Goal: Task Accomplishment & Management: Use online tool/utility

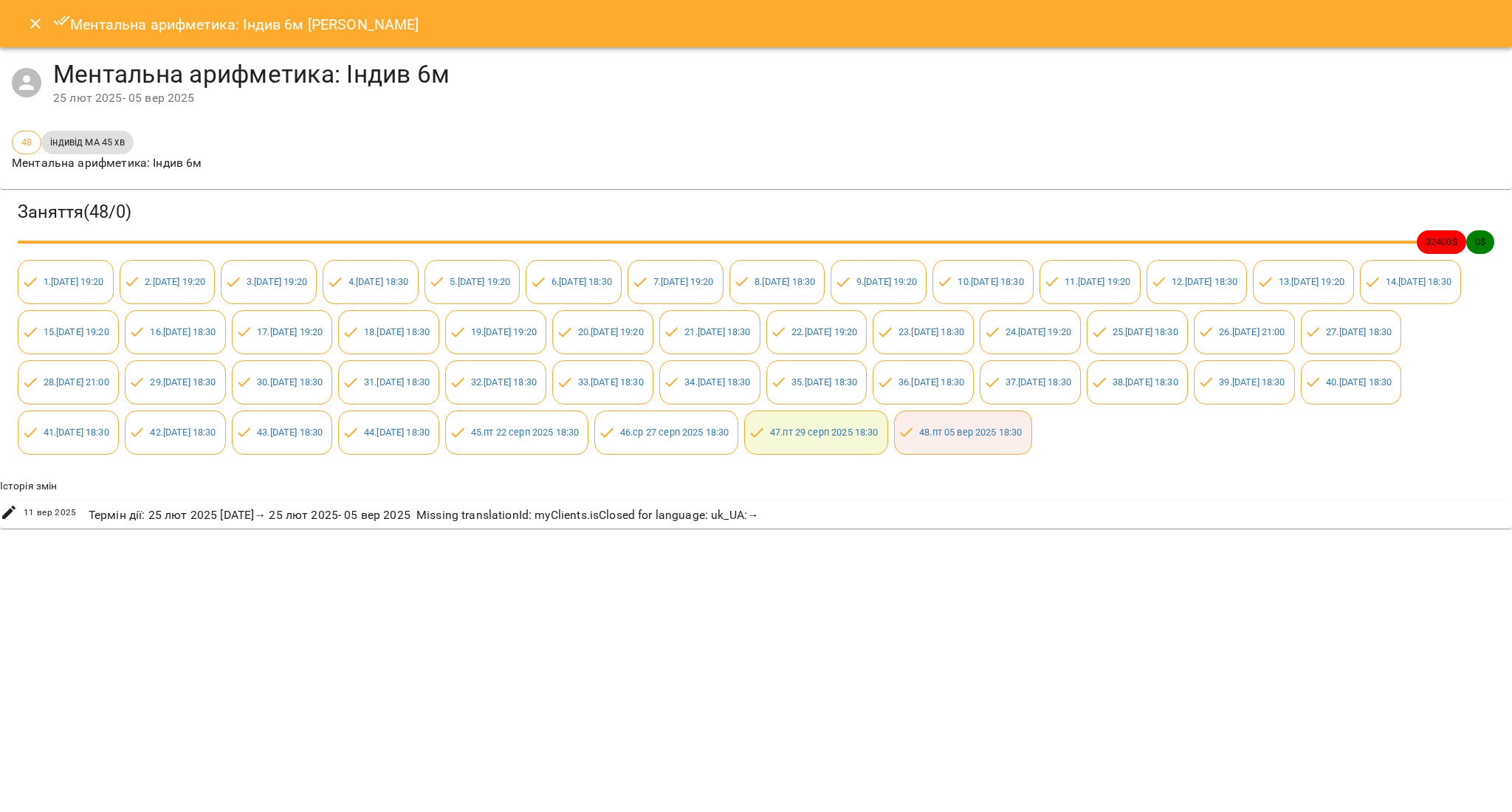
drag, startPoint x: 22, startPoint y: 16, endPoint x: 24, endPoint y: 24, distance: 8.2
click at [24, 18] on button "Close" at bounding box center [35, 23] width 35 height 35
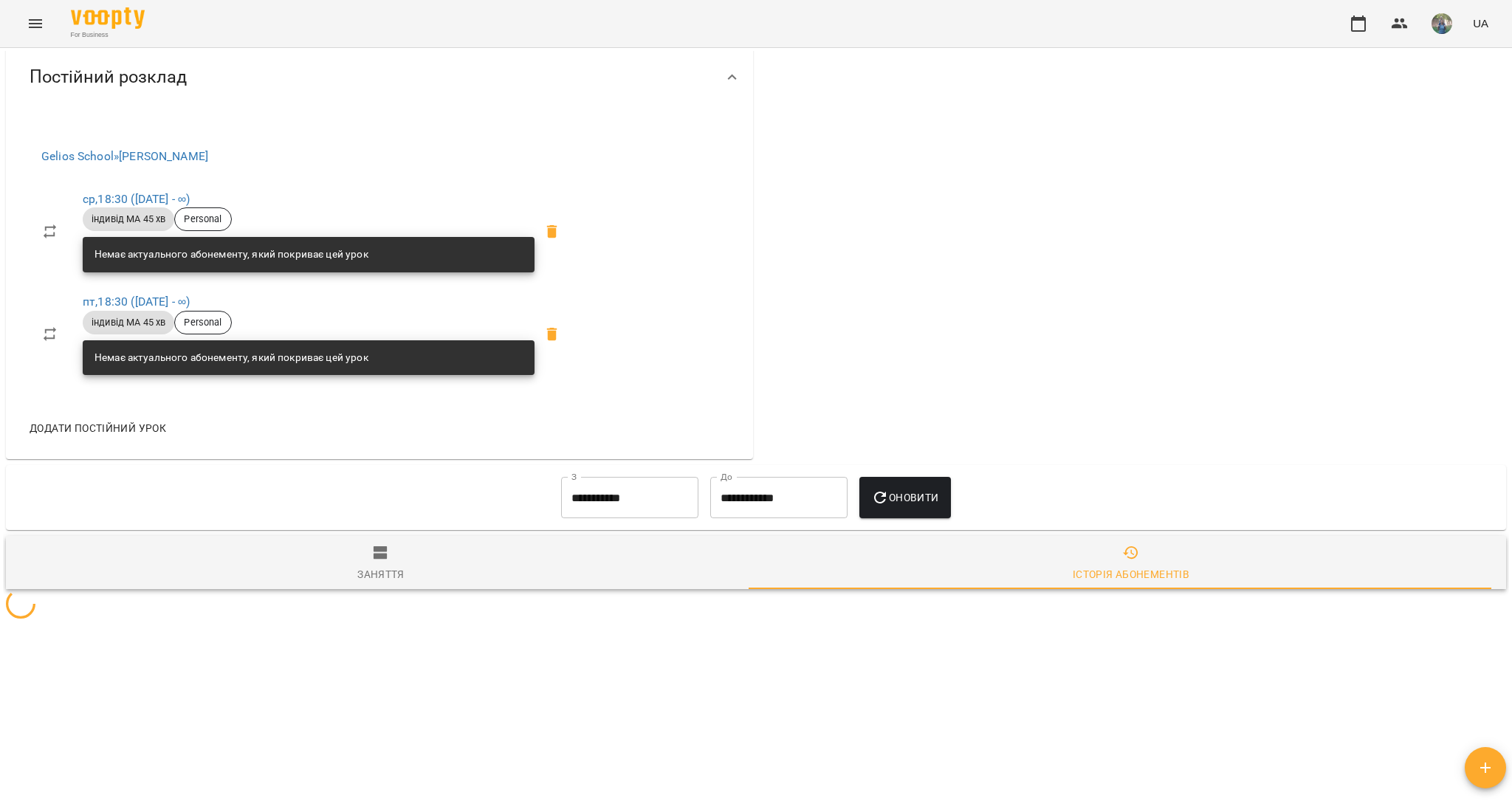
scroll to position [1015, 0]
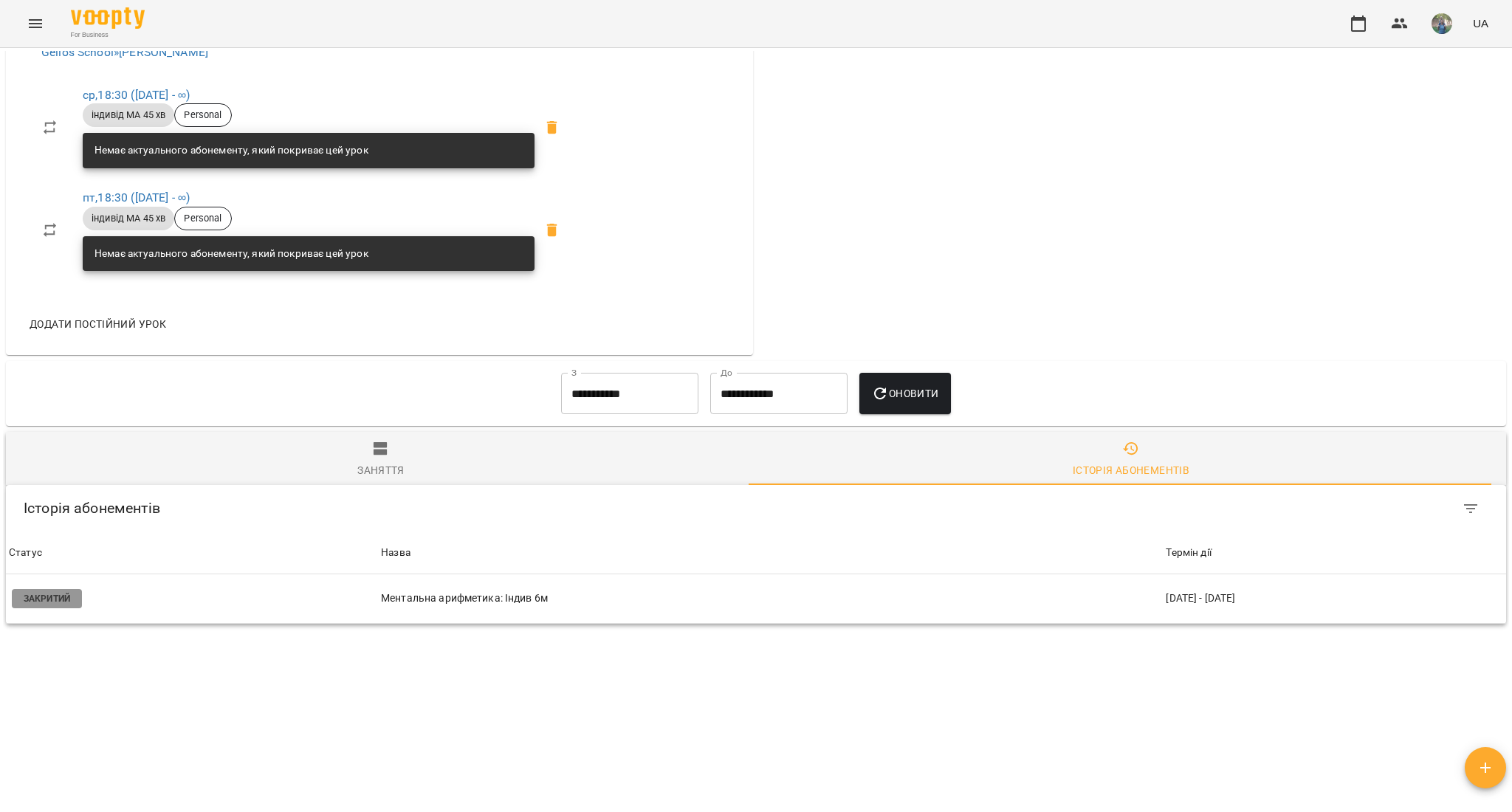
click at [44, 24] on button "Menu" at bounding box center [35, 23] width 35 height 35
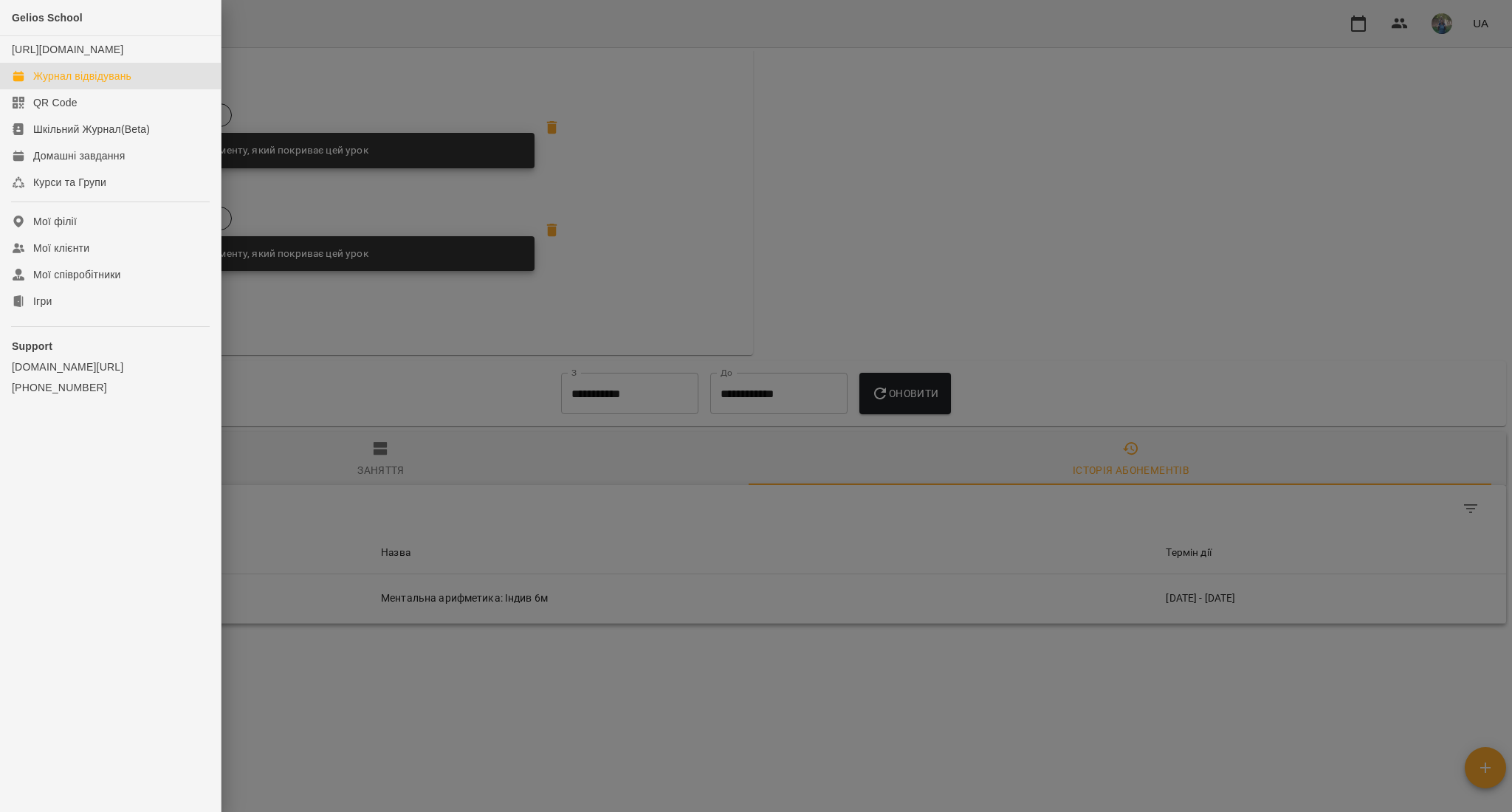
click at [54, 83] on div "Журнал відвідувань" at bounding box center [82, 76] width 98 height 14
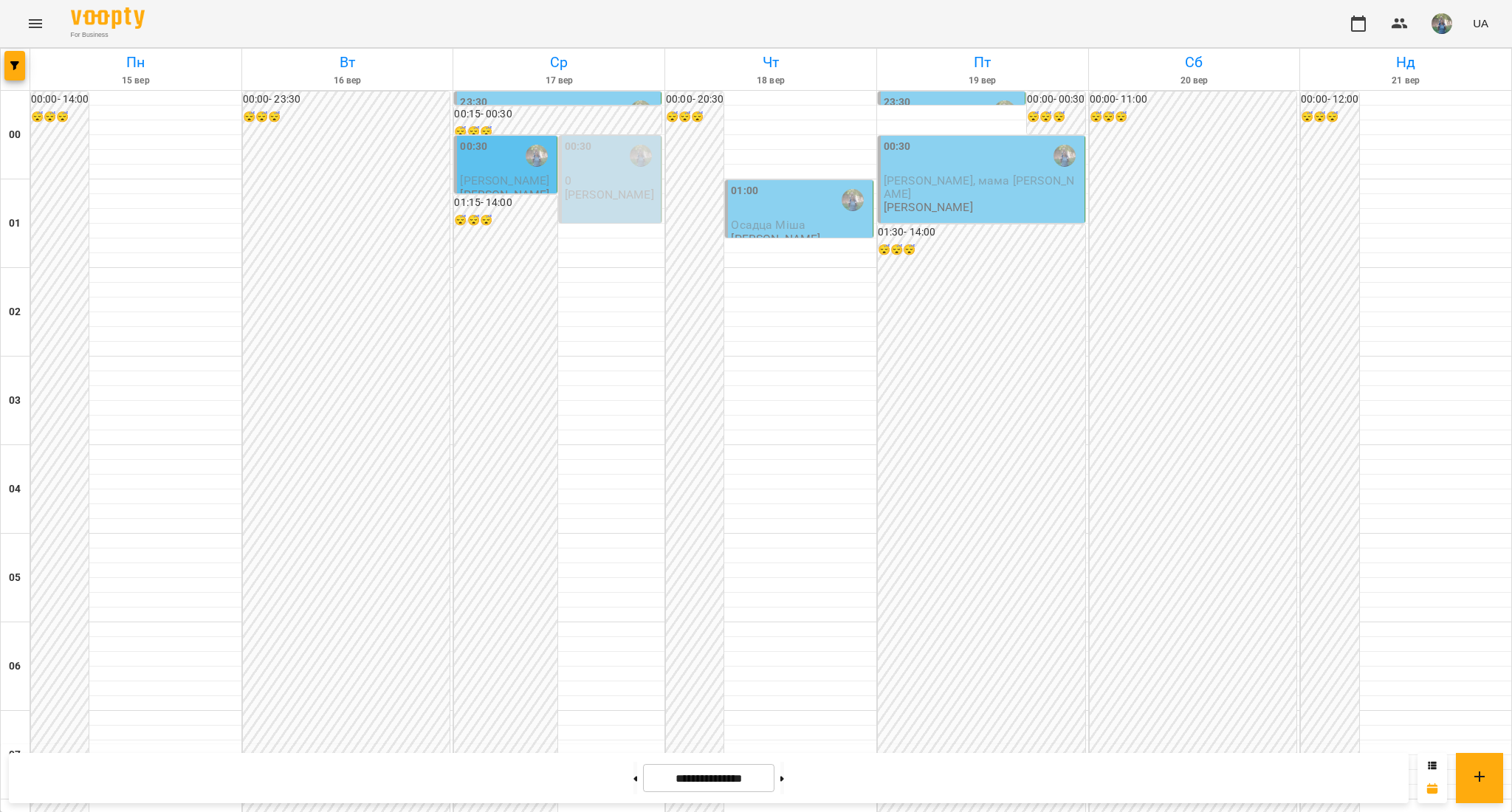
scroll to position [985, 0]
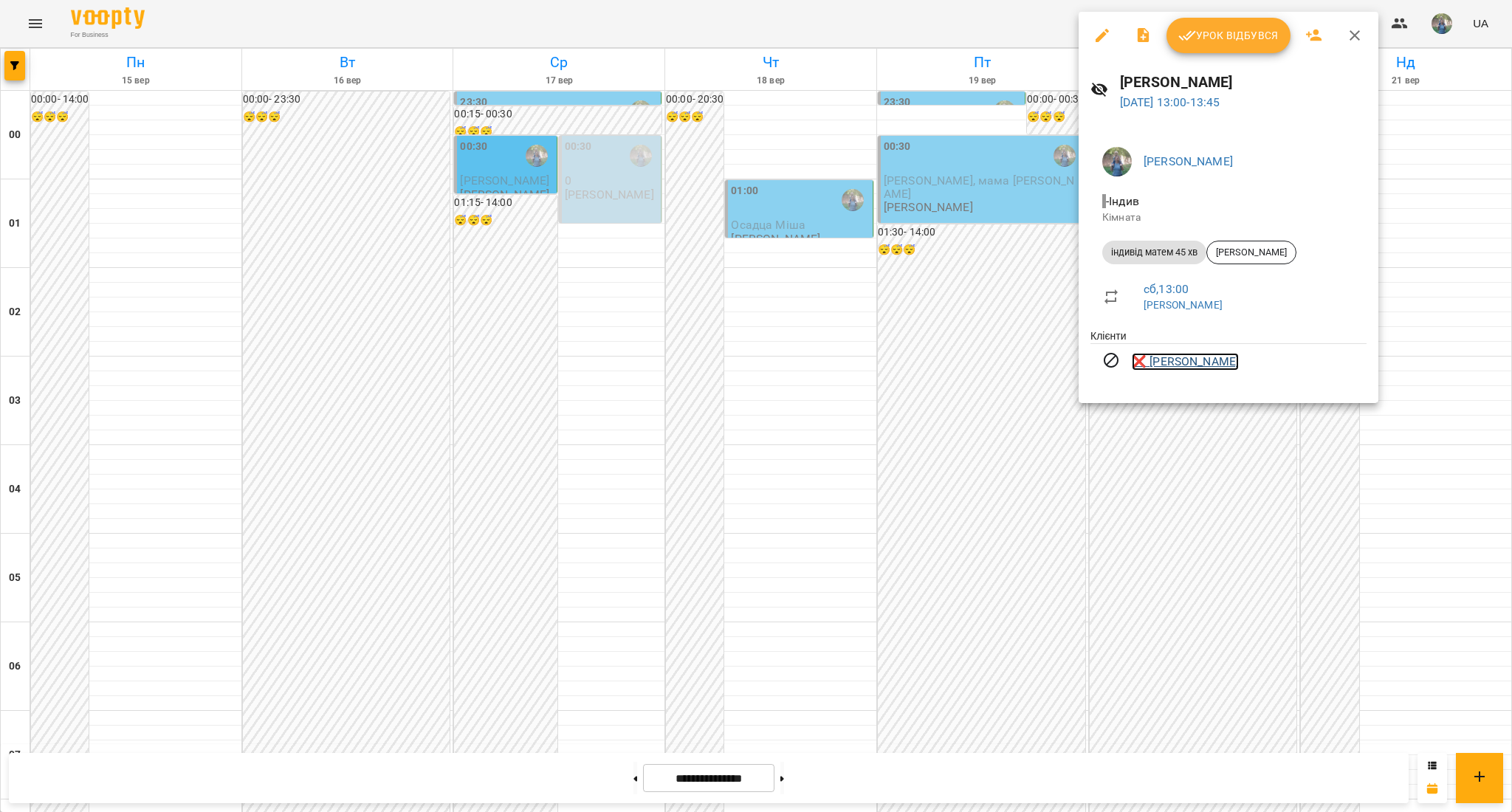
click at [1186, 360] on link "❌ [PERSON_NAME]" at bounding box center [1185, 362] width 107 height 18
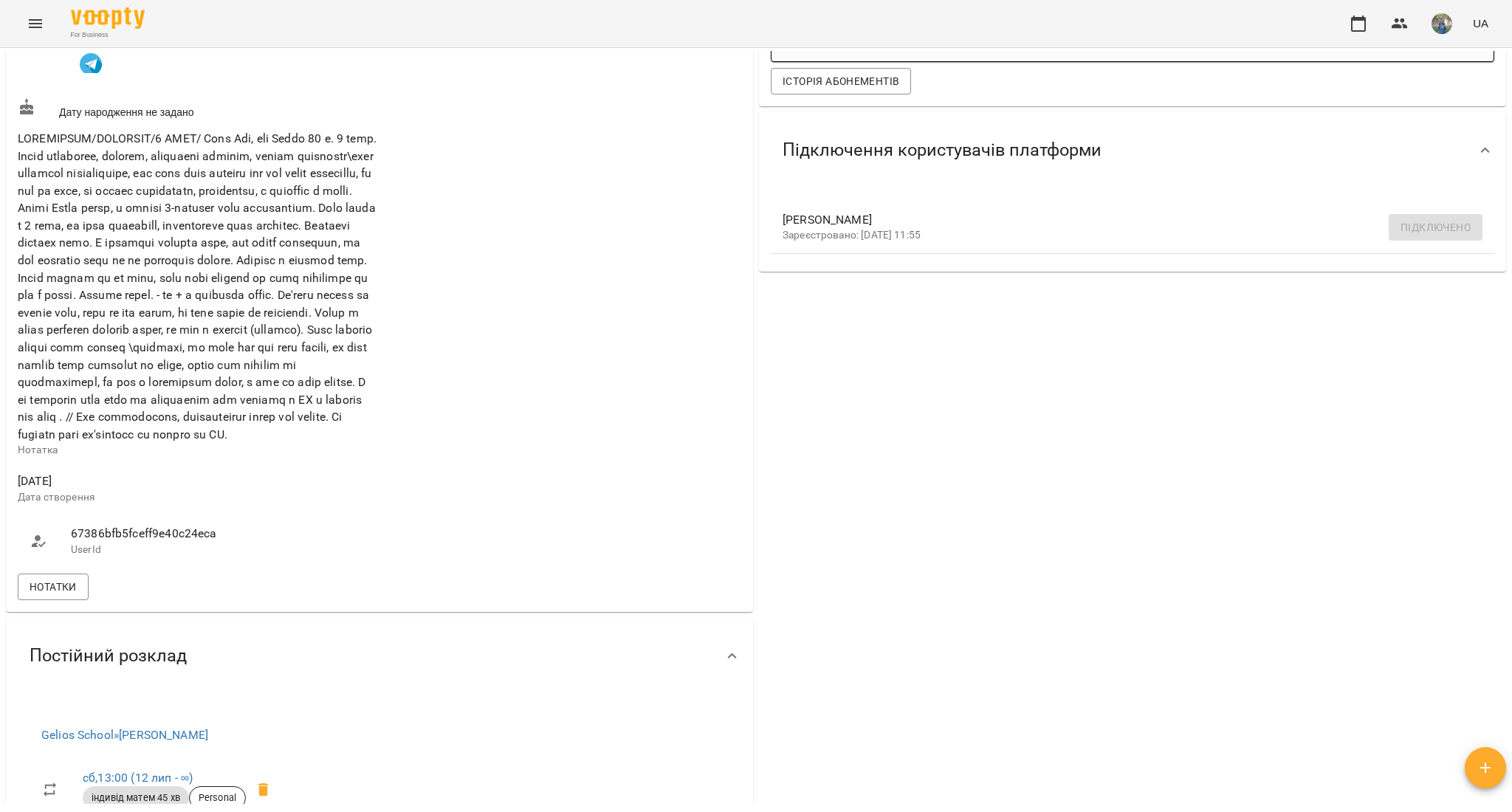
scroll to position [382, 0]
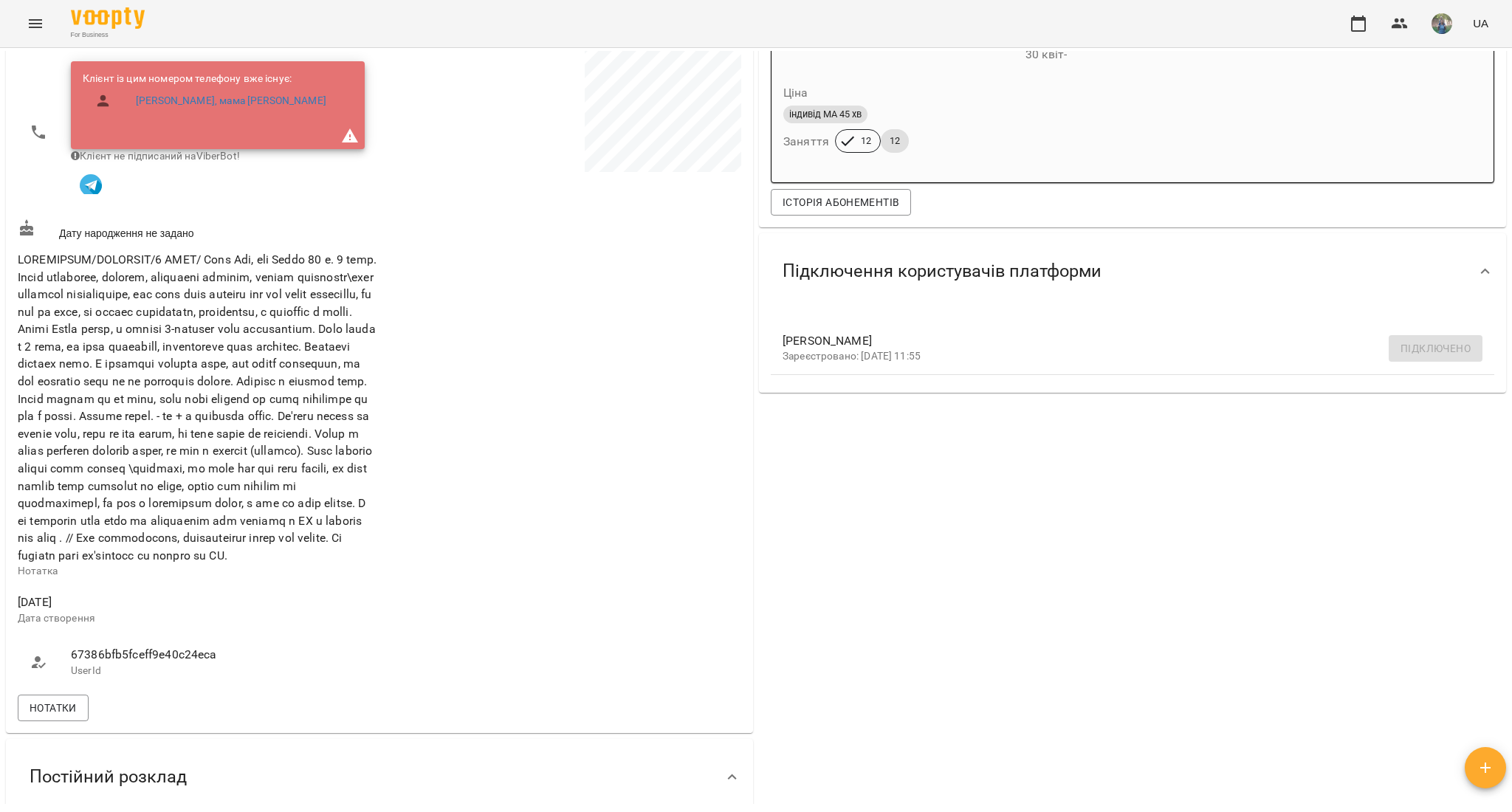
click at [36, 29] on icon "Menu" at bounding box center [35, 23] width 18 height 18
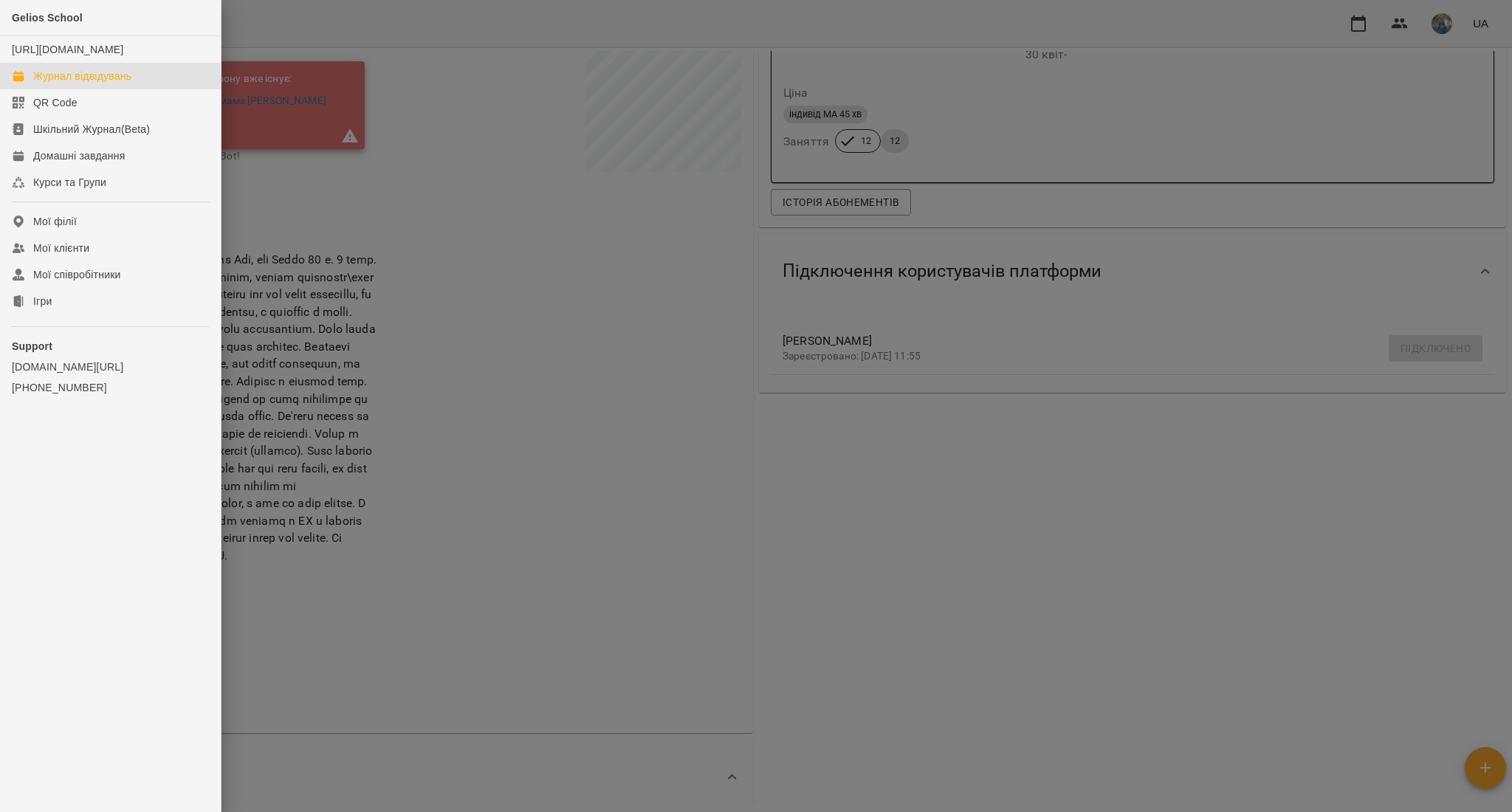
click at [145, 90] on link "Журнал відвідувань" at bounding box center [110, 76] width 220 height 26
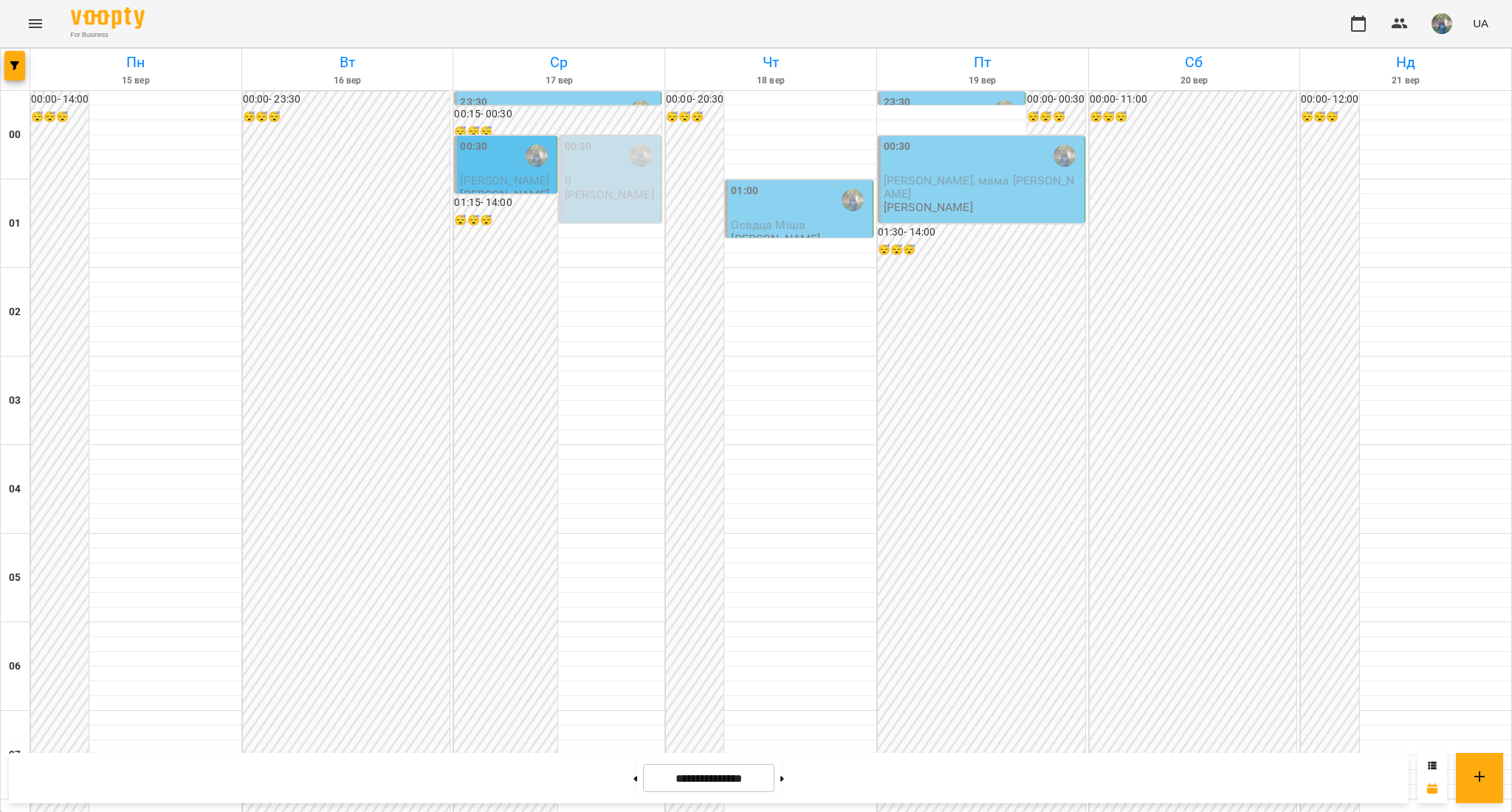
scroll to position [1083, 0]
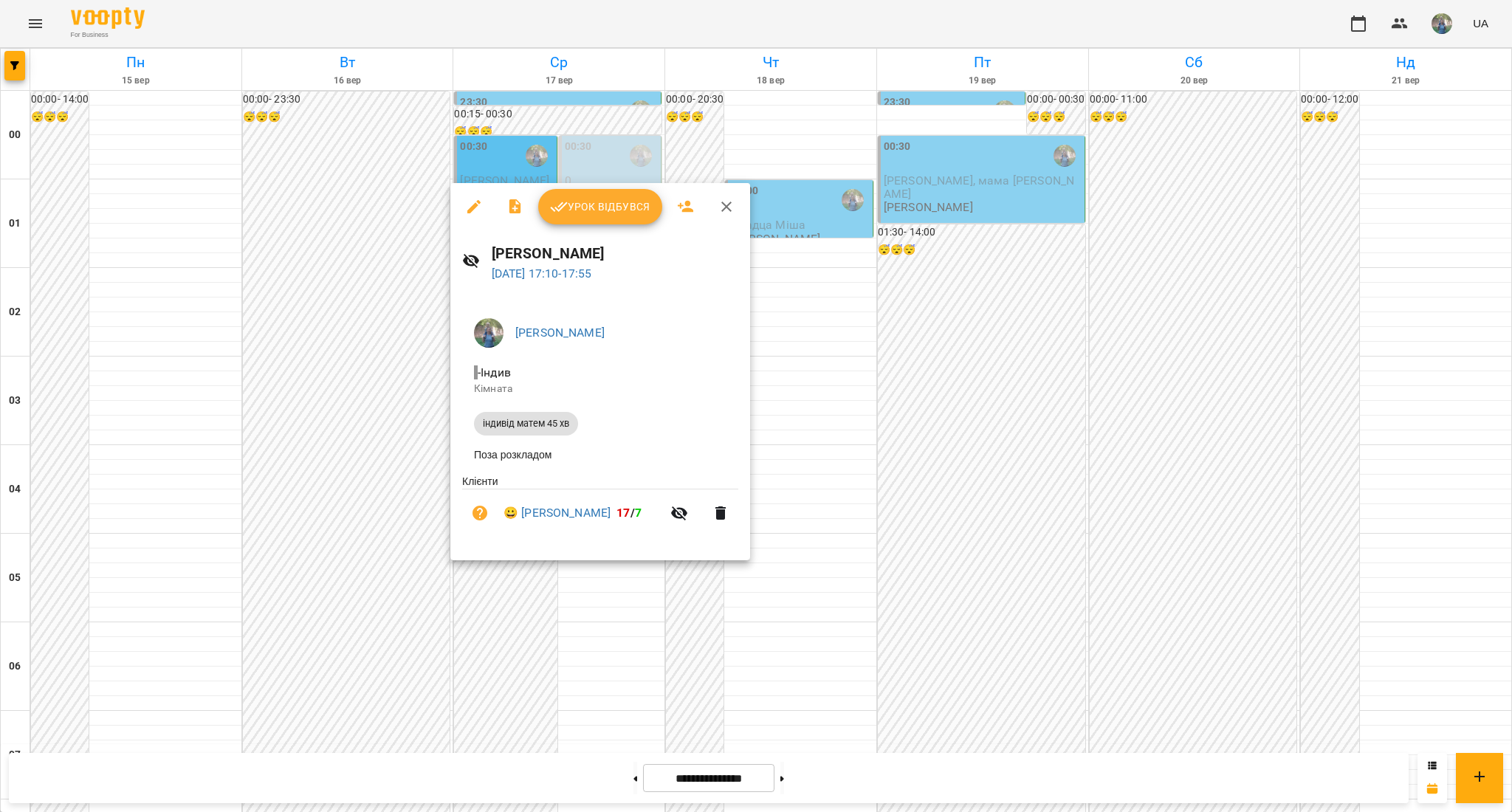
click at [719, 519] on icon "button" at bounding box center [720, 513] width 10 height 14
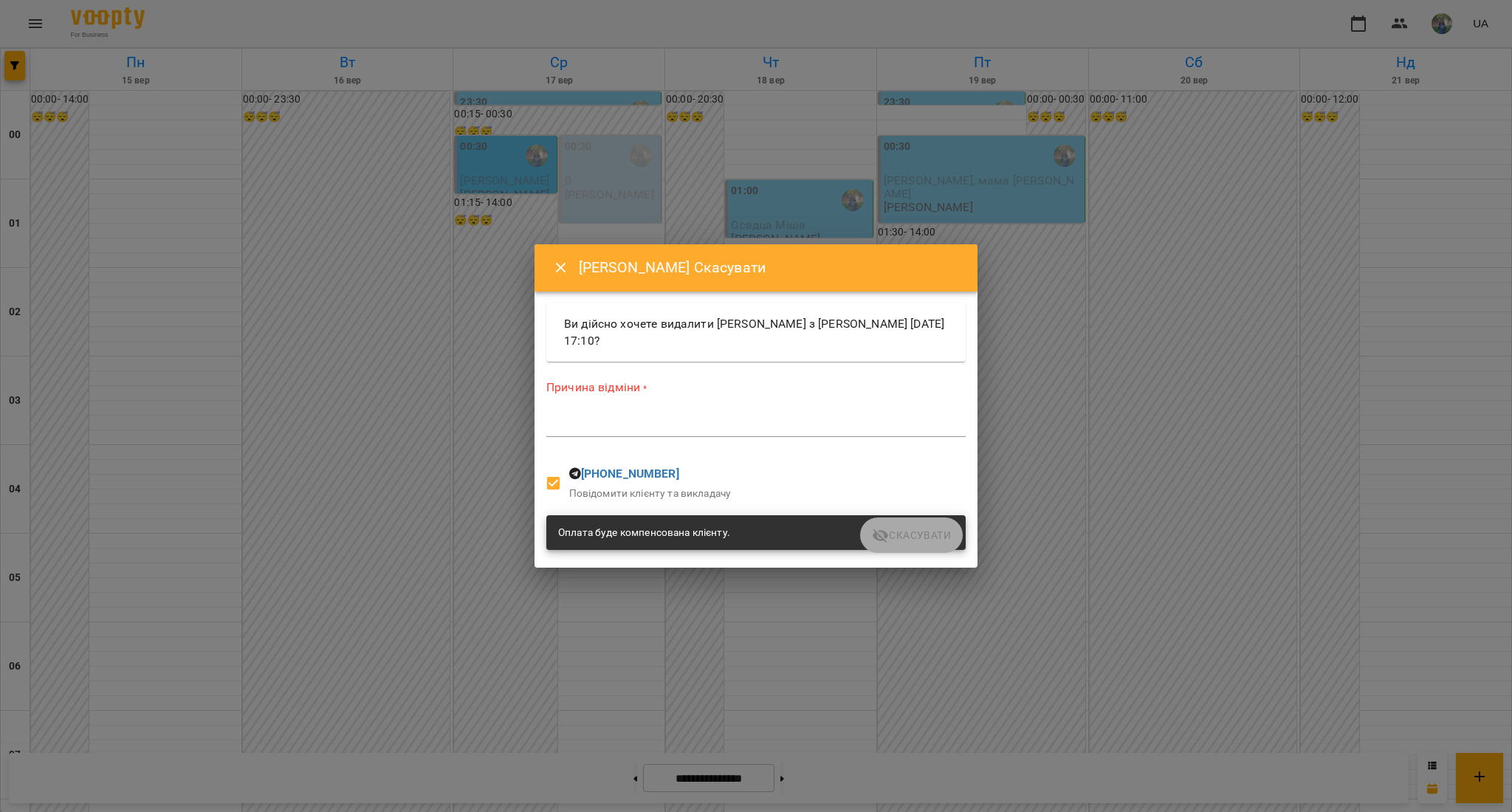
click at [642, 432] on div "*" at bounding box center [756, 425] width 419 height 24
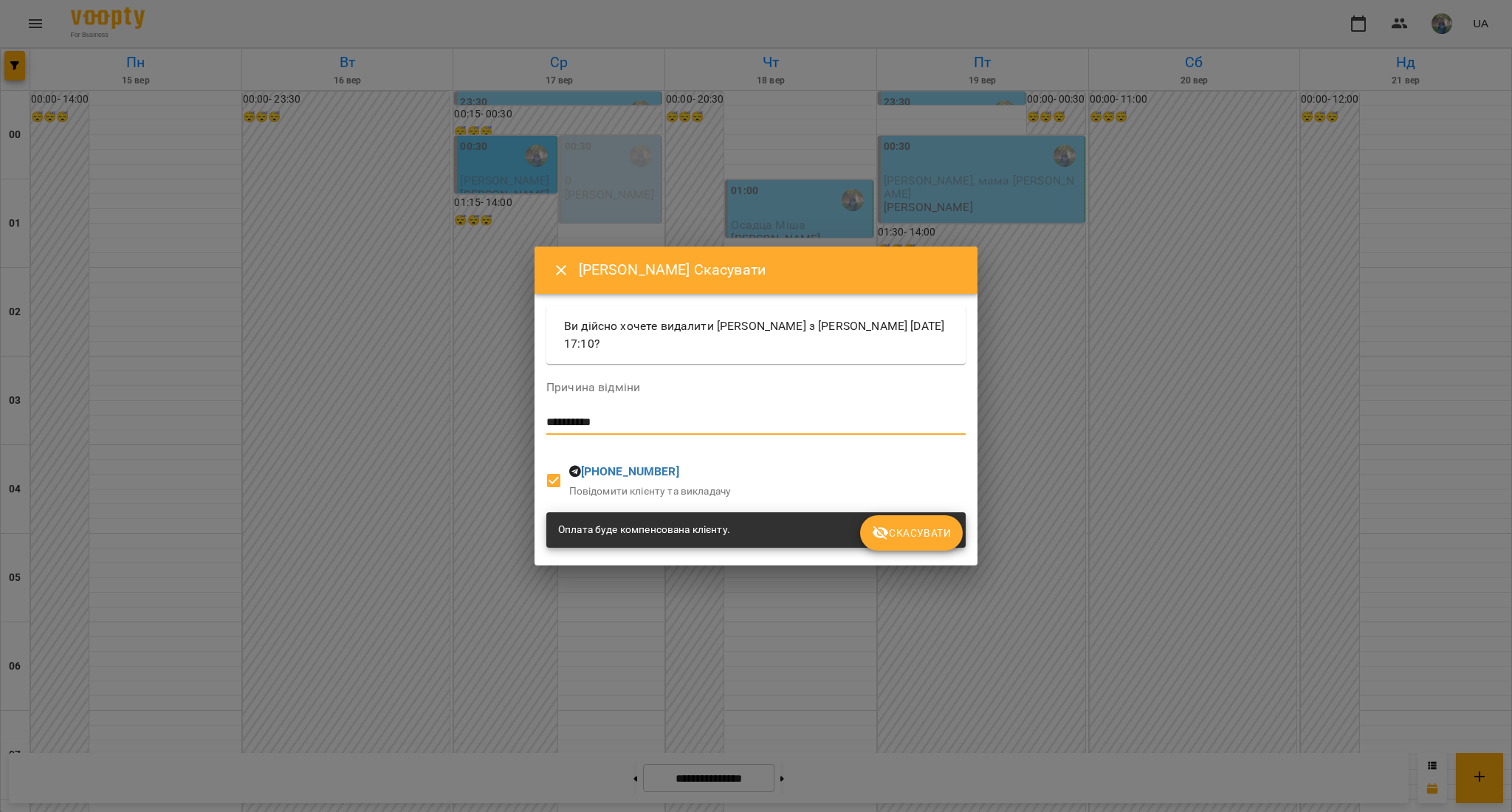
type textarea "**********"
click at [911, 535] on span "Скасувати" at bounding box center [911, 533] width 79 height 18
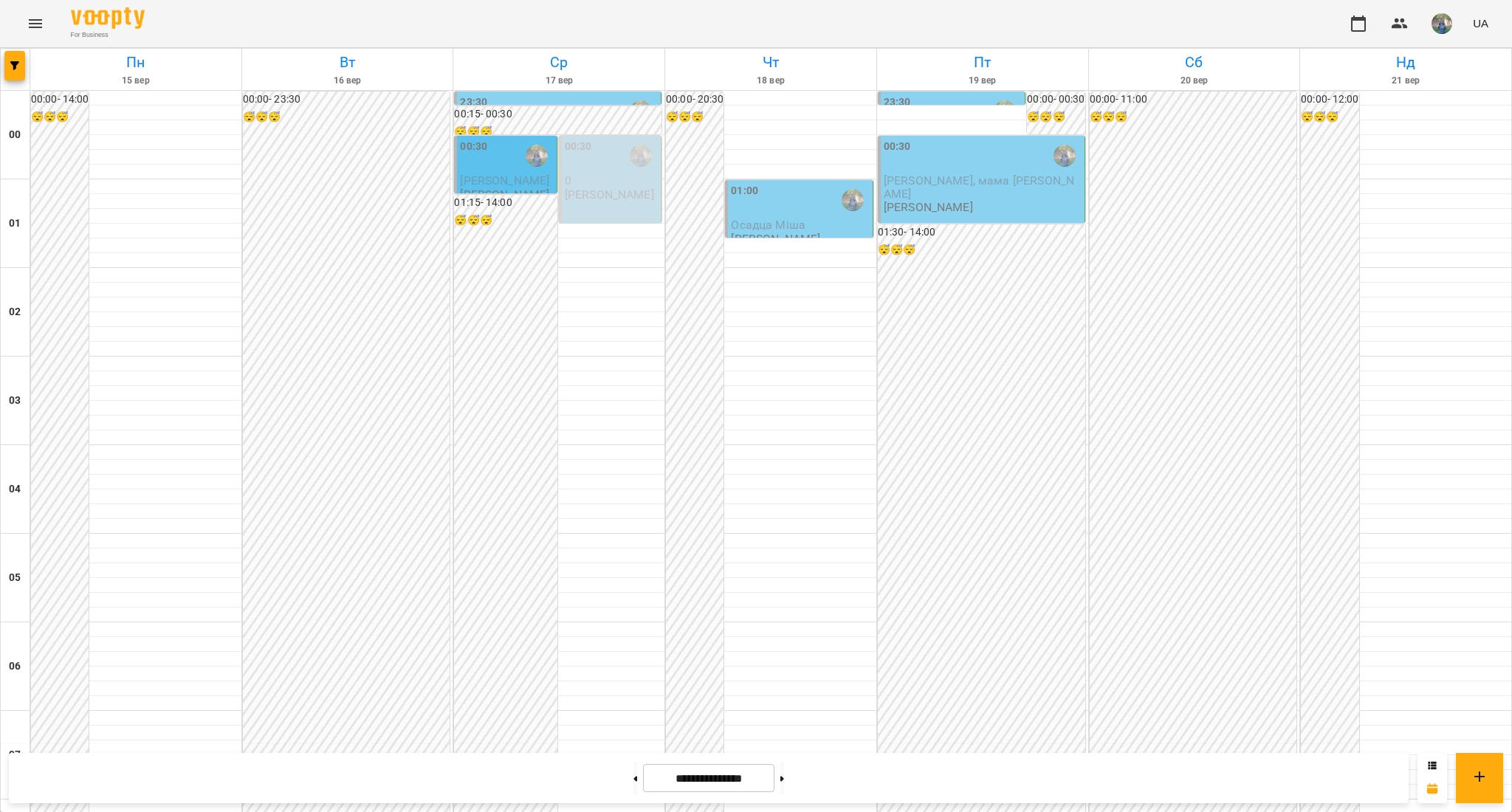
scroll to position [683, 0]
drag, startPoint x: 34, startPoint y: 41, endPoint x: 34, endPoint y: 24, distance: 17.0
click at [34, 42] on div "For Business UA" at bounding box center [756, 23] width 1512 height 47
click at [34, 14] on icon "Menu" at bounding box center [35, 23] width 18 height 18
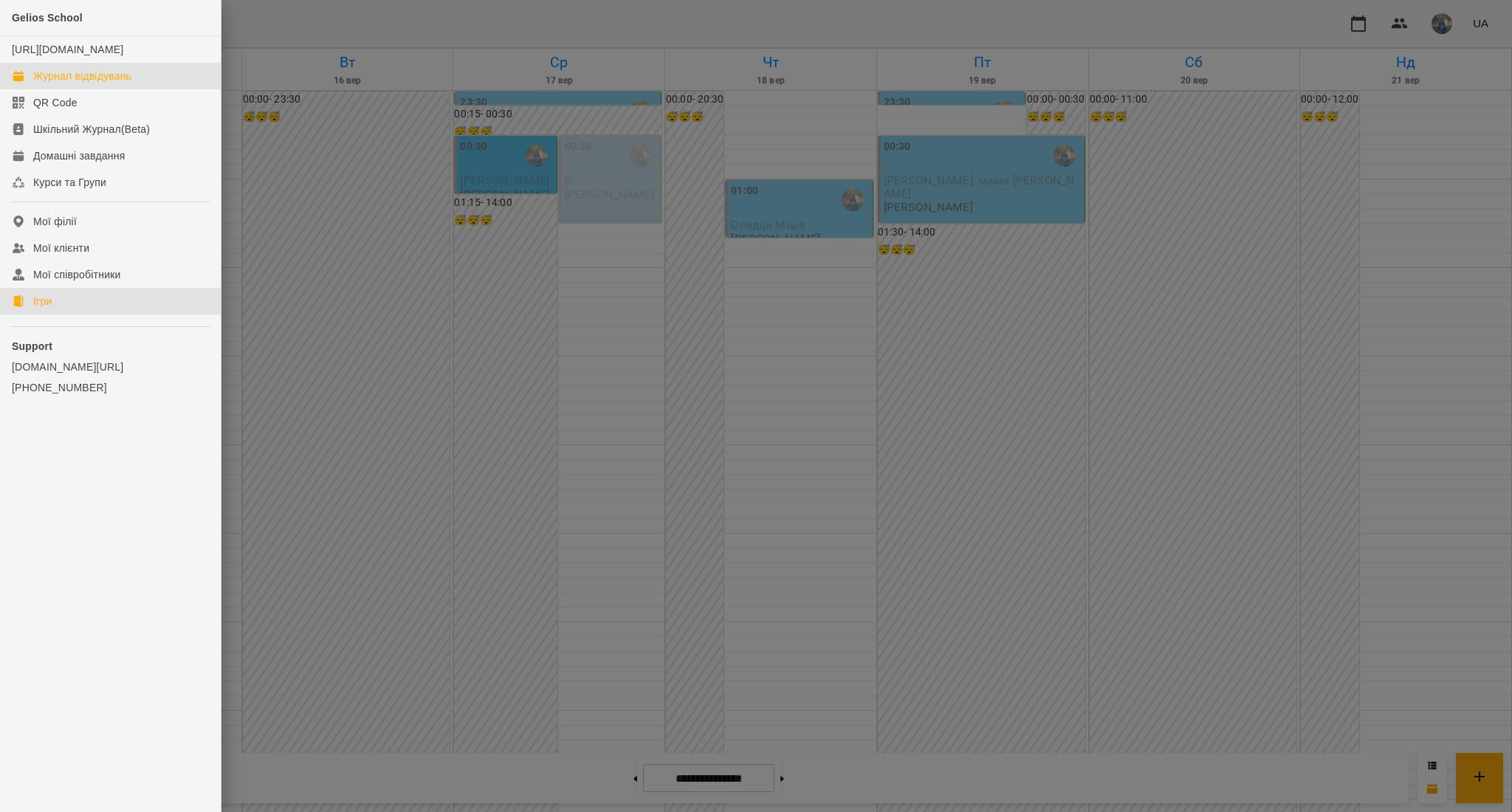
click at [68, 315] on link "Ігри" at bounding box center [110, 301] width 220 height 26
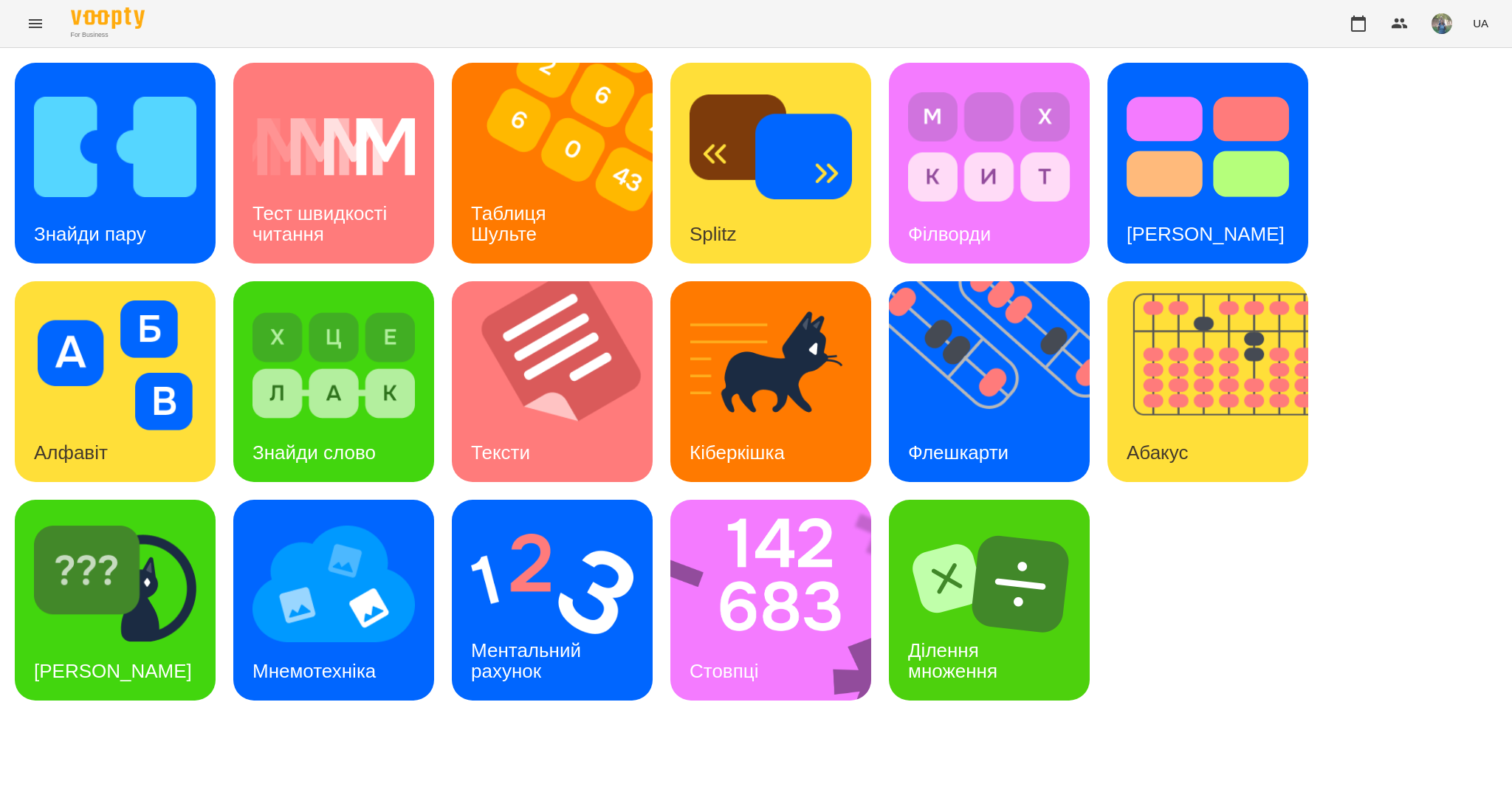
click at [28, 24] on icon "Menu" at bounding box center [35, 23] width 18 height 18
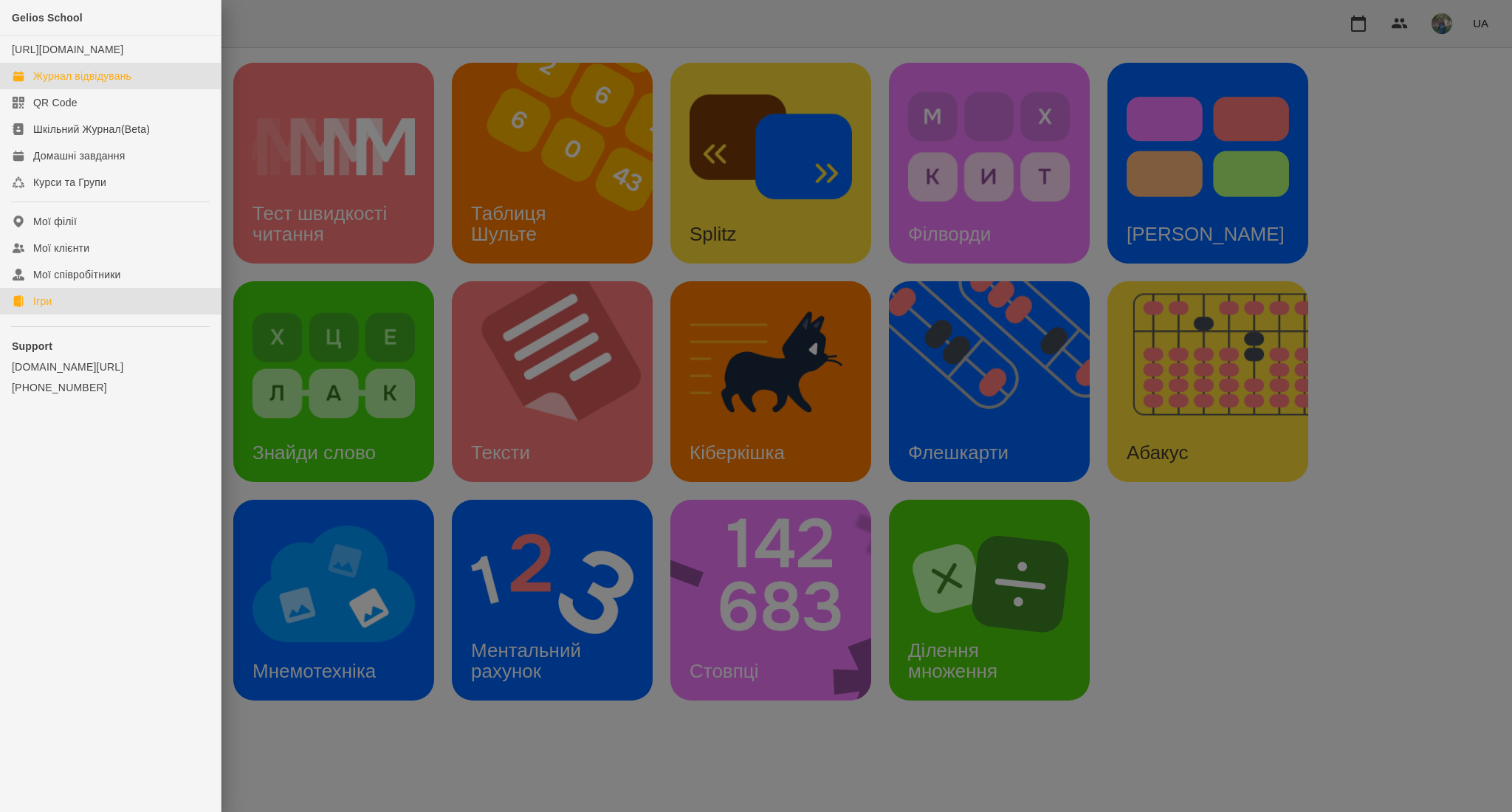
click at [54, 83] on div "Журнал відвідувань" at bounding box center [82, 76] width 98 height 14
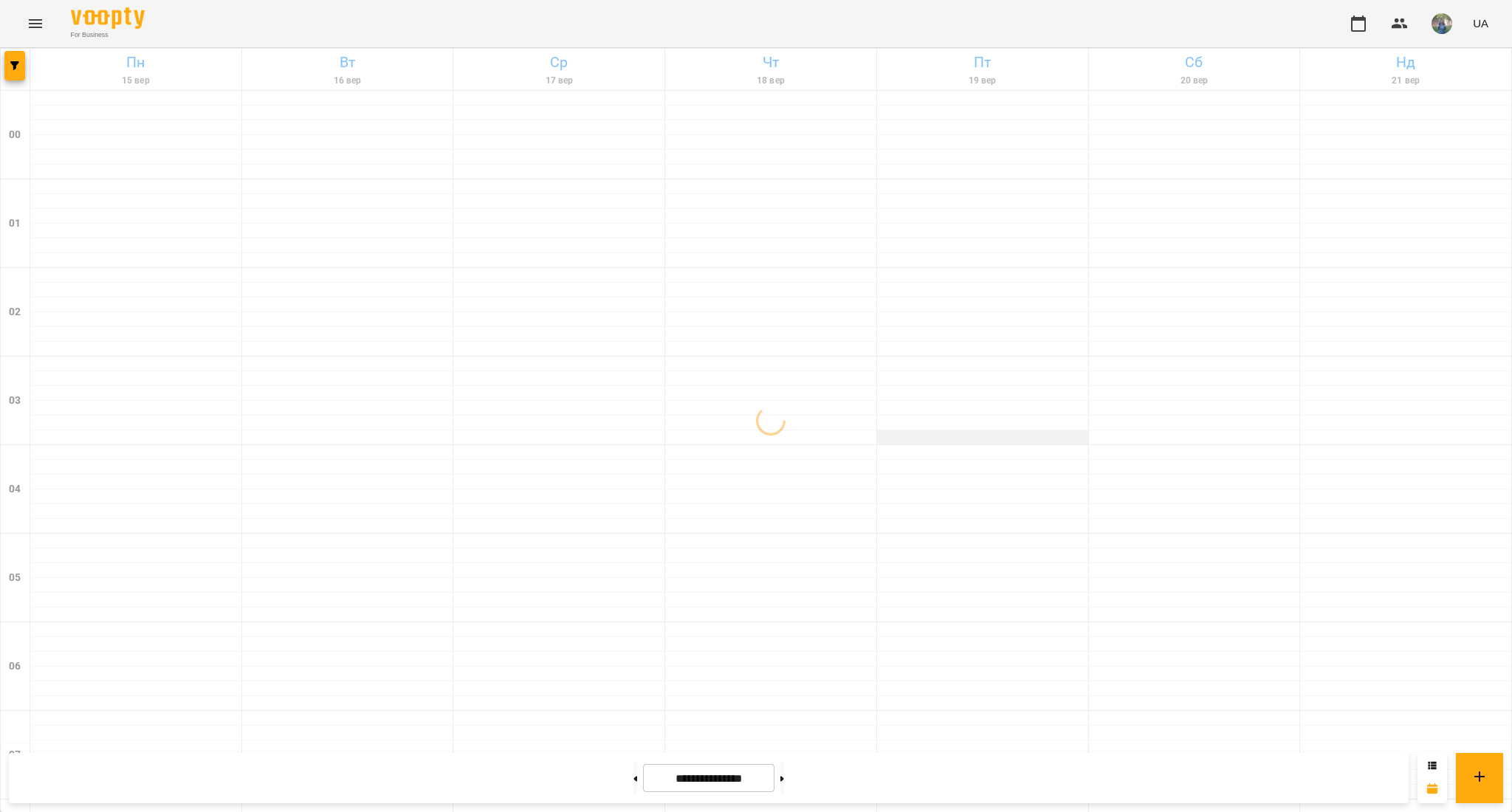
scroll to position [1471, 0]
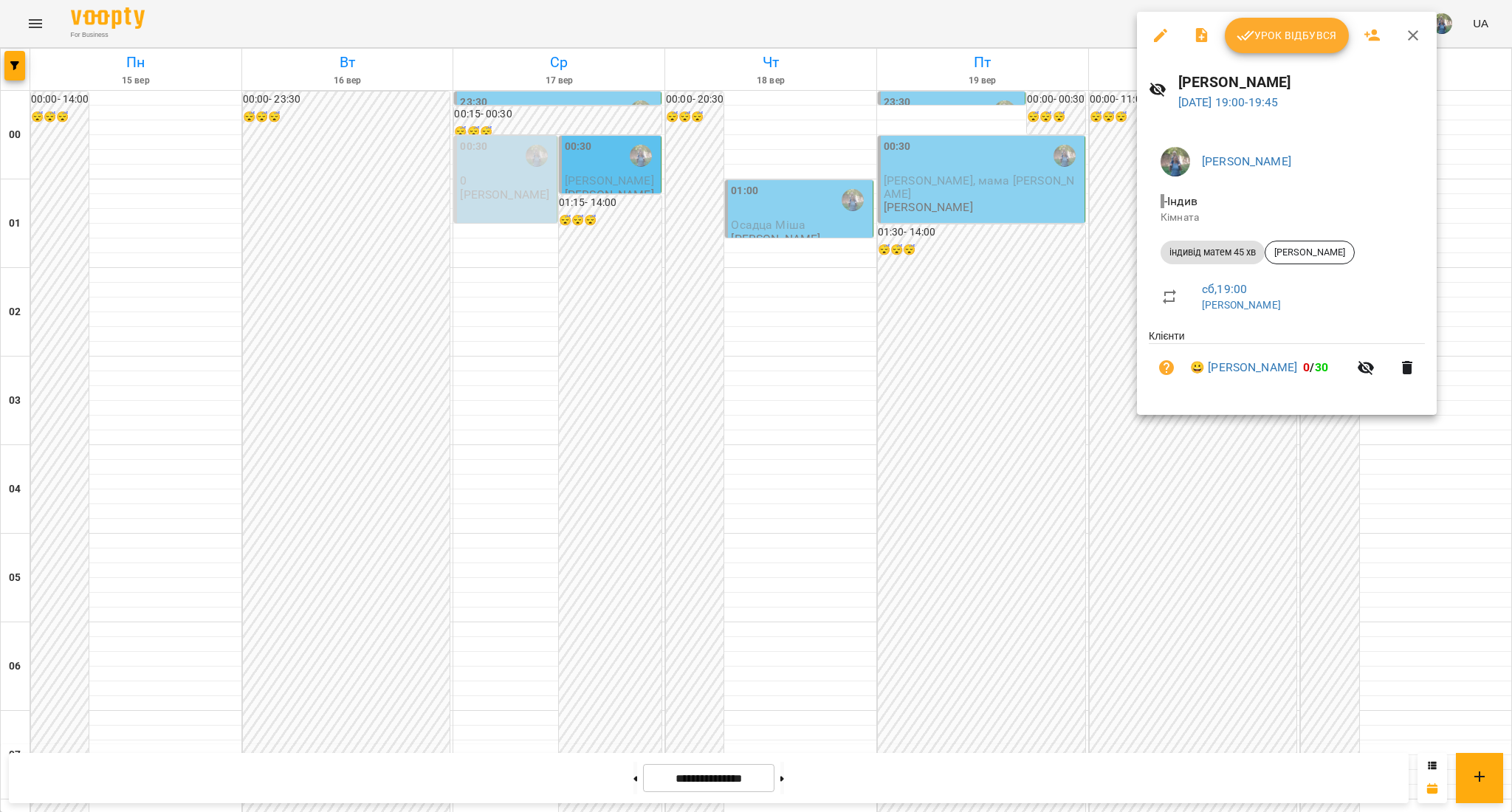
click at [1207, 500] on div at bounding box center [756, 406] width 1512 height 812
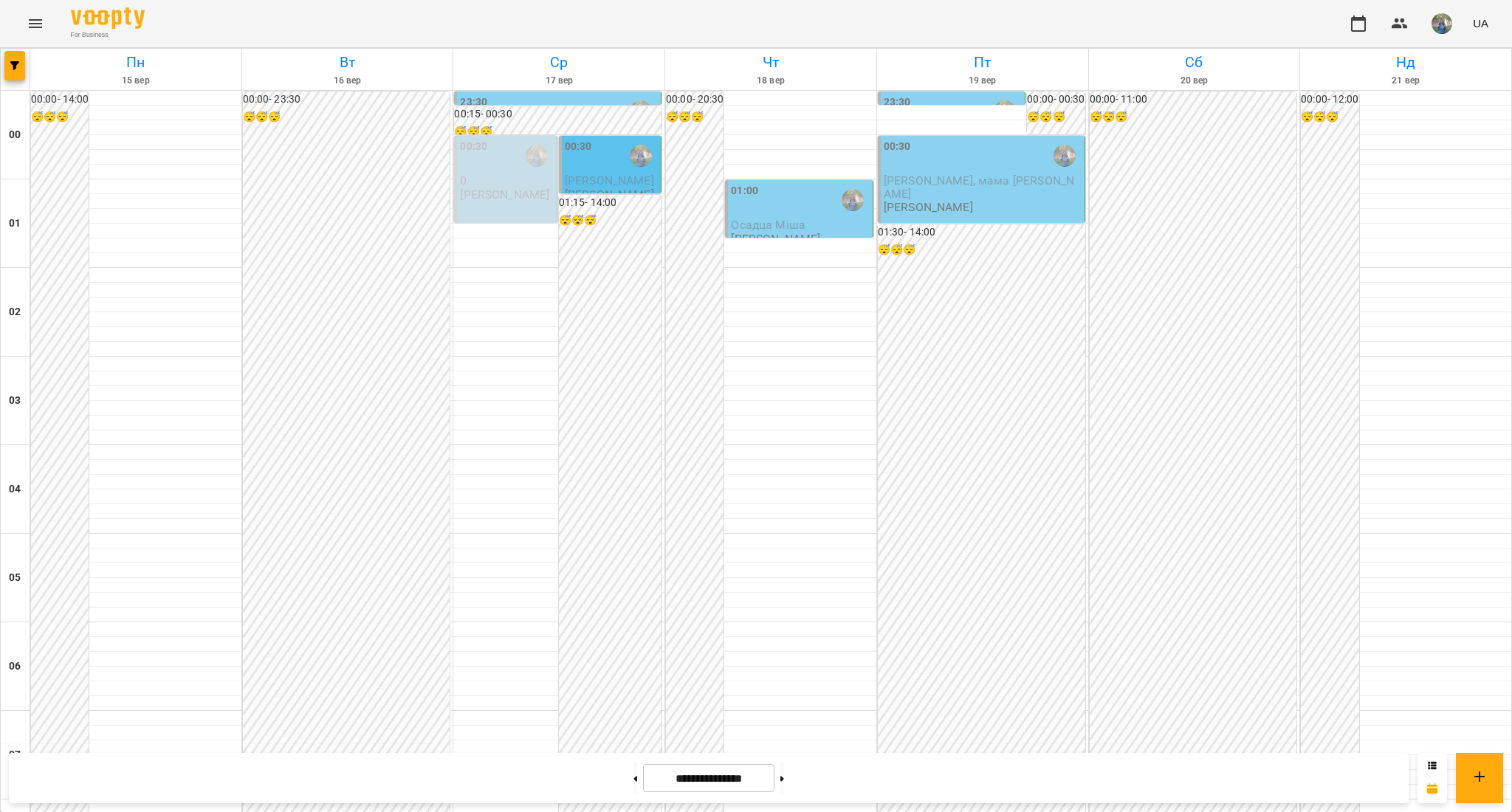
scroll to position [880, 0]
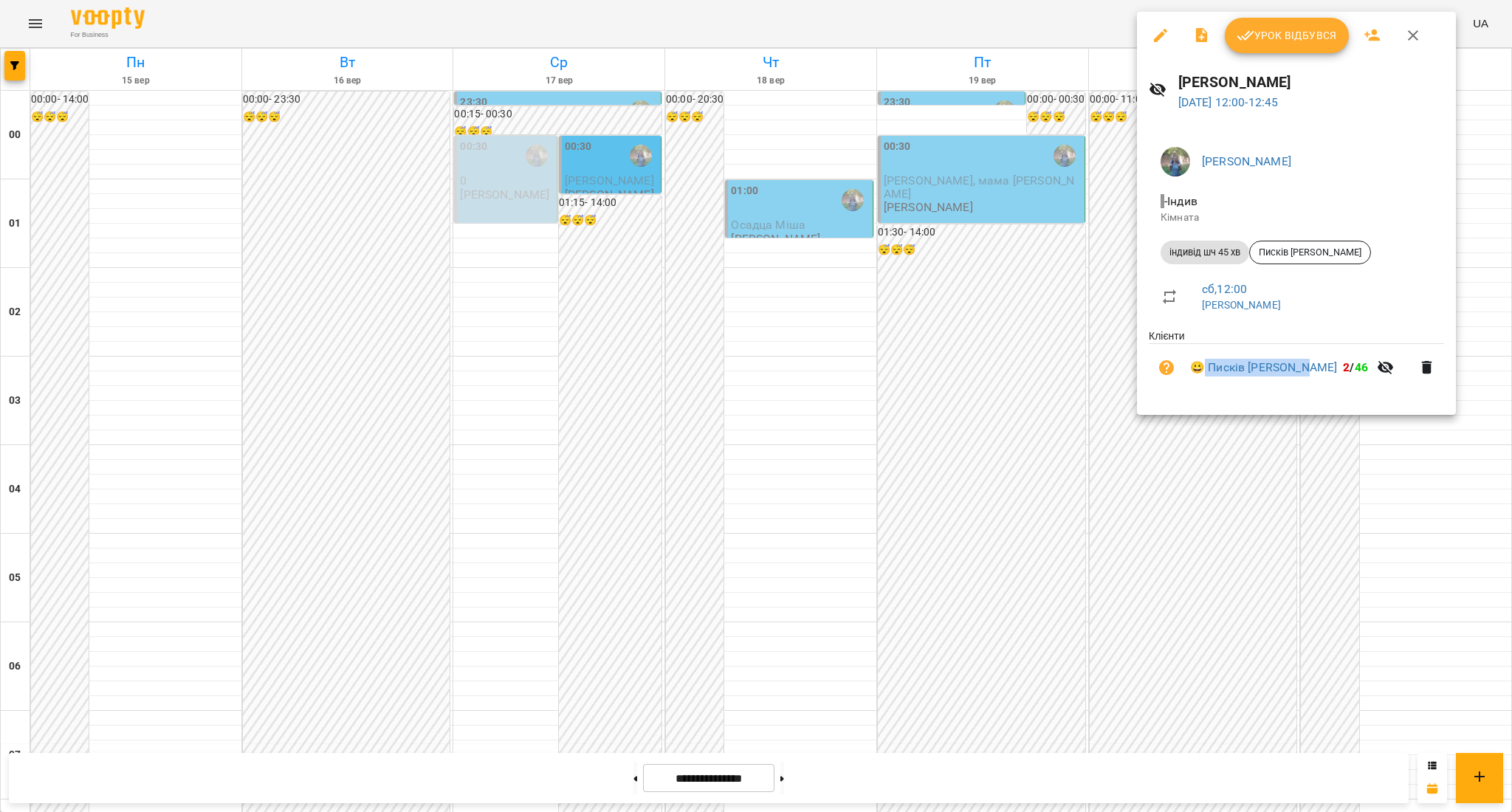
drag, startPoint x: 1203, startPoint y: 348, endPoint x: 1308, endPoint y: 381, distance: 110.1
click at [1308, 381] on li "😀 Писків [PERSON_NAME] 2 / 46" at bounding box center [1296, 368] width 296 height 47
copy link "Писків [PERSON_NAME]"
click at [1156, 482] on div at bounding box center [756, 406] width 1512 height 812
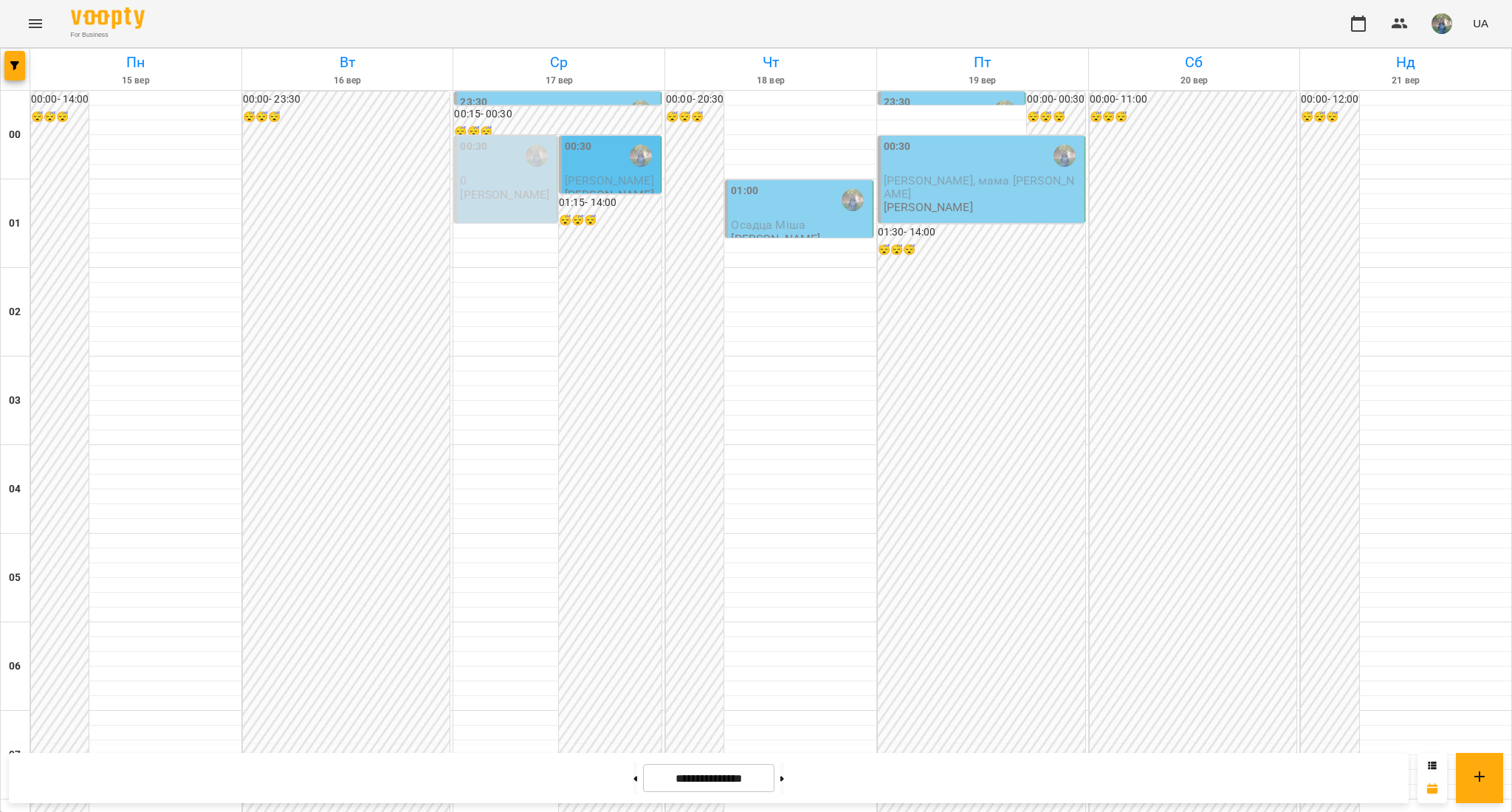
scroll to position [1471, 0]
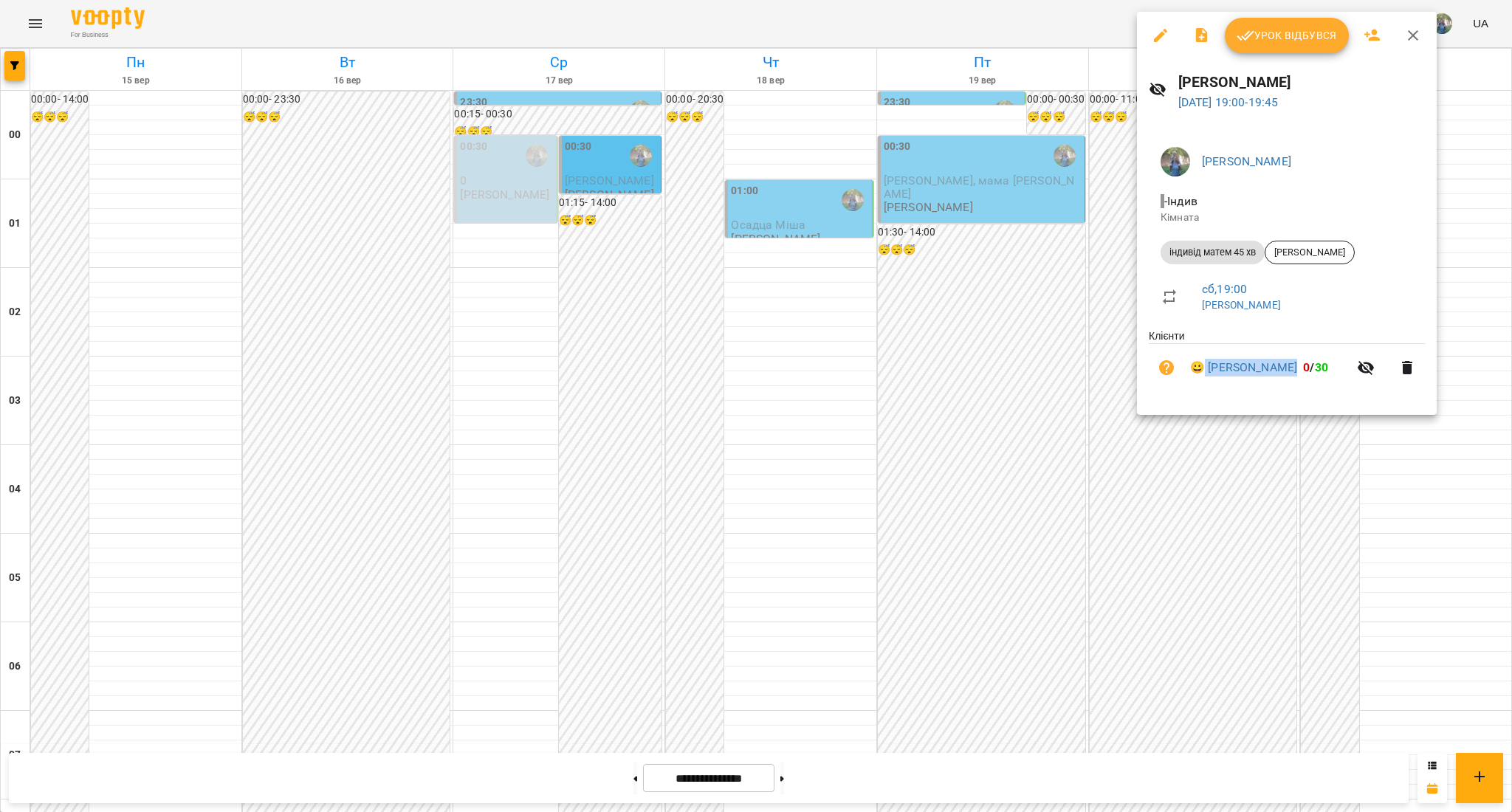
drag, startPoint x: 1207, startPoint y: 352, endPoint x: 1271, endPoint y: 372, distance: 67.1
click at [1271, 372] on li "😀 [PERSON_NAME] 0 / 30" at bounding box center [1287, 368] width 276 height 47
copy link "[PERSON_NAME]"
click at [600, 357] on div at bounding box center [756, 406] width 1512 height 812
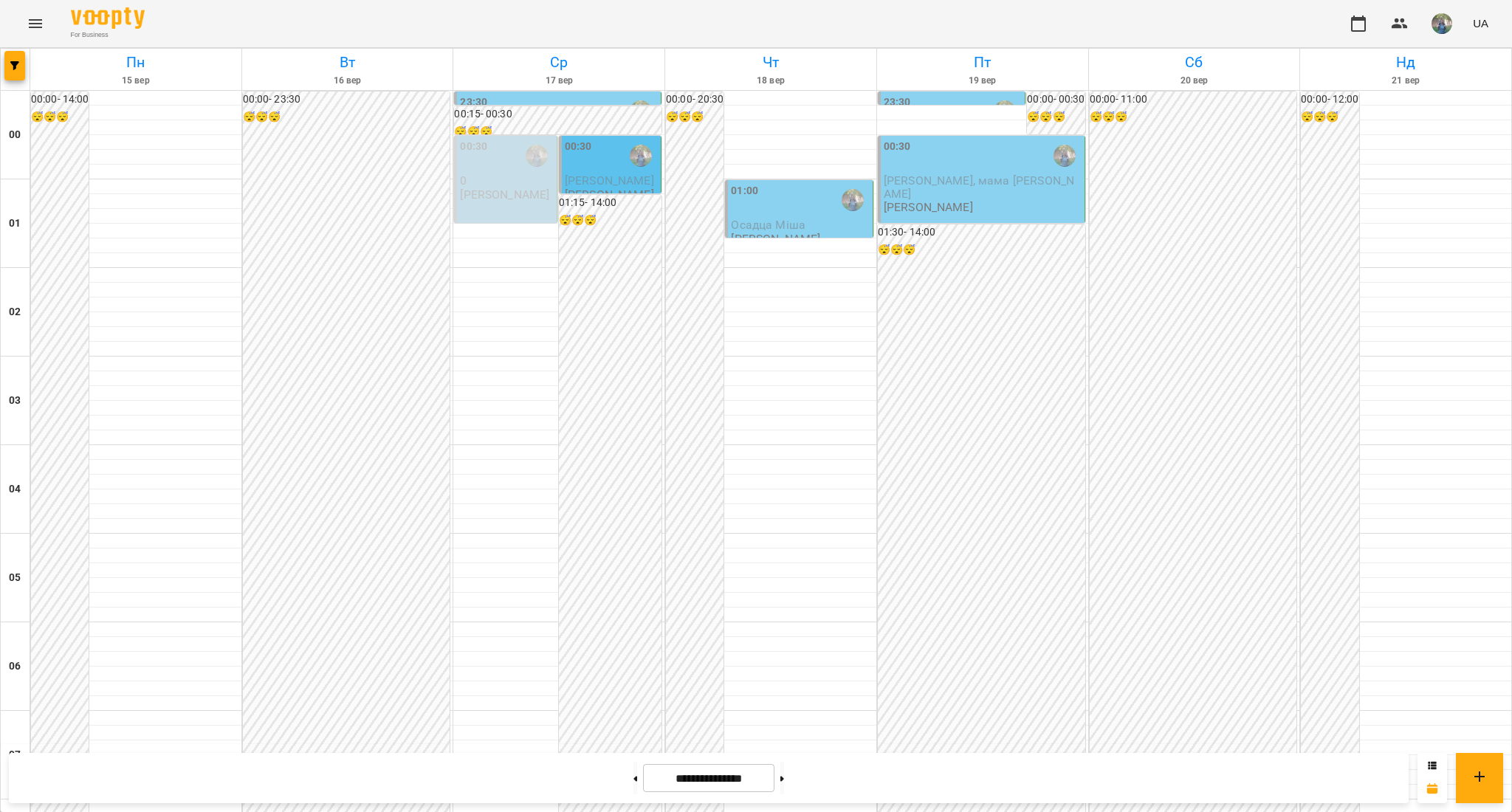
scroll to position [0, 0]
click at [753, 225] on span "Осадца Міша" at bounding box center [768, 225] width 74 height 14
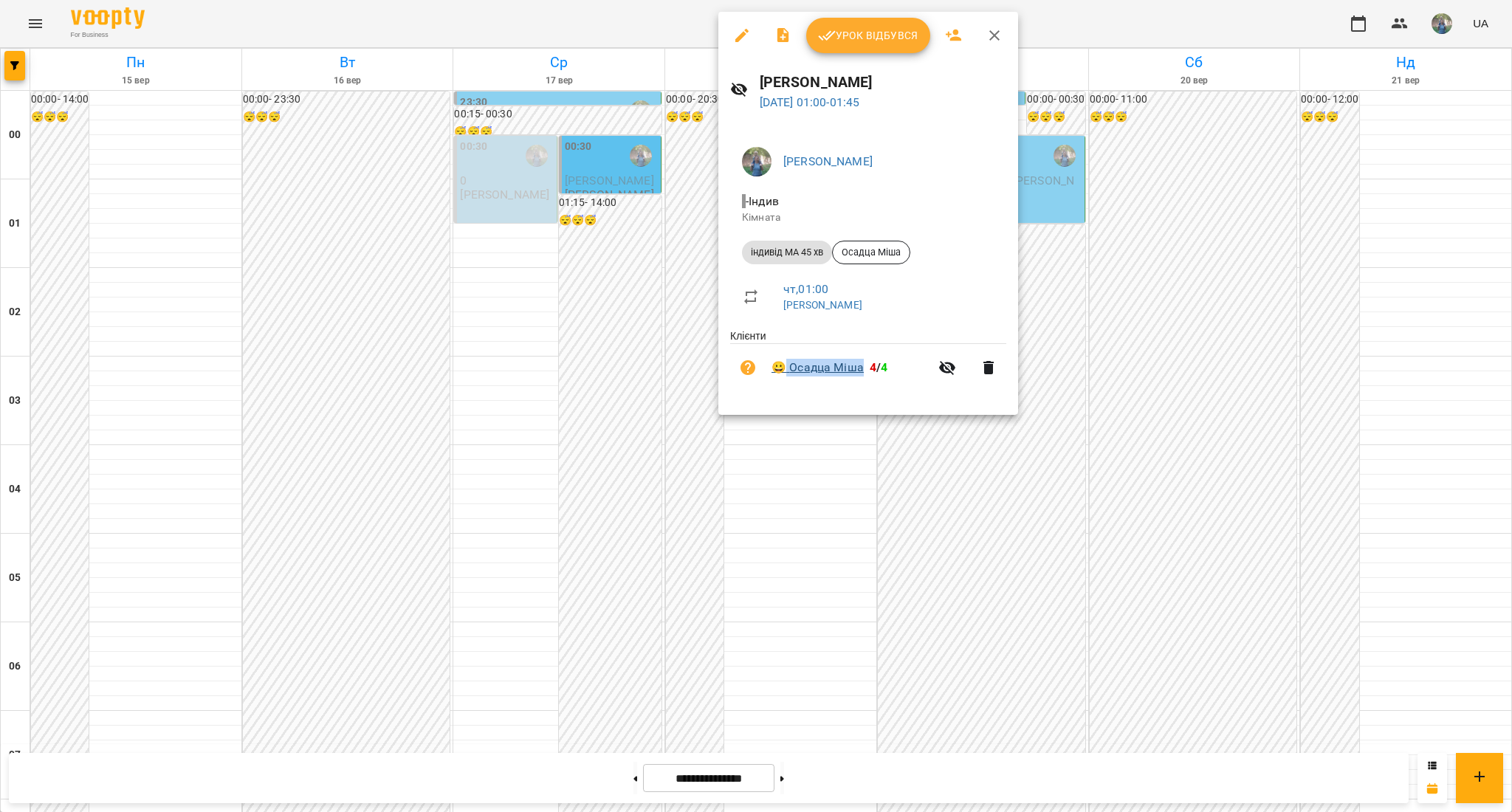
drag, startPoint x: 787, startPoint y: 353, endPoint x: 862, endPoint y: 369, distance: 76.7
click at [862, 369] on li "😀 [PERSON_NAME] 4 / 4" at bounding box center [868, 368] width 276 height 47
copy link "Осадца Міша"
drag, startPoint x: 256, startPoint y: 299, endPoint x: 228, endPoint y: 270, distance: 40.3
click at [256, 298] on div at bounding box center [756, 406] width 1512 height 812
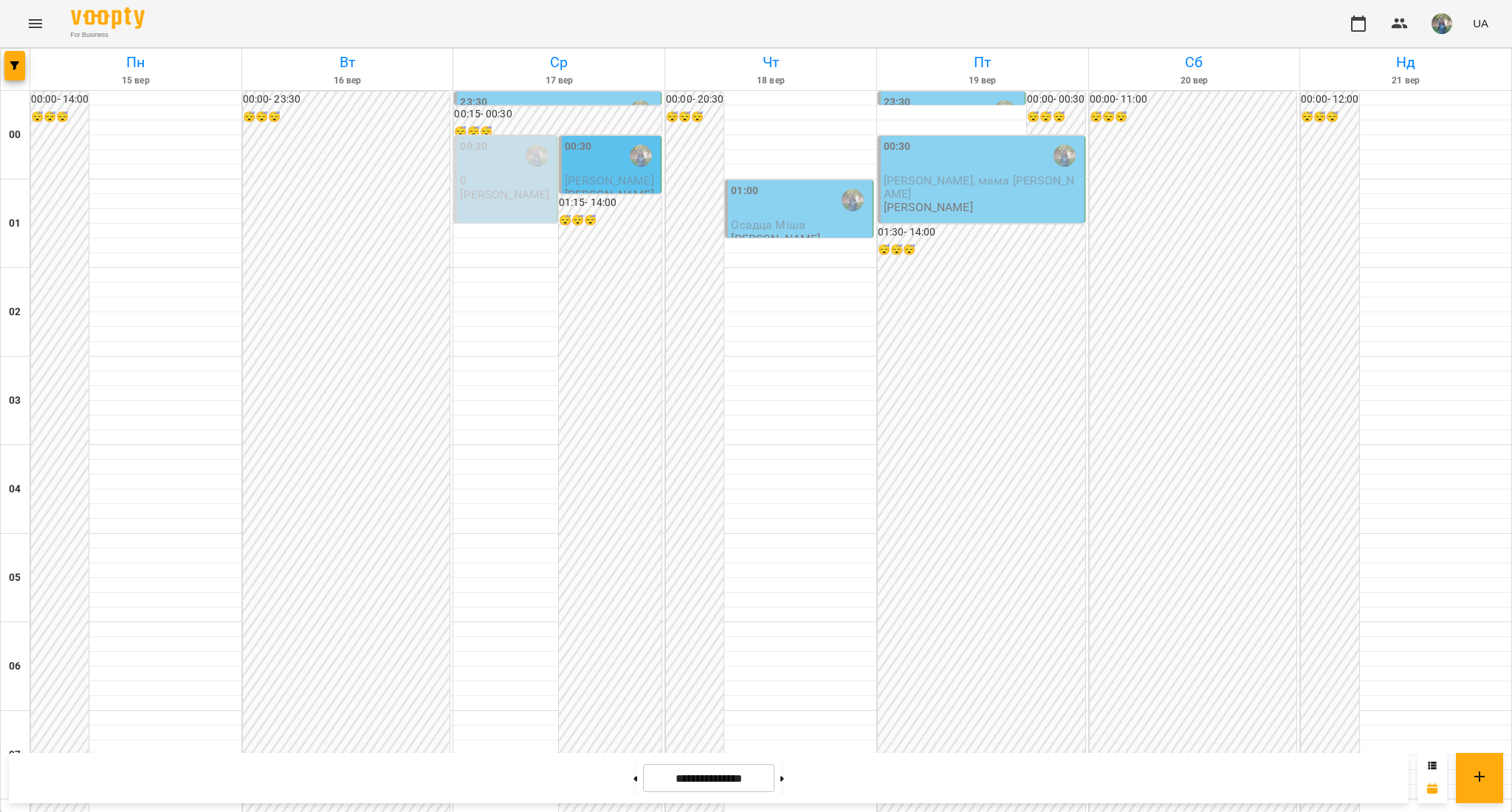
click at [31, 25] on icon "Menu" at bounding box center [35, 23] width 18 height 18
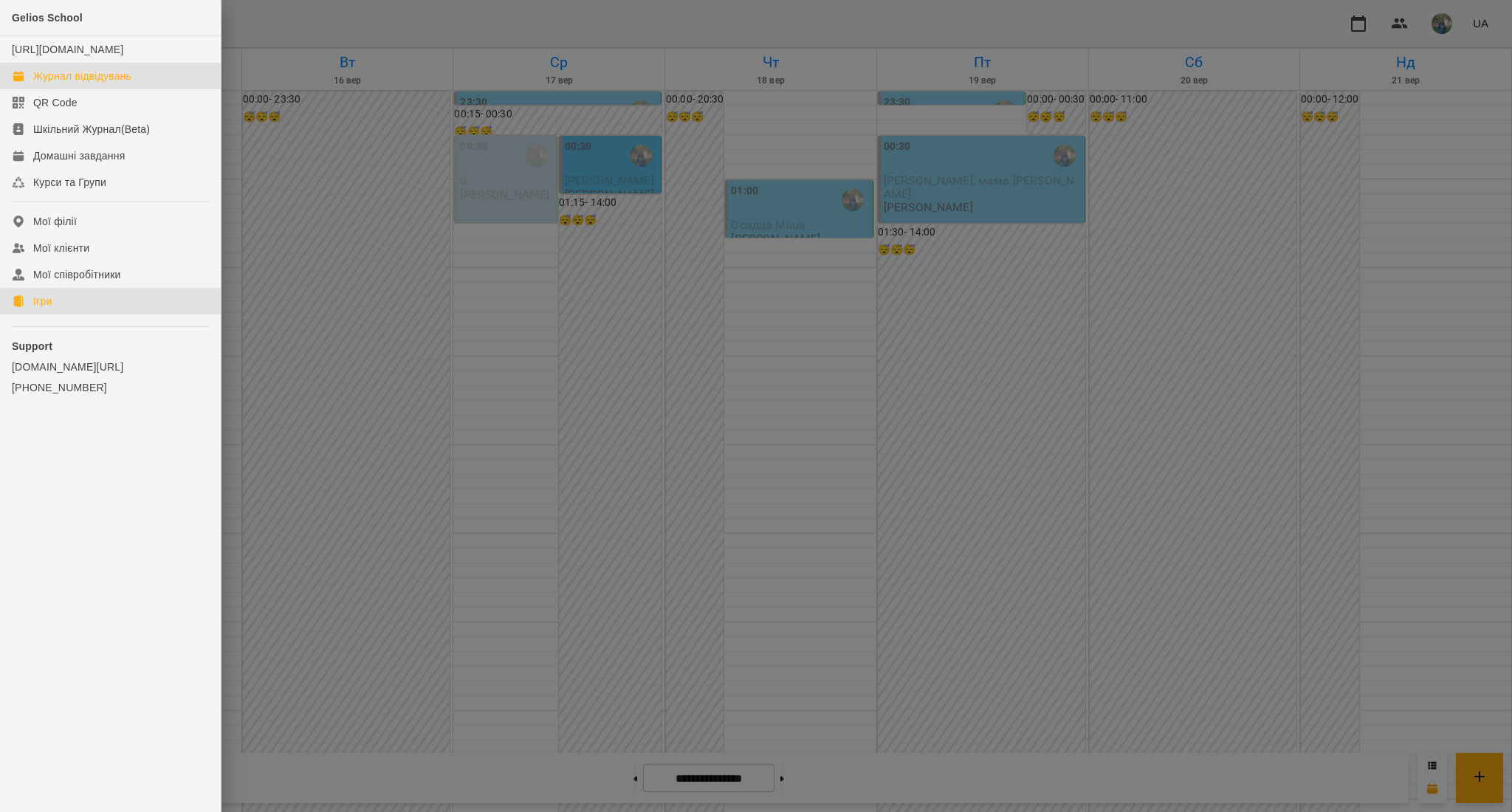
click at [97, 315] on link "Ігри" at bounding box center [110, 301] width 220 height 26
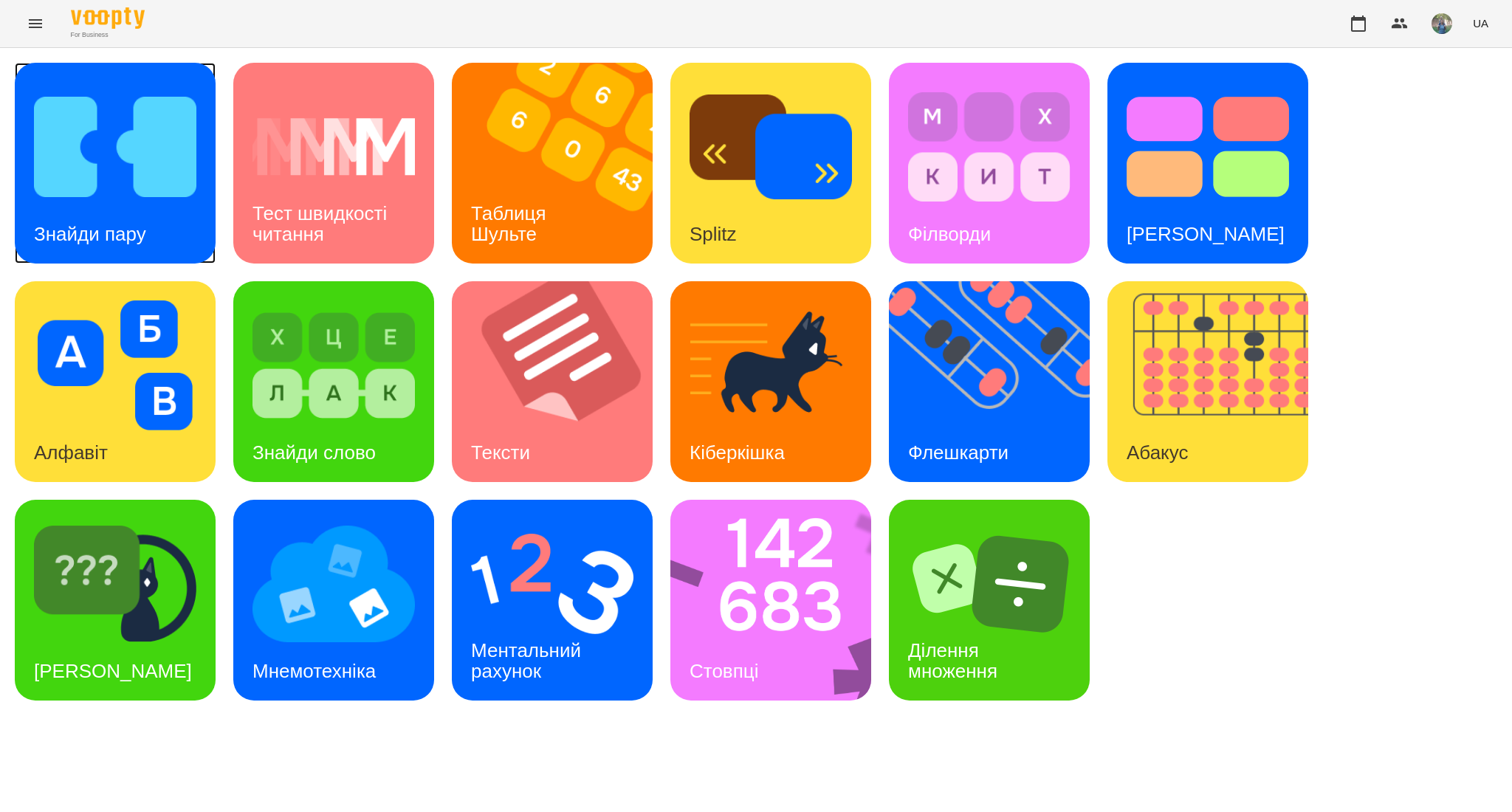
click at [107, 198] on img at bounding box center [115, 147] width 162 height 130
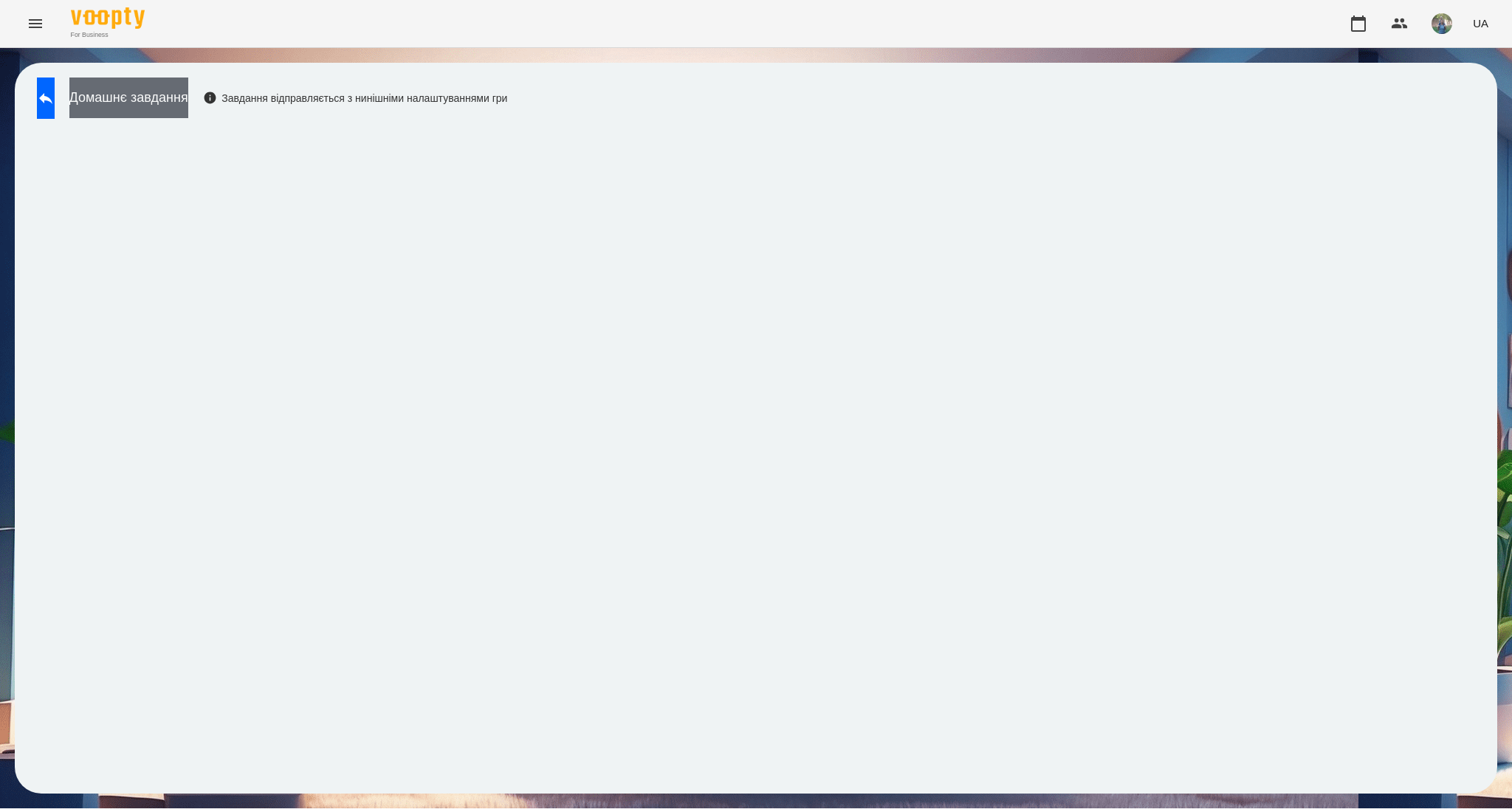
click at [180, 94] on button "Домашнє завдання" at bounding box center [129, 98] width 119 height 41
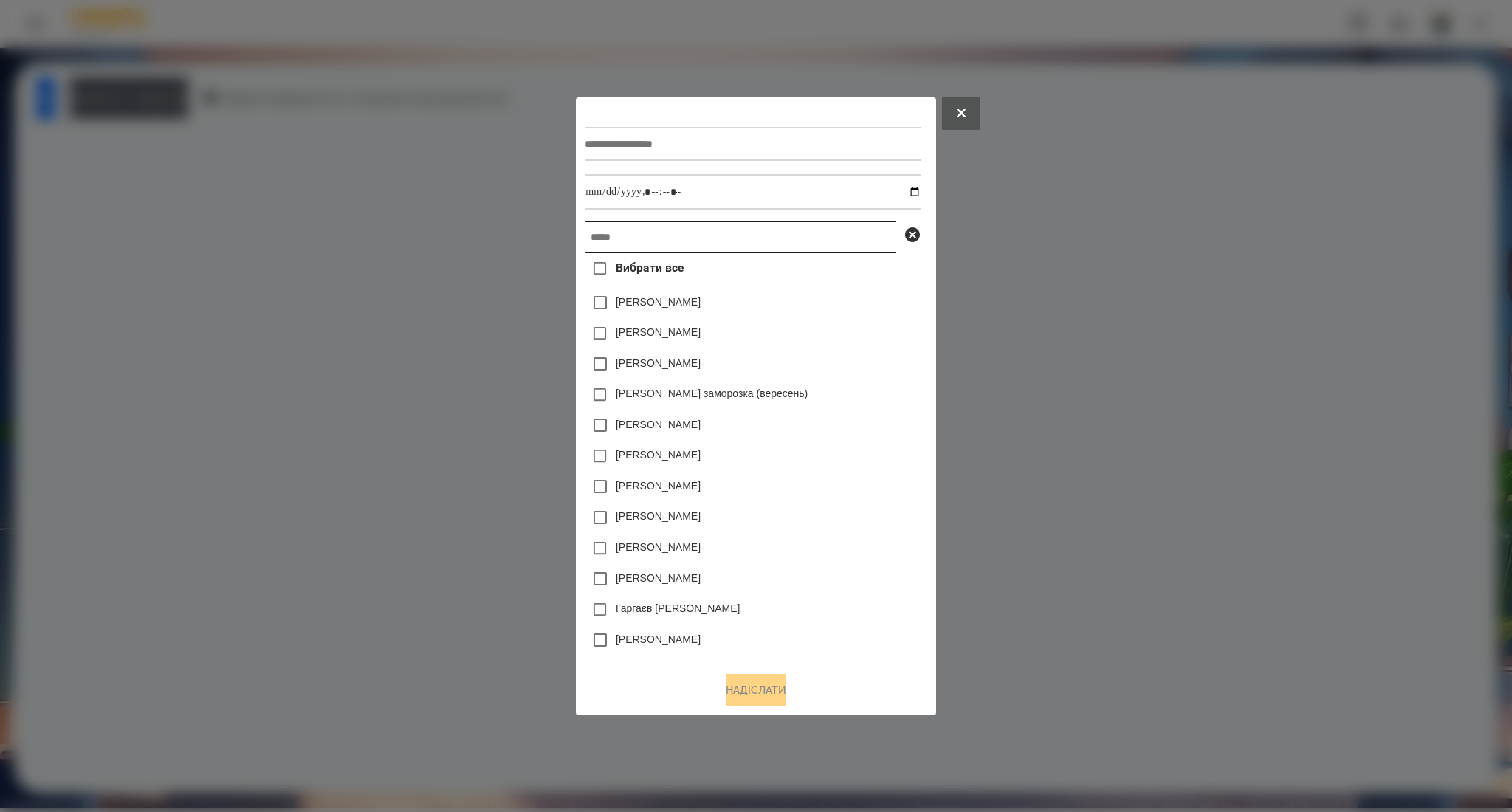
click at [614, 249] on input "text" at bounding box center [740, 237] width 312 height 33
paste input "********"
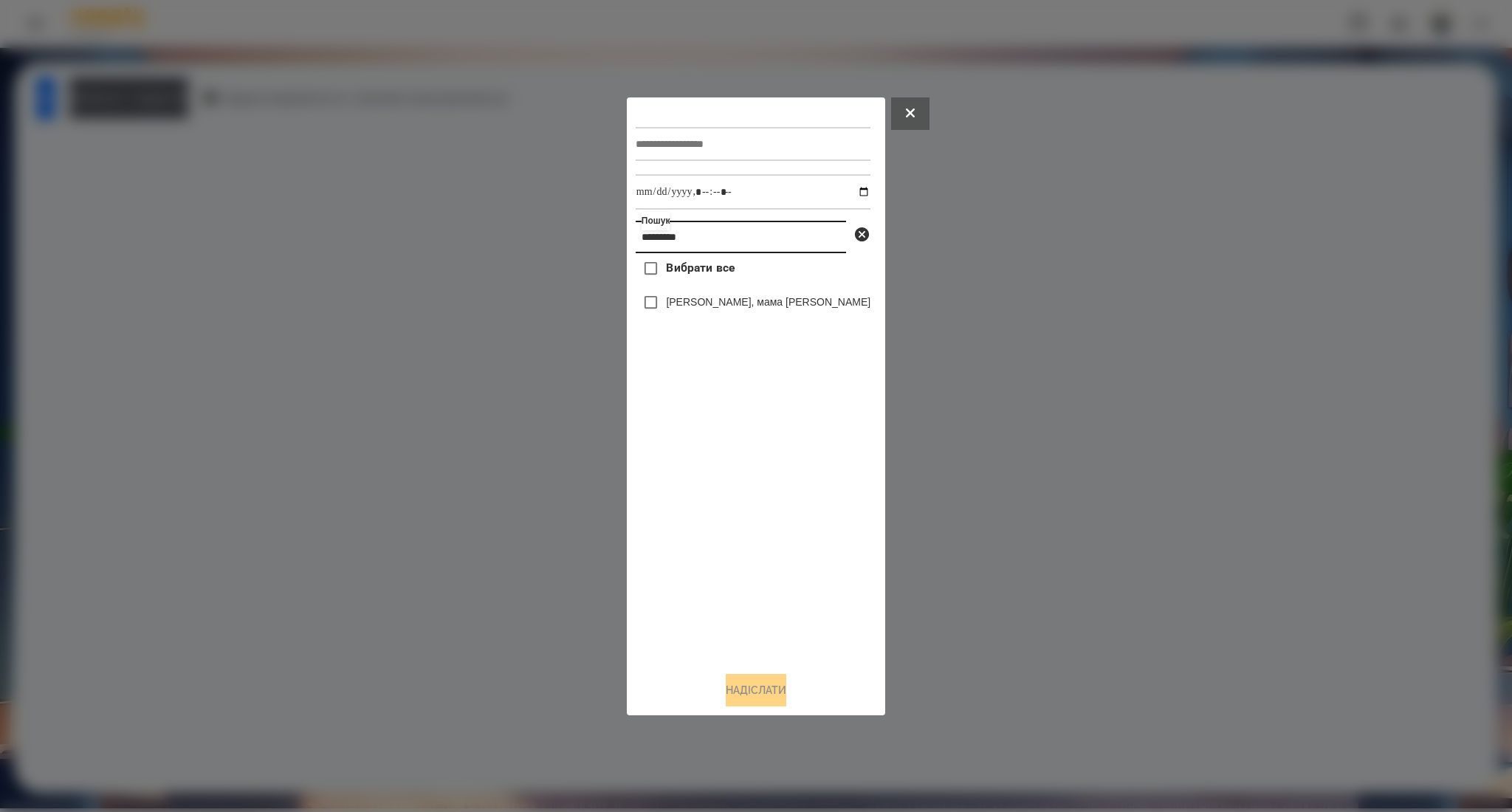
type input "********"
click at [681, 270] on span "Вибрати все" at bounding box center [700, 268] width 69 height 18
click at [654, 137] on input "text" at bounding box center [753, 144] width 235 height 34
paste input "**********"
type input "**********"
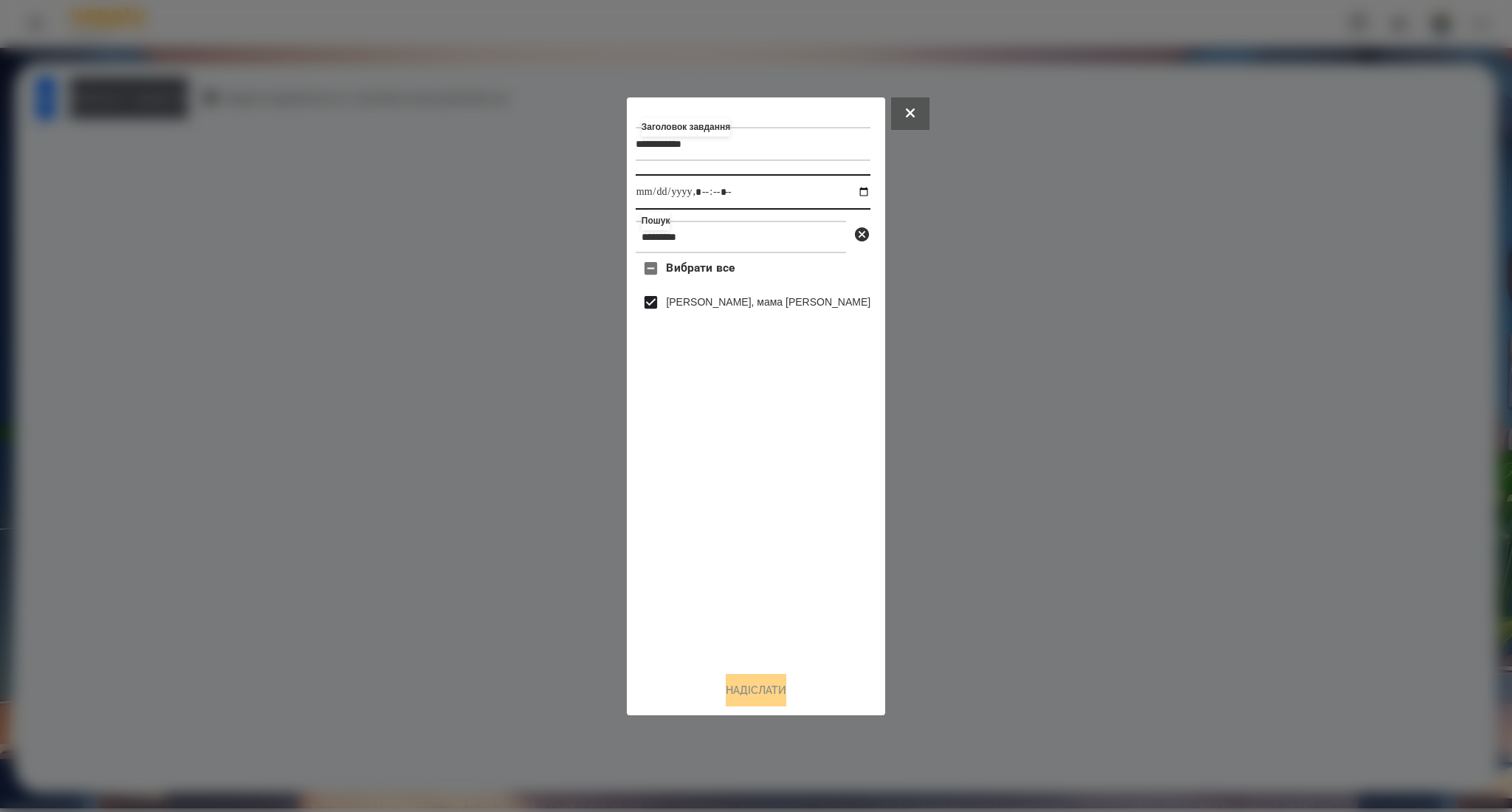
click at [831, 192] on input "datetime-local" at bounding box center [753, 192] width 235 height 35
click at [844, 193] on input "datetime-local" at bounding box center [753, 192] width 235 height 35
type input "**********"
click at [744, 687] on button "Надіслати" at bounding box center [756, 691] width 61 height 33
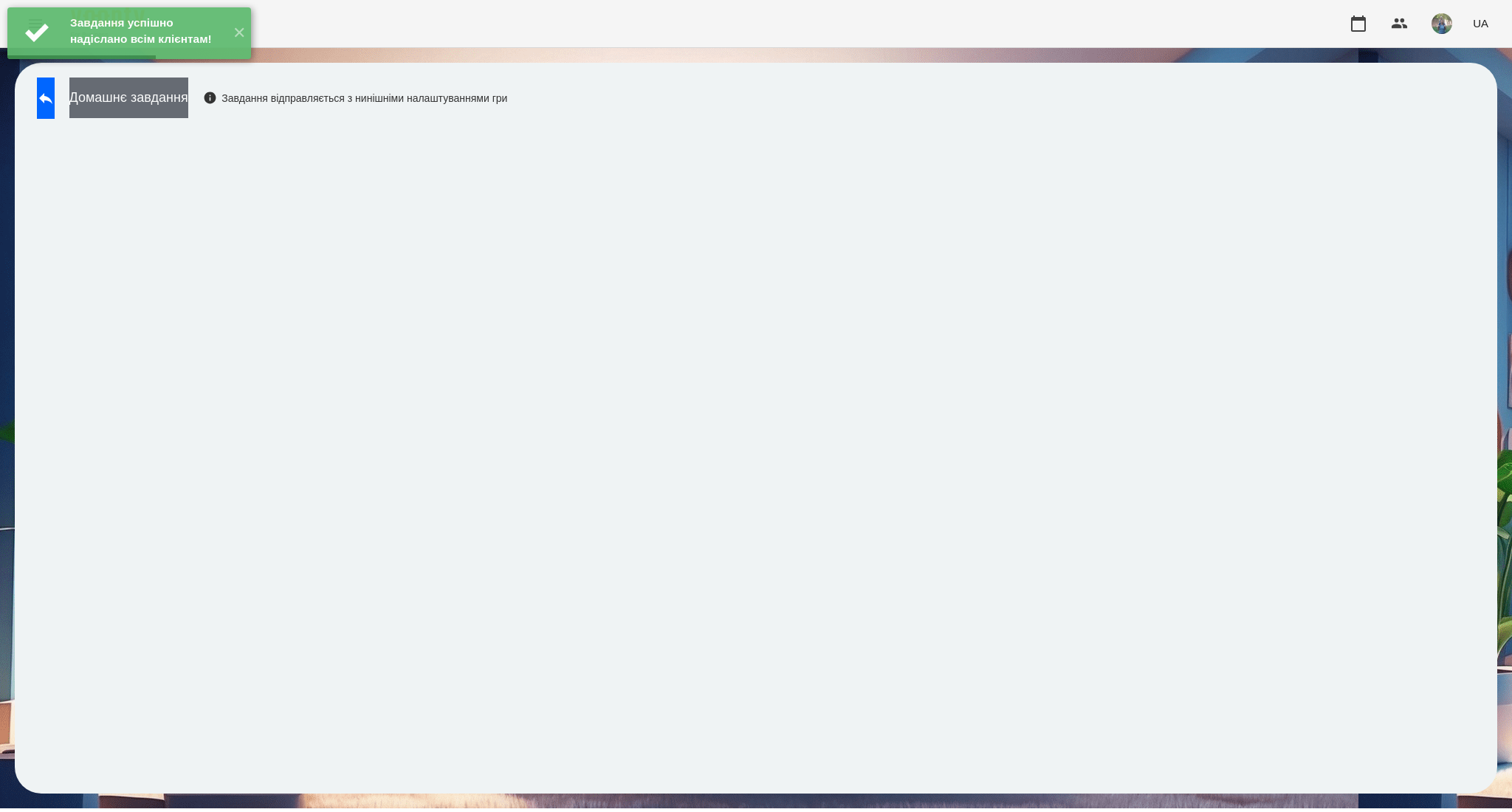
click at [161, 106] on button "Домашнє завдання" at bounding box center [129, 98] width 119 height 41
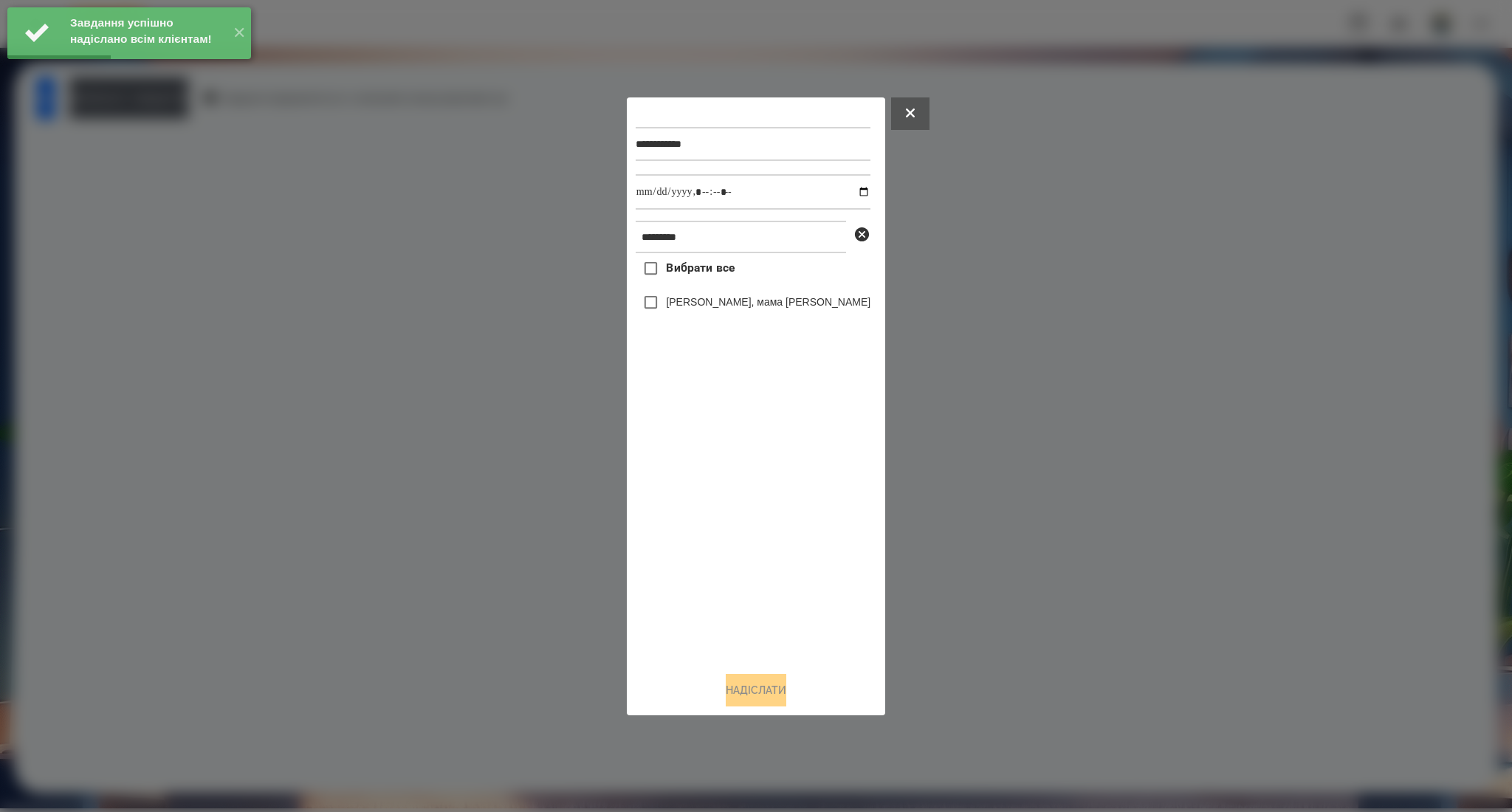
click at [715, 277] on span "Вибрати все" at bounding box center [700, 268] width 69 height 18
click at [848, 194] on input "datetime-local" at bounding box center [753, 192] width 235 height 35
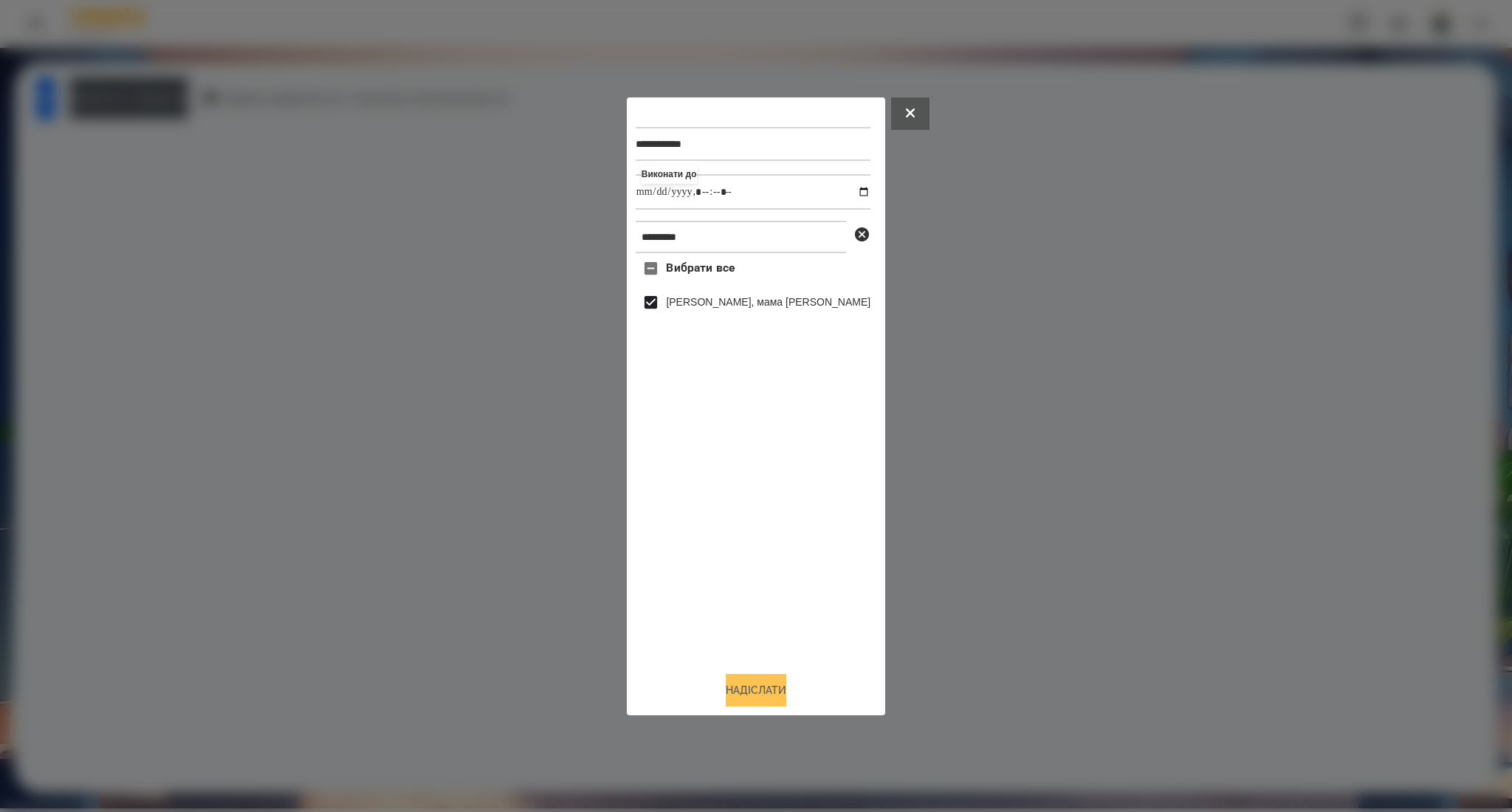
type input "**********"
click at [744, 695] on button "Надіслати" at bounding box center [756, 691] width 61 height 33
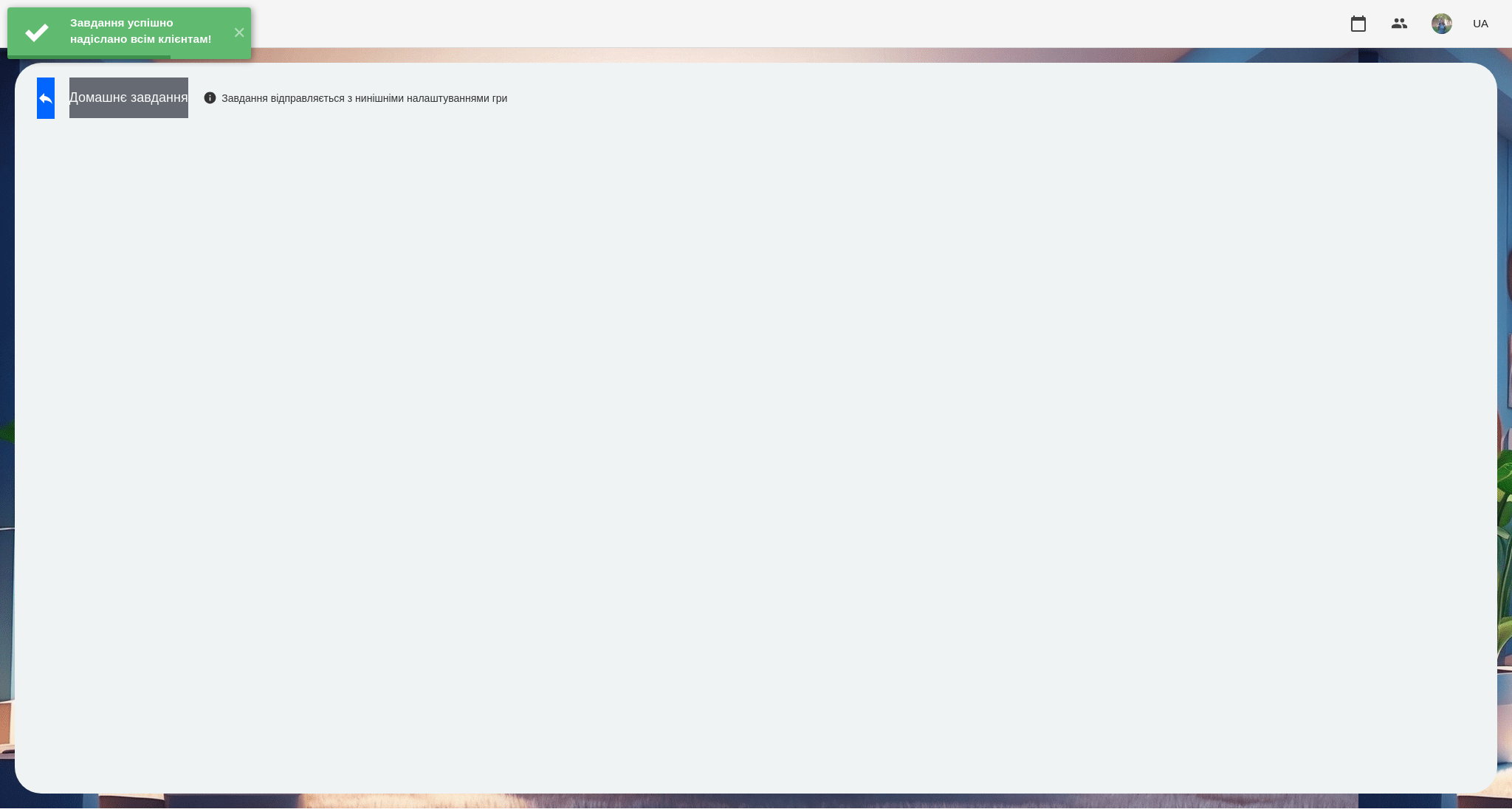
click at [189, 96] on button "Домашнє завдання" at bounding box center [129, 98] width 119 height 41
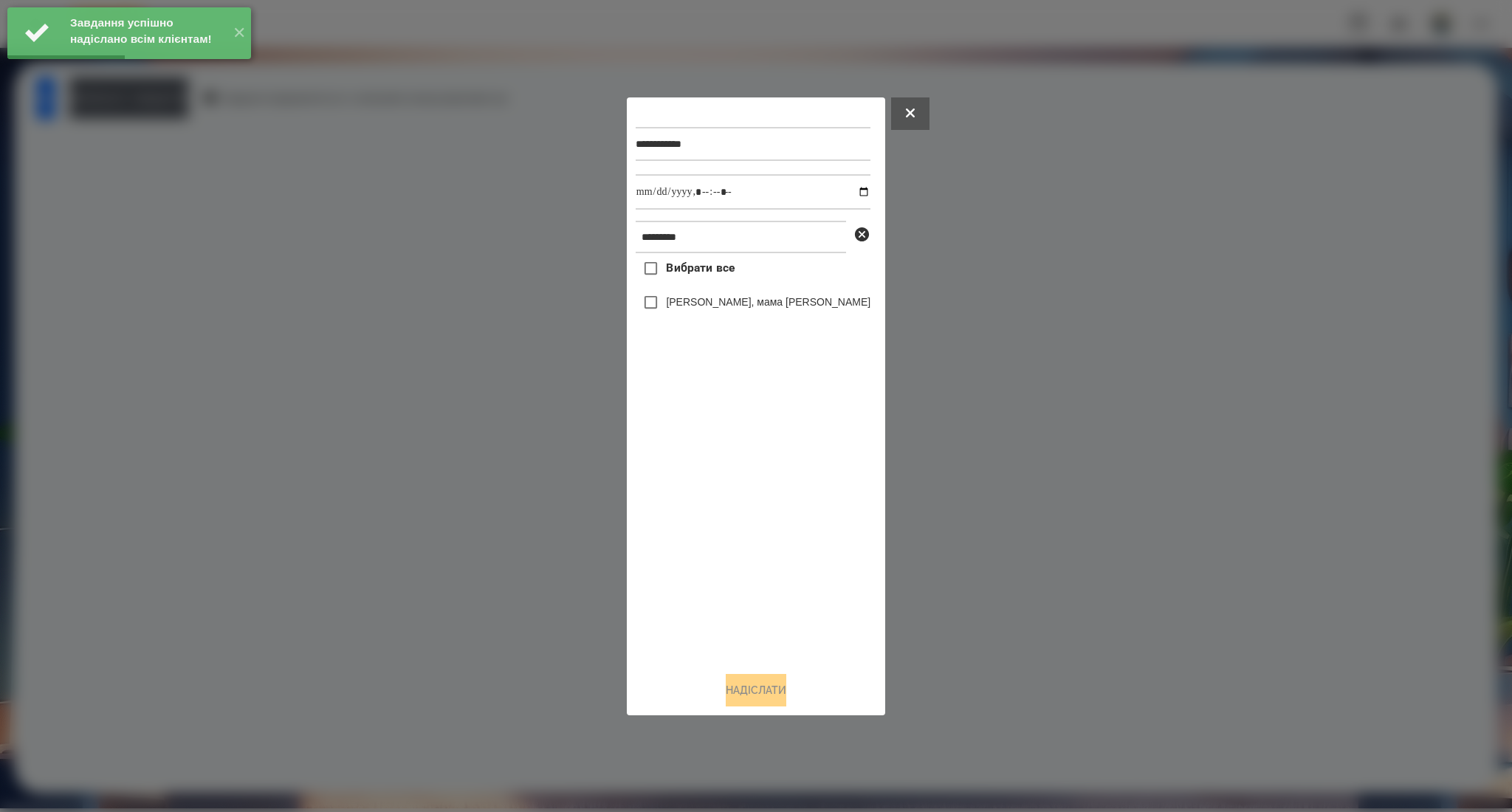
click at [732, 268] on span "Вибрати все" at bounding box center [700, 268] width 69 height 18
click at [846, 191] on input "datetime-local" at bounding box center [753, 192] width 235 height 35
type input "**********"
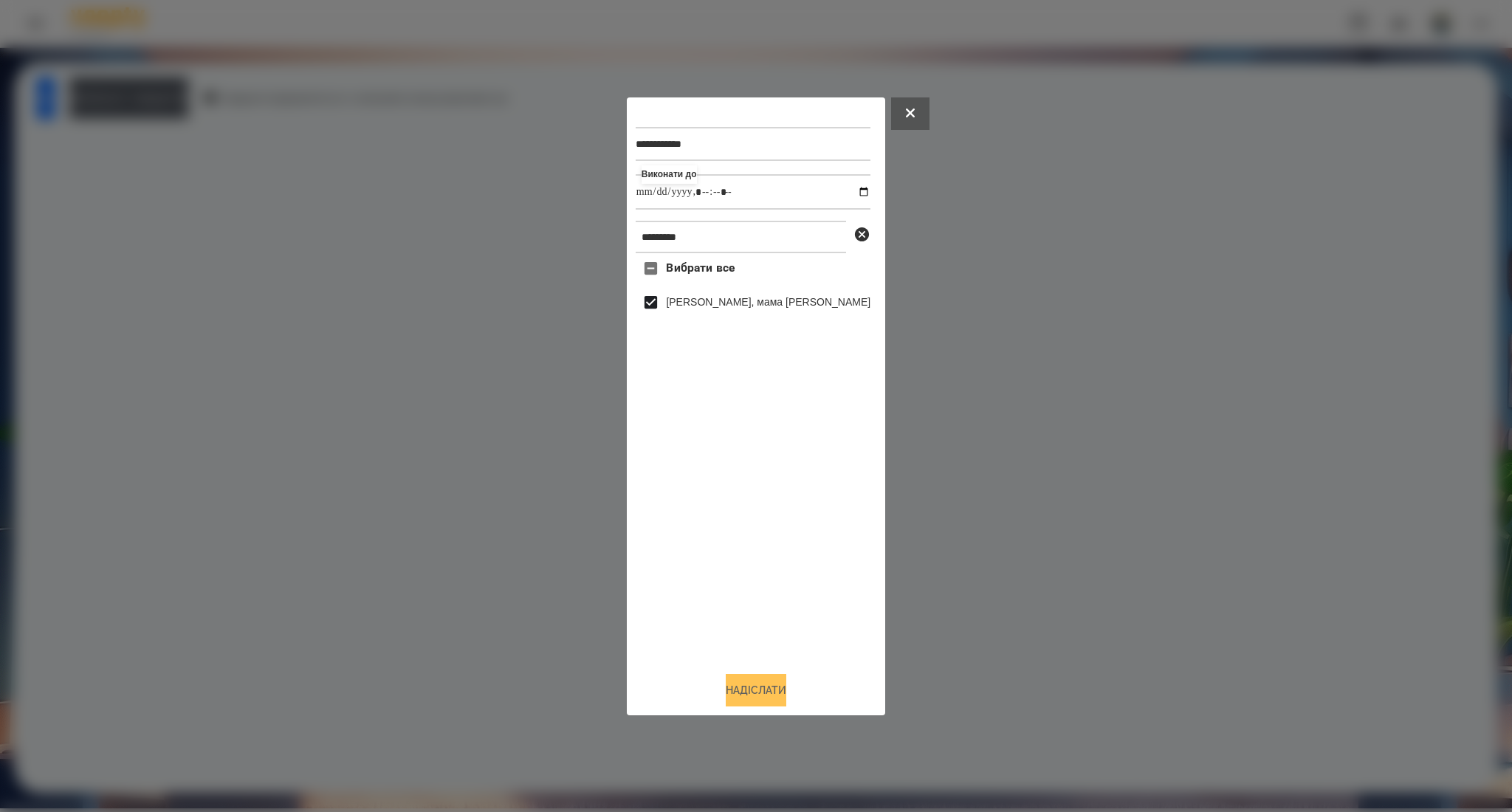
click at [734, 698] on button "Надіслати" at bounding box center [756, 691] width 61 height 33
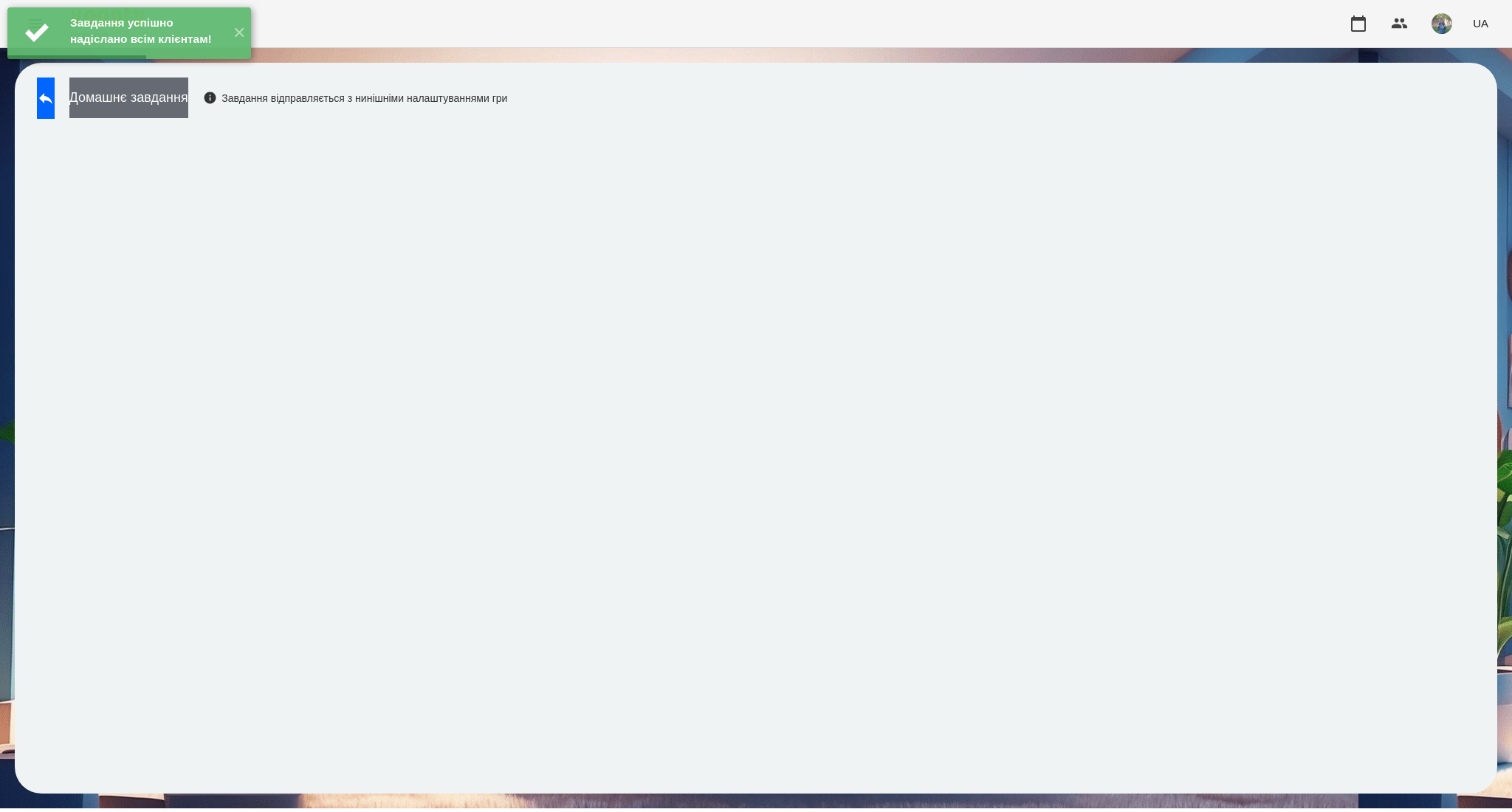
click at [189, 102] on button "Домашнє завдання" at bounding box center [129, 98] width 119 height 41
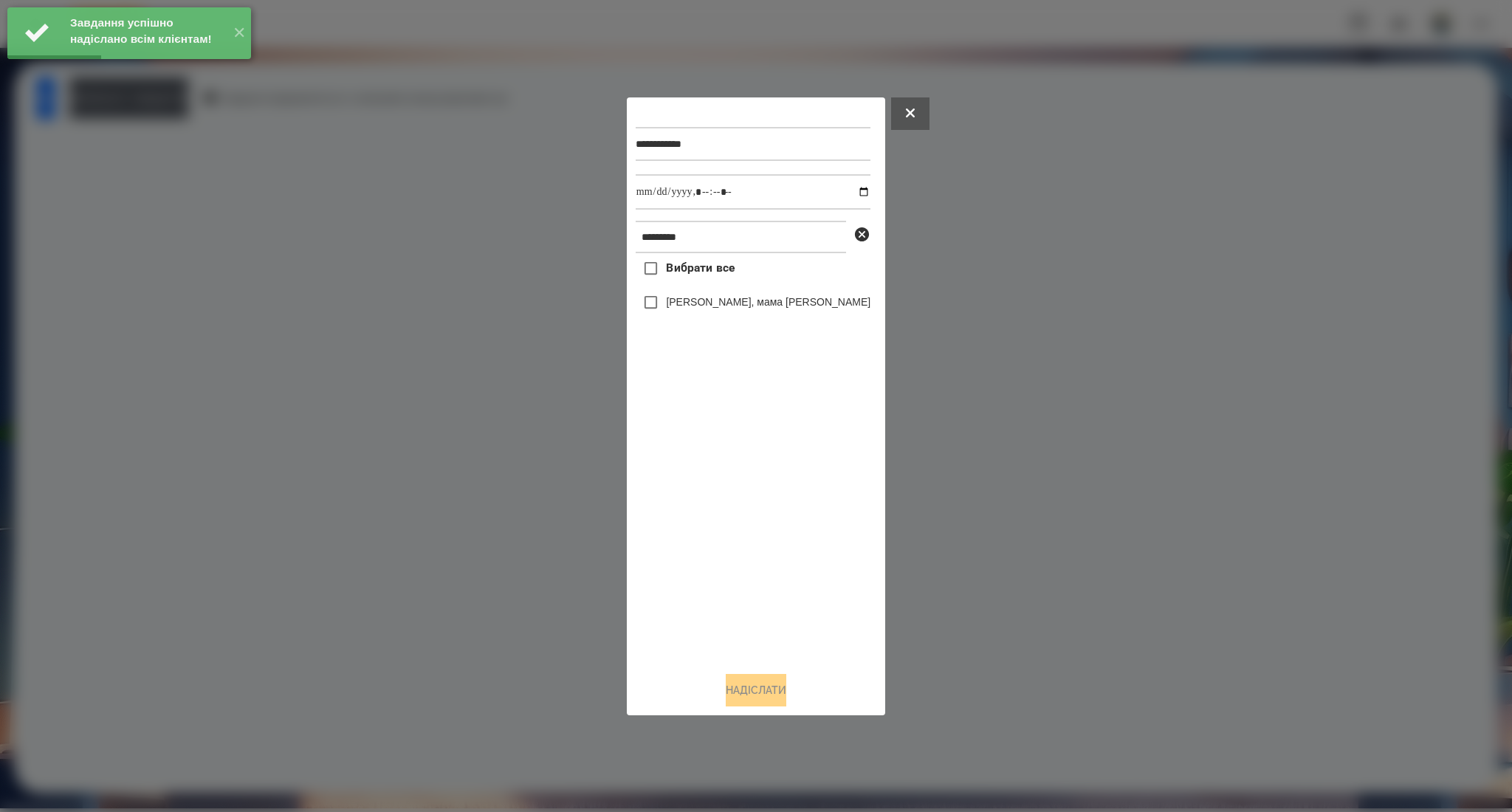
click at [681, 274] on span "Вибрати все" at bounding box center [700, 268] width 69 height 18
click at [849, 200] on input "datetime-local" at bounding box center [753, 192] width 235 height 35
click at [841, 192] on input "datetime-local" at bounding box center [753, 192] width 235 height 35
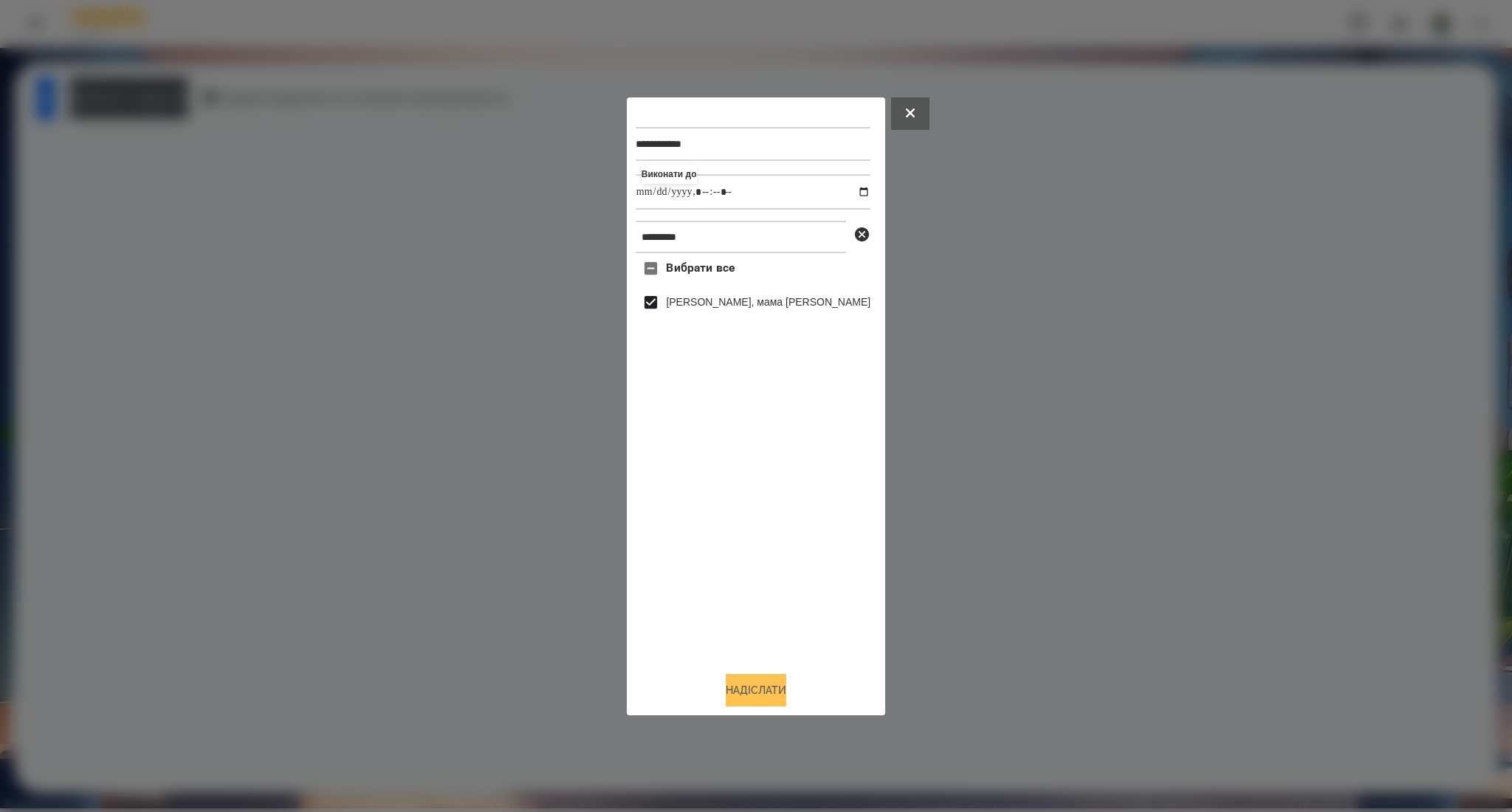
type input "**********"
click at [729, 693] on button "Надіслати" at bounding box center [756, 691] width 61 height 33
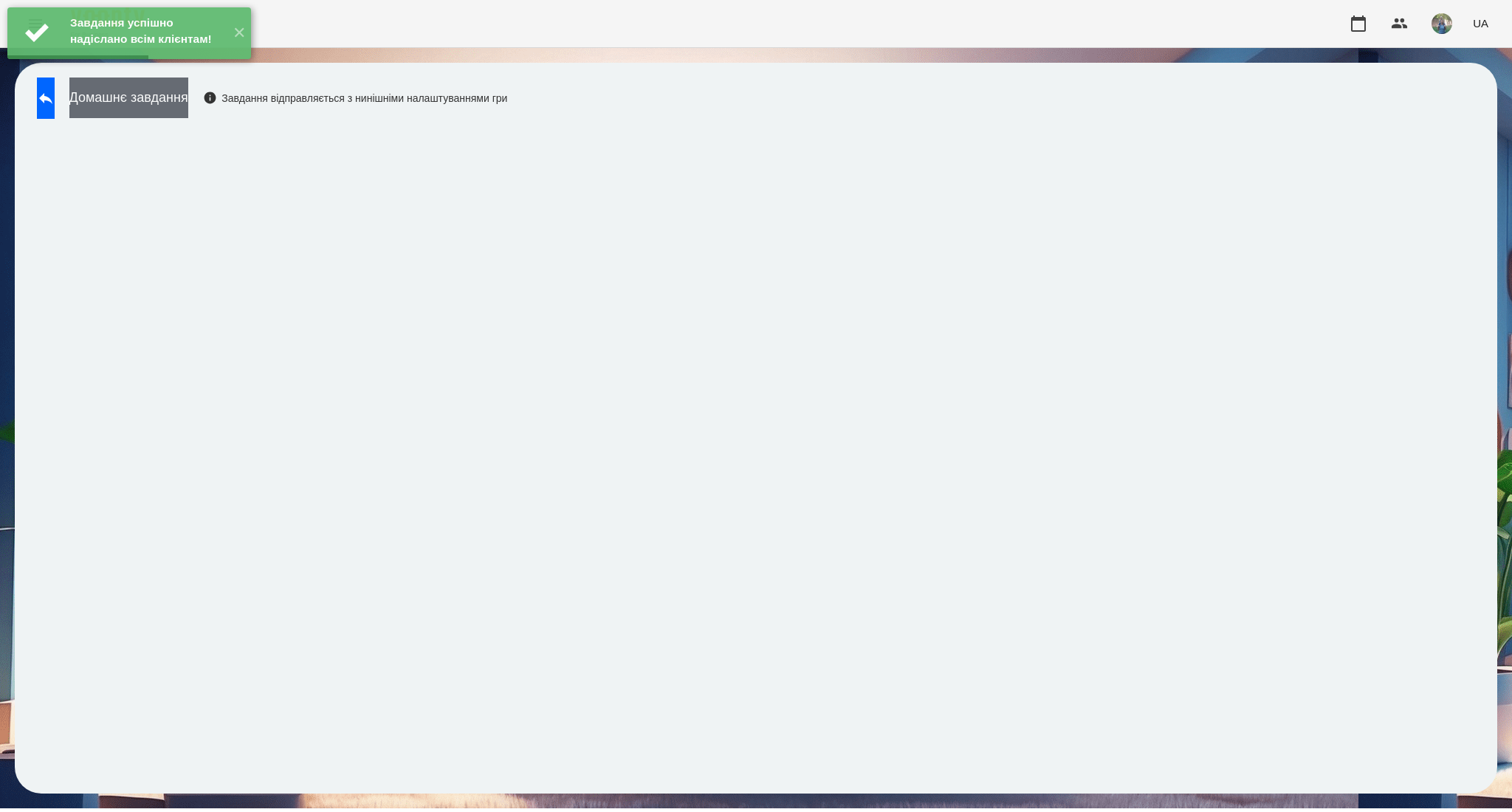
click at [180, 113] on button "Домашнє завдання" at bounding box center [129, 98] width 119 height 41
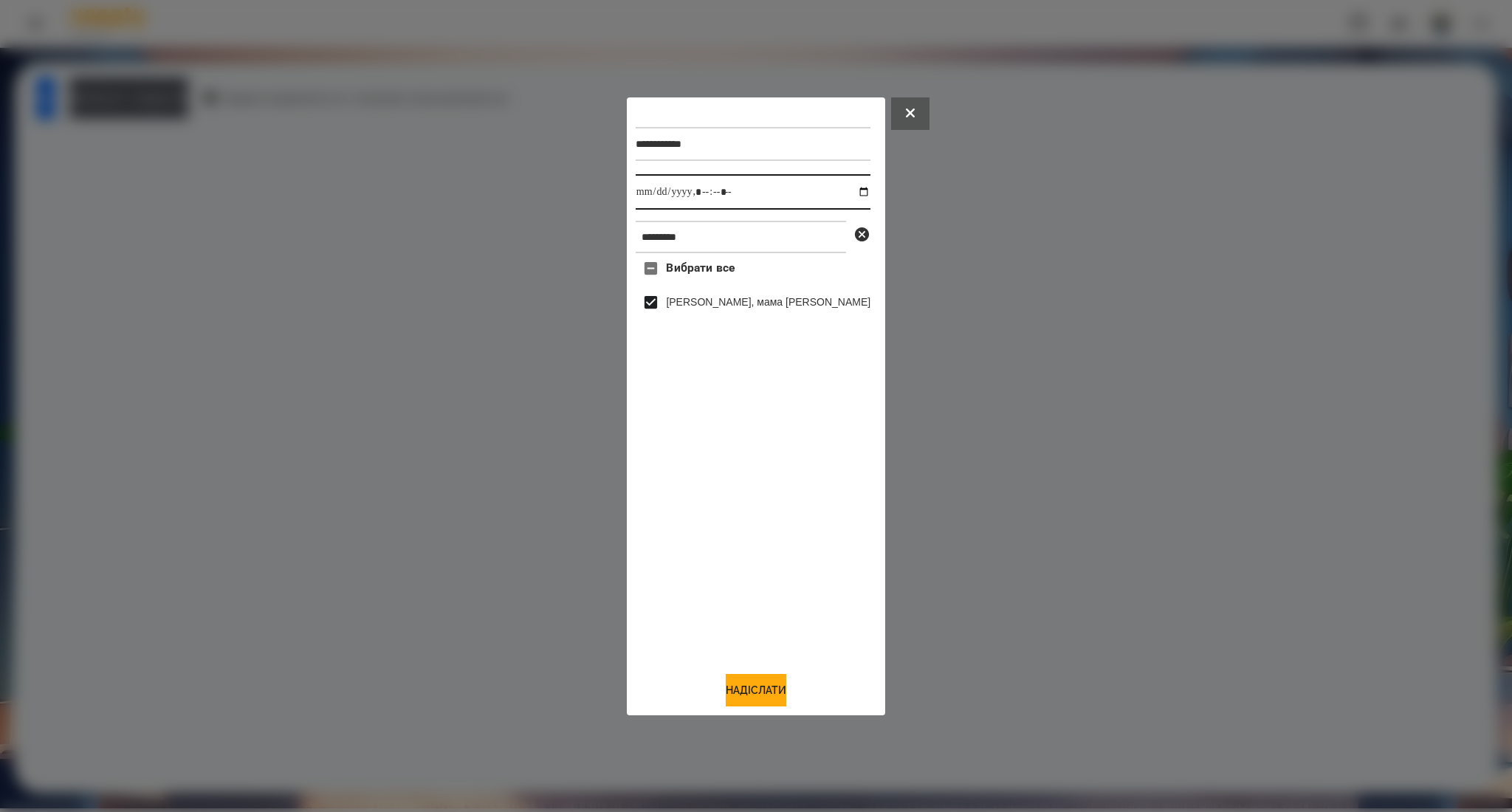
click at [842, 193] on input "datetime-local" at bounding box center [753, 192] width 235 height 35
type input "**********"
click at [750, 691] on button "Надіслати" at bounding box center [756, 691] width 61 height 33
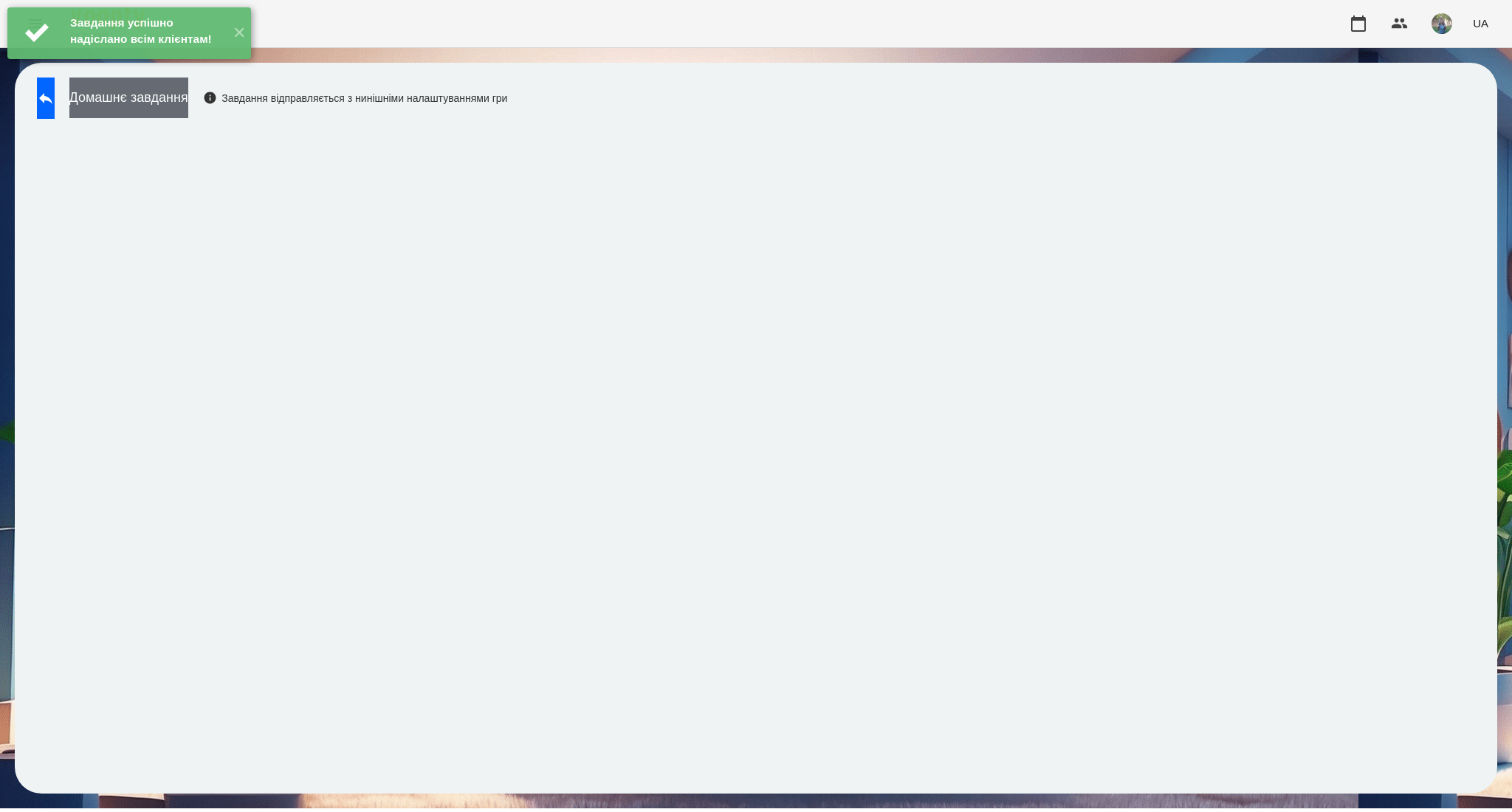
click at [165, 96] on button "Домашнє завдання" at bounding box center [129, 98] width 119 height 41
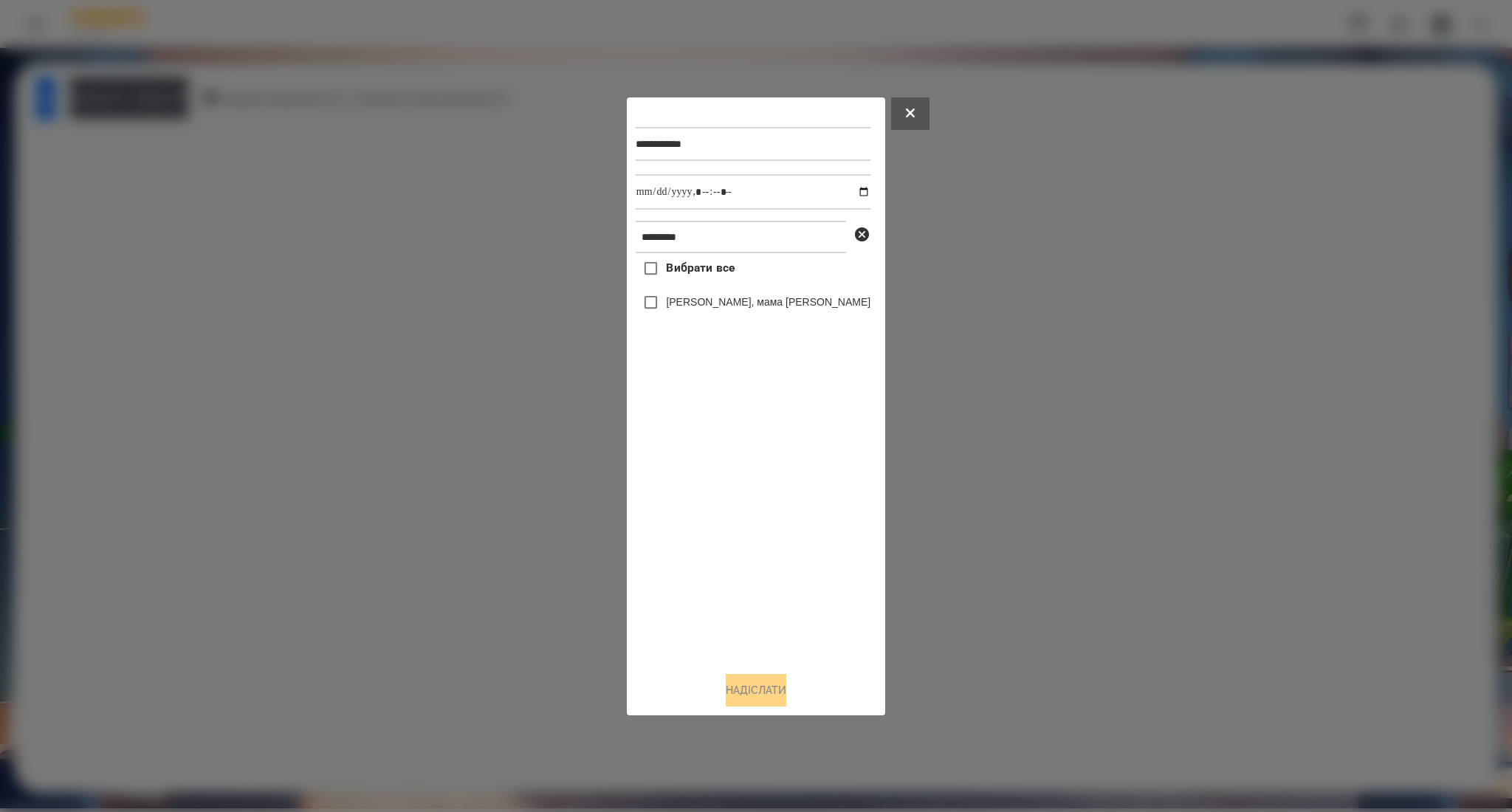
drag, startPoint x: 683, startPoint y: 267, endPoint x: 690, endPoint y: 266, distance: 7.1
click at [685, 268] on span "Вибрати все" at bounding box center [700, 268] width 69 height 18
click at [844, 194] on input "datetime-local" at bounding box center [753, 192] width 235 height 35
type input "**********"
click at [737, 698] on button "Надіслати" at bounding box center [756, 691] width 61 height 33
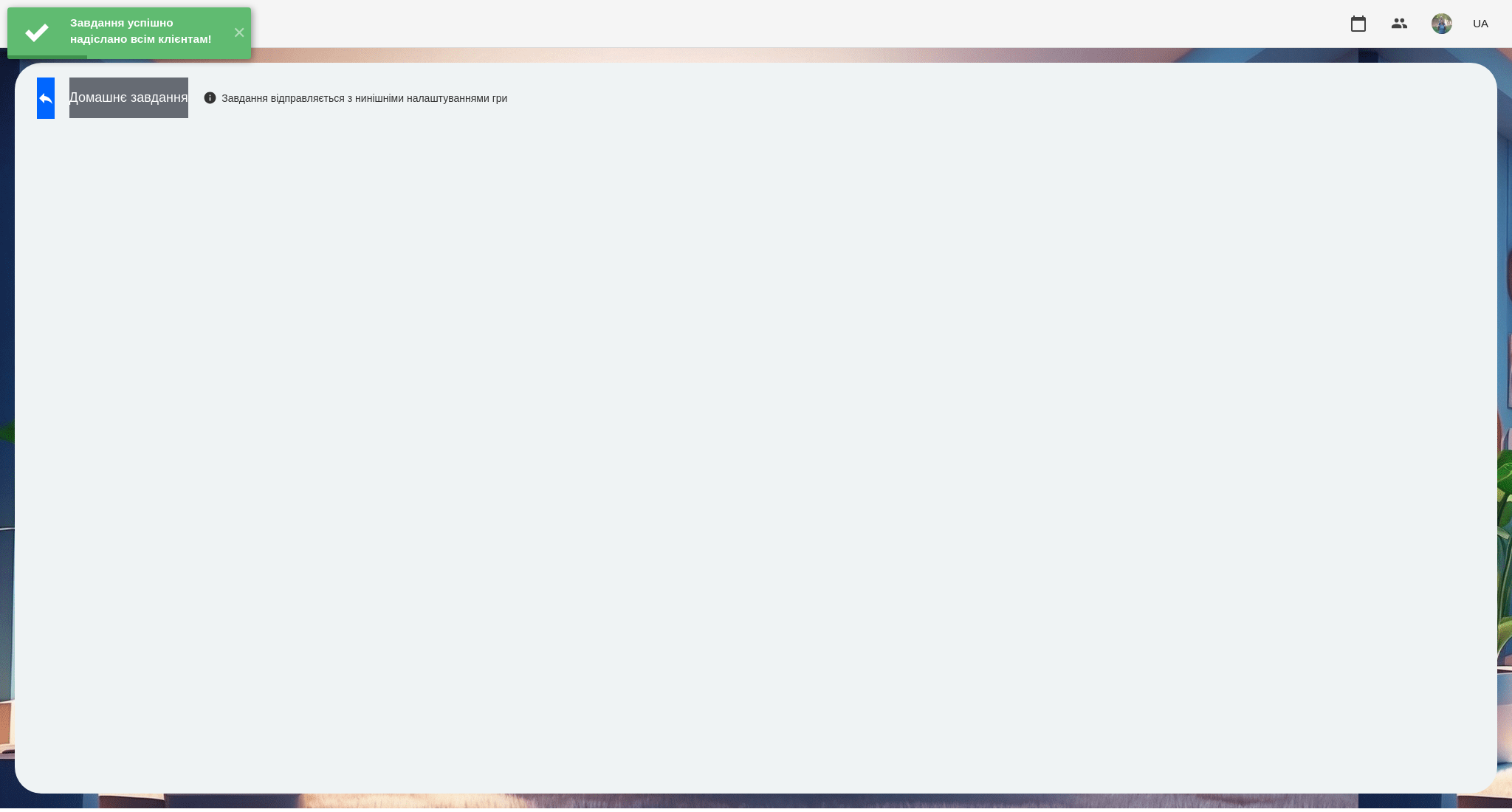
click at [189, 102] on button "Домашнє завдання" at bounding box center [129, 98] width 119 height 41
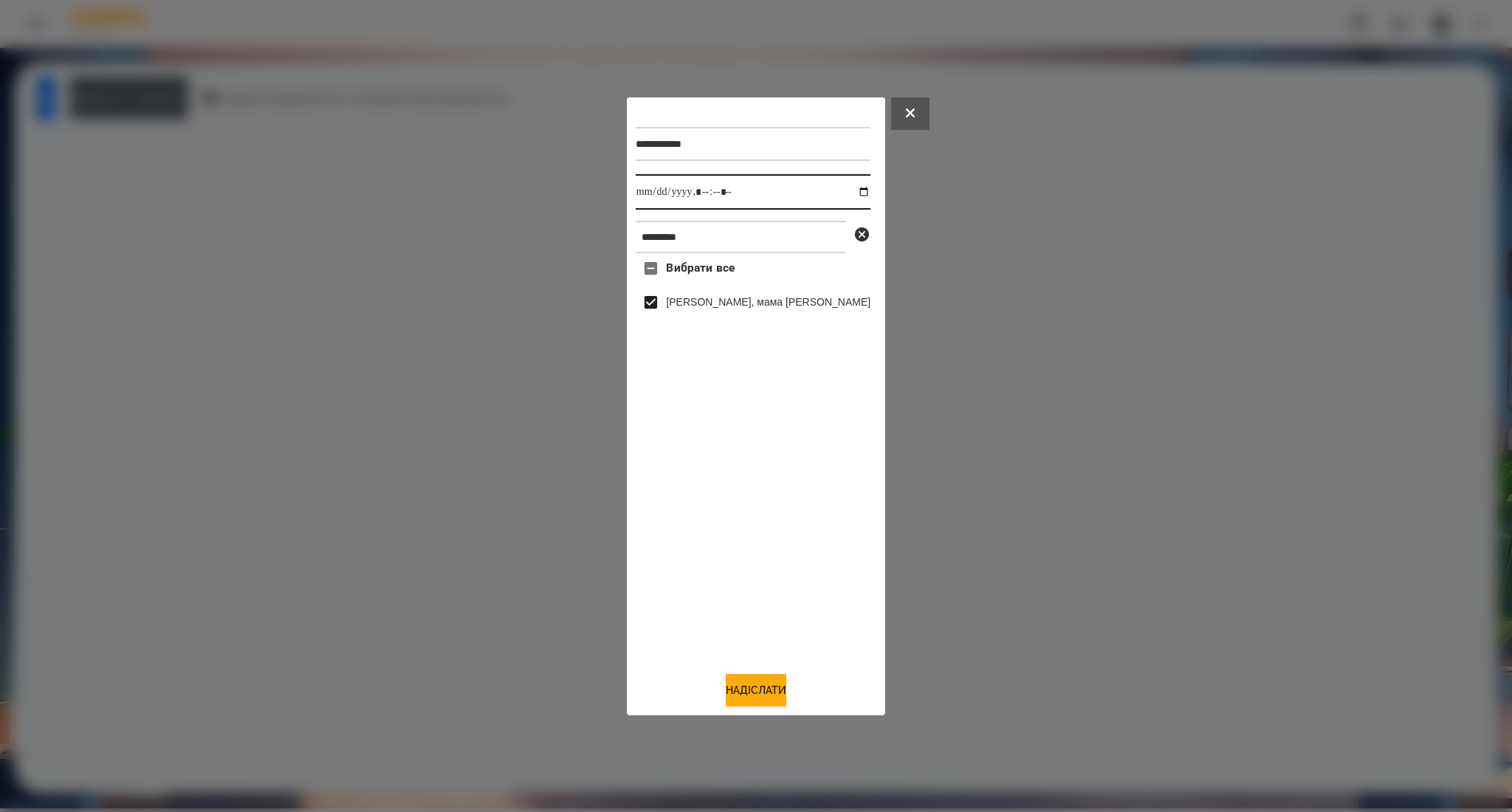
click at [844, 189] on input "datetime-local" at bounding box center [753, 192] width 235 height 35
type input "**********"
click at [739, 695] on button "Надіслати" at bounding box center [756, 691] width 61 height 33
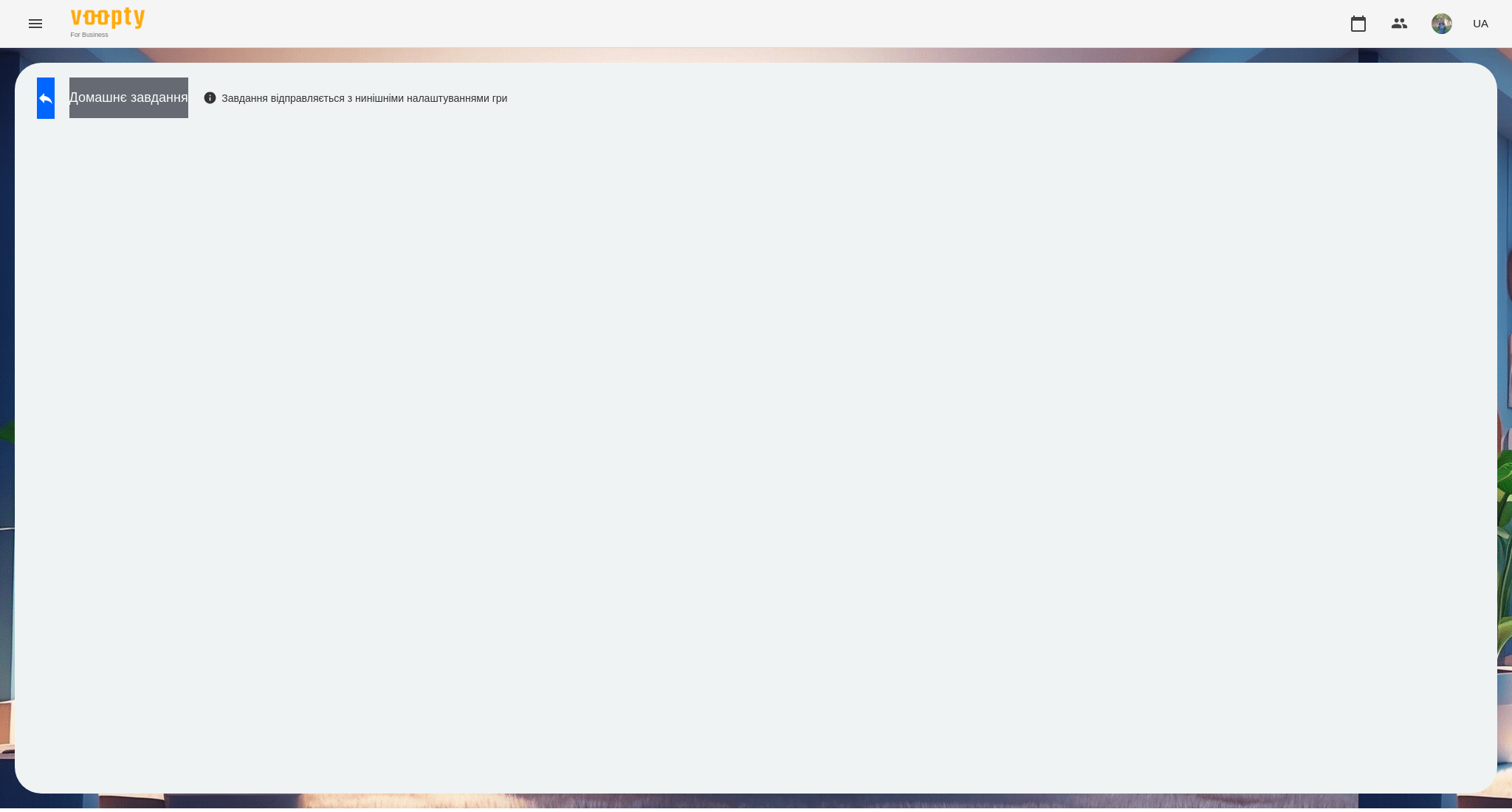
click at [167, 96] on button "Домашнє завдання" at bounding box center [129, 98] width 119 height 41
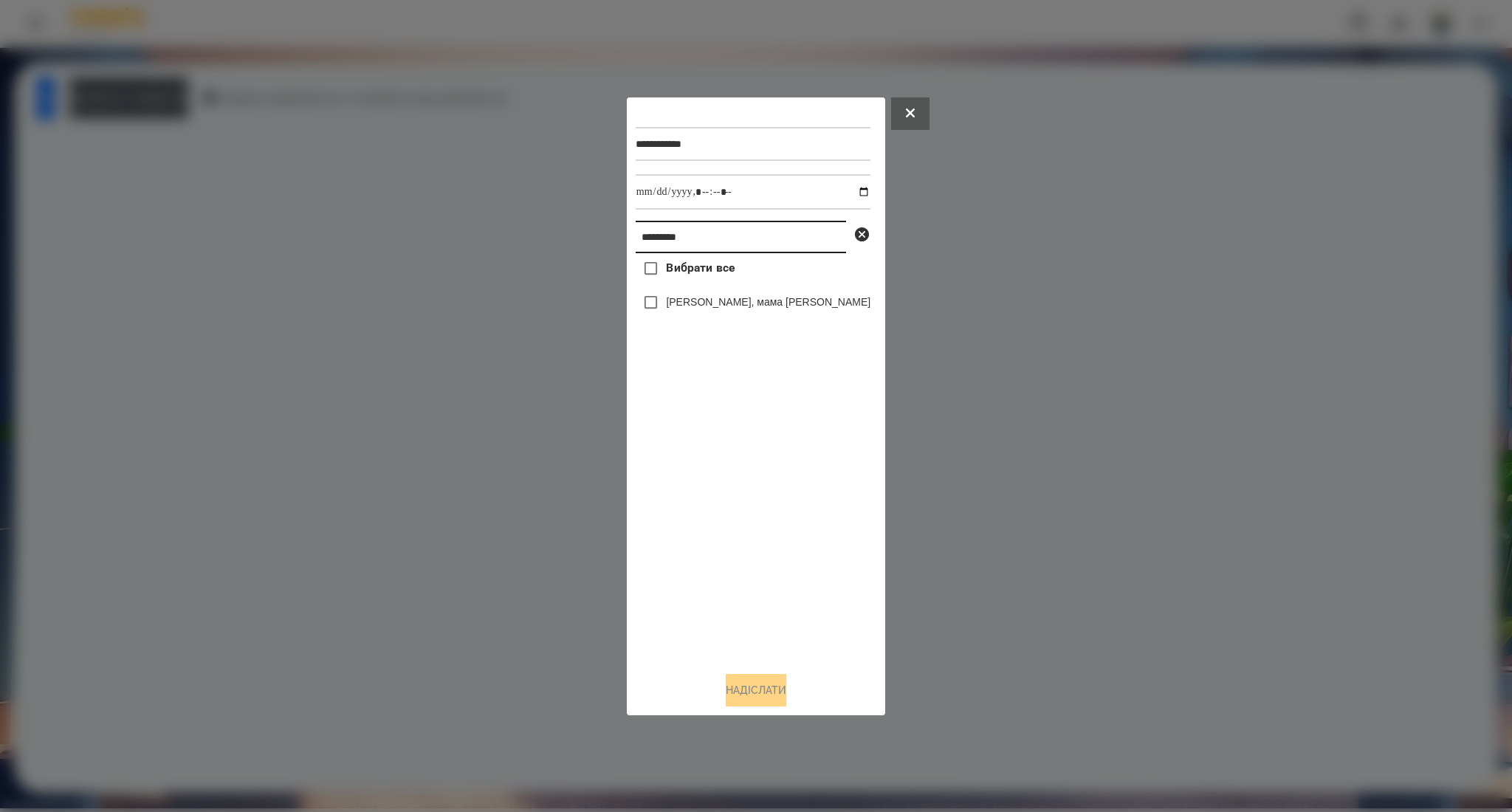
click at [679, 248] on input "********" at bounding box center [740, 237] width 210 height 33
paste input "****"
type input "**********"
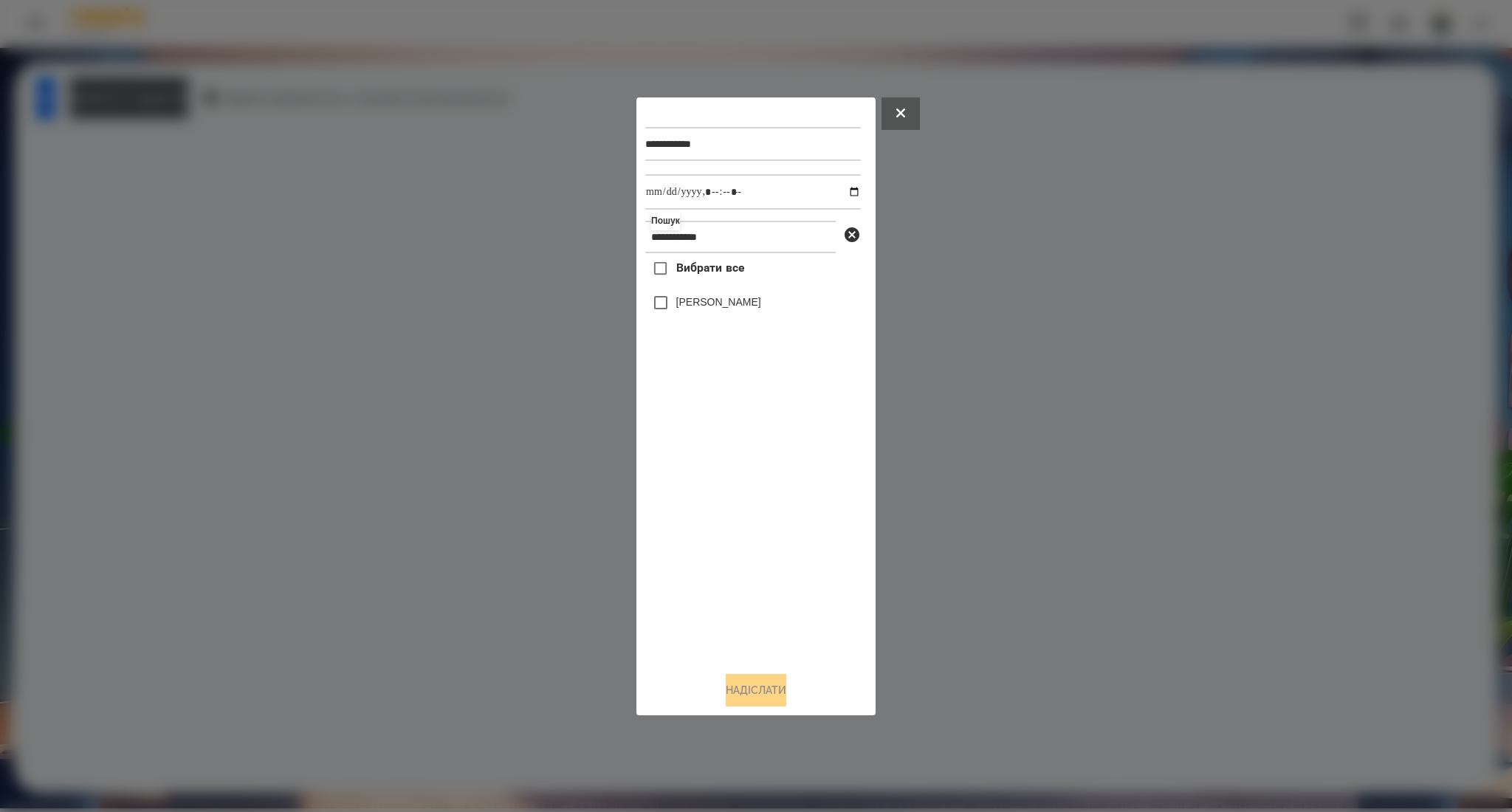
click at [690, 273] on span "Вибрати все" at bounding box center [710, 268] width 69 height 18
click at [734, 705] on button "Надіслати" at bounding box center [756, 691] width 61 height 33
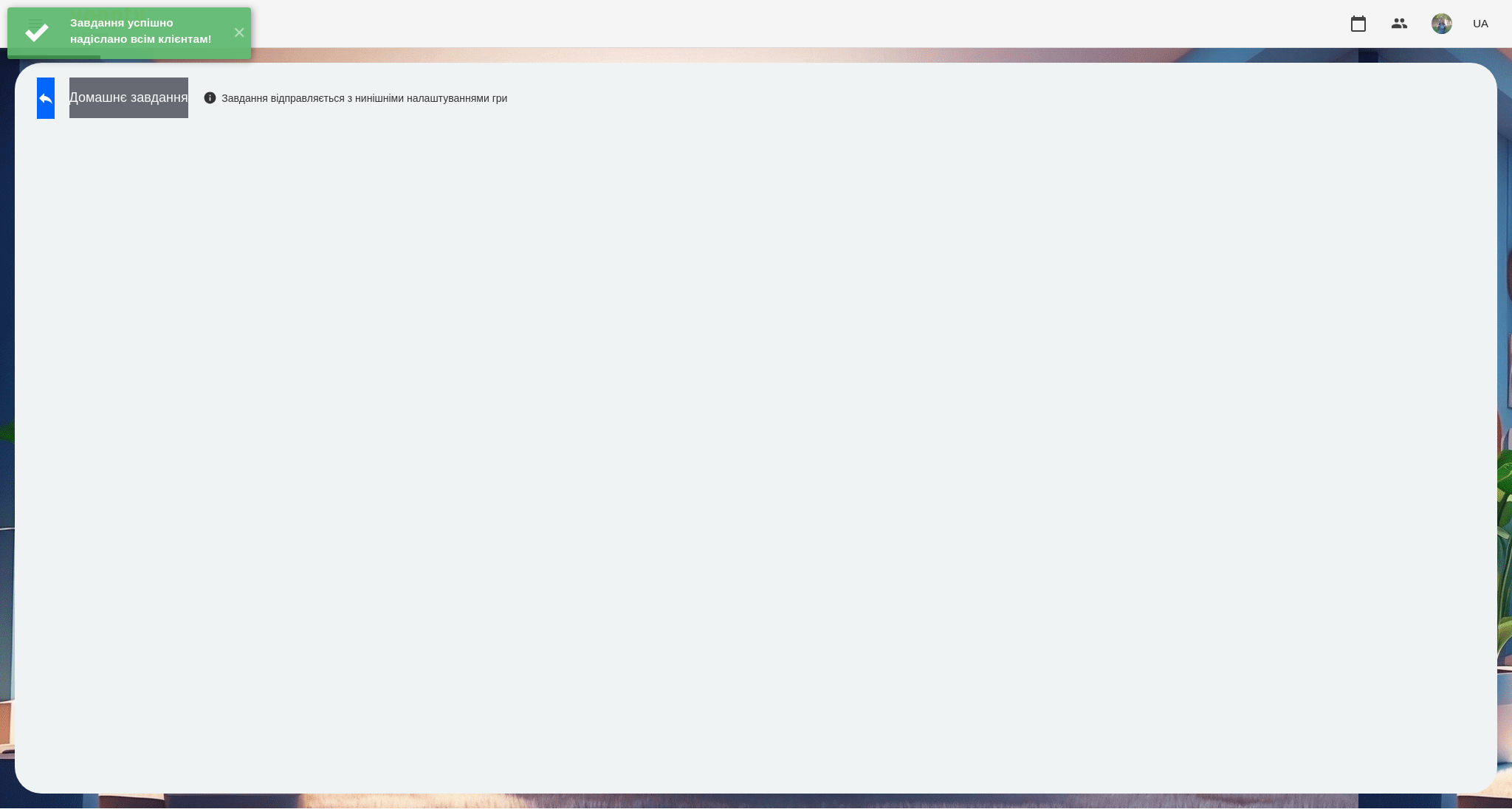
click at [189, 109] on button "Домашнє завдання" at bounding box center [129, 98] width 119 height 41
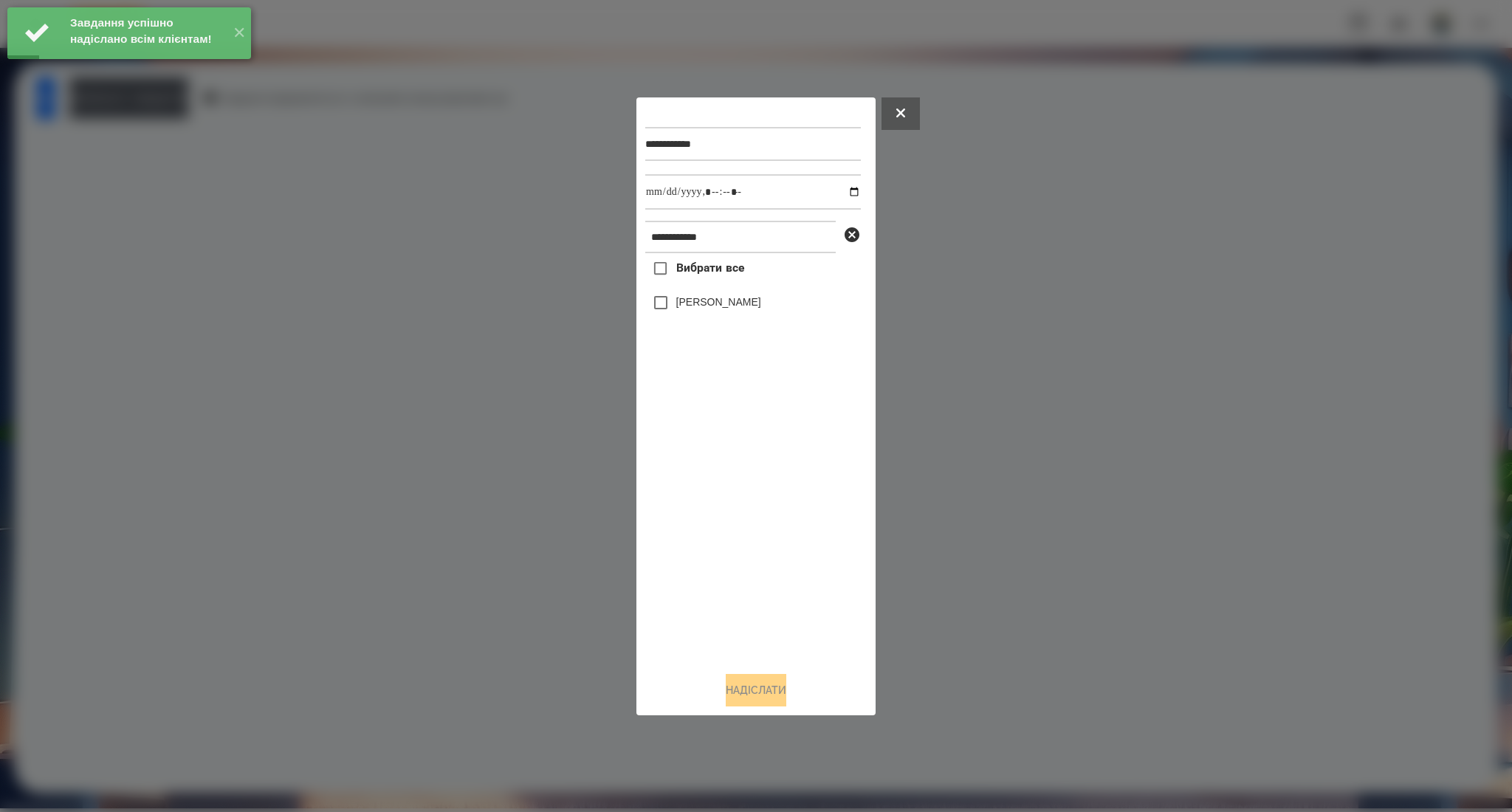
click at [692, 269] on span "Вибрати все" at bounding box center [710, 268] width 69 height 18
click at [844, 189] on input "datetime-local" at bounding box center [753, 192] width 216 height 35
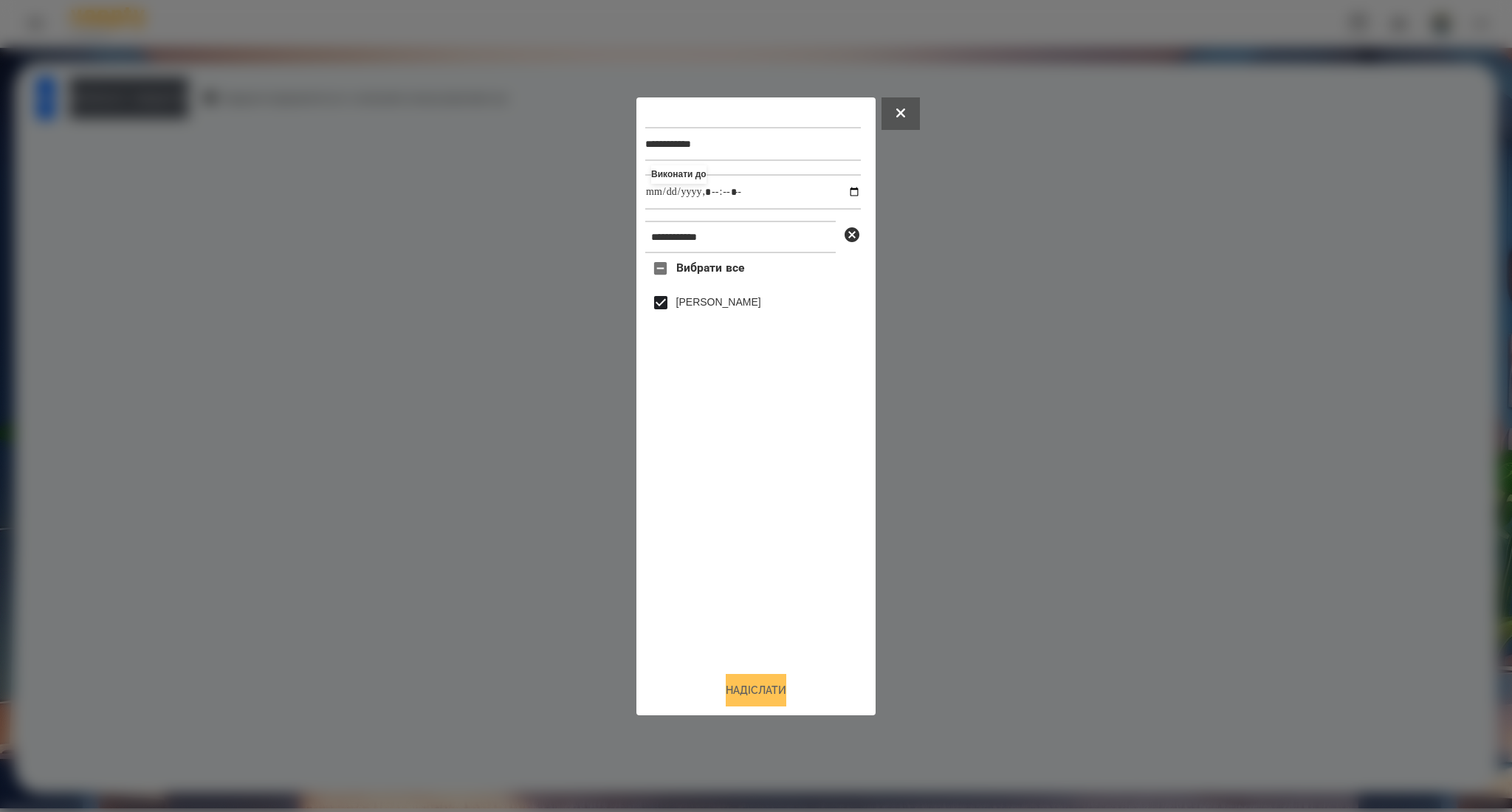
type input "**********"
click at [725, 691] on button "Надіслати" at bounding box center [756, 691] width 61 height 33
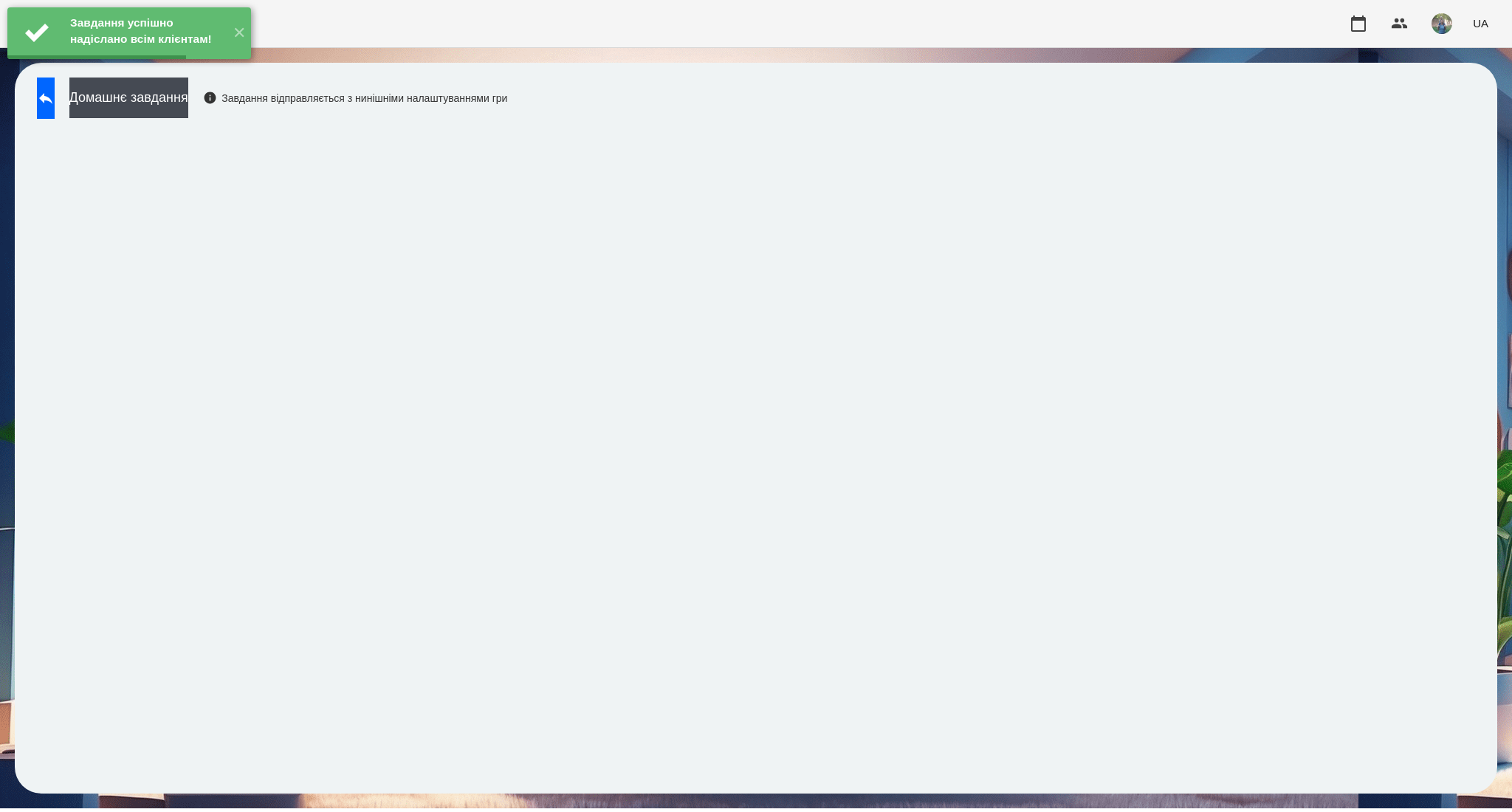
click at [209, 122] on div "Домашнє завдання Завдання відправляється з нинішніми налаштуваннями гри" at bounding box center [268, 102] width 478 height 49
click at [189, 103] on button "Домашнє завдання" at bounding box center [129, 98] width 119 height 41
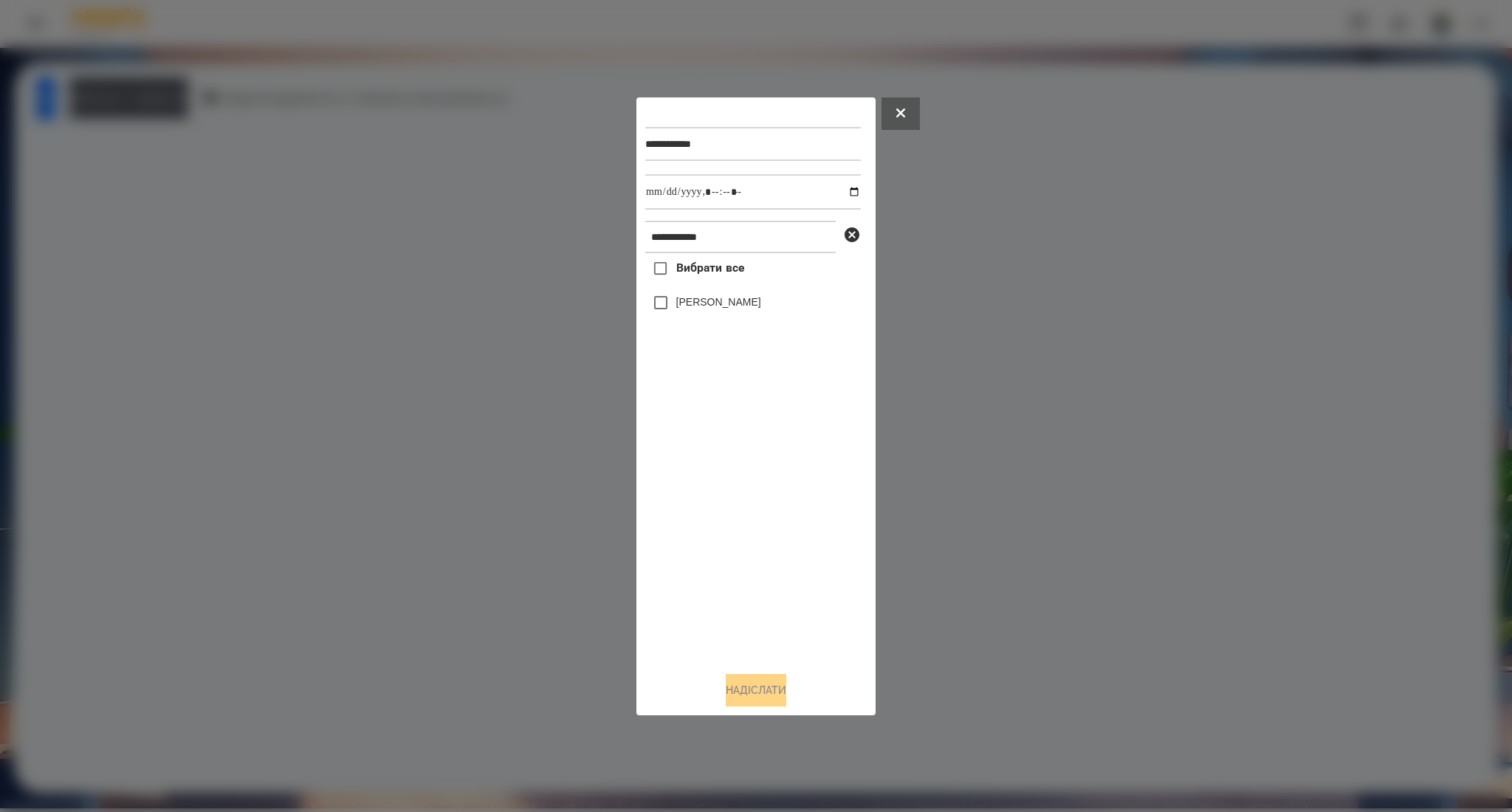
click at [688, 265] on span "Вибрати все" at bounding box center [710, 268] width 69 height 18
click at [845, 190] on input "datetime-local" at bounding box center [753, 192] width 216 height 35
type input "**********"
click at [747, 690] on button "Надіслати" at bounding box center [756, 691] width 61 height 33
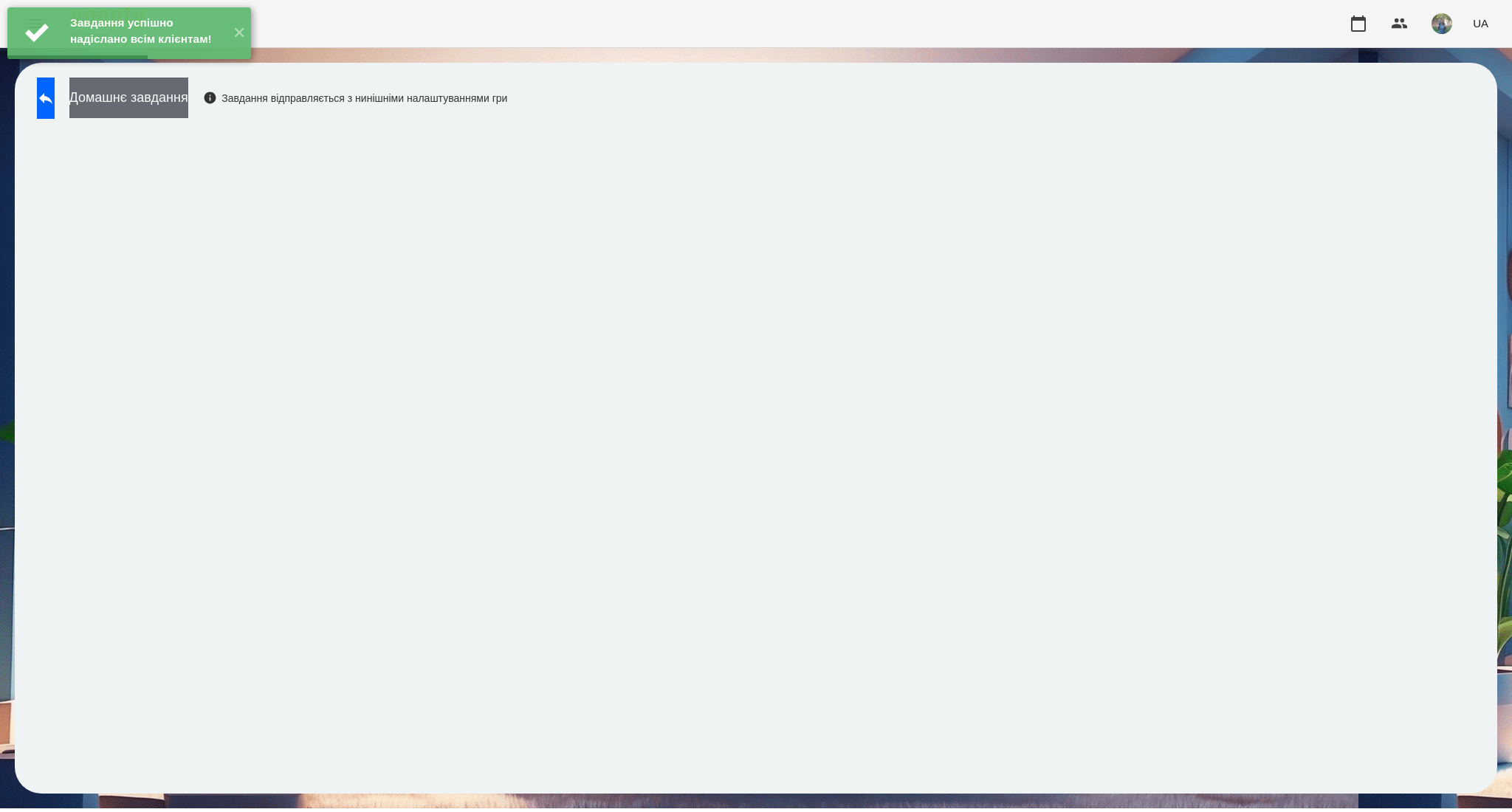
click at [151, 117] on button "Домашнє завдання" at bounding box center [129, 98] width 119 height 41
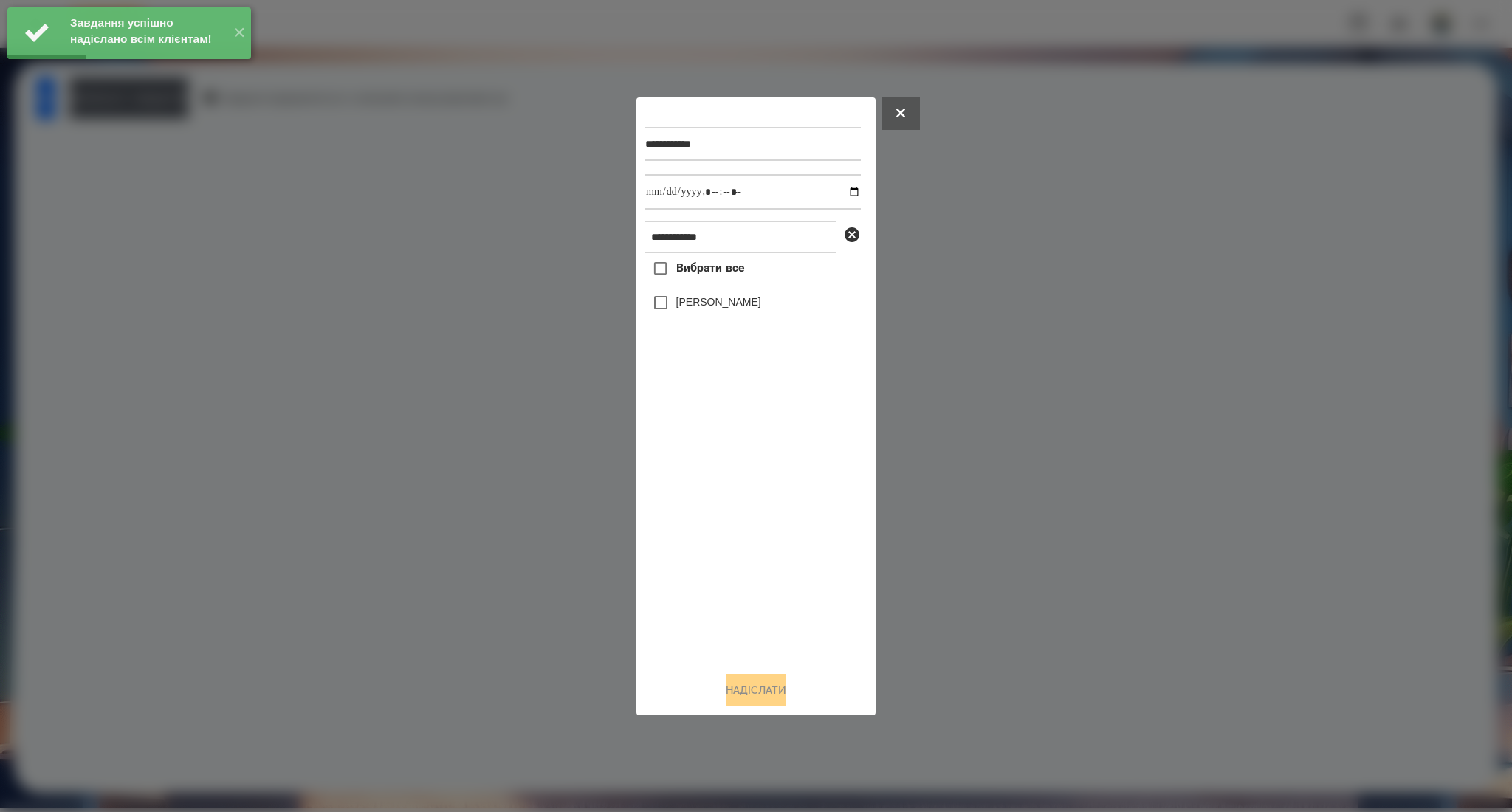
click at [692, 274] on span "Вибрати все" at bounding box center [710, 268] width 69 height 18
click at [847, 186] on input "datetime-local" at bounding box center [753, 192] width 216 height 35
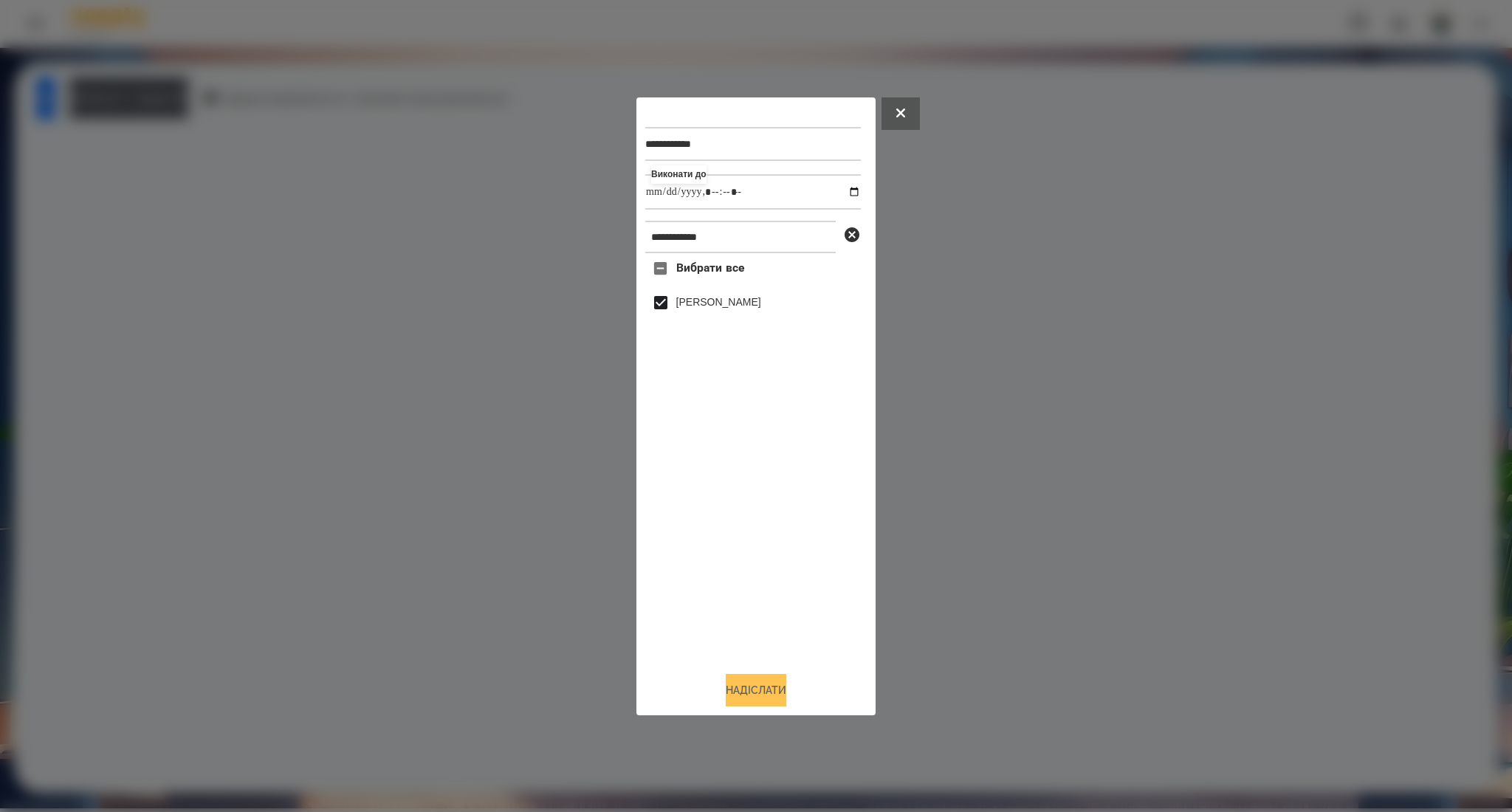
type input "**********"
click at [734, 687] on button "Надіслати" at bounding box center [756, 691] width 61 height 33
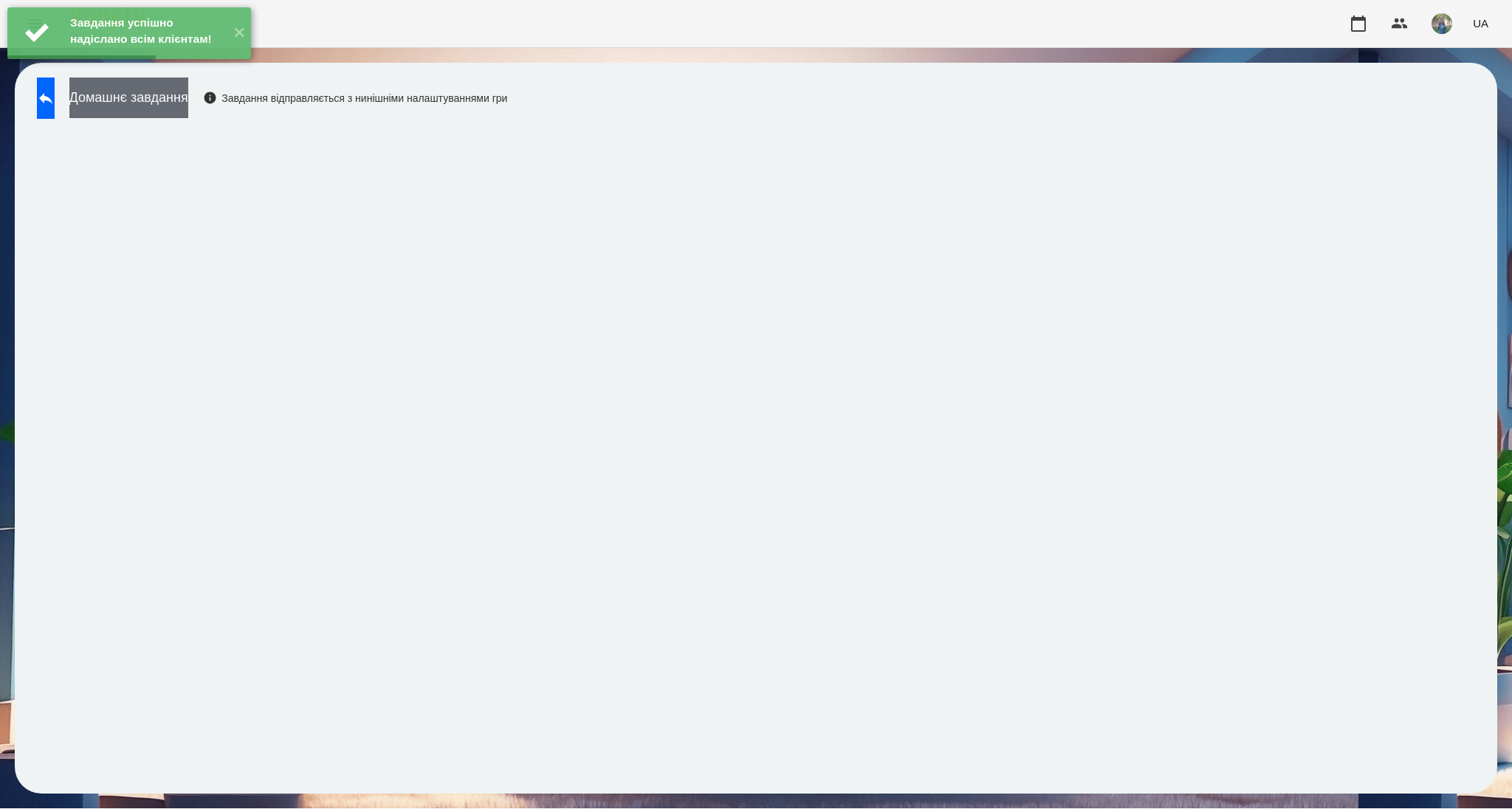
click at [189, 111] on button "Домашнє завдання" at bounding box center [129, 98] width 119 height 41
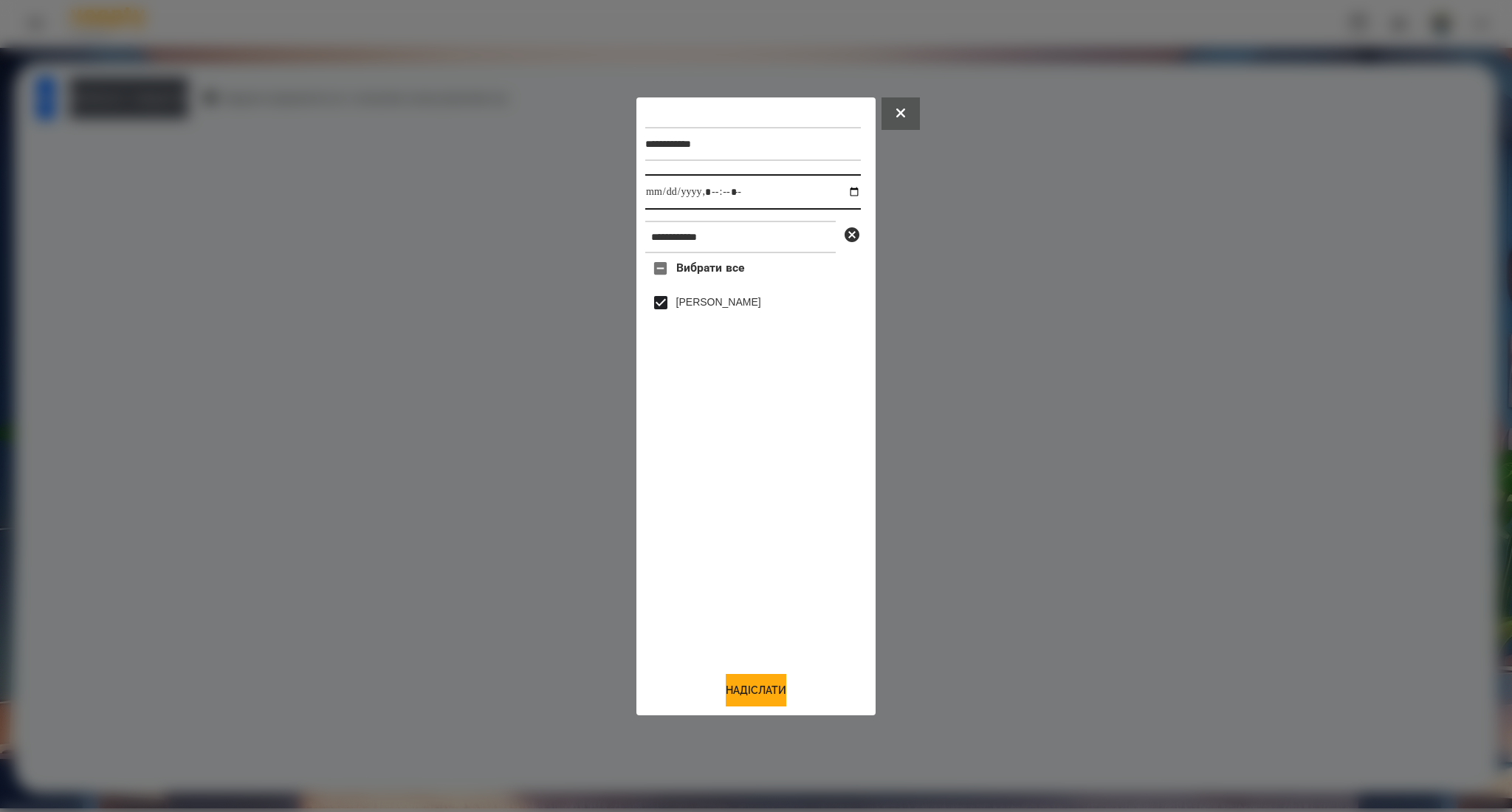
click at [845, 184] on input "datetime-local" at bounding box center [753, 192] width 216 height 35
type input "**********"
click at [729, 689] on button "Надіслати" at bounding box center [756, 691] width 61 height 33
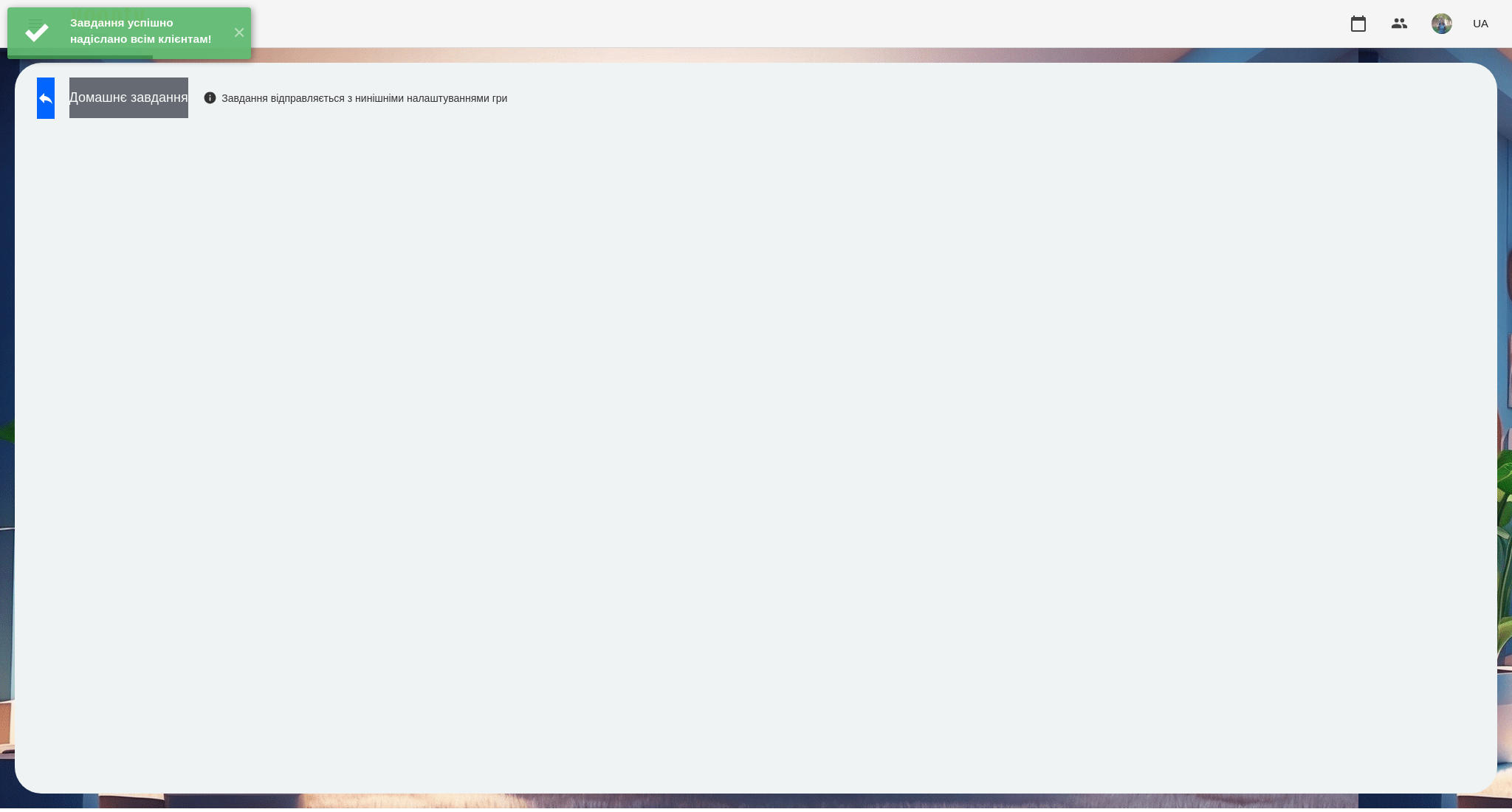
click at [158, 98] on button "Домашнє завдання" at bounding box center [129, 98] width 119 height 41
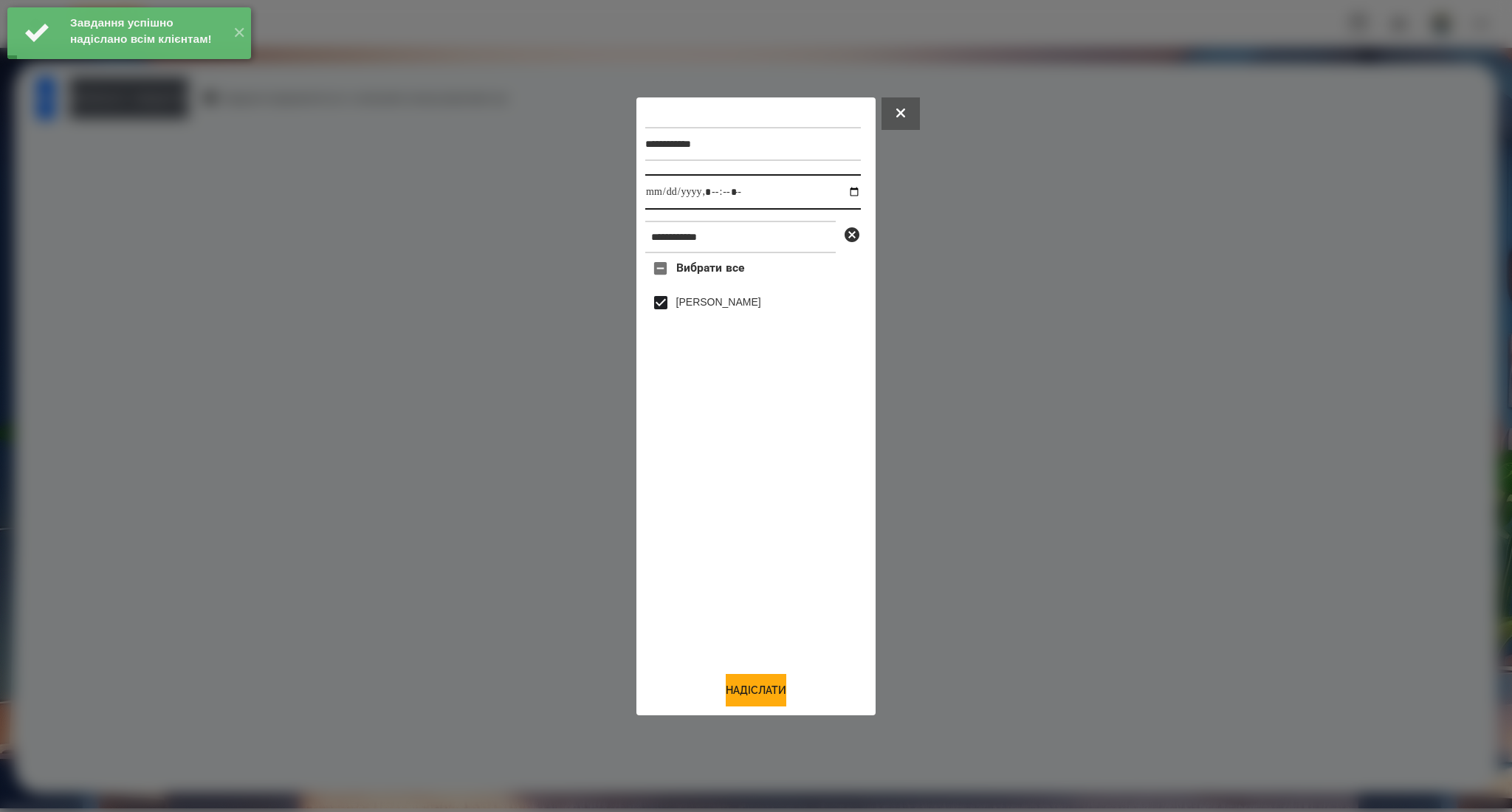
click at [836, 193] on input "datetime-local" at bounding box center [753, 192] width 216 height 35
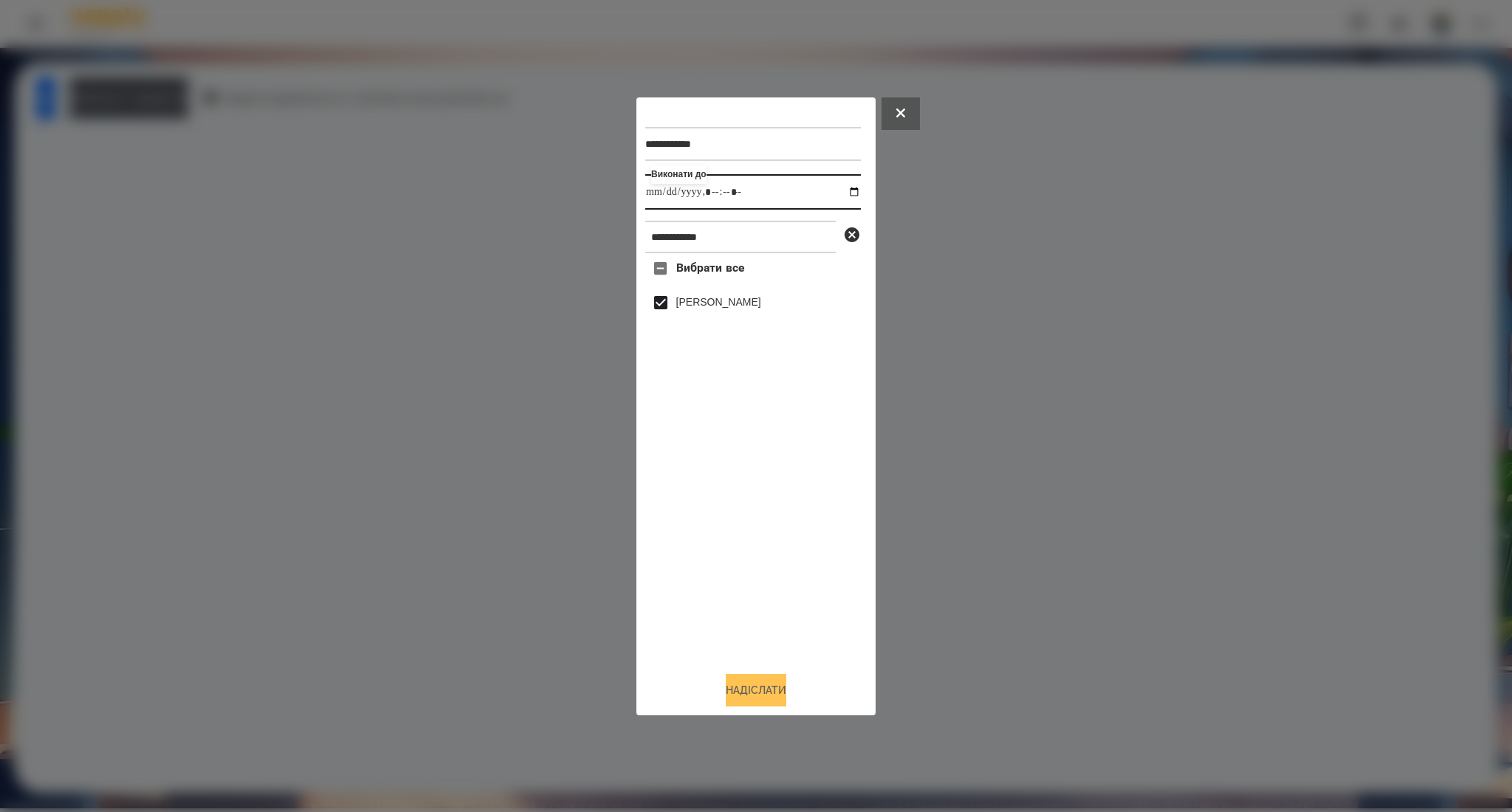
type input "**********"
click at [729, 693] on button "Надіслати" at bounding box center [756, 691] width 61 height 33
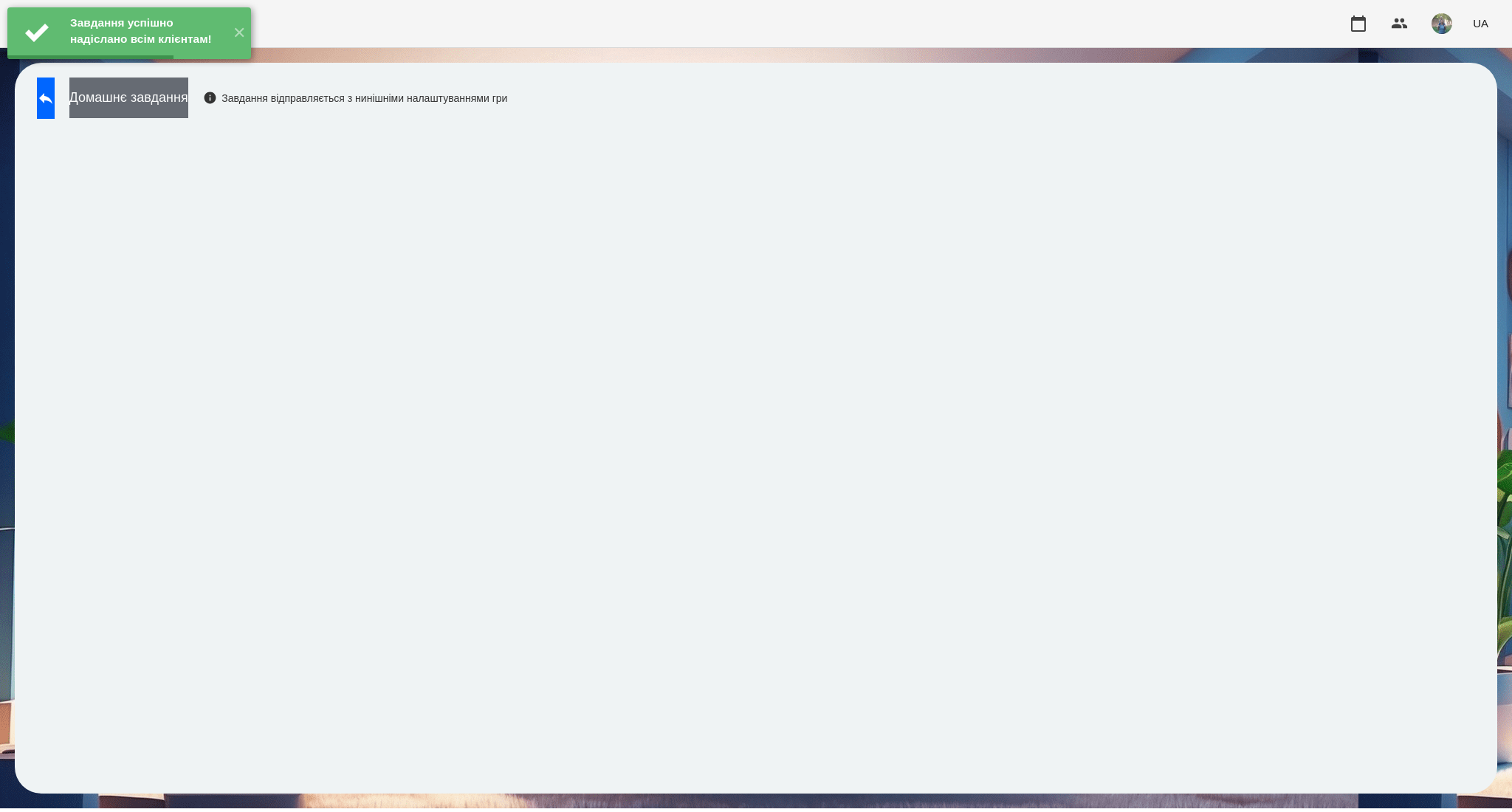
click at [157, 113] on button "Домашнє завдання" at bounding box center [129, 98] width 119 height 41
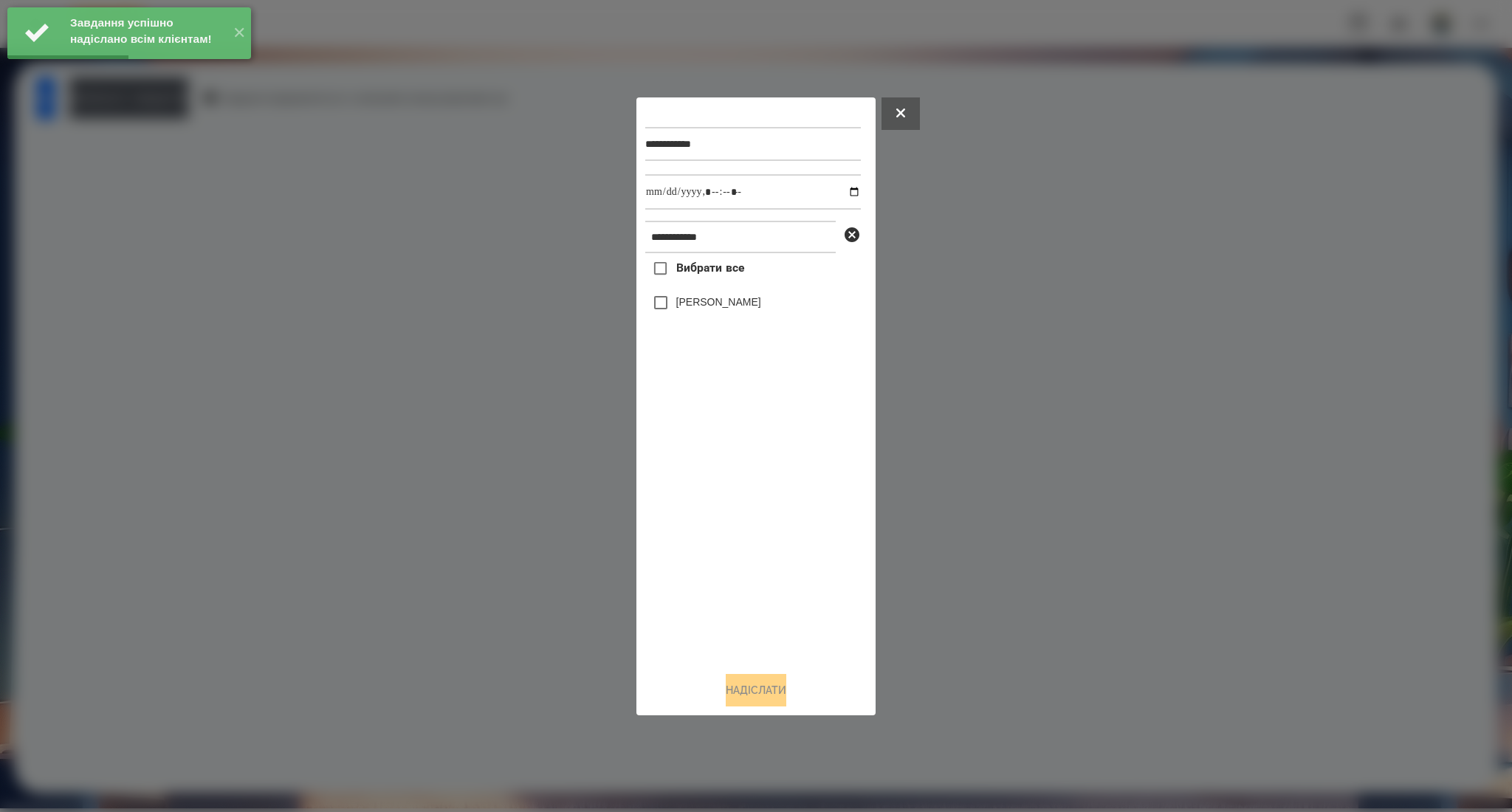
drag, startPoint x: 676, startPoint y: 271, endPoint x: 740, endPoint y: 259, distance: 65.1
click at [677, 272] on span "Вибрати все" at bounding box center [710, 268] width 69 height 18
click at [846, 192] on input "datetime-local" at bounding box center [753, 192] width 216 height 35
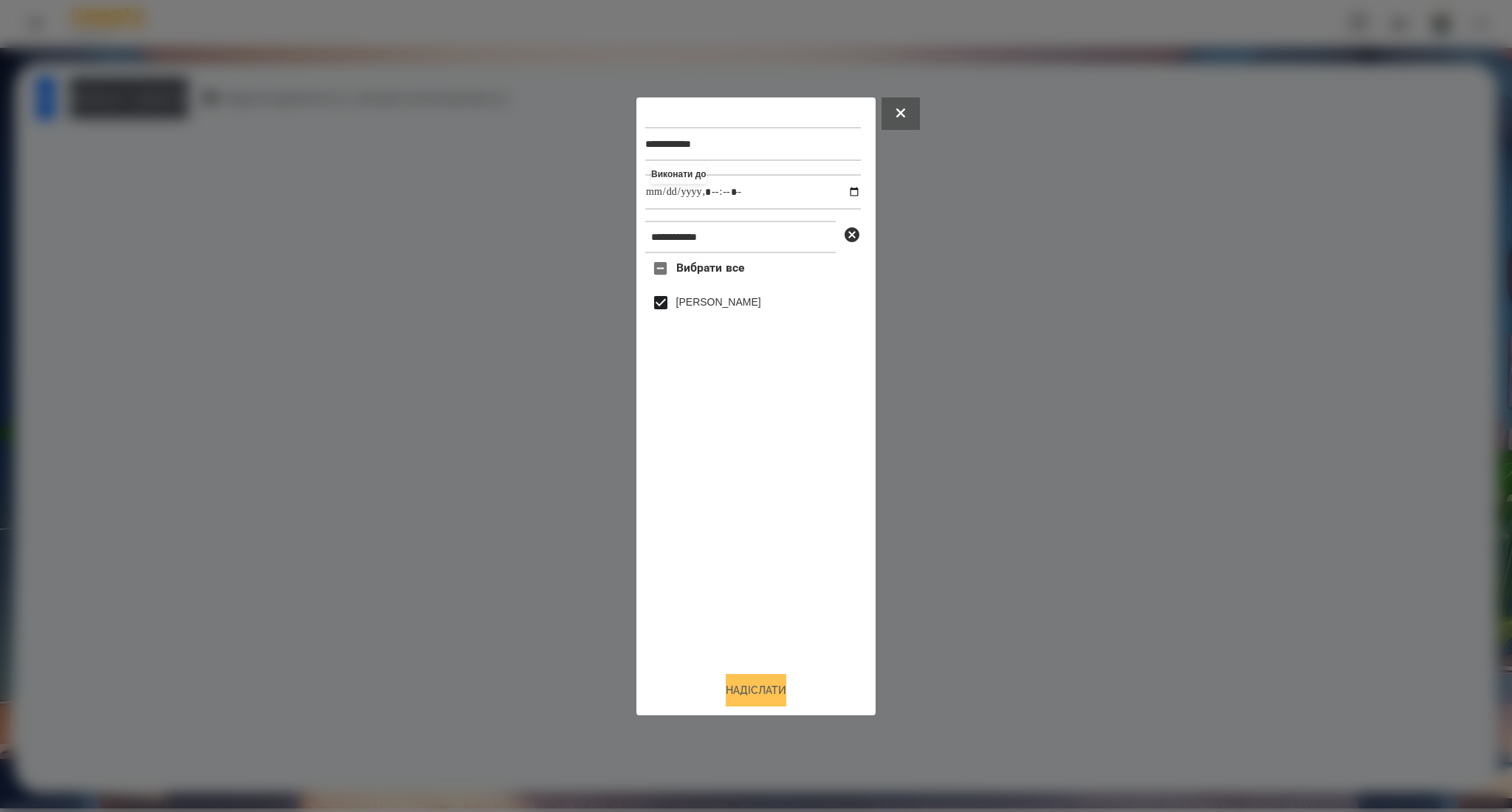
type input "**********"
click at [763, 698] on button "Надіслати" at bounding box center [756, 691] width 61 height 33
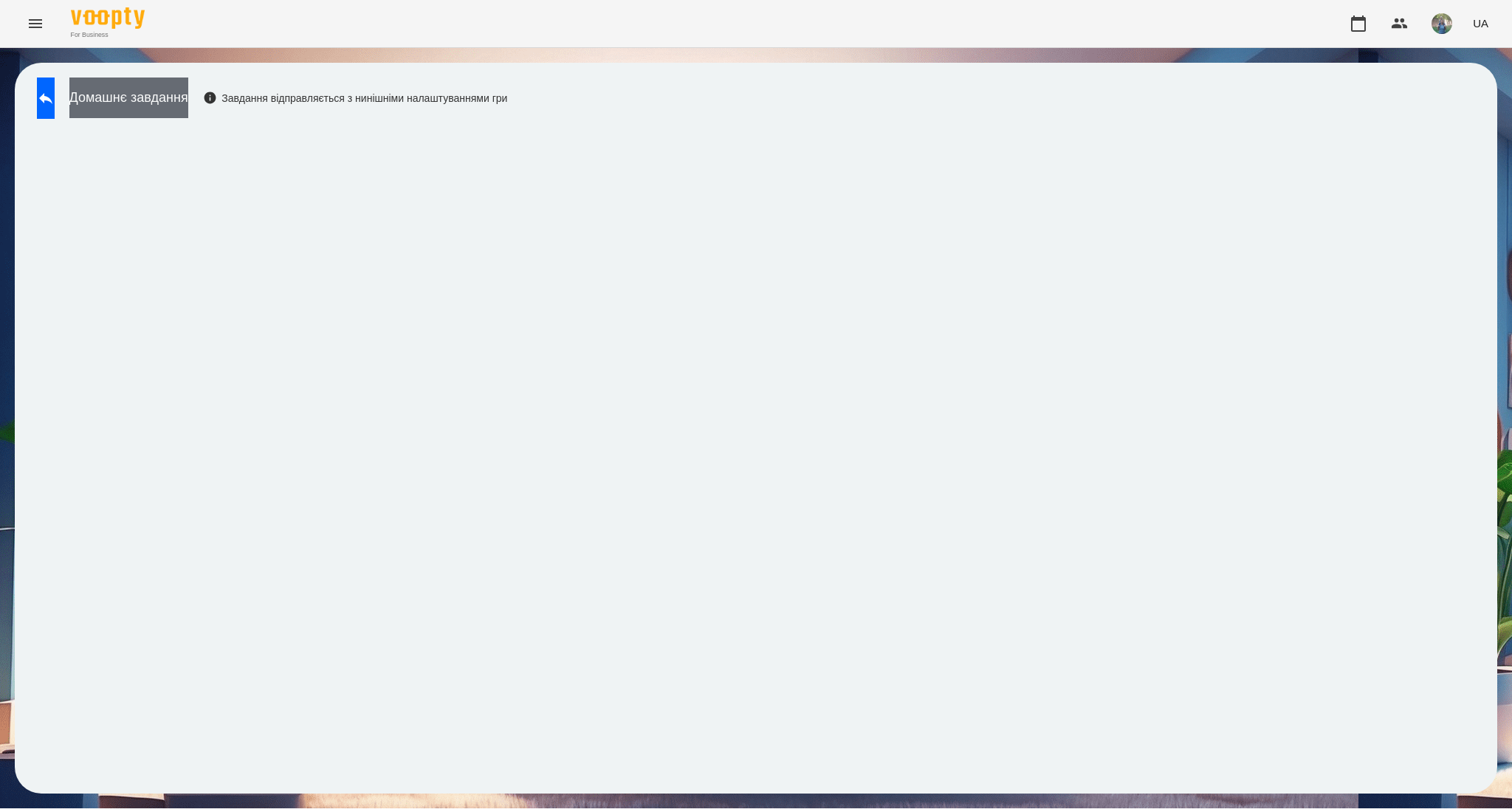
click at [189, 110] on button "Домашнє завдання" at bounding box center [129, 98] width 119 height 41
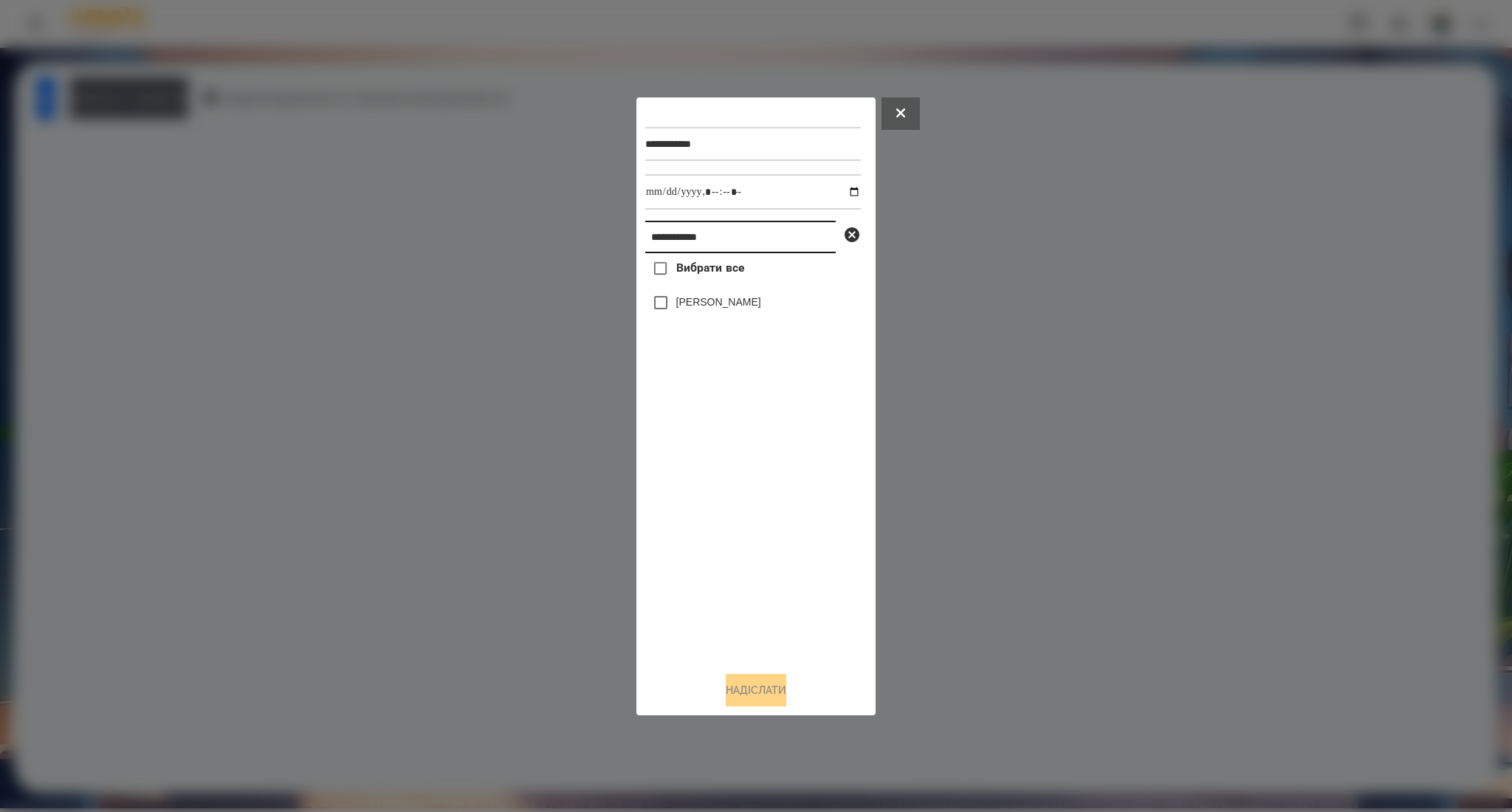
click at [695, 229] on input "**********" at bounding box center [740, 237] width 190 height 33
paste input "text"
type input "**********"
click at [693, 269] on span "Вибрати все" at bounding box center [710, 268] width 69 height 18
click at [760, 687] on button "Надіслати" at bounding box center [756, 691] width 61 height 33
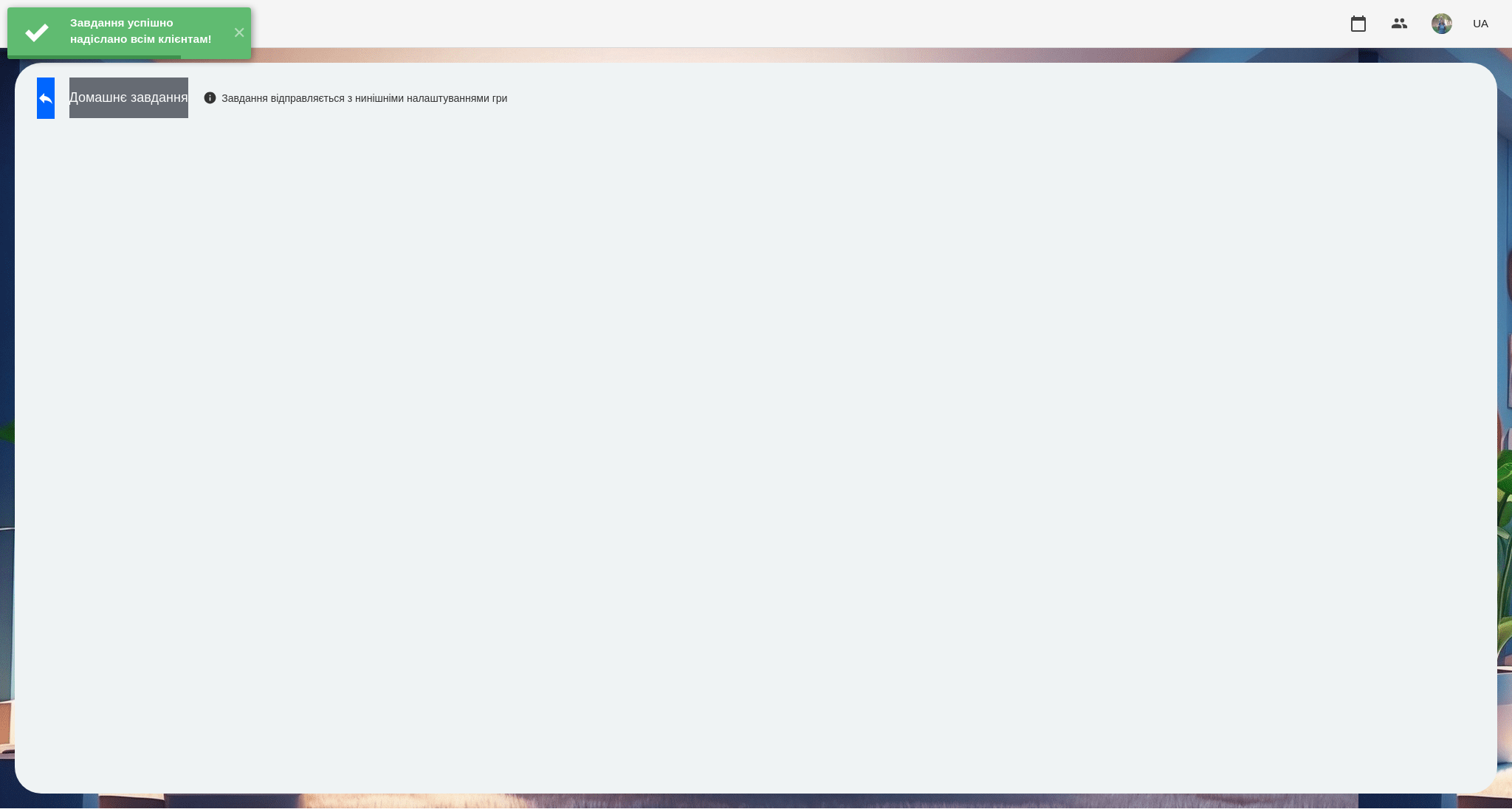
click at [174, 94] on button "Домашнє завдання" at bounding box center [129, 98] width 119 height 41
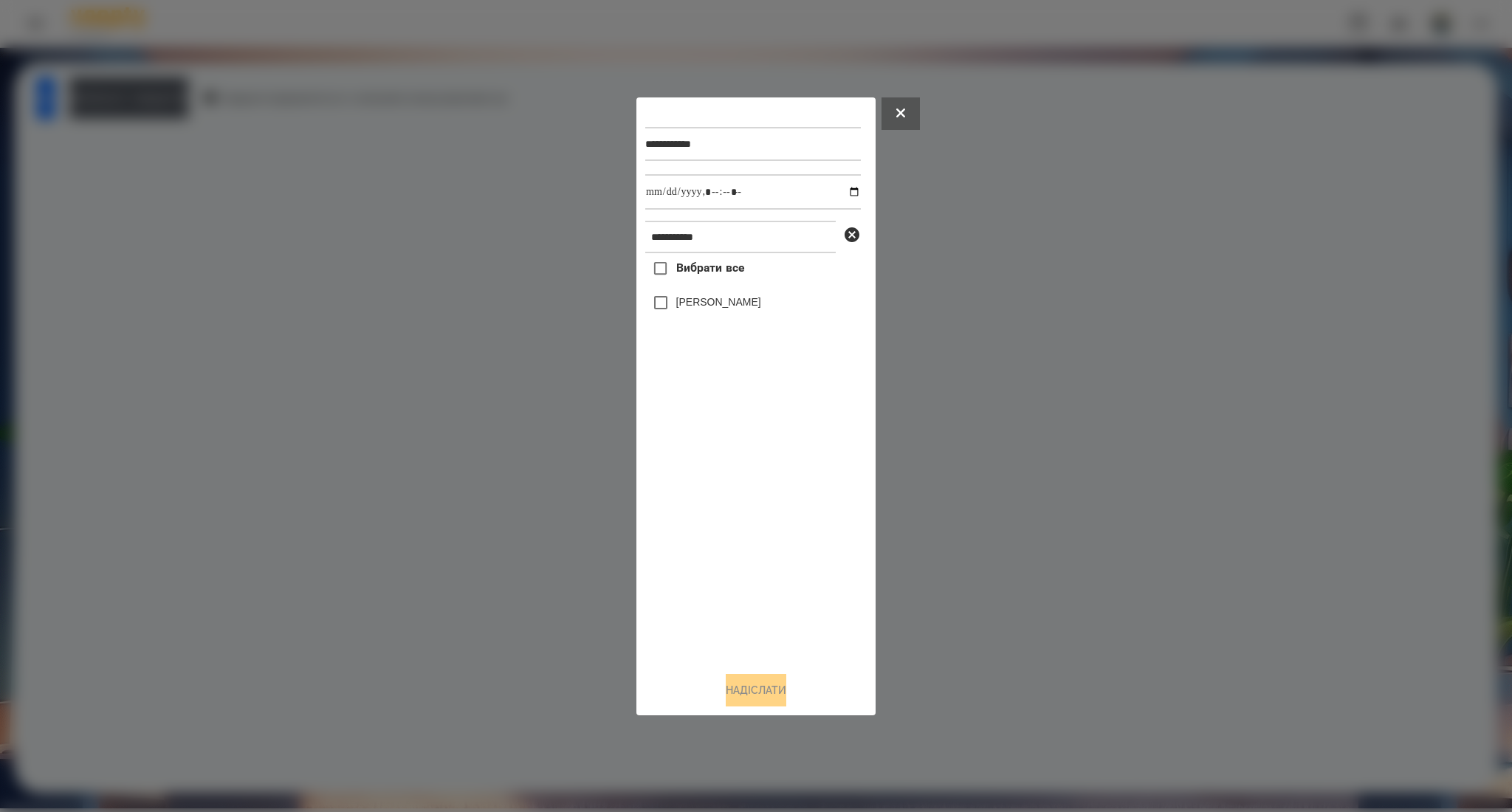
click at [730, 264] on span "Вибрати все" at bounding box center [710, 268] width 69 height 18
click at [837, 193] on input "datetime-local" at bounding box center [753, 192] width 216 height 35
type input "**********"
click at [734, 695] on button "Надіслати" at bounding box center [756, 691] width 61 height 33
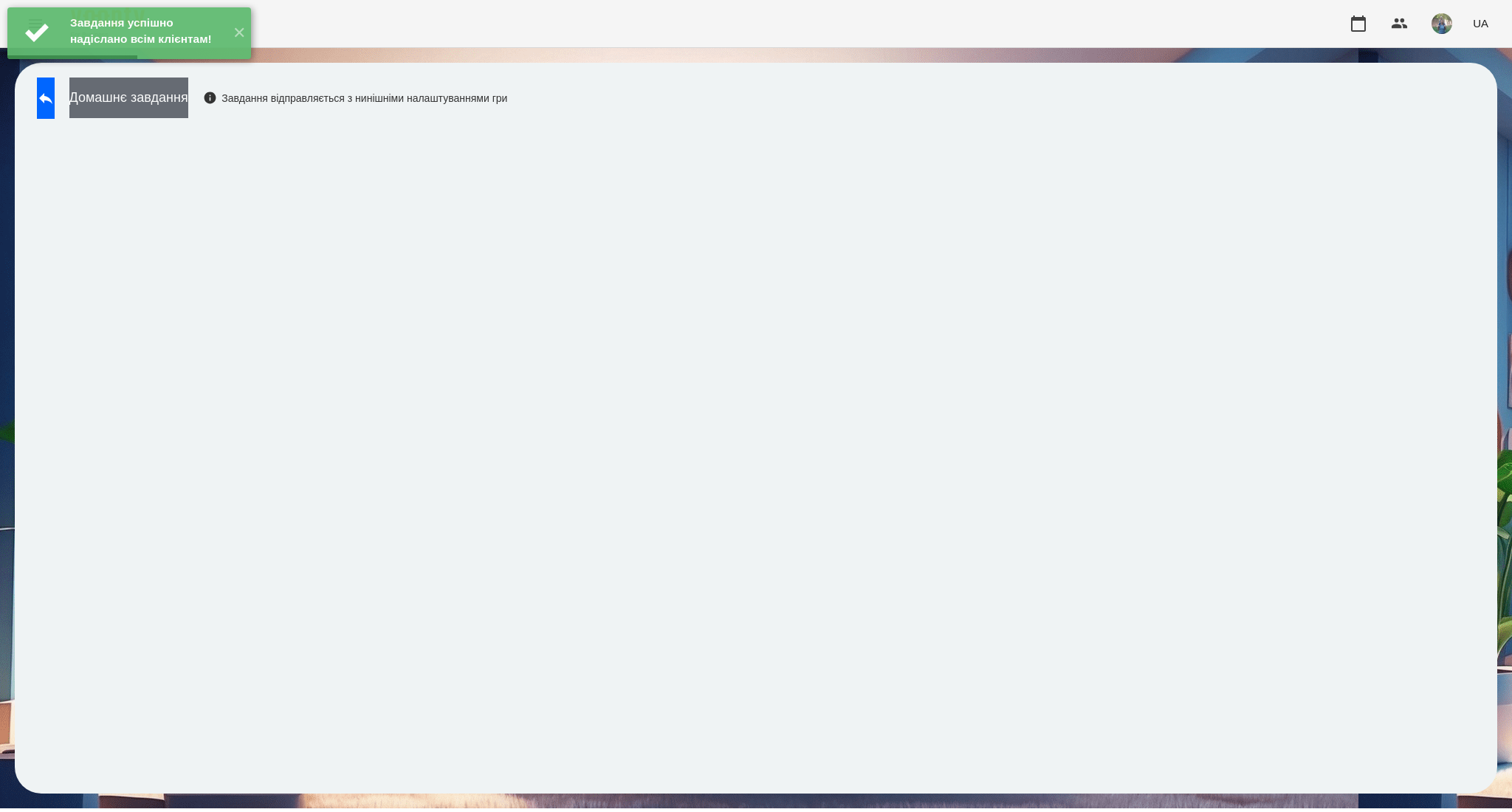
click at [146, 102] on button "Домашнє завдання" at bounding box center [129, 98] width 119 height 41
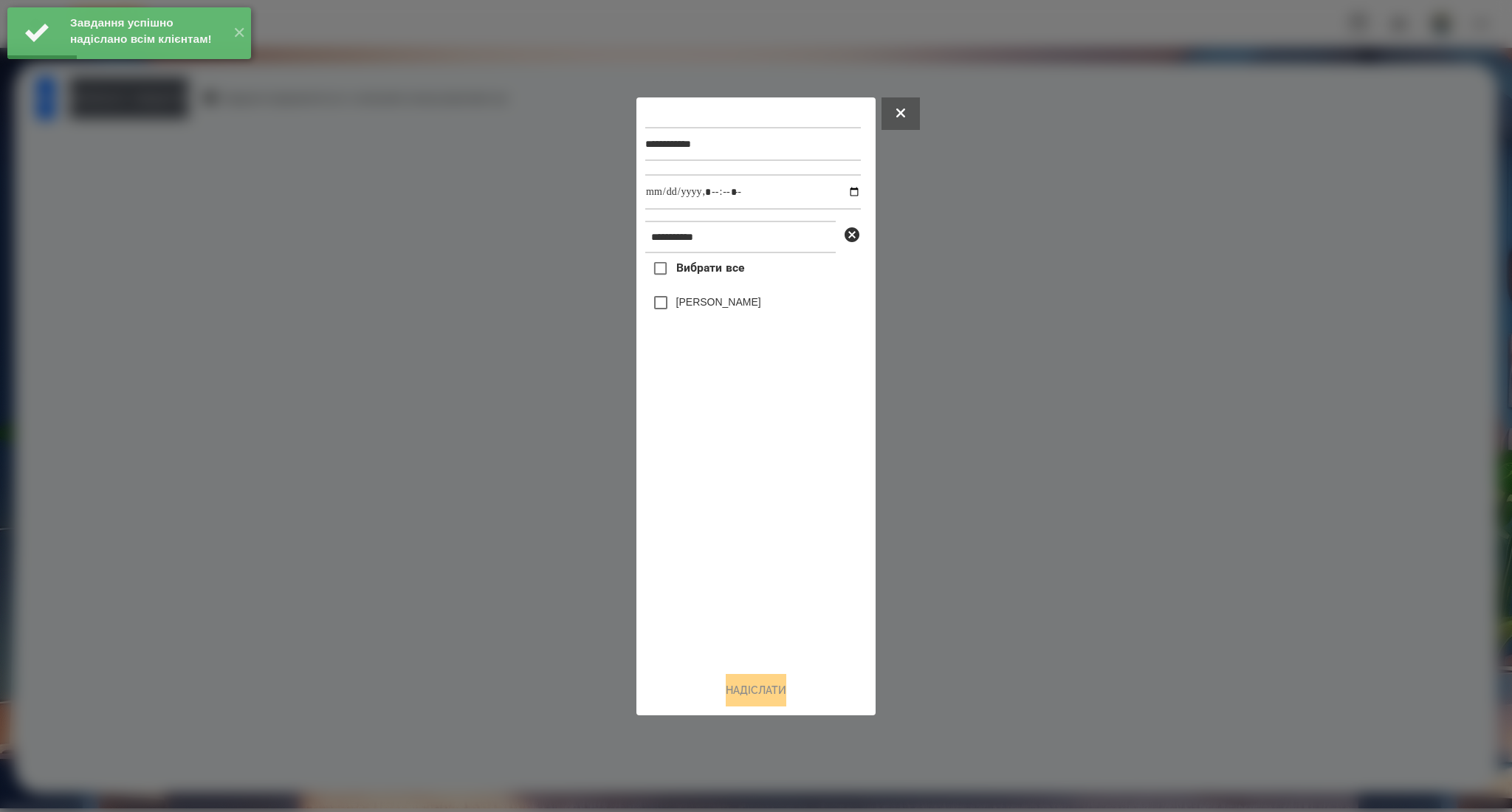
click at [688, 266] on span "Вибрати все" at bounding box center [710, 268] width 69 height 18
click at [843, 192] on input "datetime-local" at bounding box center [753, 192] width 216 height 35
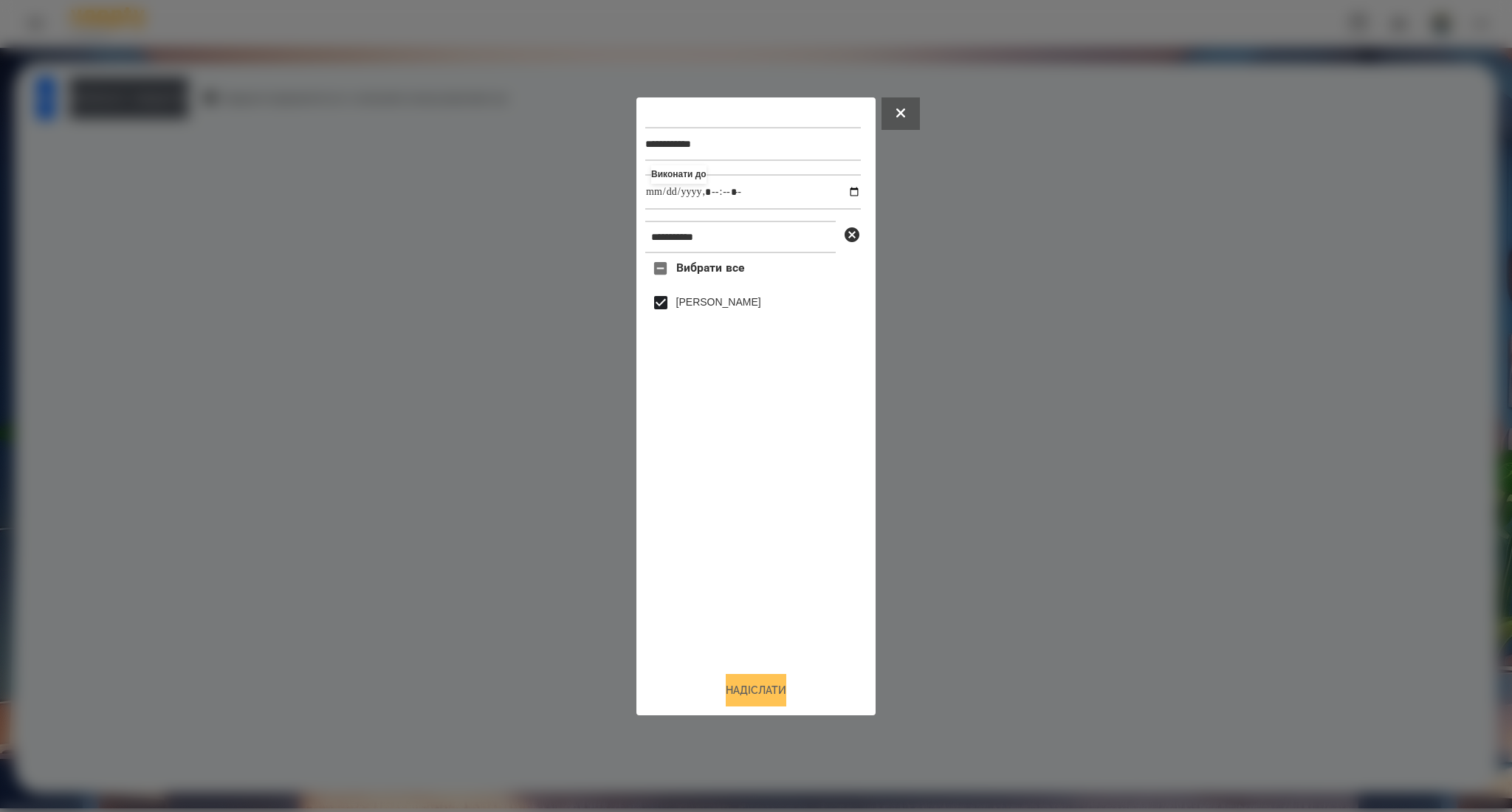
type input "**********"
click at [757, 690] on button "Надіслати" at bounding box center [756, 691] width 61 height 33
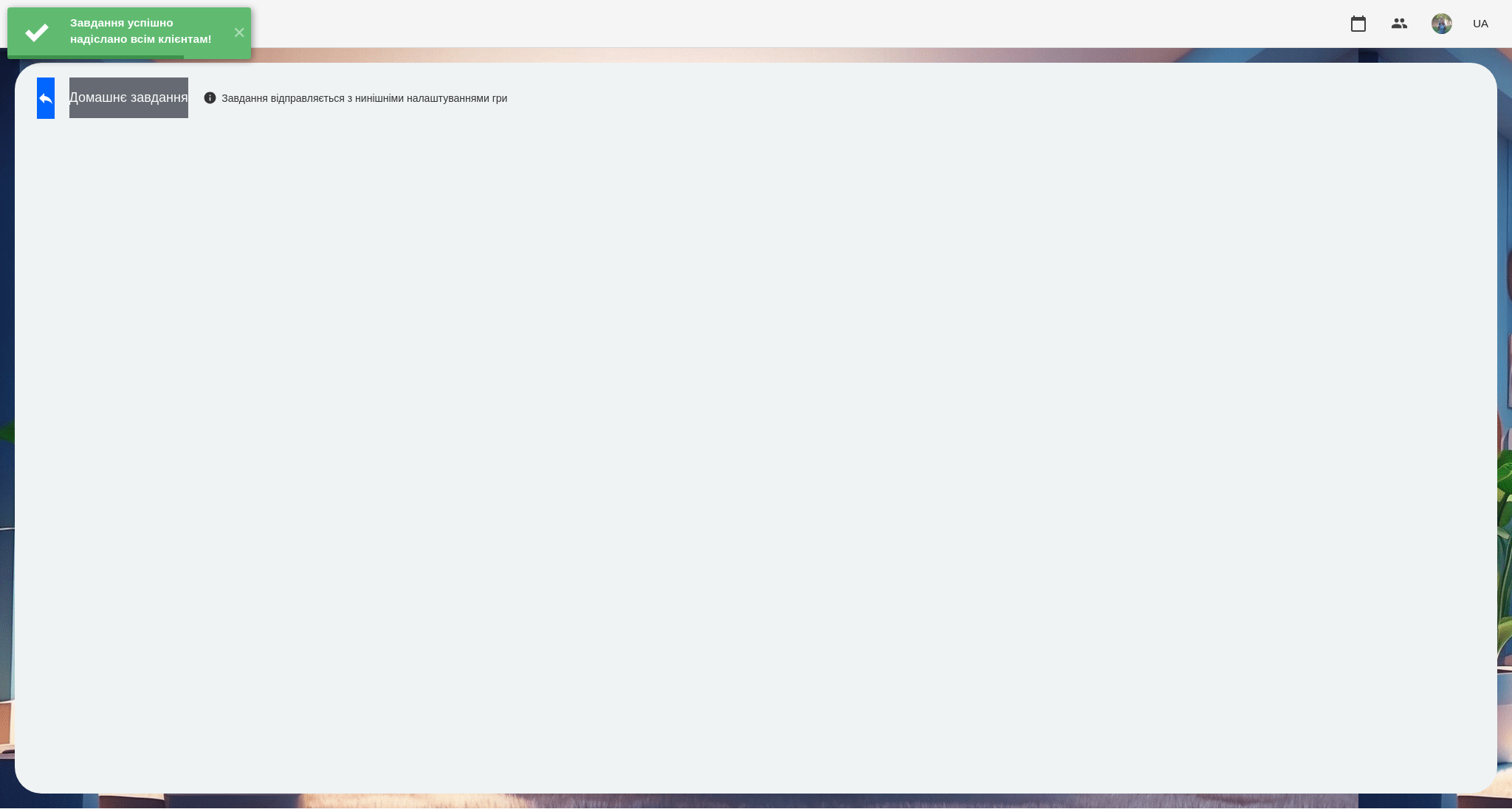
click at [189, 109] on button "Домашнє завдання" at bounding box center [129, 98] width 119 height 41
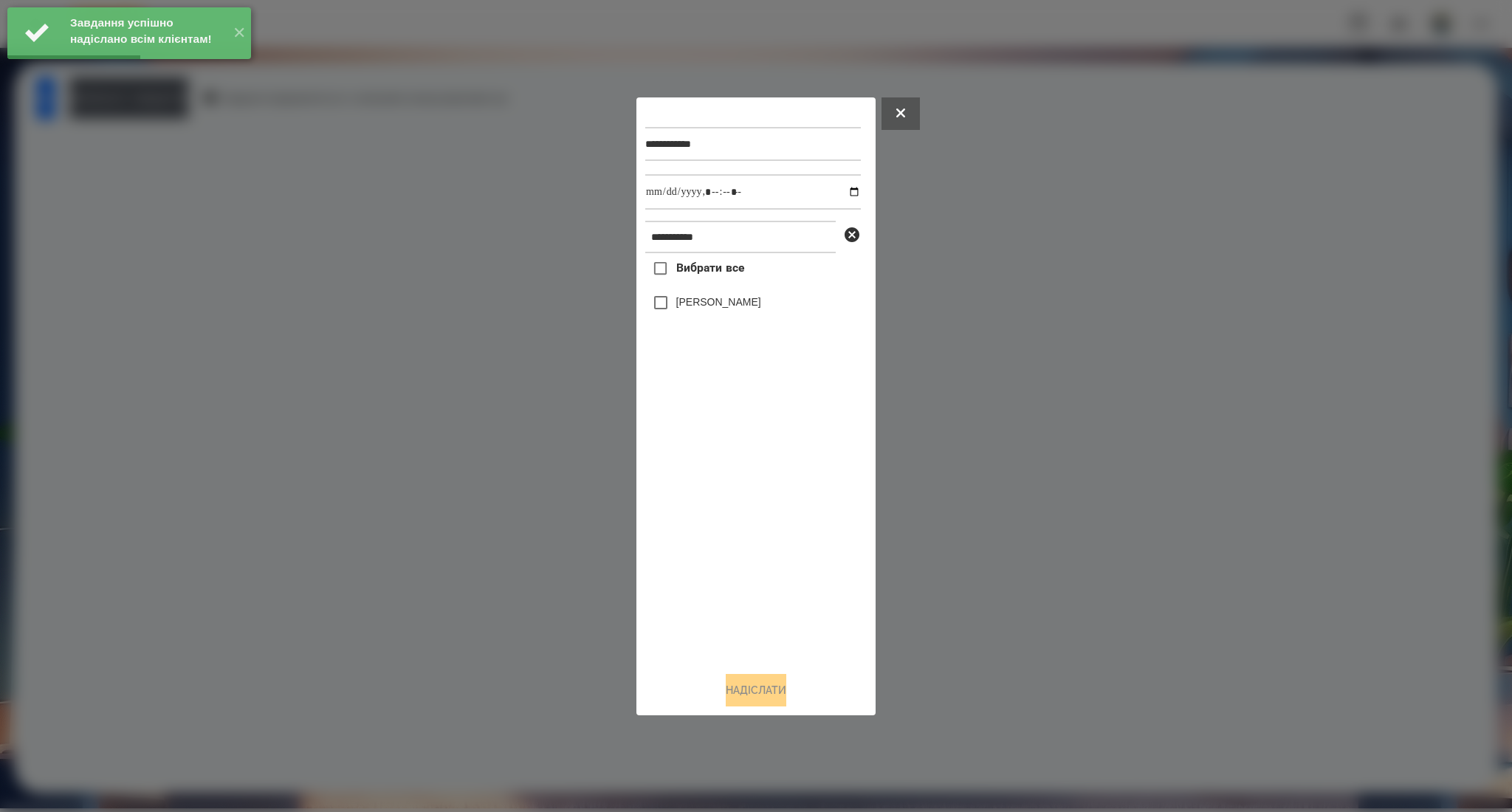
click at [687, 276] on span "Вибрати все" at bounding box center [710, 268] width 69 height 18
click at [840, 194] on input "datetime-local" at bounding box center [753, 192] width 216 height 35
type input "**********"
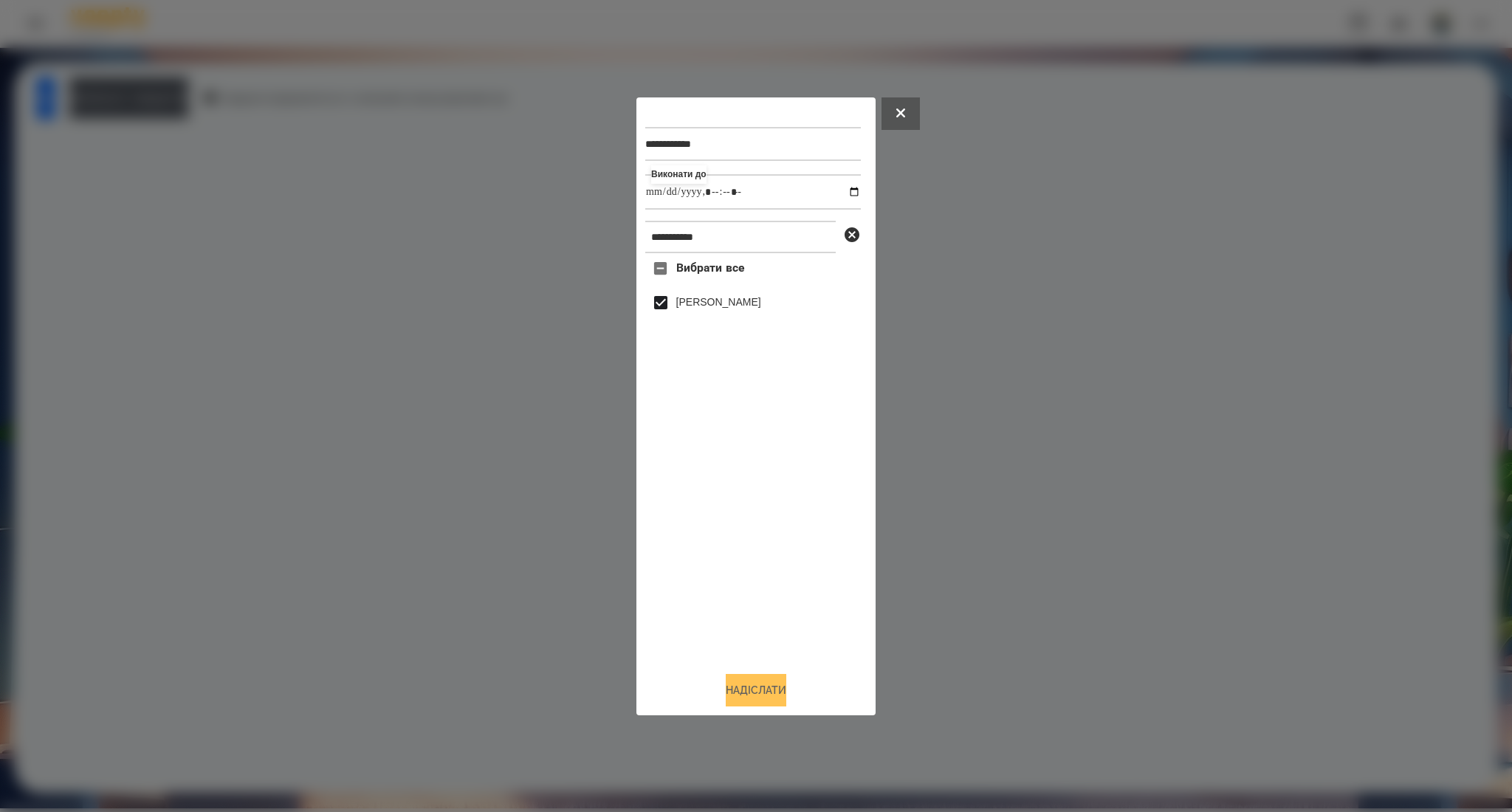
click at [786, 692] on button "Надіслати" at bounding box center [756, 691] width 61 height 33
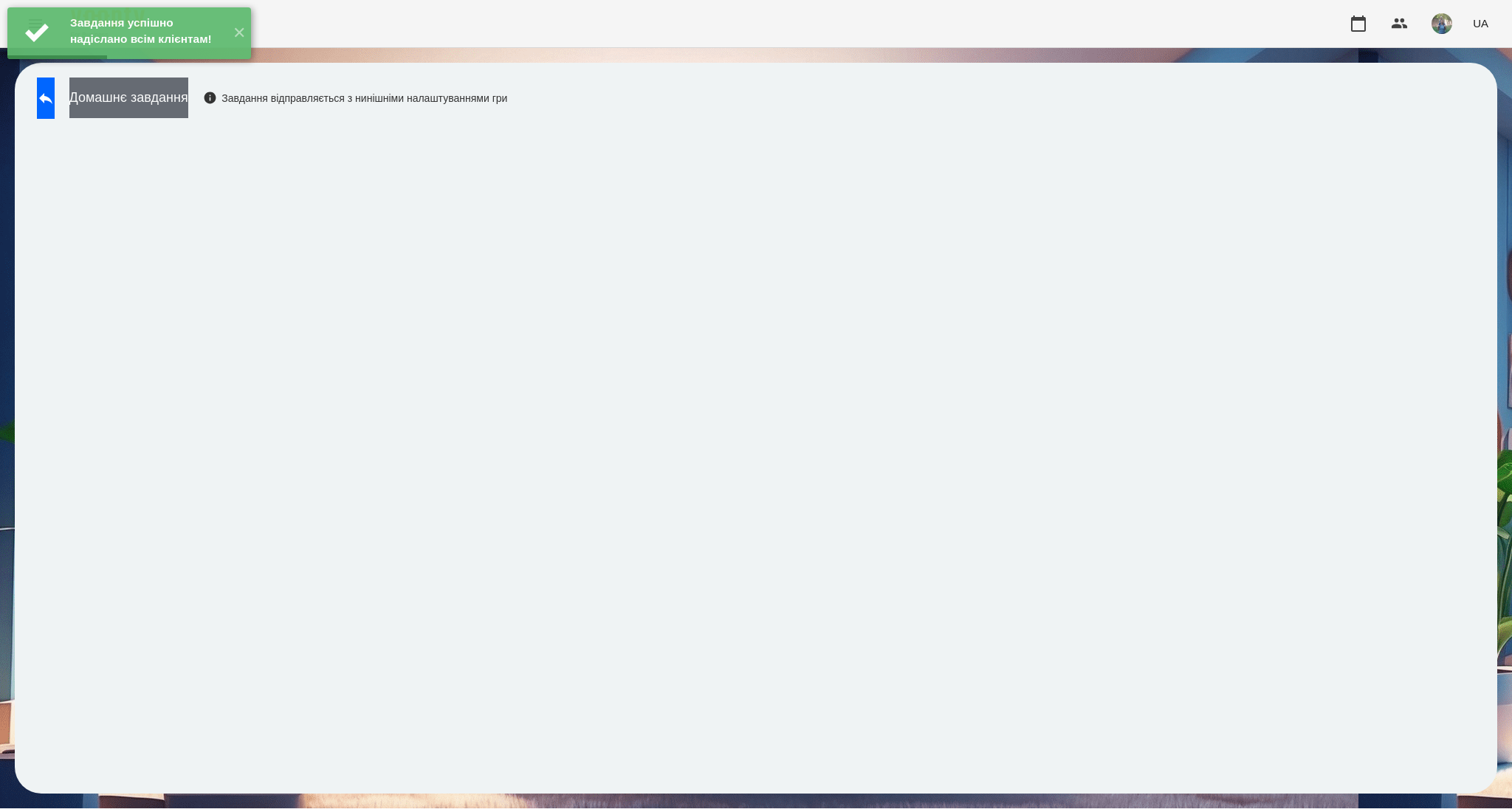
click at [177, 111] on button "Домашнє завдання" at bounding box center [129, 98] width 119 height 41
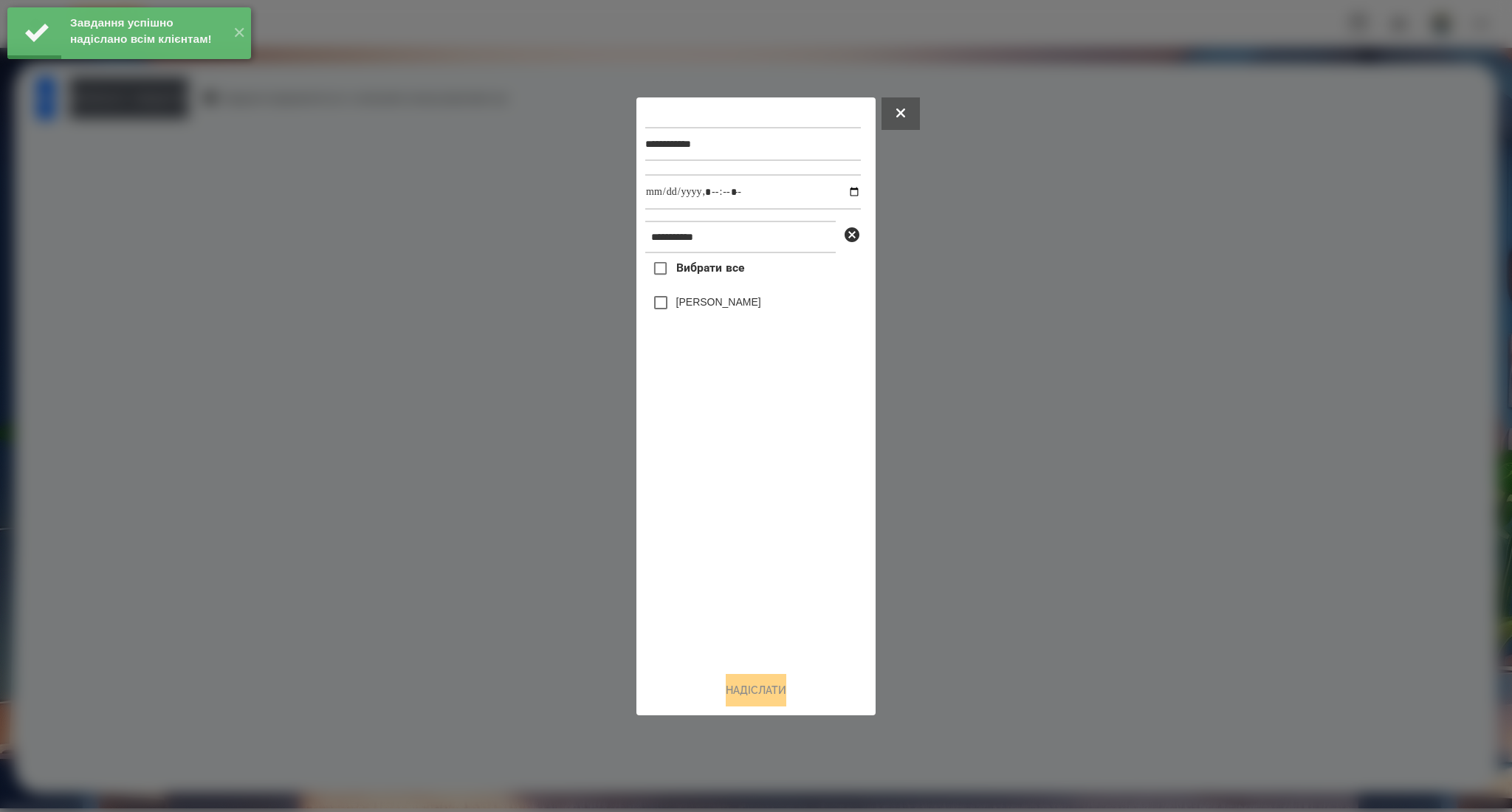
drag, startPoint x: 695, startPoint y: 269, endPoint x: 788, endPoint y: 209, distance: 110.7
click at [695, 269] on span "Вибрати все" at bounding box center [710, 268] width 69 height 18
click at [845, 191] on input "datetime-local" at bounding box center [753, 192] width 216 height 35
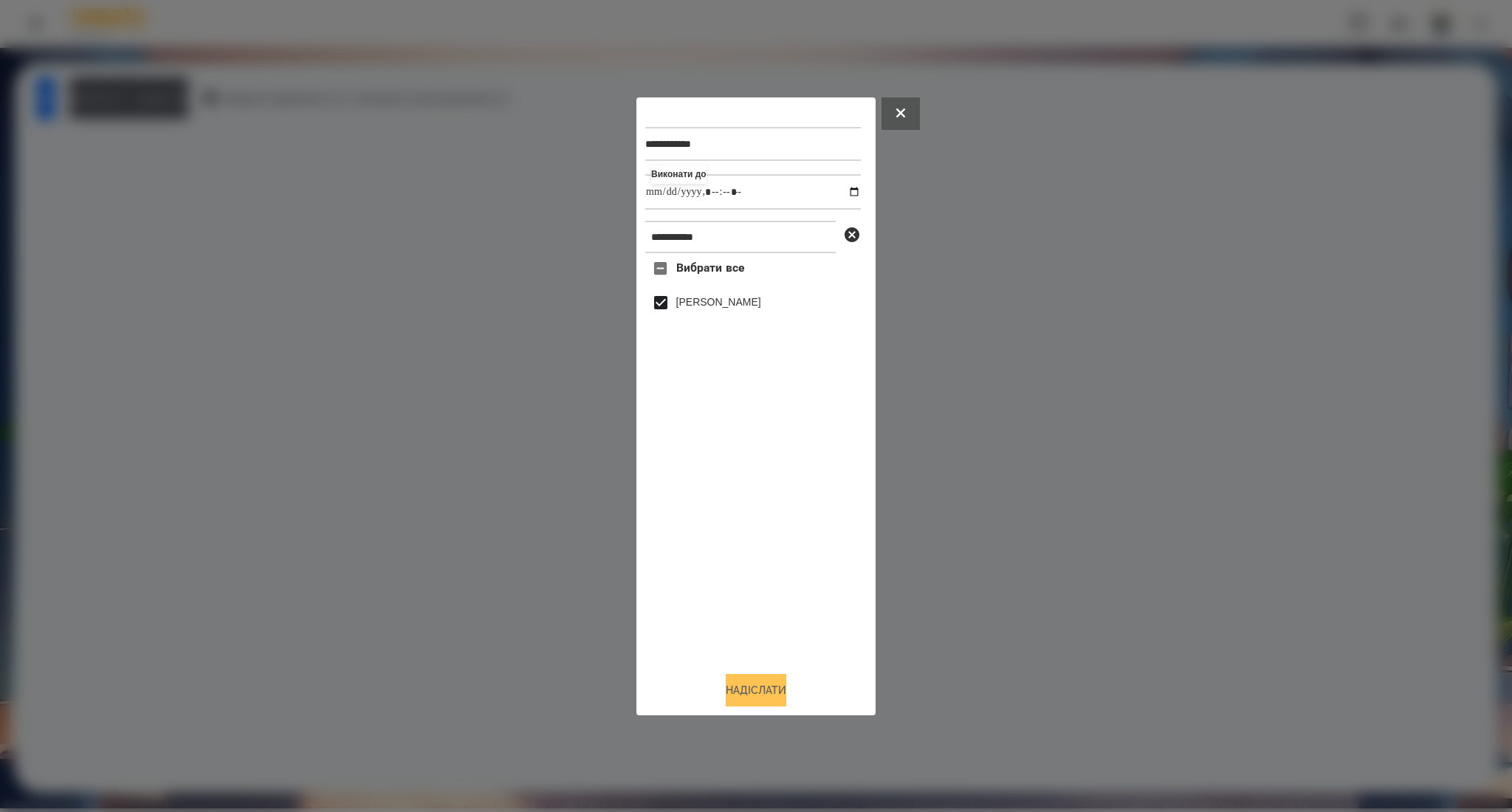
type input "**********"
click at [730, 692] on button "Надіслати" at bounding box center [756, 691] width 61 height 33
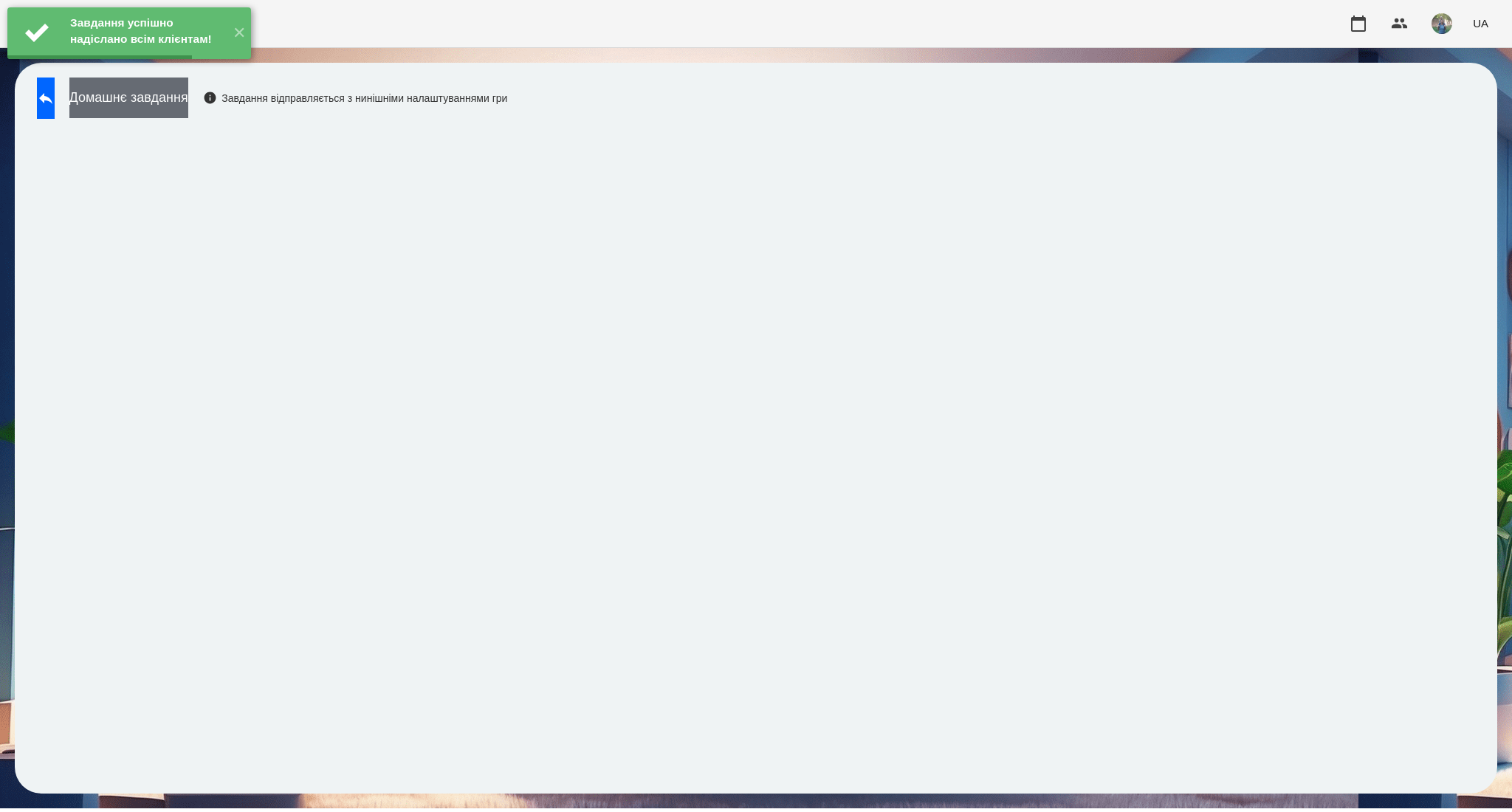
click at [189, 100] on button "Домашнє завдання" at bounding box center [129, 98] width 119 height 41
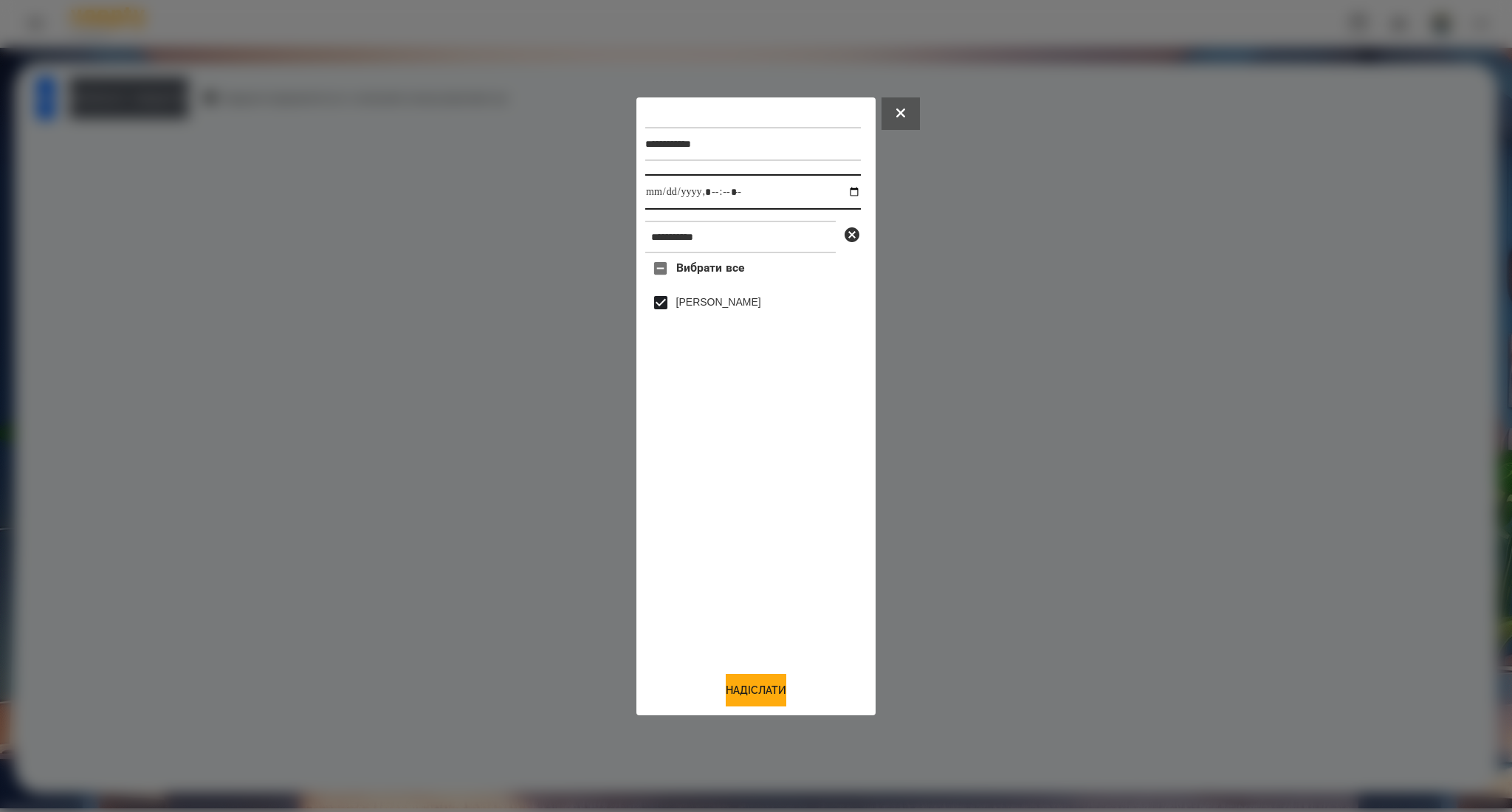
click at [847, 193] on input "datetime-local" at bounding box center [753, 192] width 216 height 35
type input "**********"
click at [759, 691] on button "Надіслати" at bounding box center [756, 691] width 61 height 33
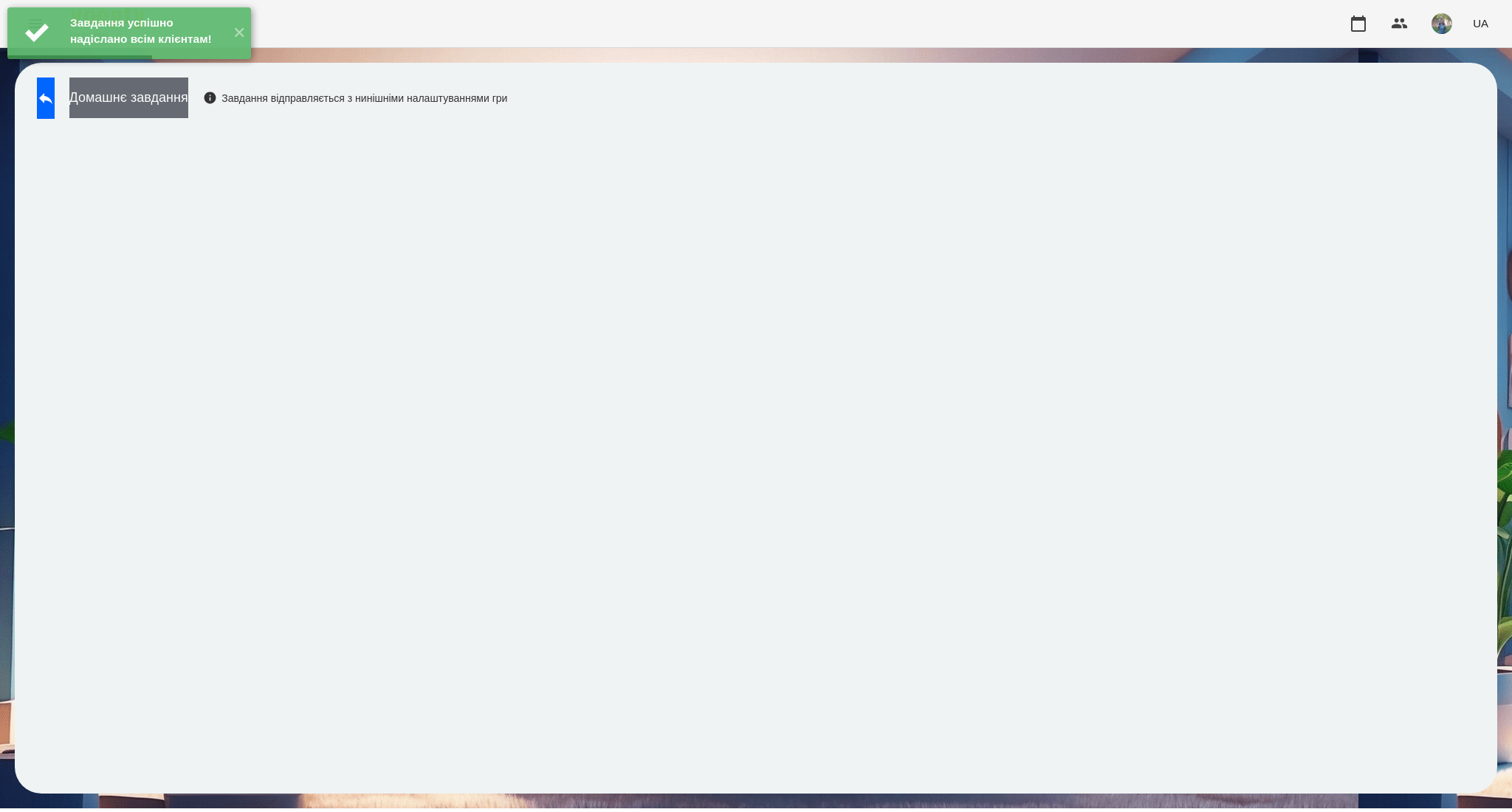
click at [189, 107] on button "Домашнє завдання" at bounding box center [129, 98] width 119 height 41
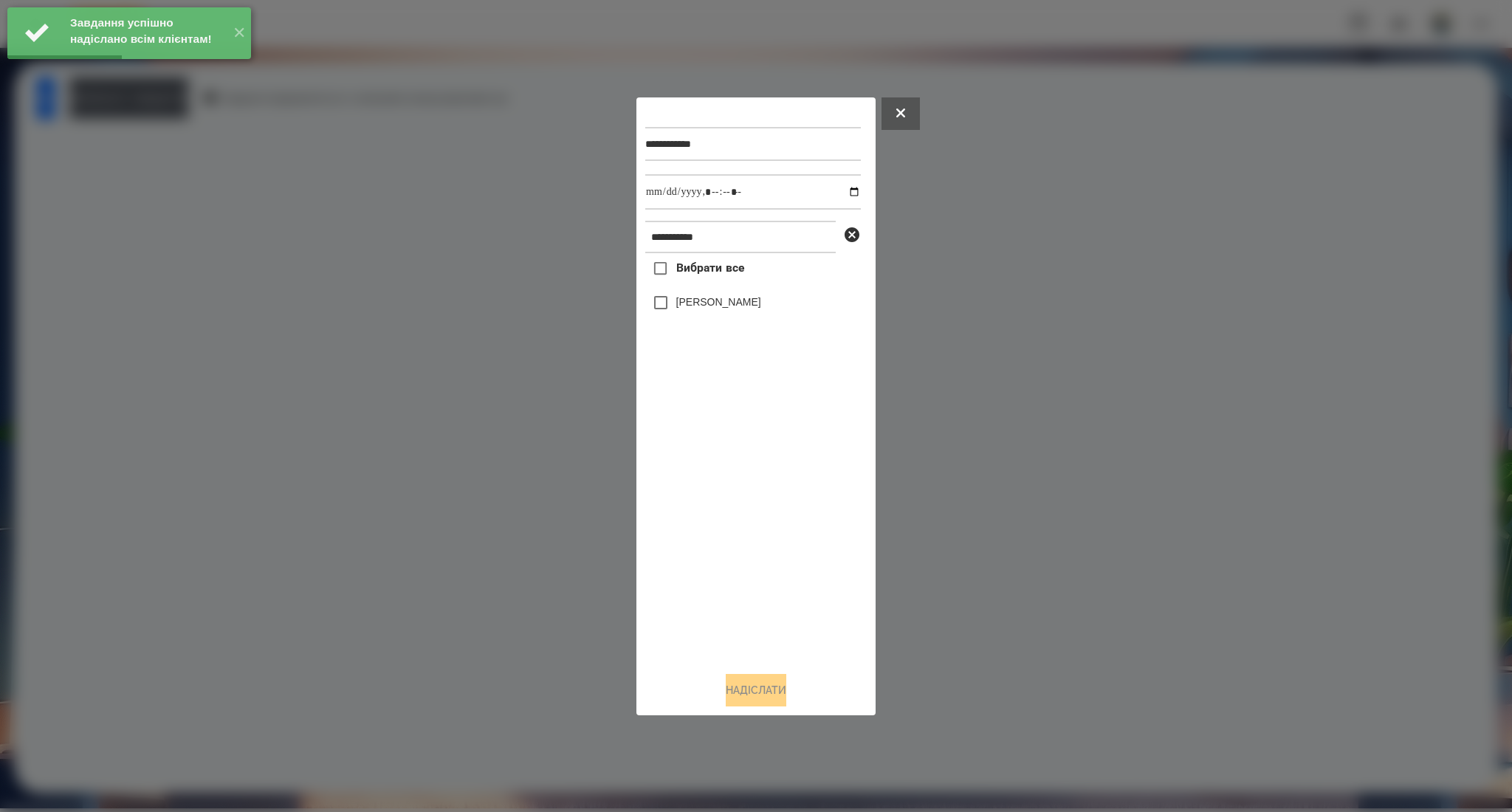
click at [693, 277] on label "Вибрати все" at bounding box center [695, 269] width 99 height 31
click at [839, 189] on input "datetime-local" at bounding box center [753, 192] width 216 height 35
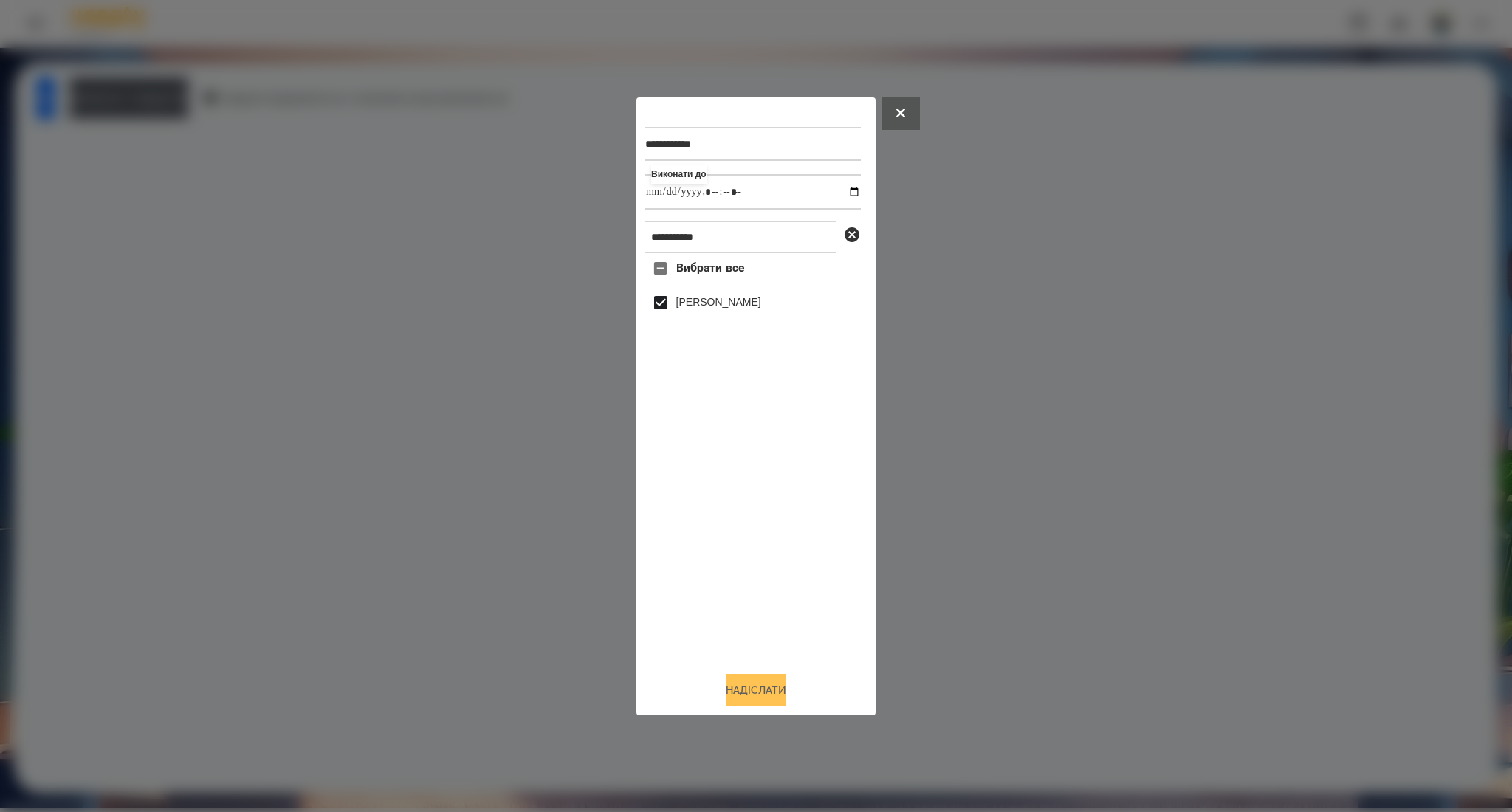
type input "**********"
click at [748, 690] on button "Надіслати" at bounding box center [756, 691] width 61 height 33
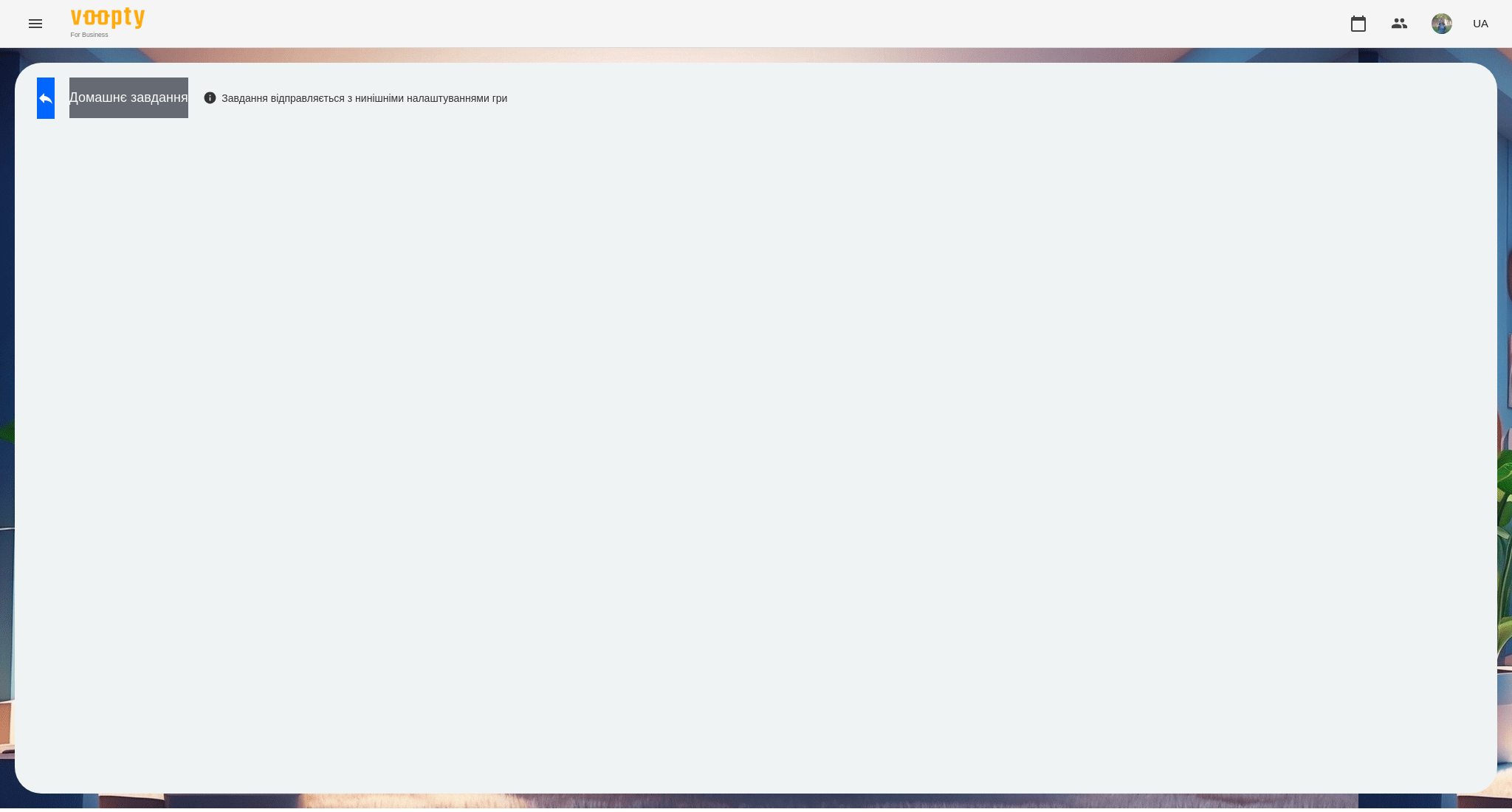
click at [168, 102] on button "Домашнє завдання" at bounding box center [129, 98] width 119 height 41
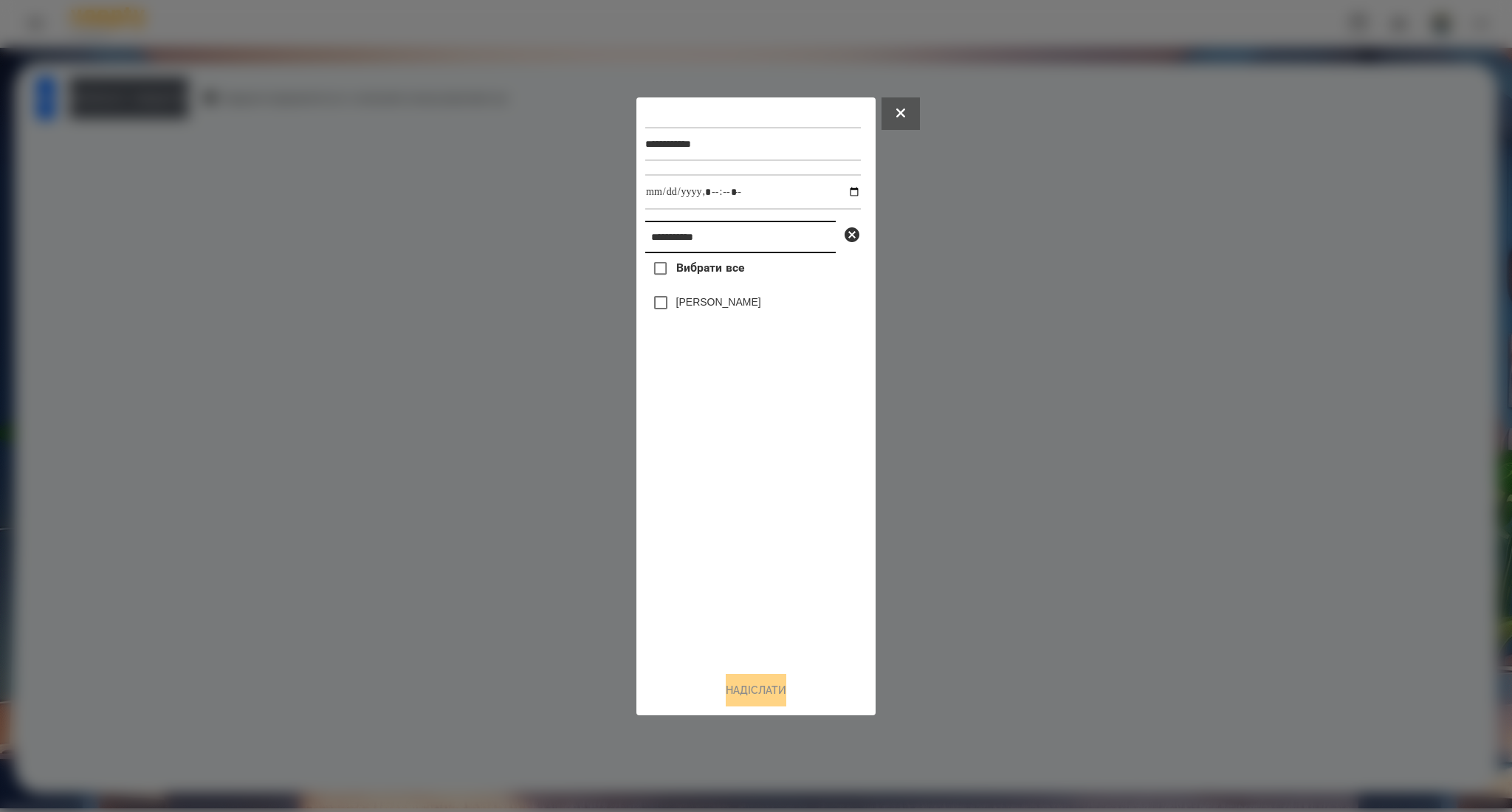
click at [680, 231] on input "**********" at bounding box center [740, 237] width 190 height 33
paste input "text"
type input "**********"
click at [685, 262] on span "Вибрати все" at bounding box center [710, 268] width 69 height 18
click at [756, 689] on button "Надіслати" at bounding box center [756, 691] width 61 height 33
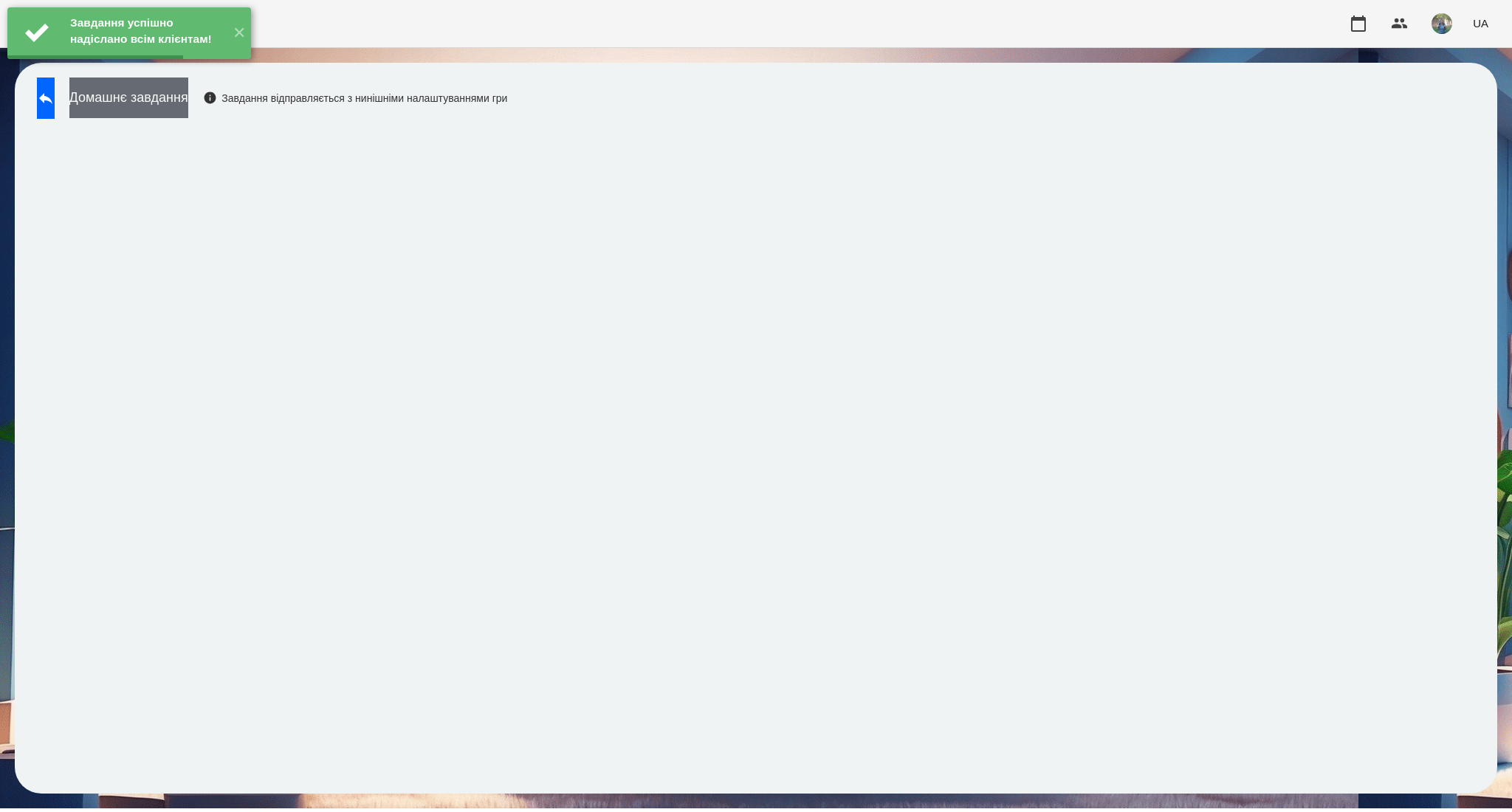
click at [189, 105] on button "Домашнє завдання" at bounding box center [129, 98] width 119 height 41
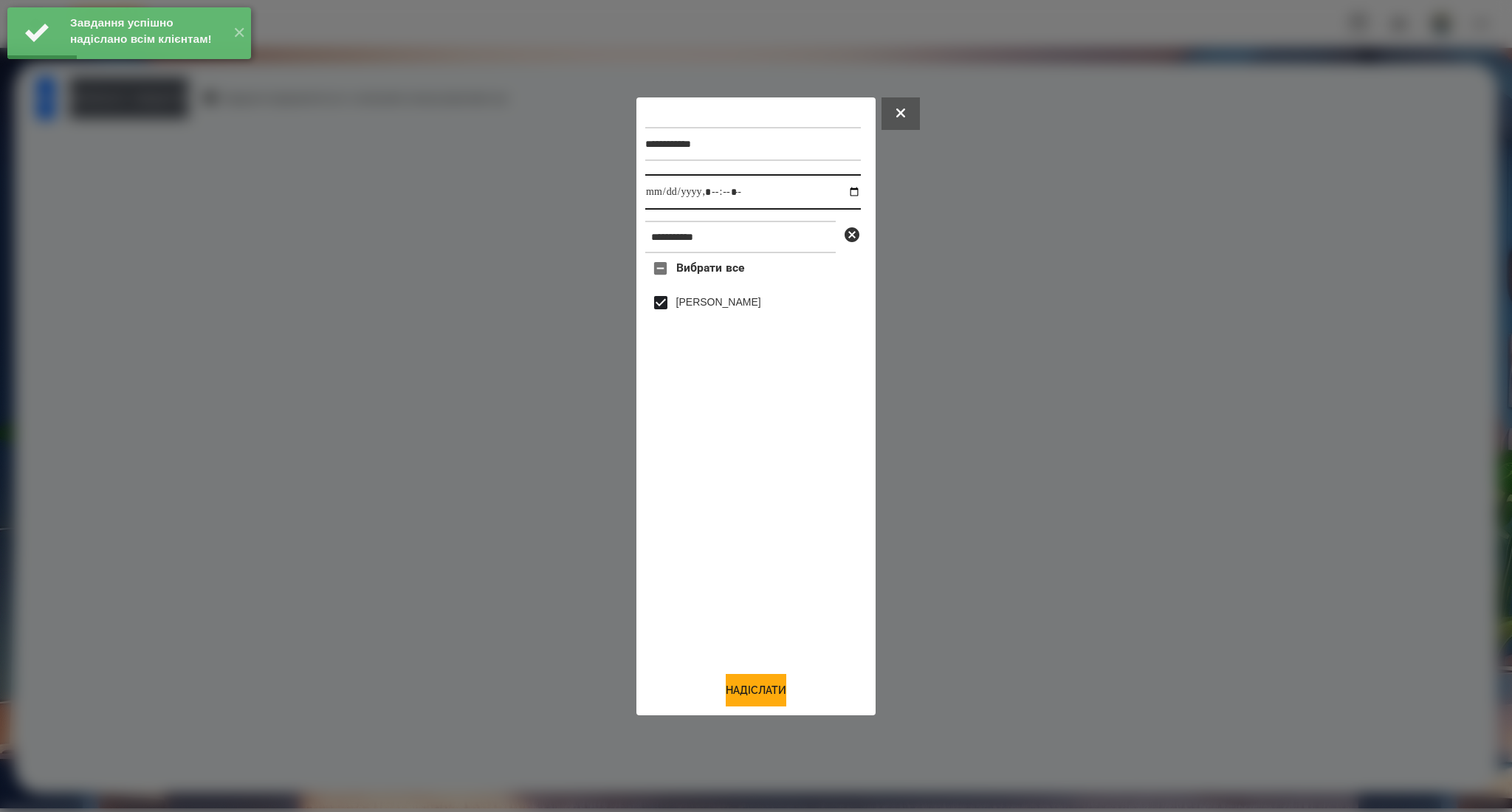
click at [843, 189] on input "datetime-local" at bounding box center [753, 192] width 216 height 35
type input "**********"
click at [743, 688] on button "Надіслати" at bounding box center [756, 691] width 61 height 33
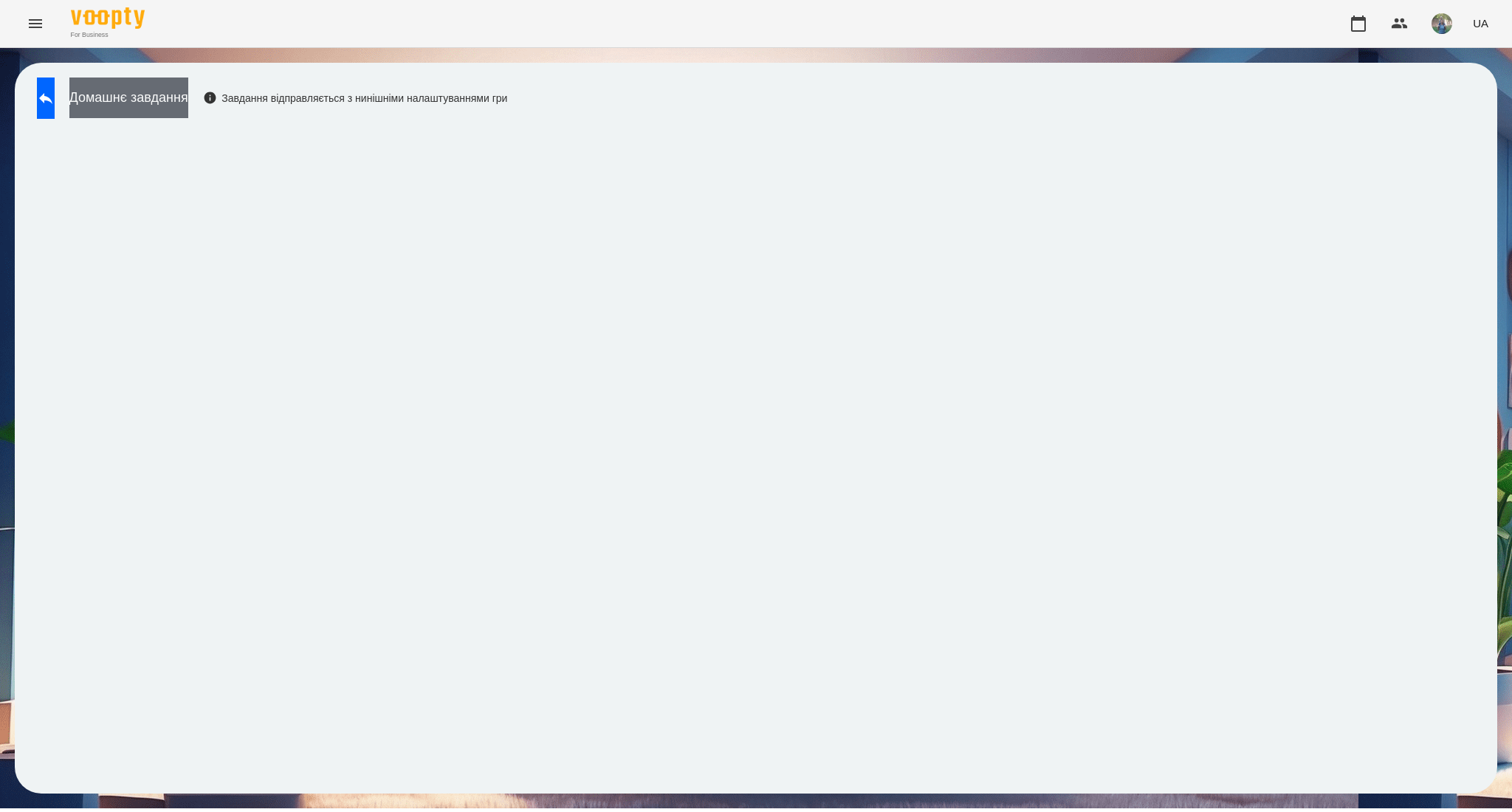
click at [189, 97] on button "Домашнє завдання" at bounding box center [129, 98] width 119 height 41
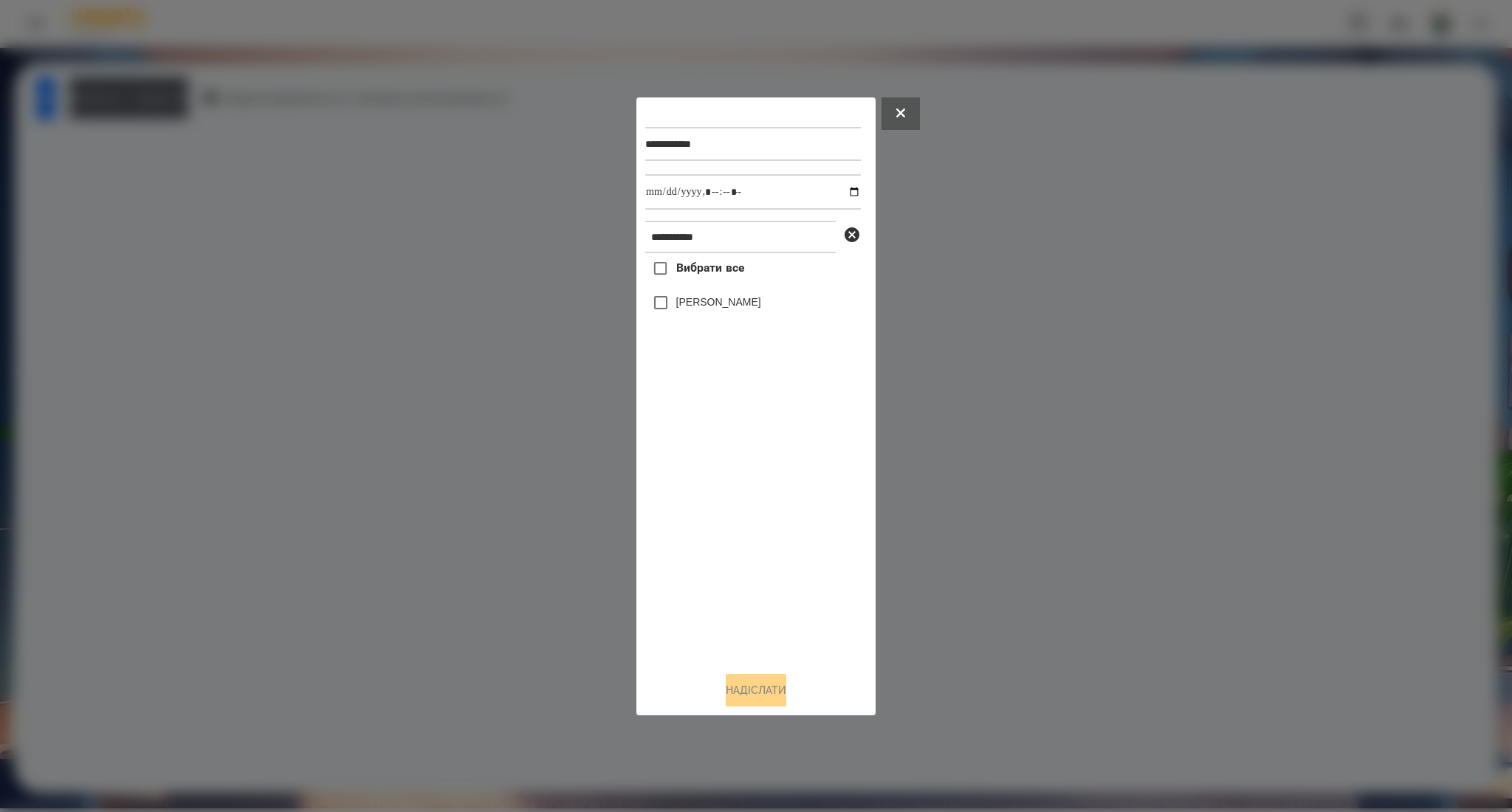
click at [701, 269] on span "Вибрати все" at bounding box center [710, 268] width 69 height 18
click at [725, 685] on button "Надіслати" at bounding box center [756, 691] width 61 height 33
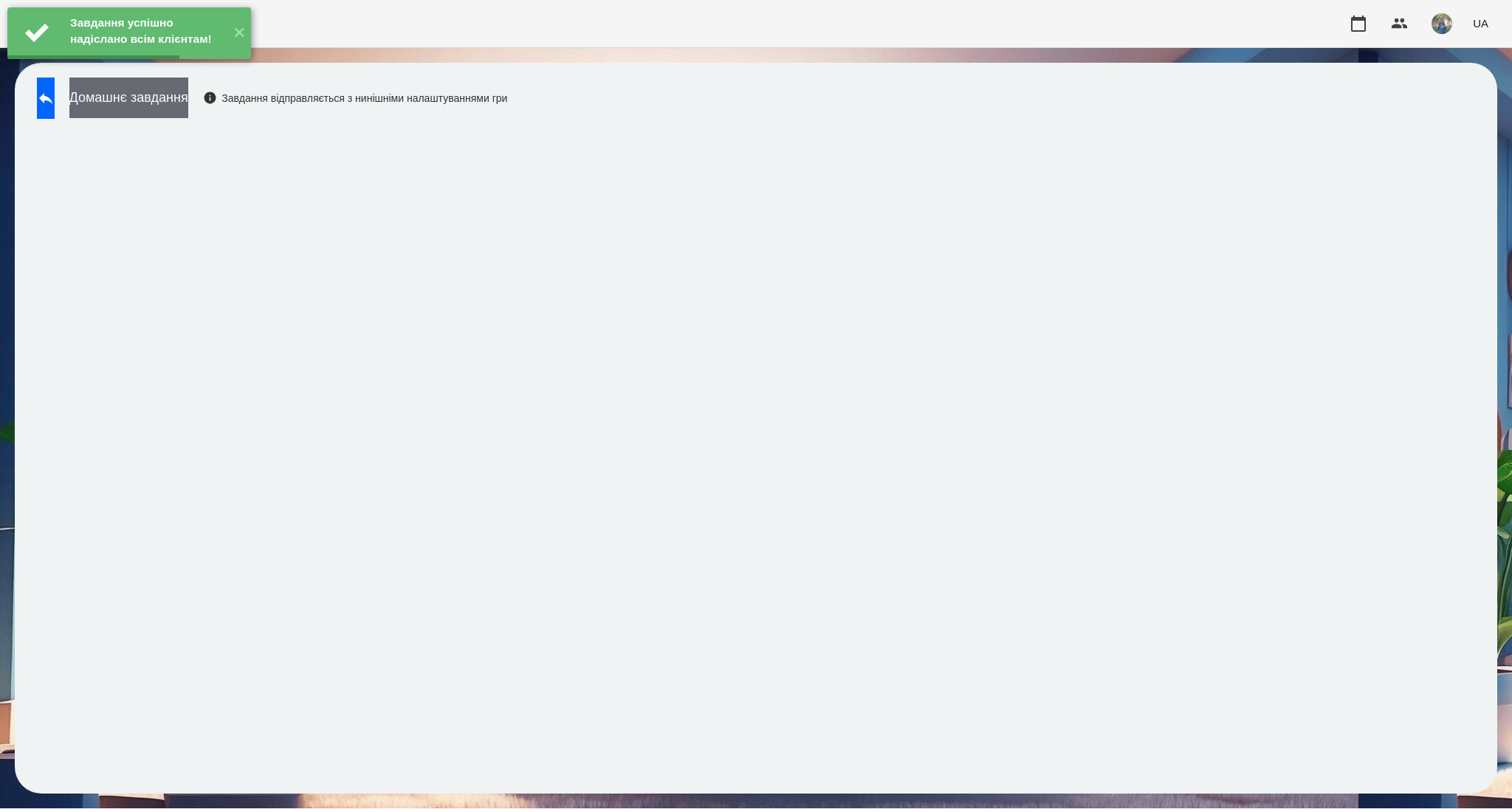
click at [173, 97] on button "Домашнє завдання" at bounding box center [129, 98] width 119 height 41
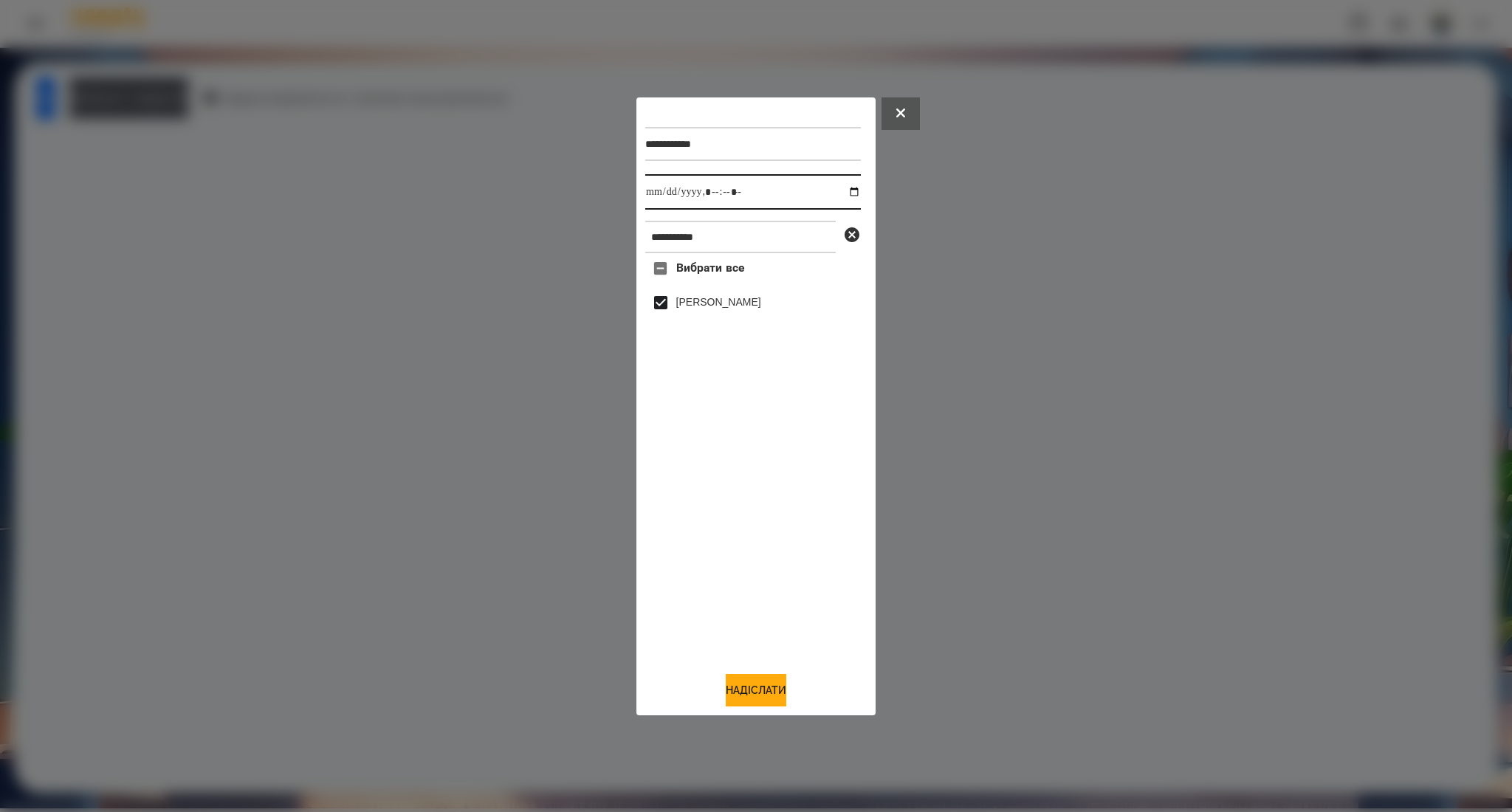
click at [835, 189] on input "datetime-local" at bounding box center [753, 192] width 216 height 35
click at [845, 194] on input "datetime-local" at bounding box center [753, 192] width 216 height 35
type input "**********"
click at [763, 686] on button "Надіслати" at bounding box center [756, 691] width 61 height 33
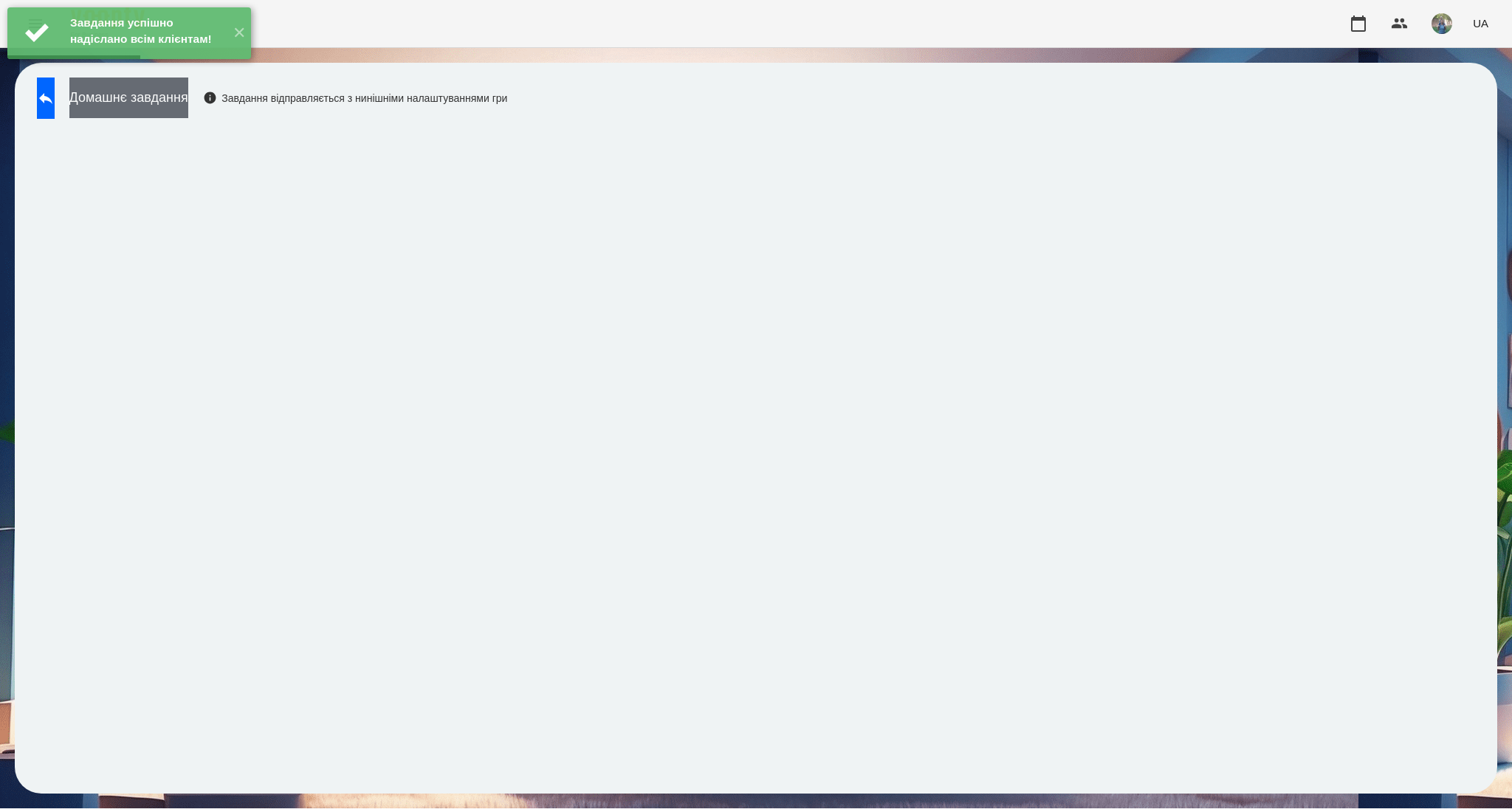
click at [189, 105] on button "Домашнє завдання" at bounding box center [129, 98] width 119 height 41
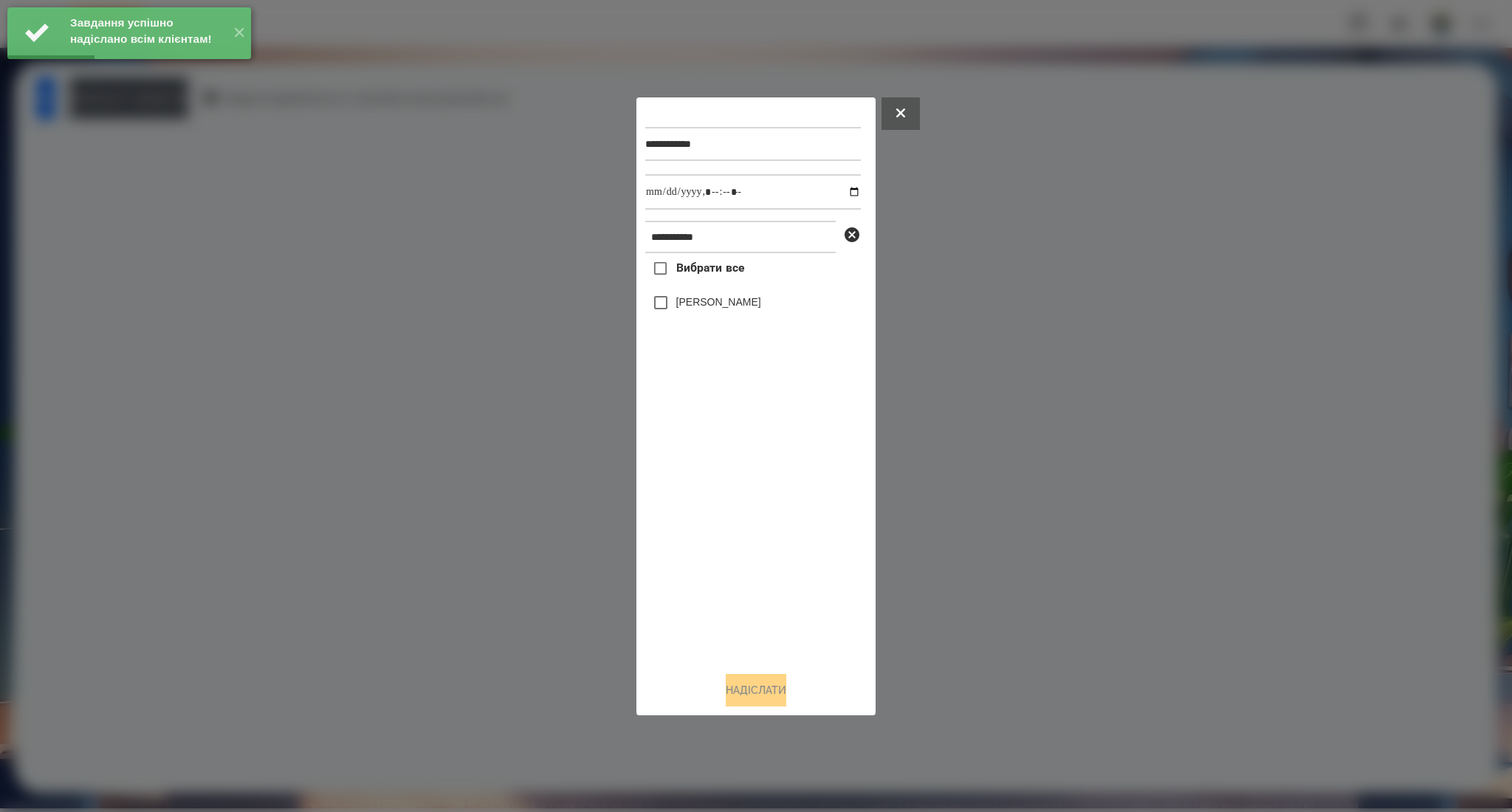
click at [716, 267] on span "Вибрати все" at bounding box center [710, 268] width 69 height 18
click at [843, 196] on input "datetime-local" at bounding box center [753, 192] width 216 height 35
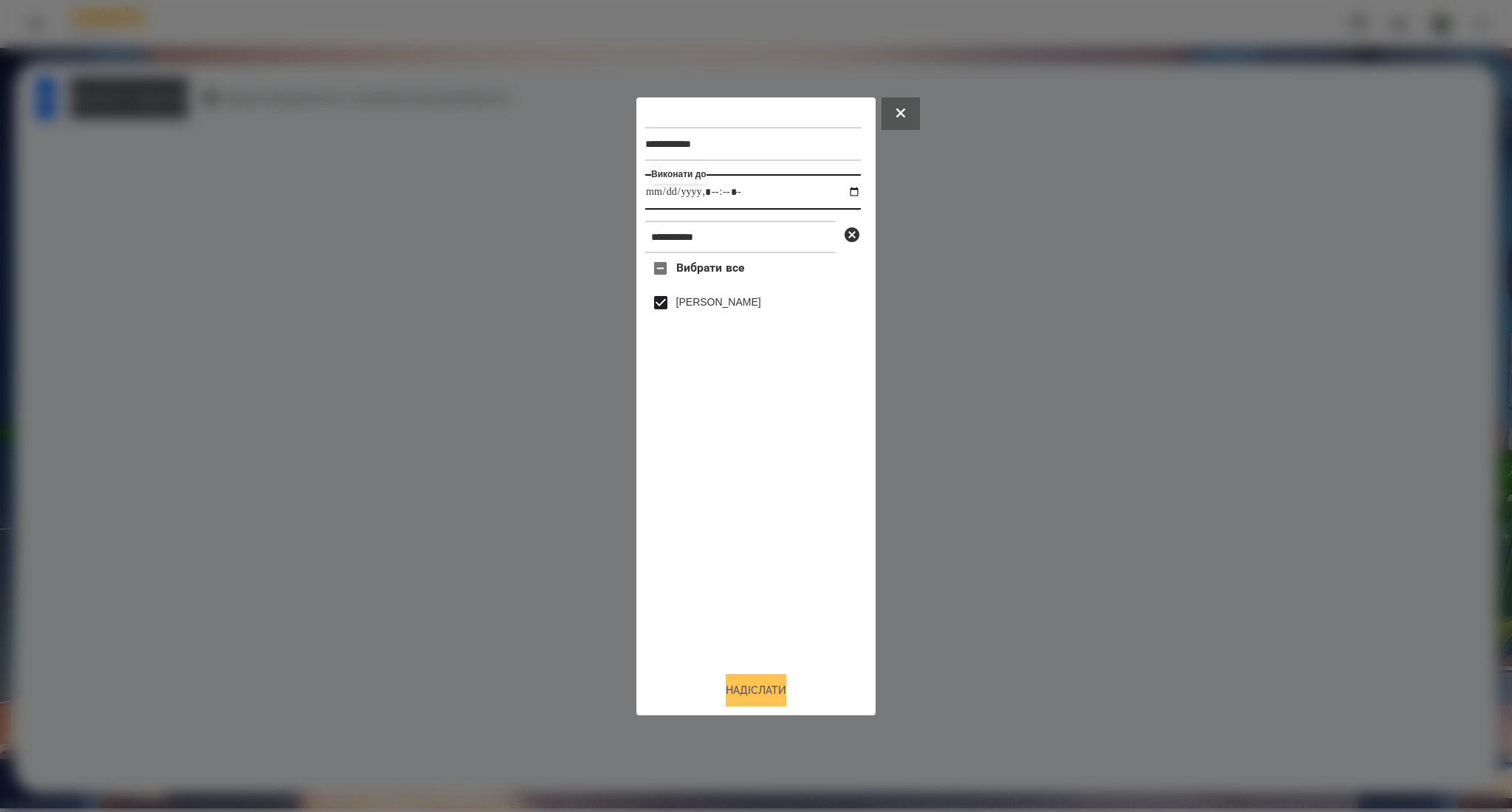
type input "**********"
click at [739, 693] on button "Надіслати" at bounding box center [756, 691] width 61 height 33
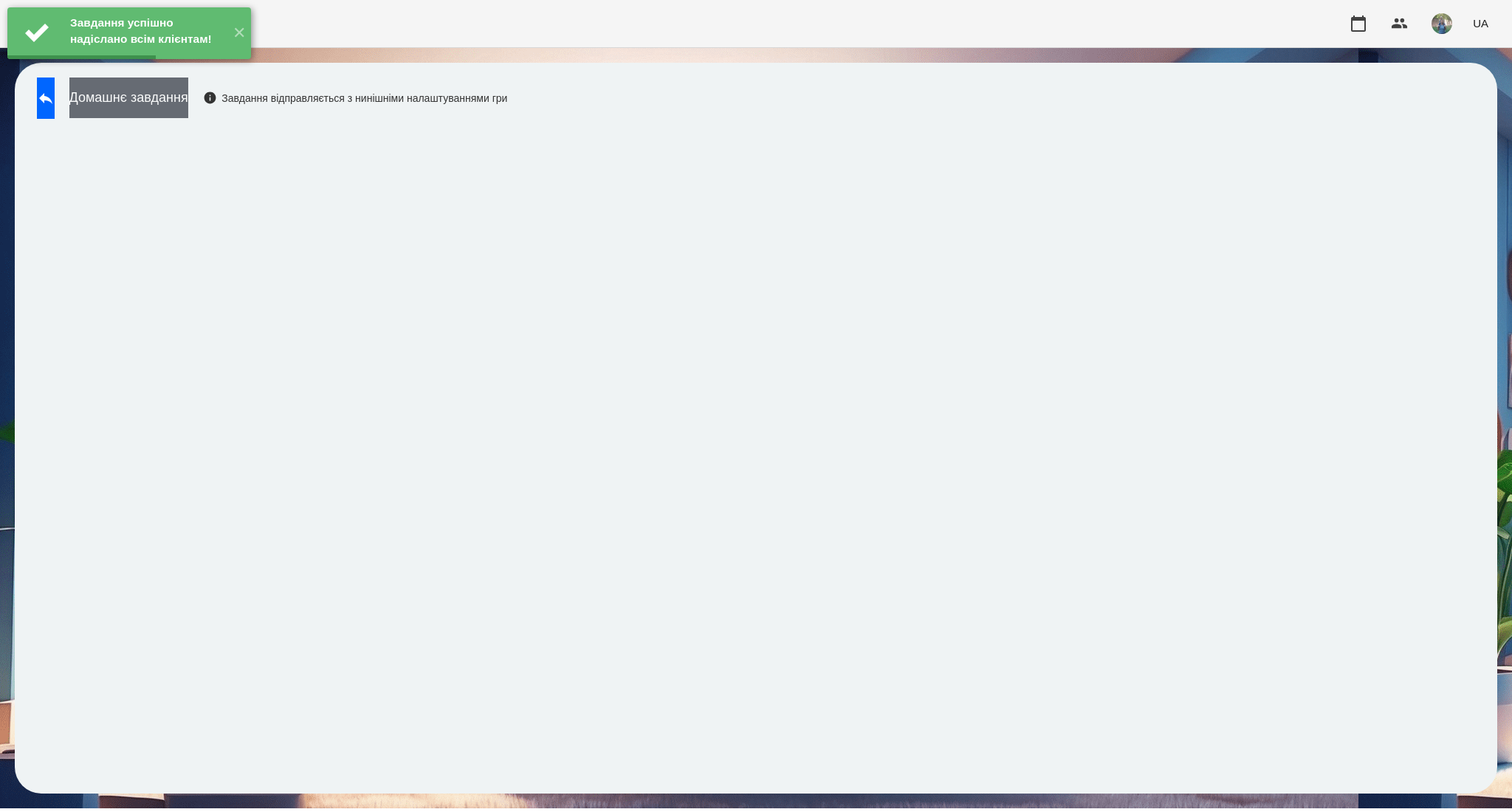
click at [129, 94] on button "Домашнє завдання" at bounding box center [129, 98] width 119 height 41
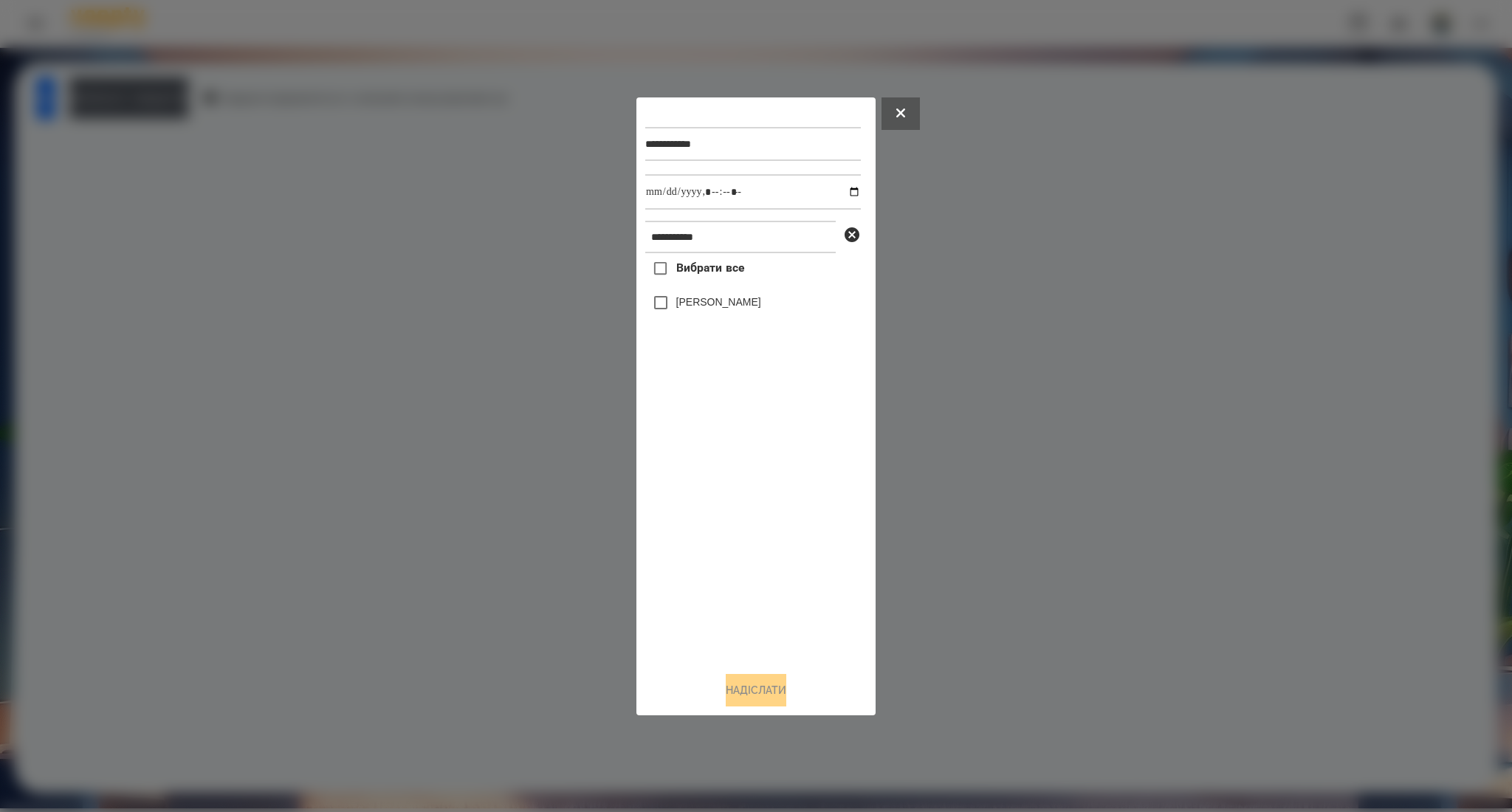
drag, startPoint x: 716, startPoint y: 264, endPoint x: 841, endPoint y: 224, distance: 131.2
click at [716, 263] on span "Вибрати все" at bounding box center [710, 268] width 69 height 18
click at [843, 195] on input "datetime-local" at bounding box center [753, 192] width 216 height 35
type input "**********"
click at [731, 695] on button "Надіслати" at bounding box center [756, 691] width 61 height 33
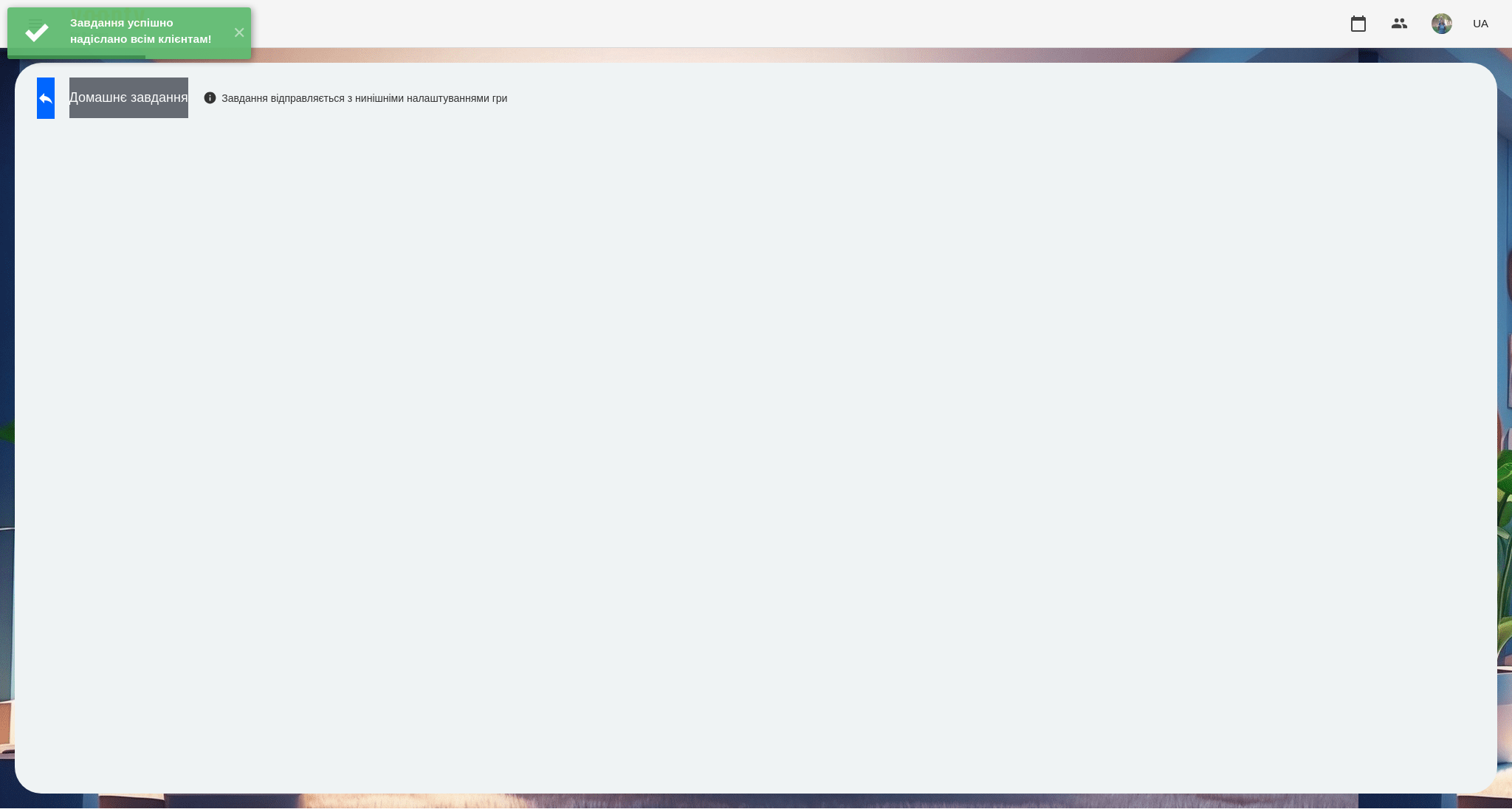
click at [147, 109] on button "Домашнє завдання" at bounding box center [129, 98] width 119 height 41
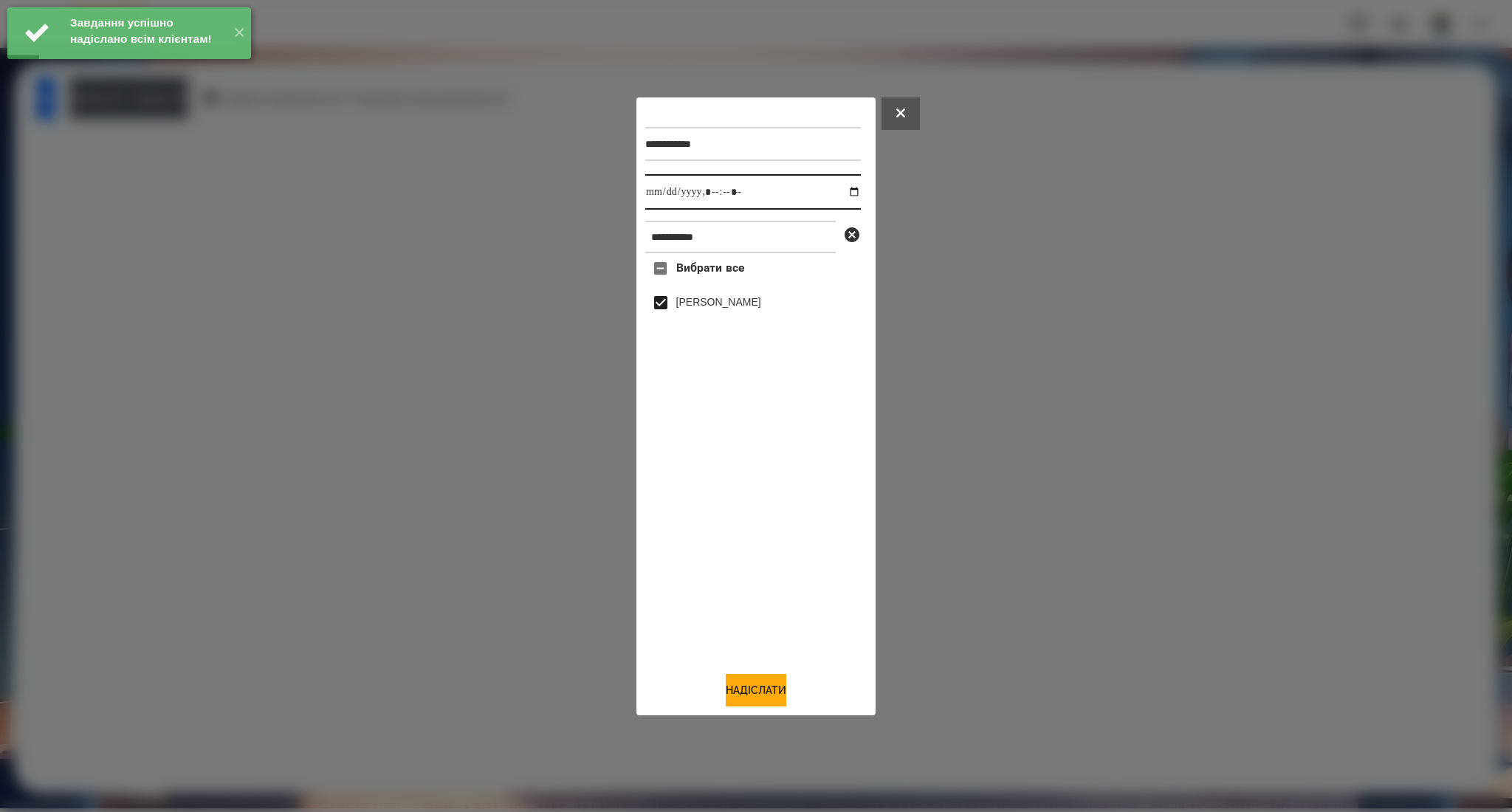
click at [843, 189] on input "datetime-local" at bounding box center [753, 192] width 216 height 35
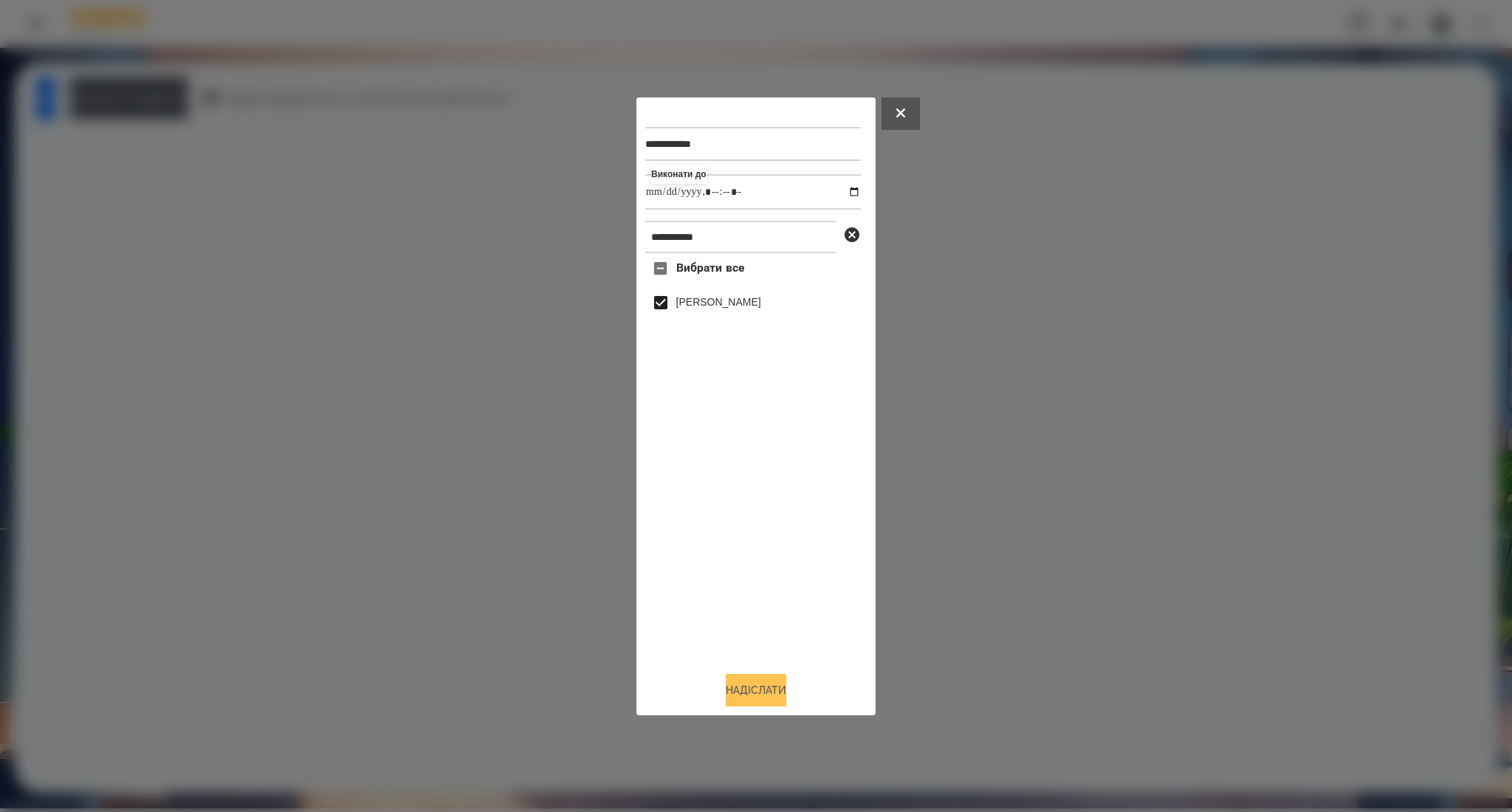
type input "**********"
click at [743, 686] on button "Надіслати" at bounding box center [756, 691] width 61 height 33
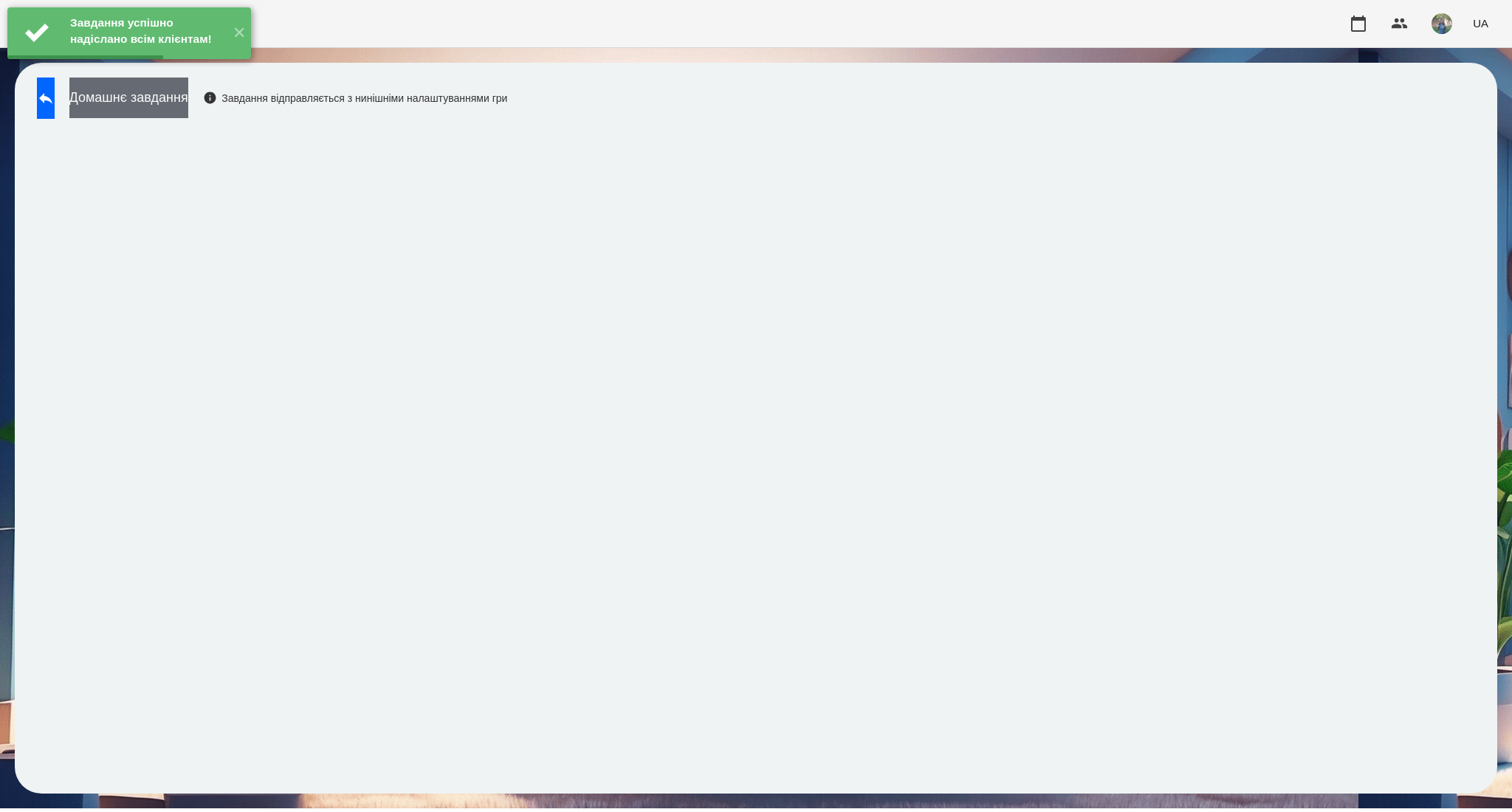
click at [180, 113] on button "Домашнє завдання" at bounding box center [129, 98] width 119 height 41
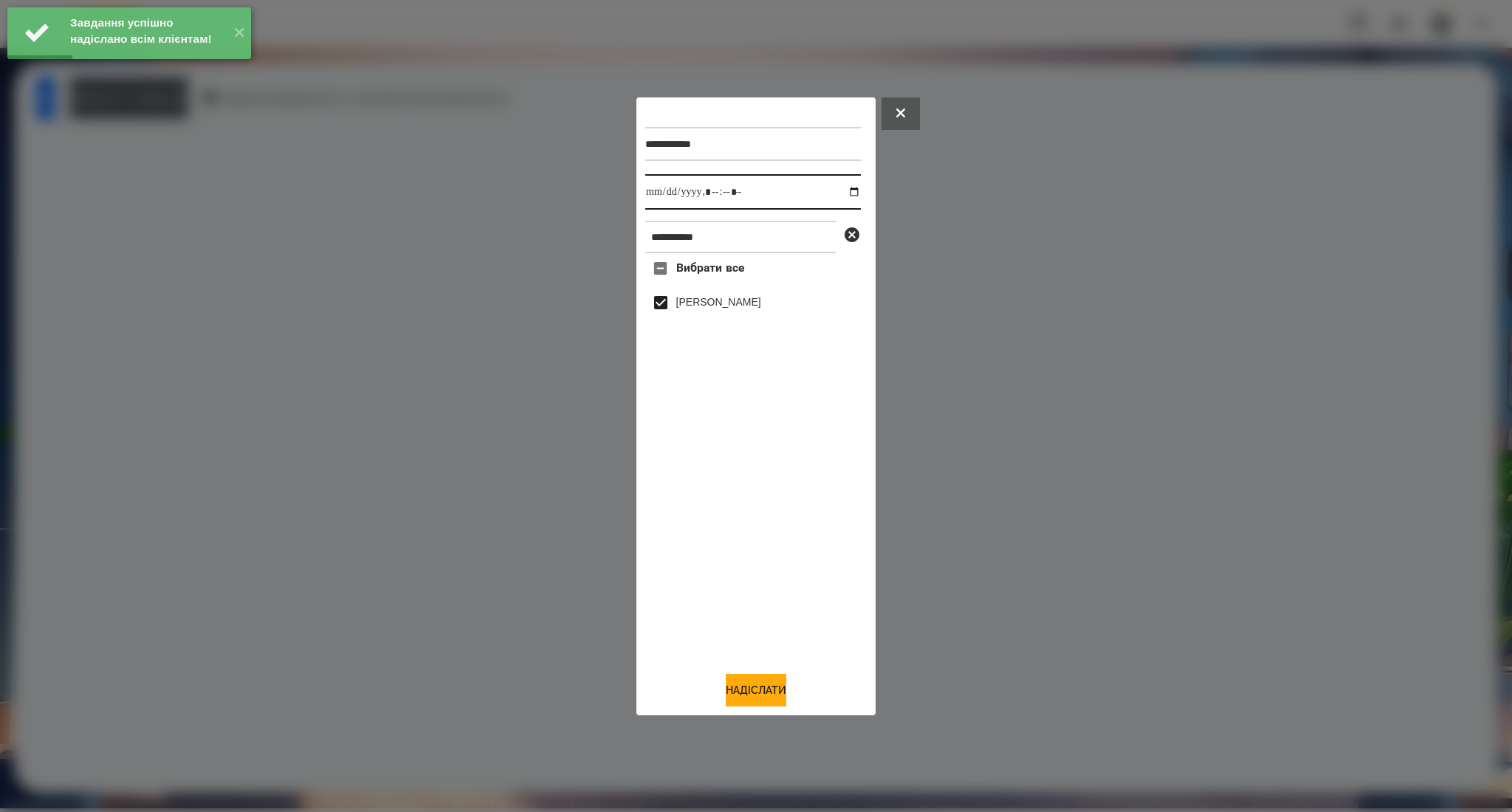
click at [843, 194] on input "datetime-local" at bounding box center [753, 192] width 216 height 35
type input "**********"
click at [732, 686] on button "Надіслати" at bounding box center [756, 691] width 61 height 33
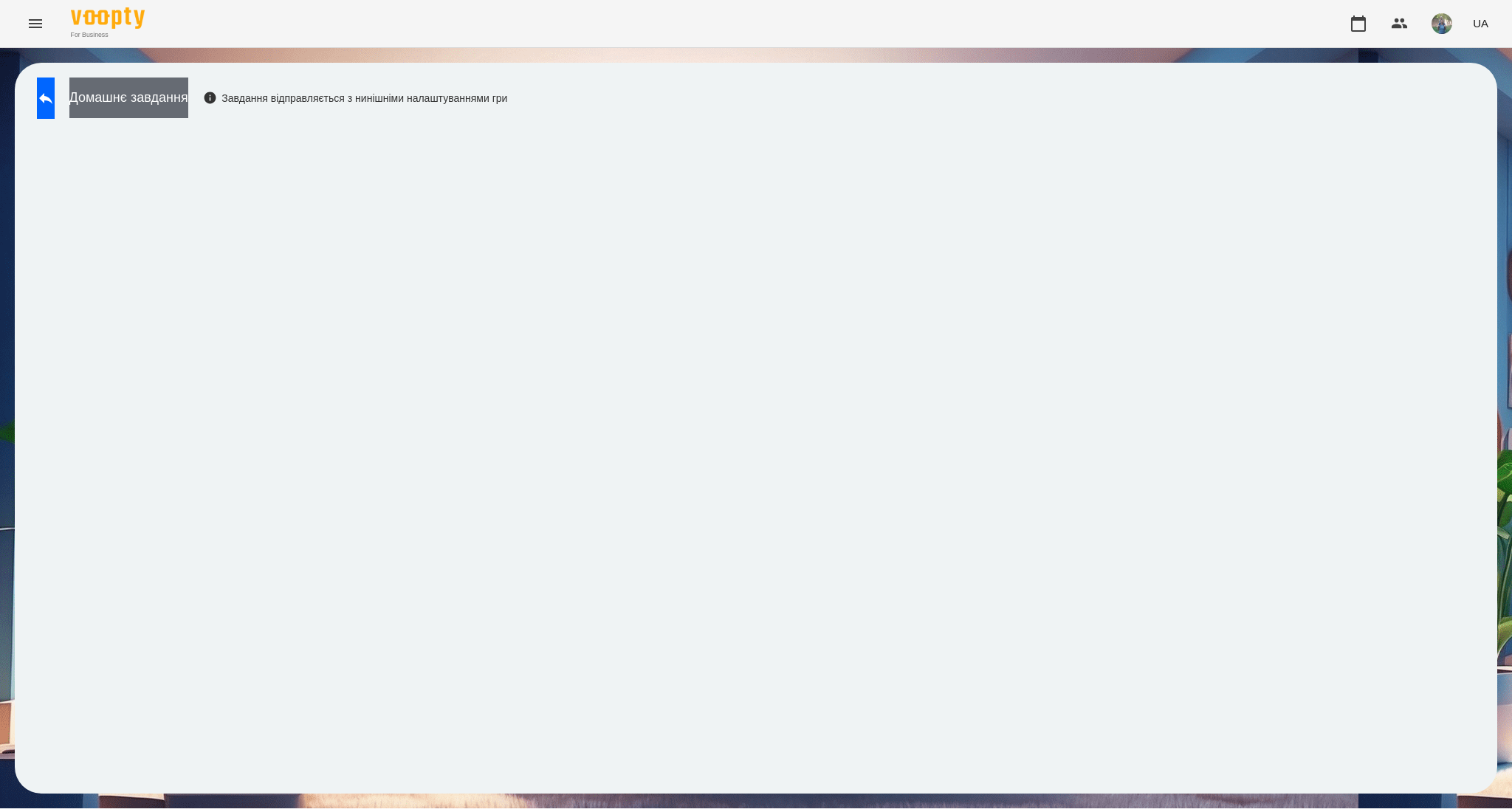
click at [145, 105] on button "Домашнє завдання" at bounding box center [129, 98] width 119 height 41
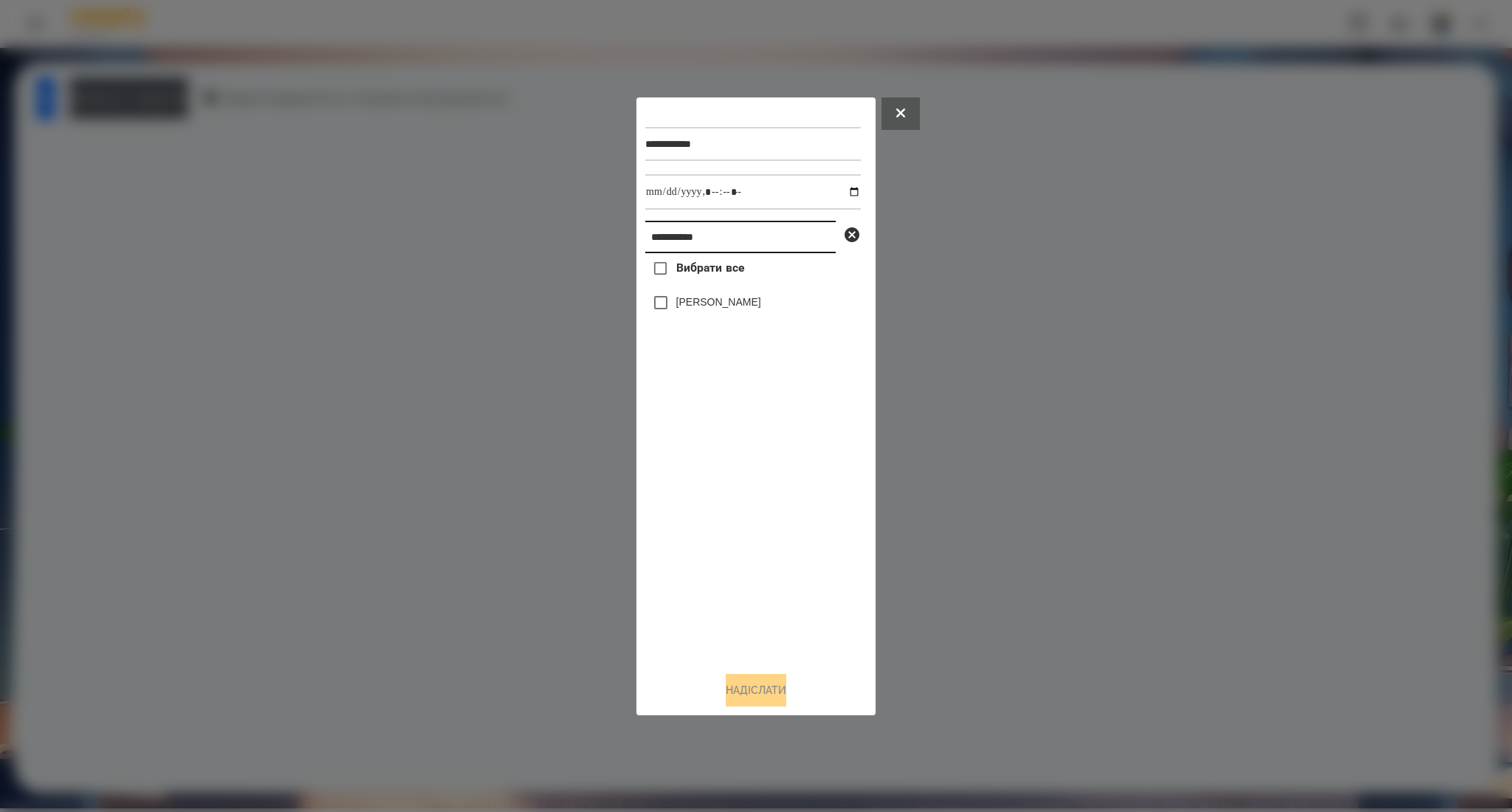
click at [719, 232] on input "**********" at bounding box center [740, 237] width 190 height 33
paste input "******"
type input "**********"
click at [738, 270] on span "Вибрати все" at bounding box center [710, 268] width 69 height 18
click at [760, 683] on button "Надіслати" at bounding box center [756, 691] width 61 height 33
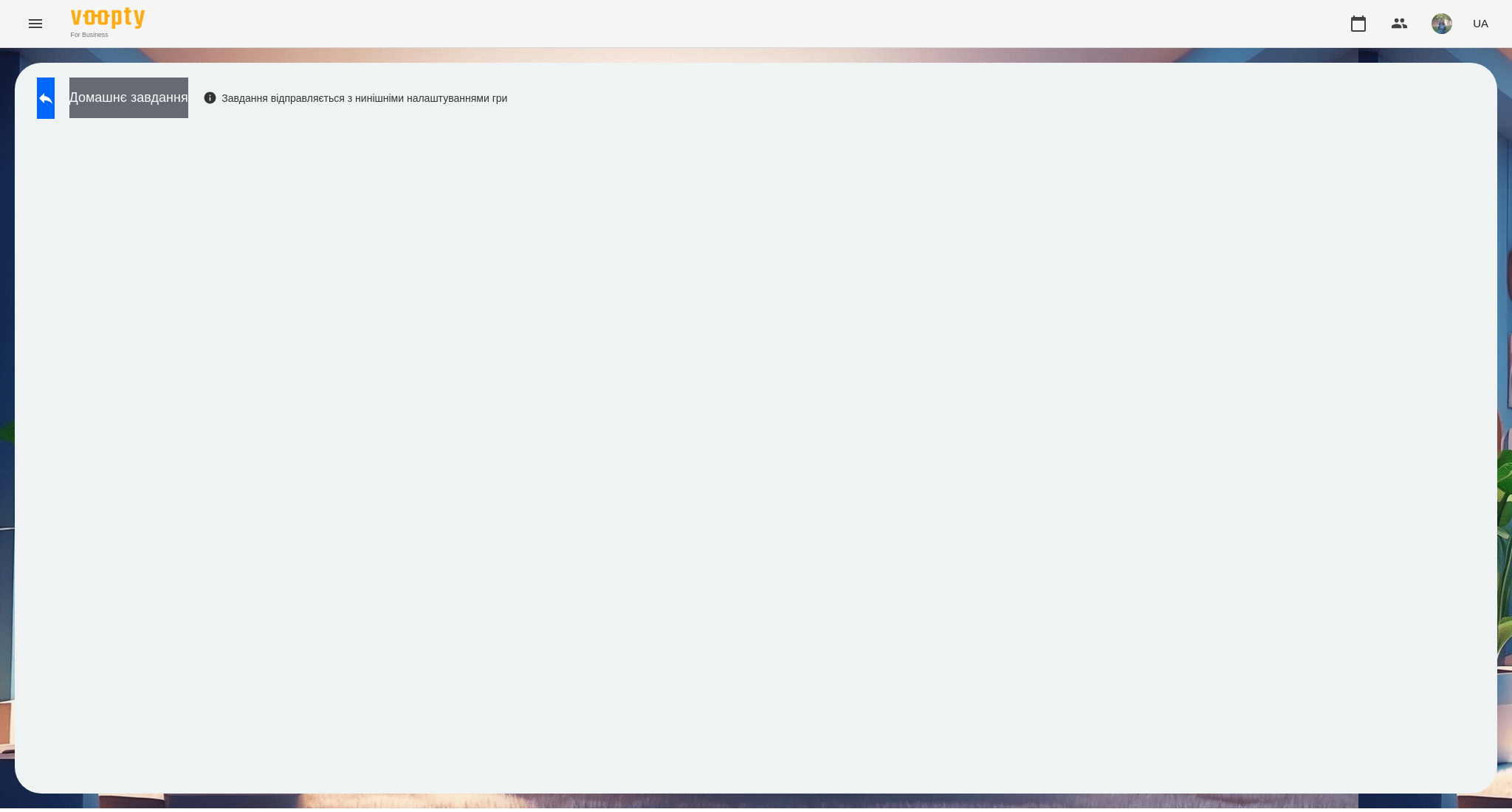
click at [189, 102] on button "Домашнє завдання" at bounding box center [129, 98] width 119 height 41
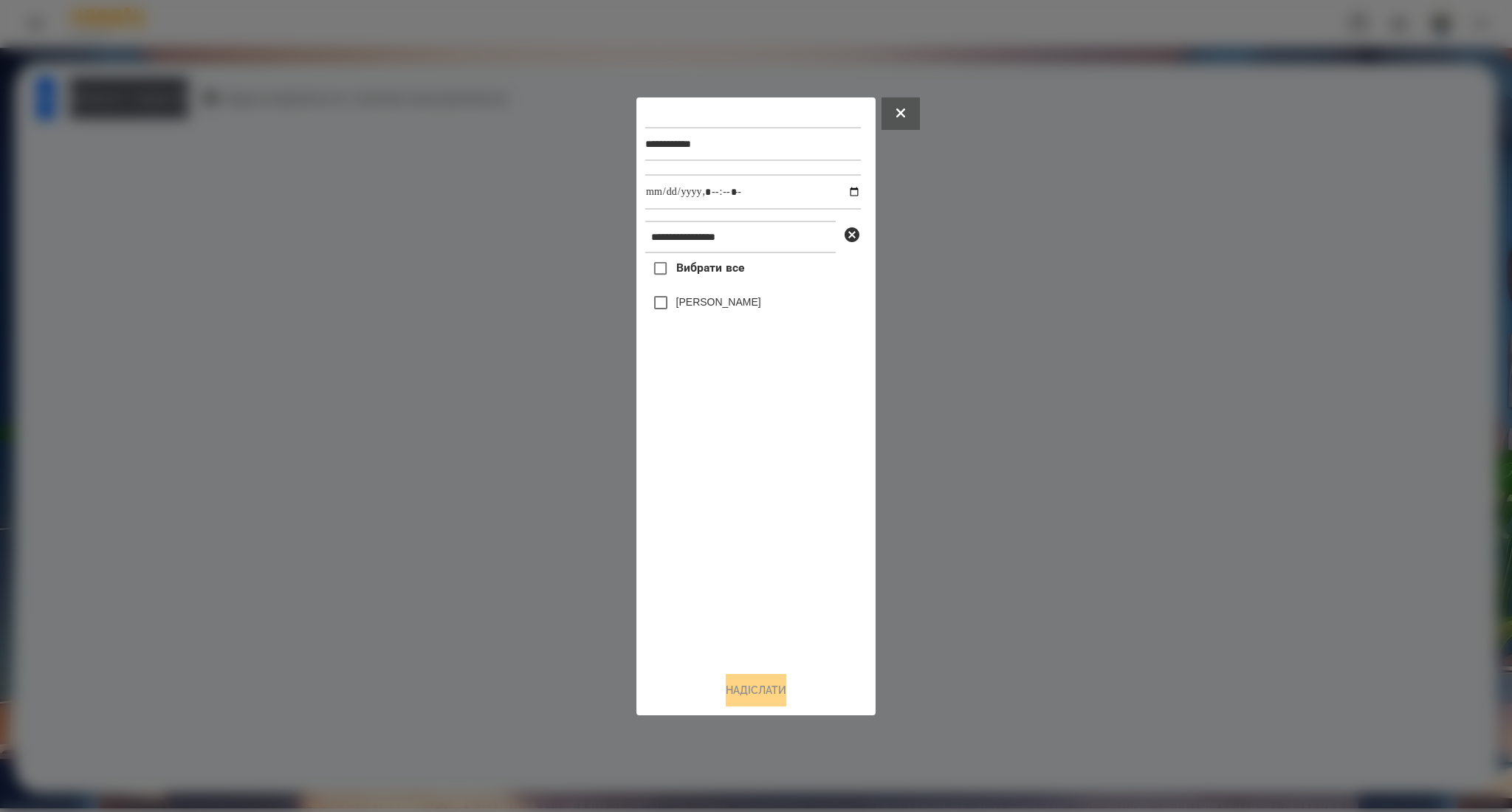
click at [691, 277] on span "Вибрати все" at bounding box center [710, 268] width 69 height 18
click at [843, 189] on input "datetime-local" at bounding box center [753, 192] width 216 height 35
click at [748, 692] on button "Надіслати" at bounding box center [756, 691] width 61 height 33
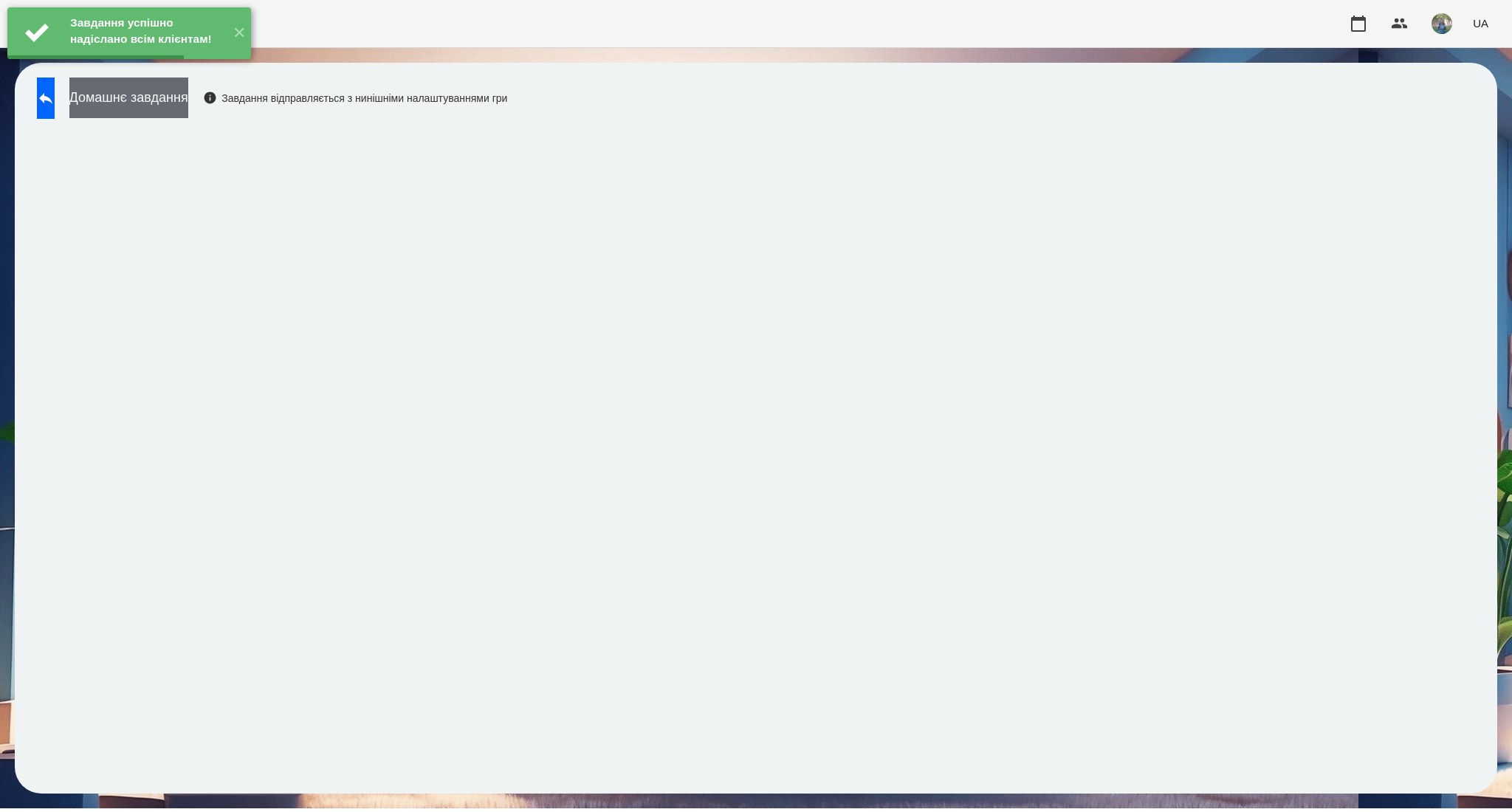
click at [189, 110] on button "Домашнє завдання" at bounding box center [129, 98] width 119 height 41
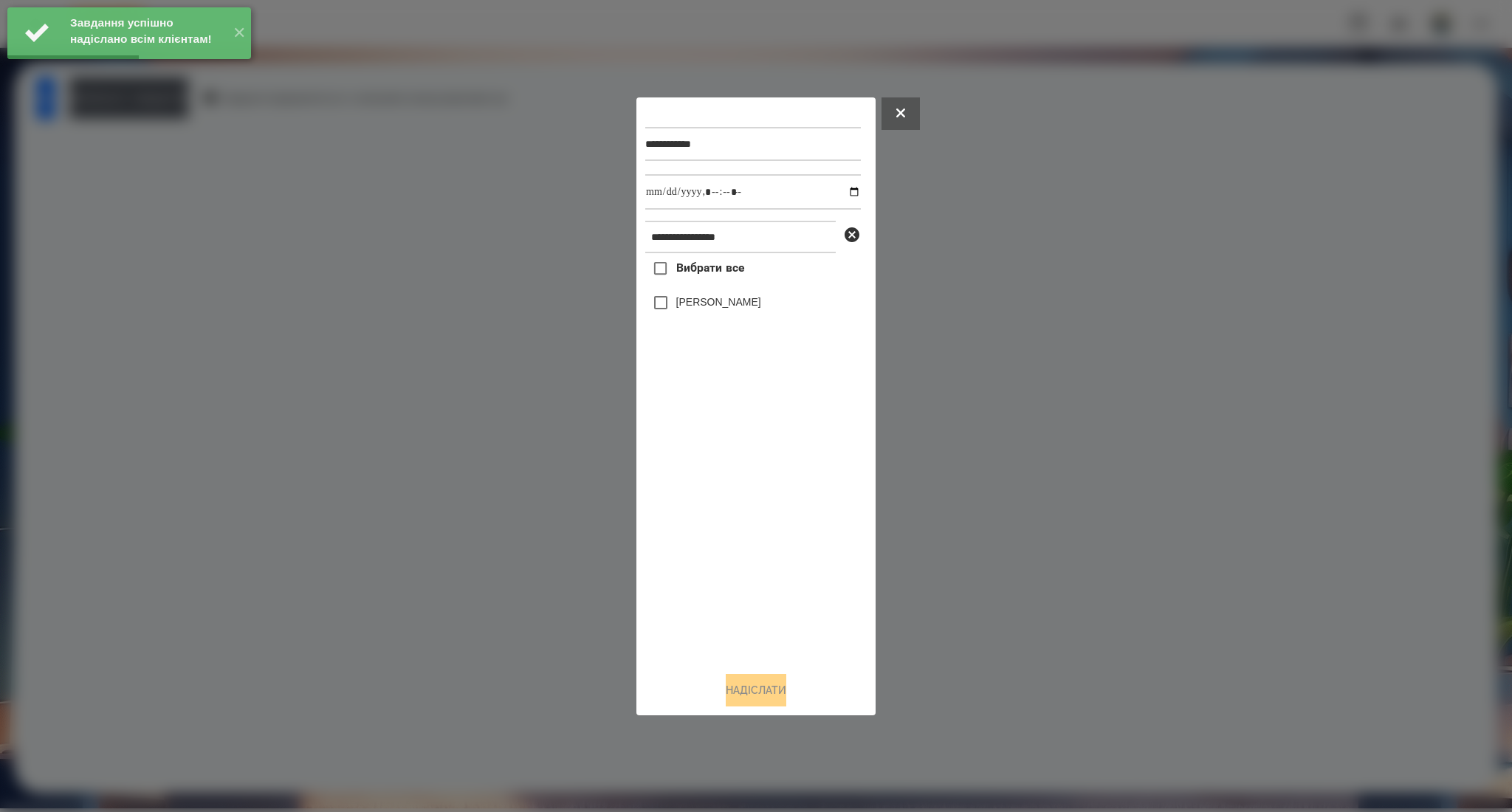
drag, startPoint x: 710, startPoint y: 267, endPoint x: 816, endPoint y: 200, distance: 125.4
click at [711, 267] on span "Вибрати все" at bounding box center [710, 268] width 69 height 18
click at [842, 193] on input "datetime-local" at bounding box center [753, 192] width 216 height 35
type input "**********"
click at [761, 695] on button "Надіслати" at bounding box center [756, 691] width 61 height 33
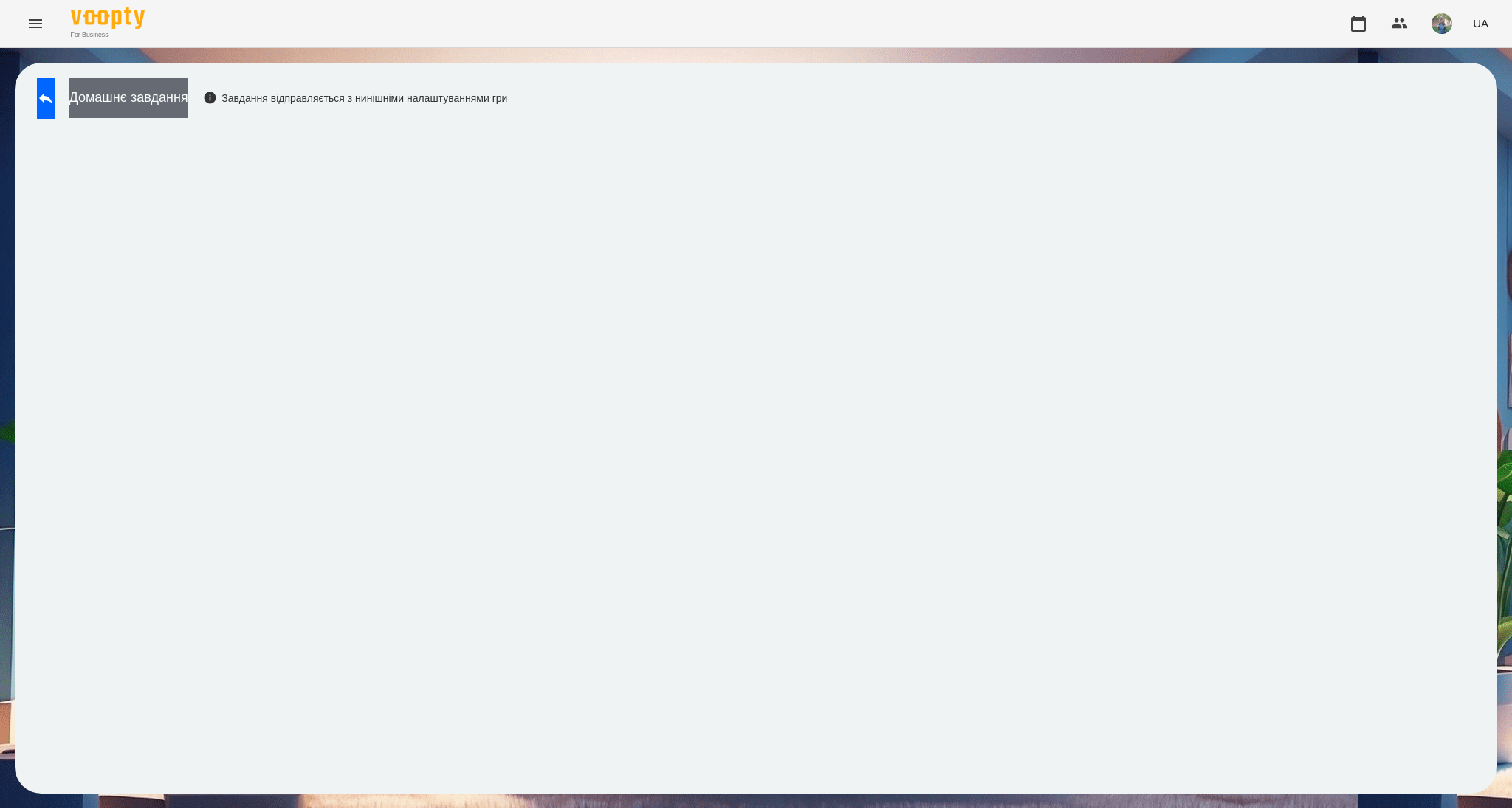
click at [189, 109] on button "Домашнє завдання" at bounding box center [129, 98] width 119 height 41
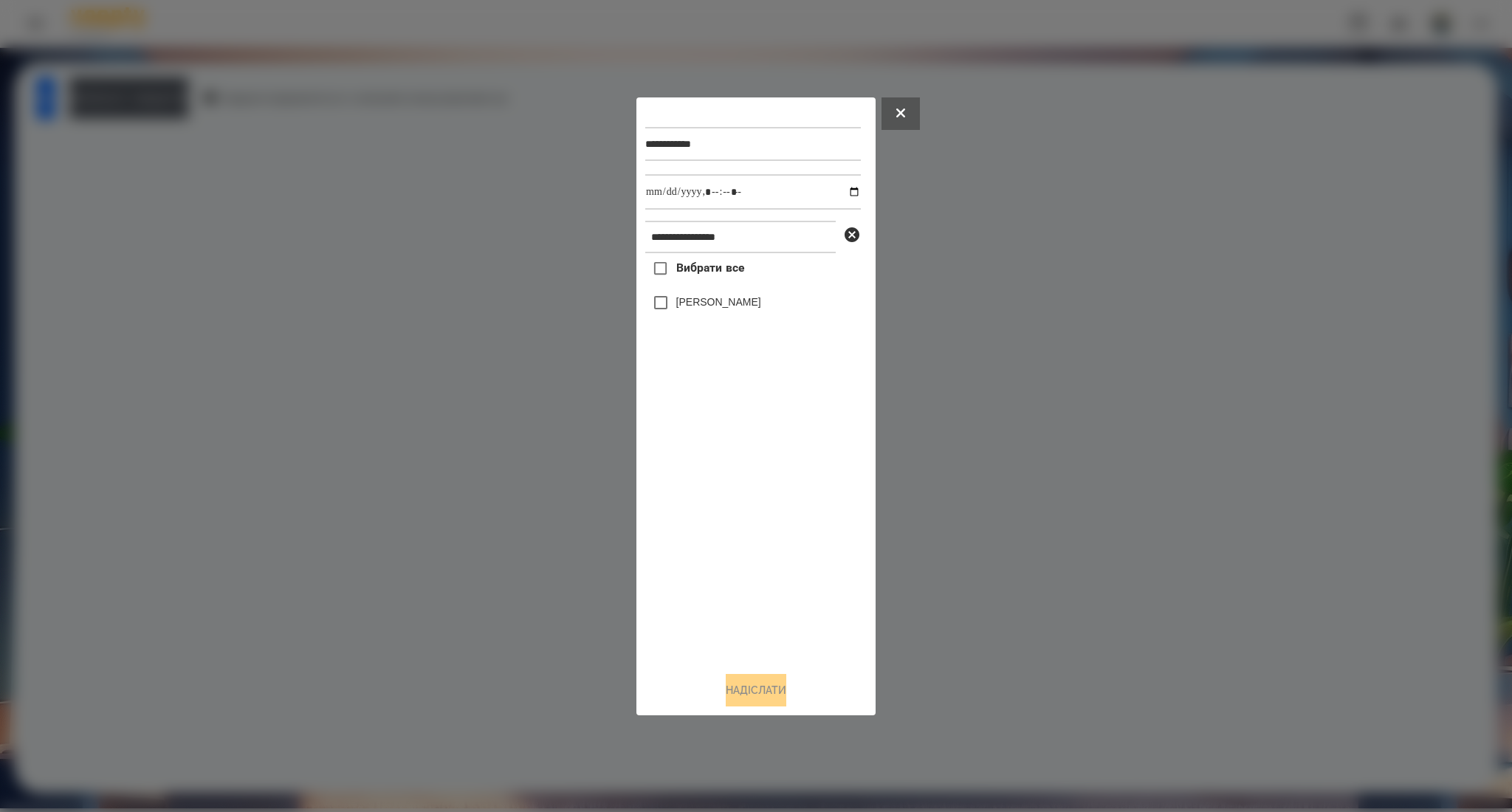
click at [707, 271] on span "Вибрати все" at bounding box center [710, 268] width 69 height 18
click at [745, 687] on button "Надіслати" at bounding box center [756, 691] width 61 height 33
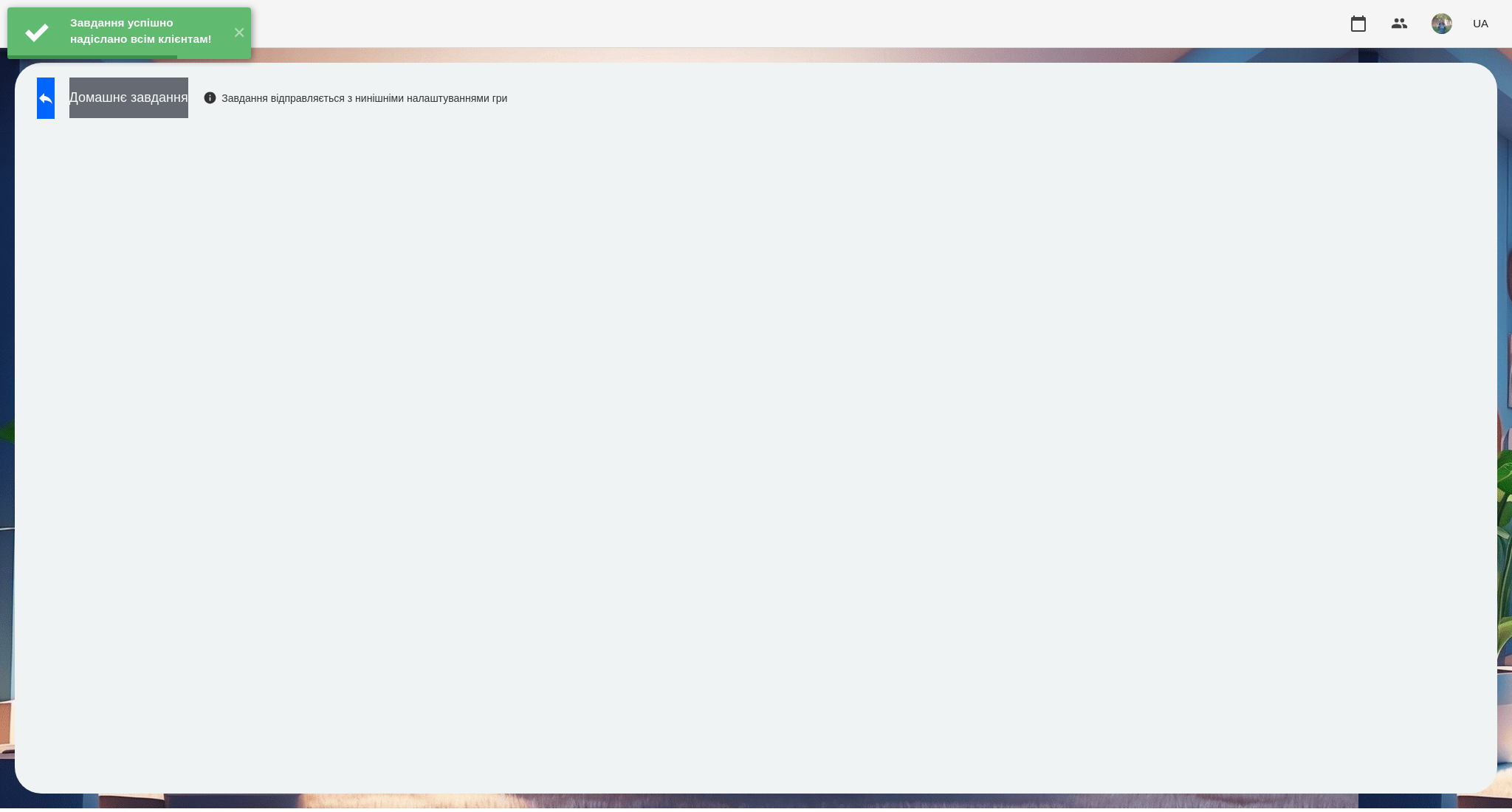
click at [189, 106] on button "Домашнє завдання" at bounding box center [129, 98] width 119 height 41
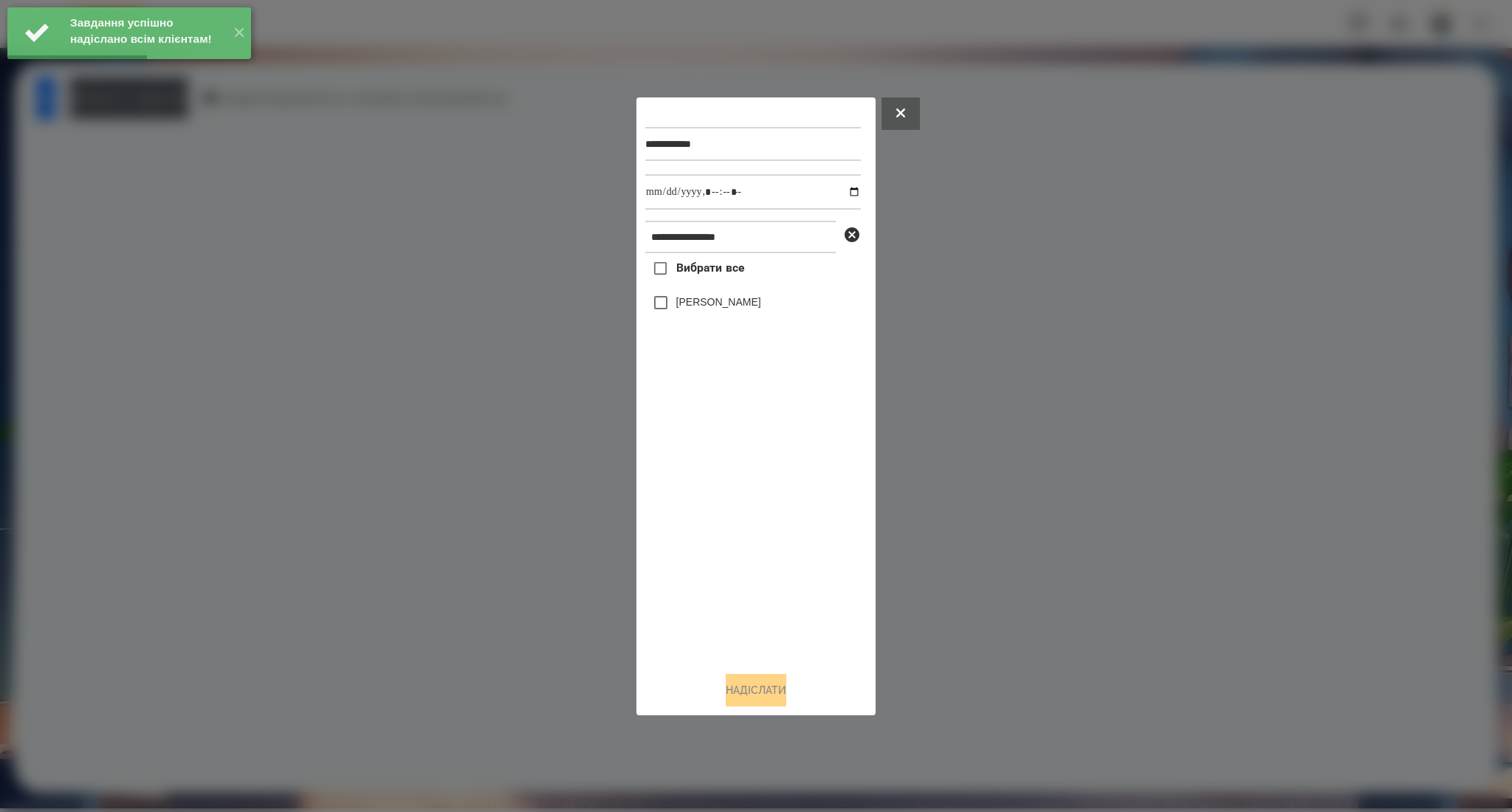
click at [708, 261] on label "Вибрати все" at bounding box center [695, 269] width 99 height 31
click at [844, 190] on input "datetime-local" at bounding box center [753, 192] width 216 height 35
type input "**********"
click at [760, 693] on button "Надіслати" at bounding box center [756, 691] width 61 height 33
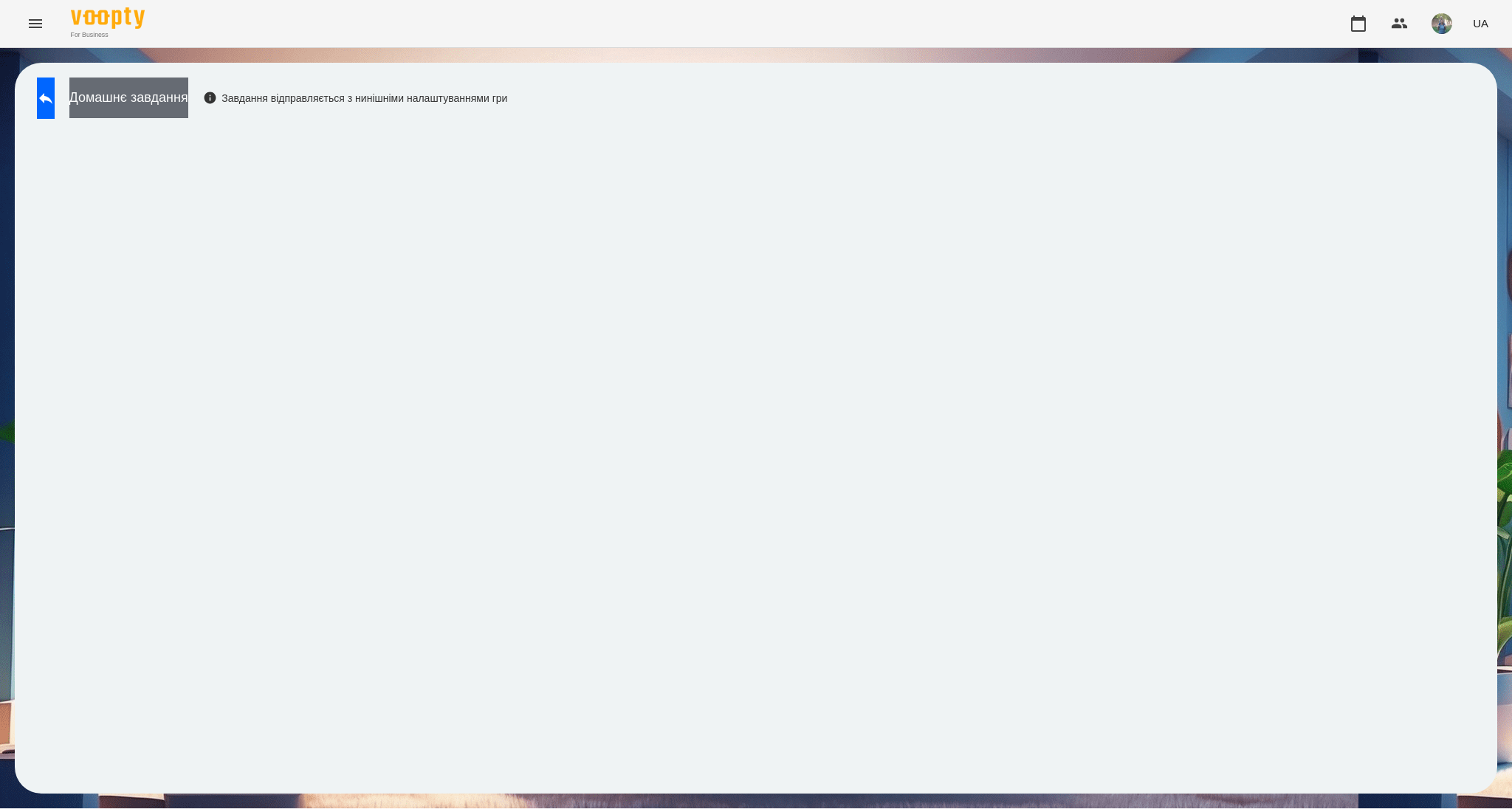
click at [168, 107] on button "Домашнє завдання" at bounding box center [129, 98] width 119 height 41
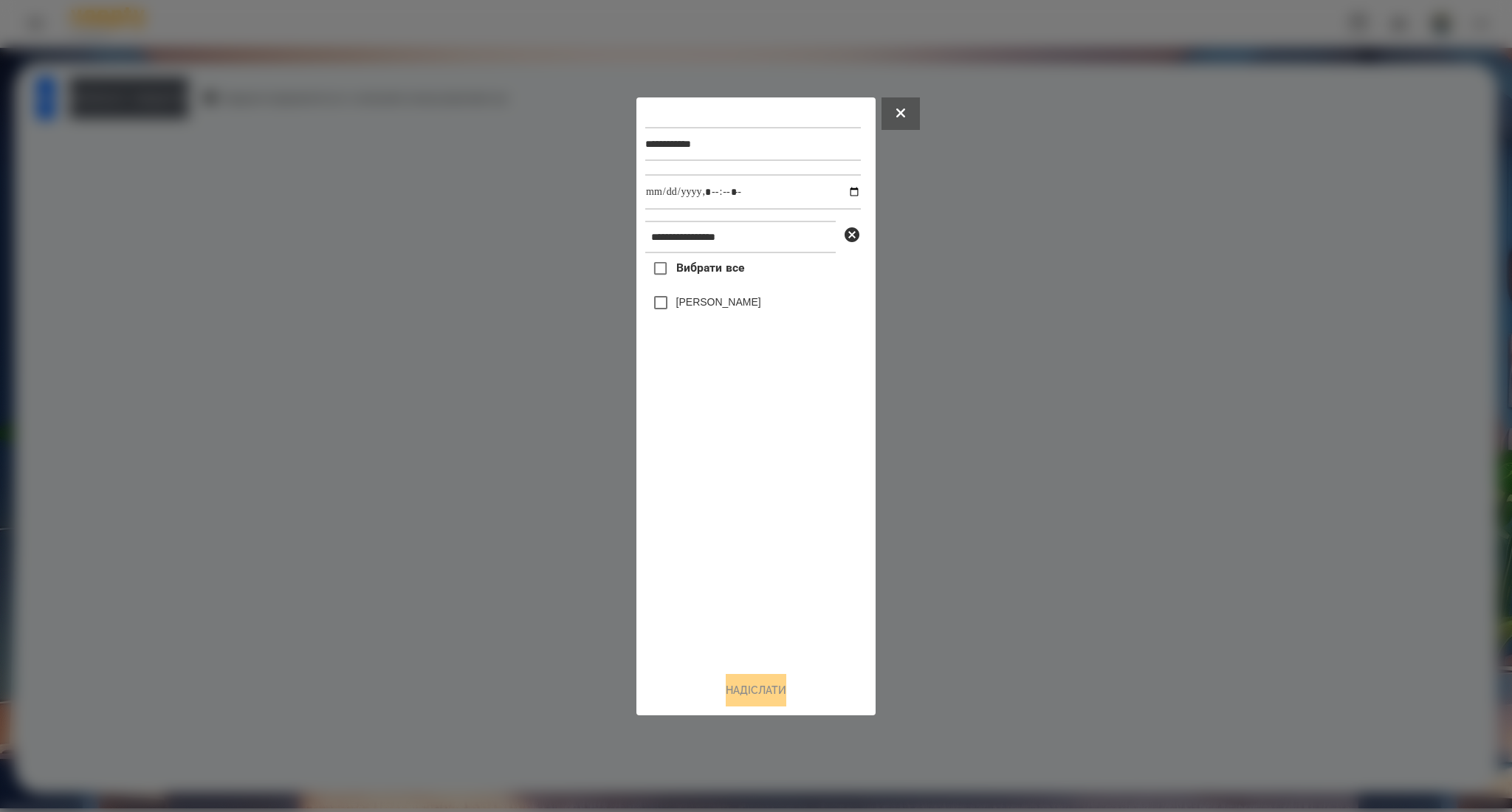
click at [692, 273] on span "Вибрати все" at bounding box center [710, 268] width 69 height 18
click at [733, 683] on button "Надіслати" at bounding box center [756, 691] width 61 height 33
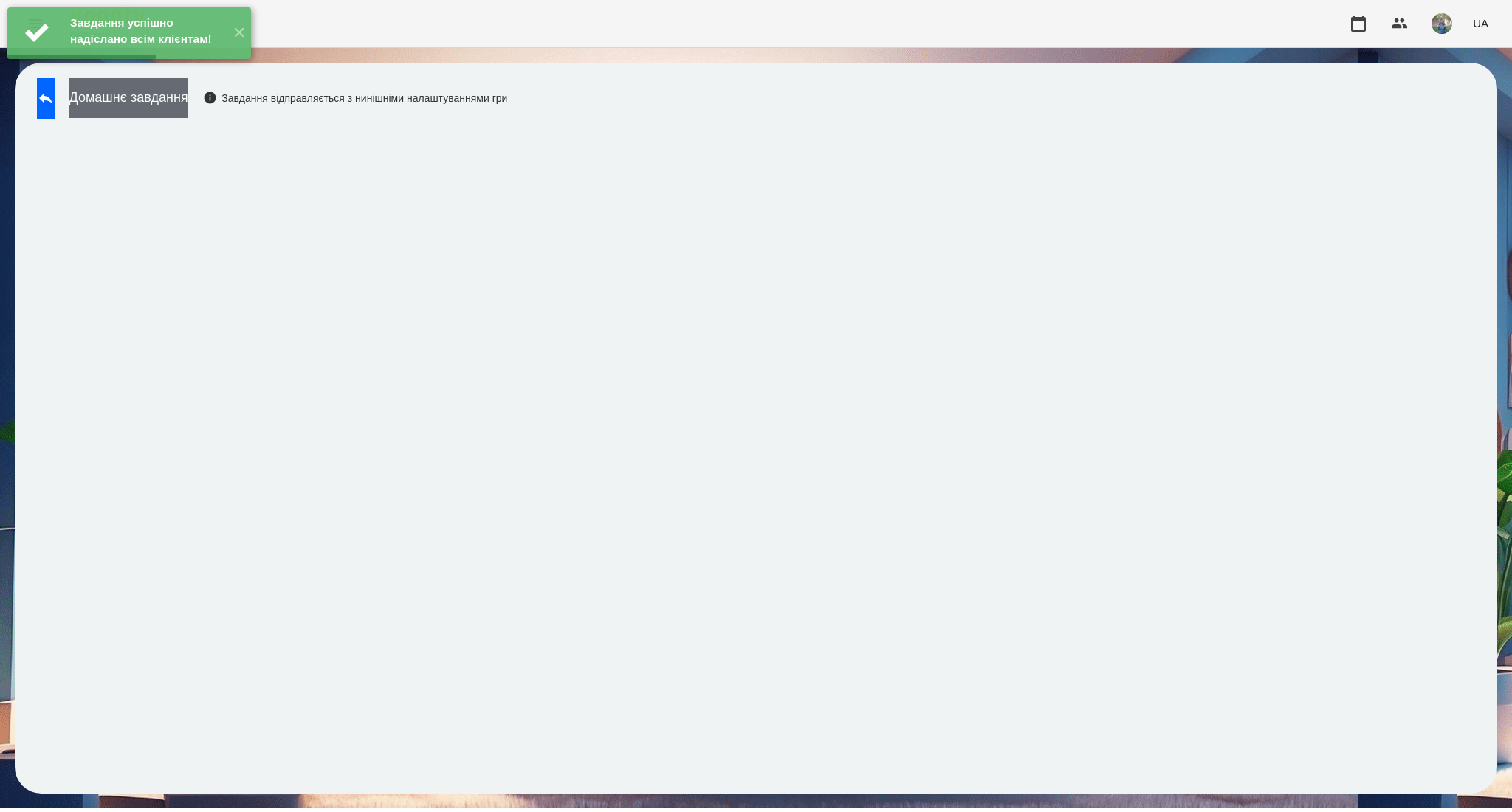
click at [155, 102] on button "Домашнє завдання" at bounding box center [129, 98] width 119 height 41
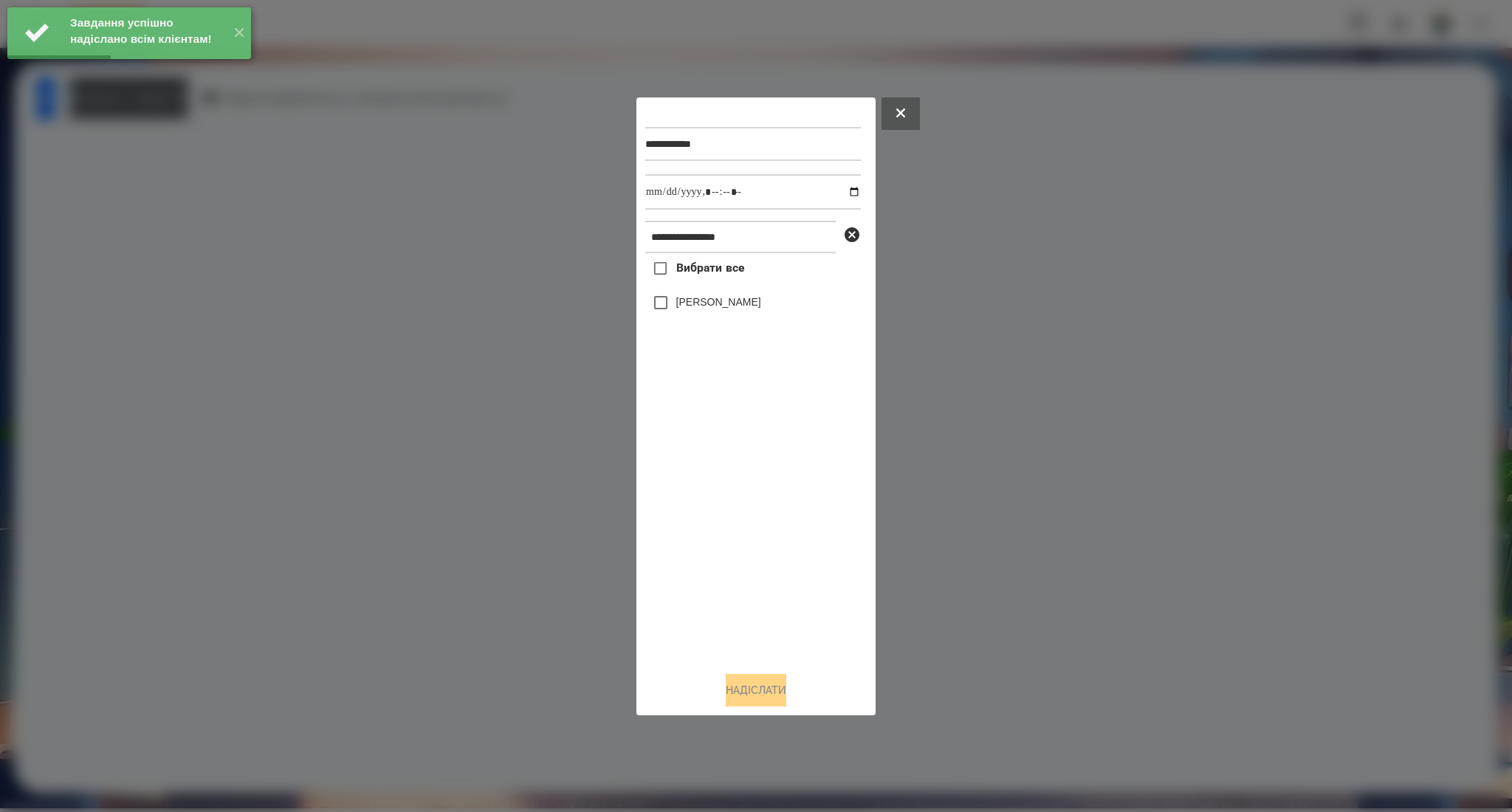
click at [708, 275] on span "Вибрати все" at bounding box center [710, 268] width 69 height 18
click at [842, 188] on input "datetime-local" at bounding box center [753, 192] width 216 height 35
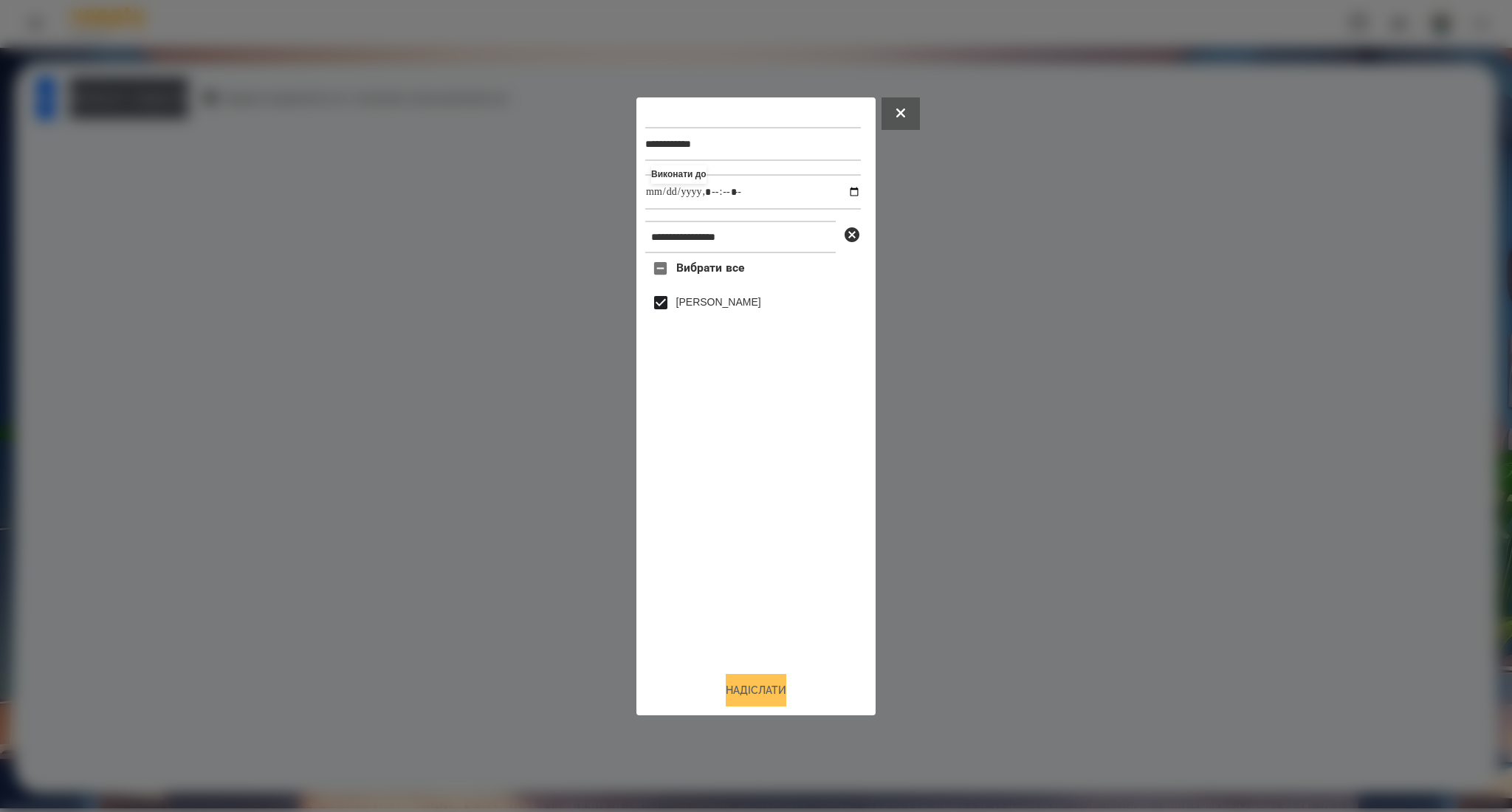
type input "**********"
click at [740, 700] on button "Надіслати" at bounding box center [756, 691] width 61 height 33
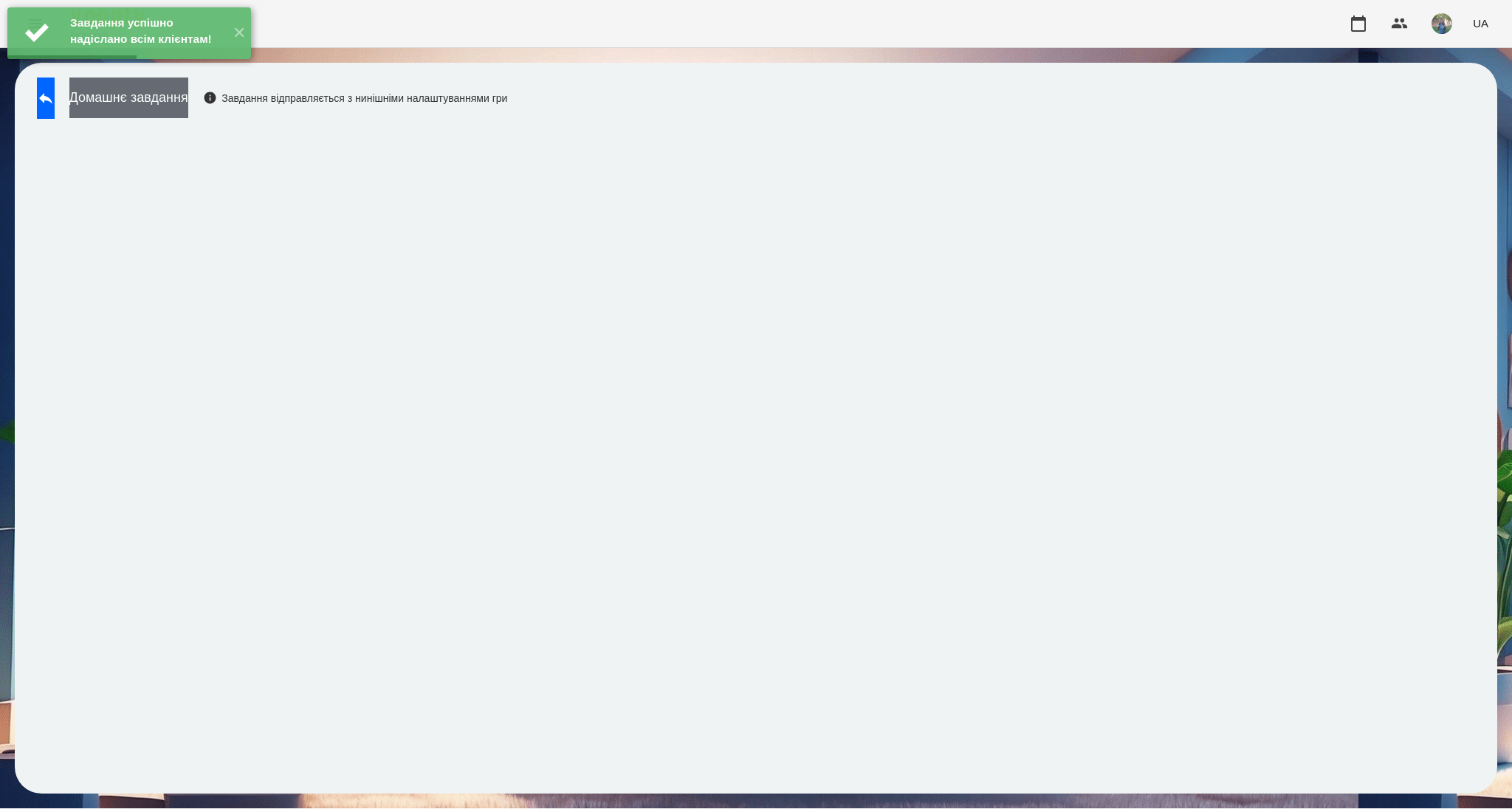
click at [189, 110] on button "Домашнє завдання" at bounding box center [129, 98] width 119 height 41
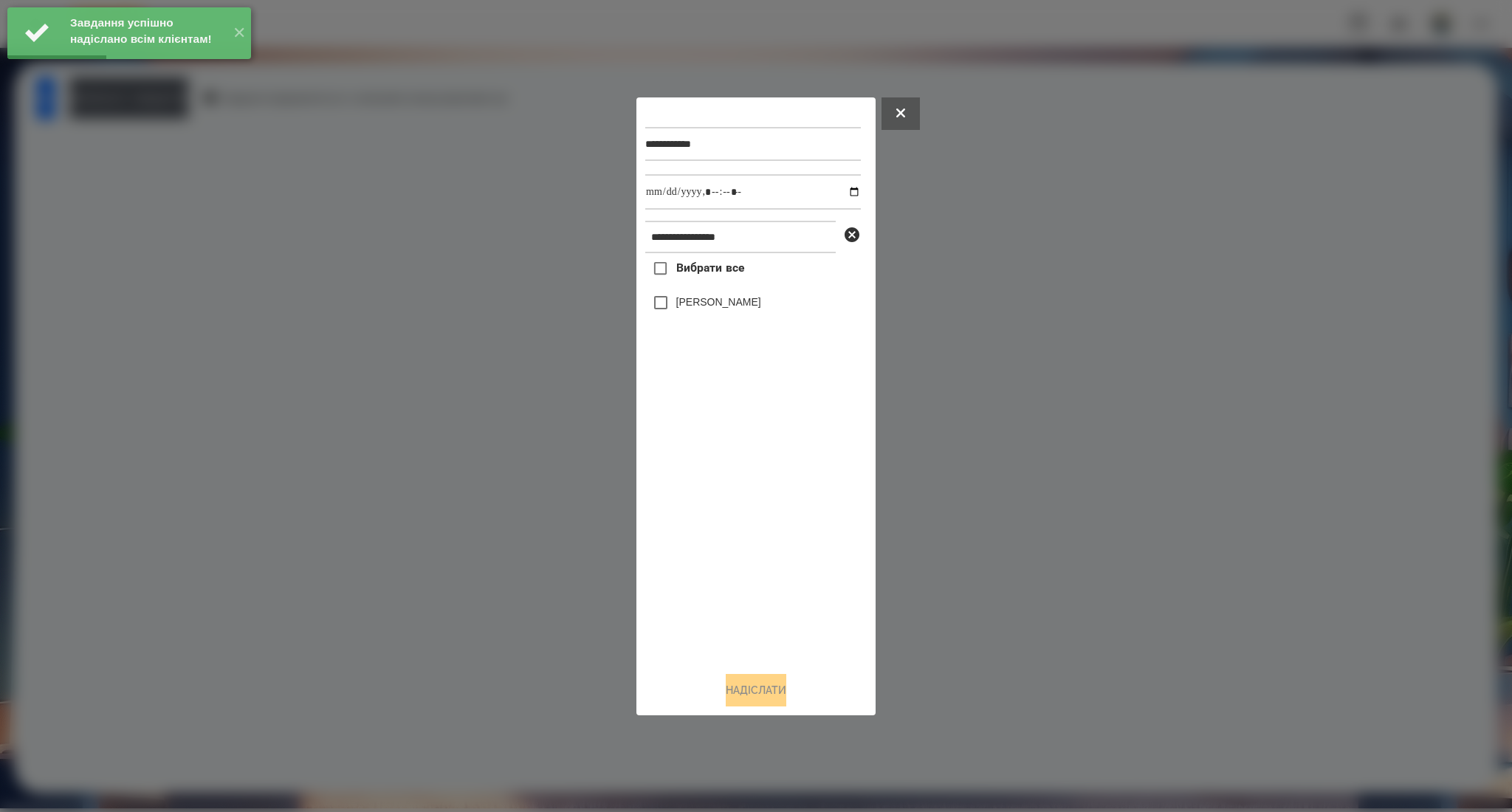
click at [718, 281] on label "Вибрати все" at bounding box center [695, 269] width 99 height 31
click at [841, 193] on input "datetime-local" at bounding box center [753, 192] width 216 height 35
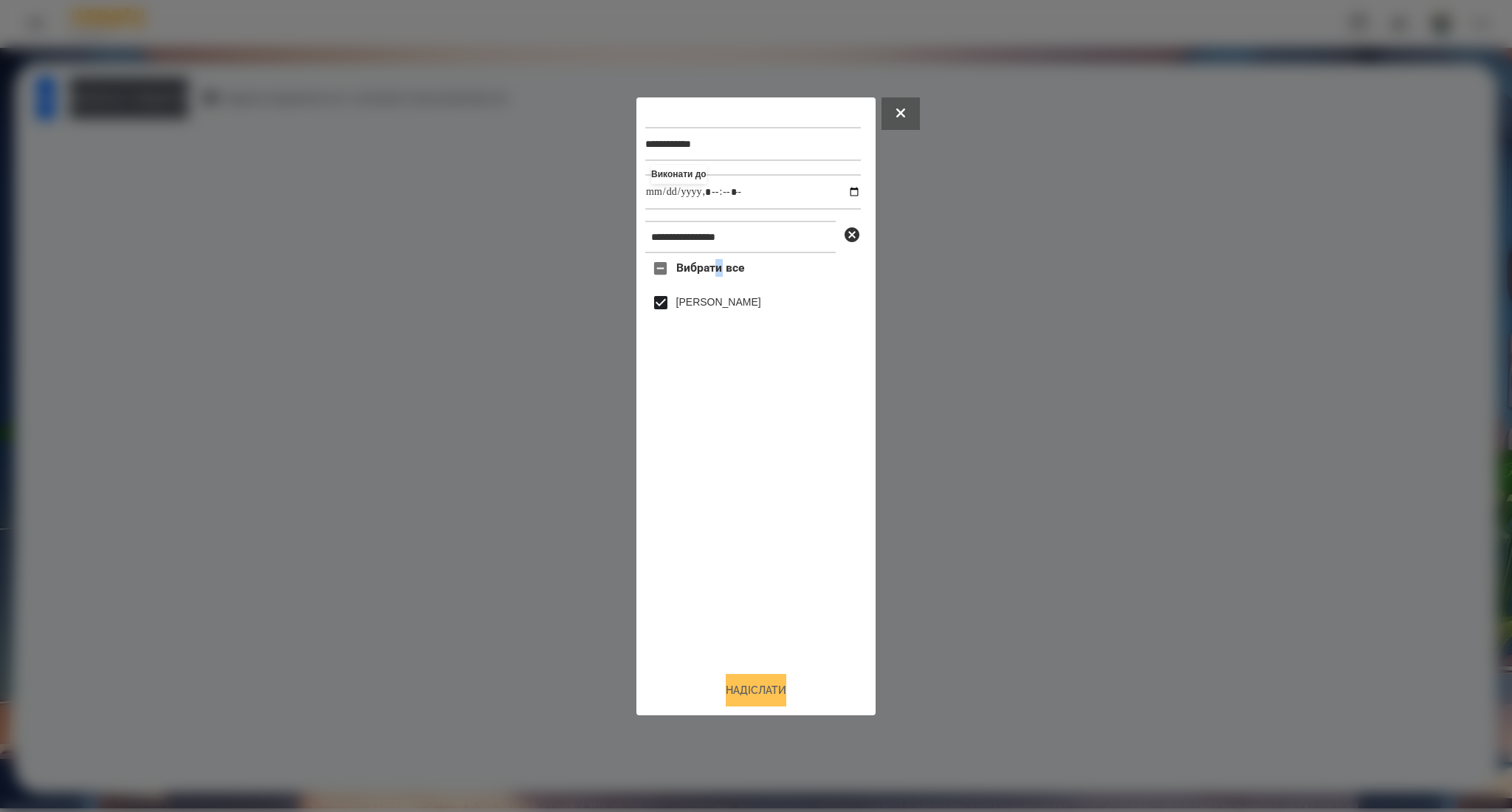
type input "**********"
click at [772, 681] on button "Надіслати" at bounding box center [756, 691] width 61 height 33
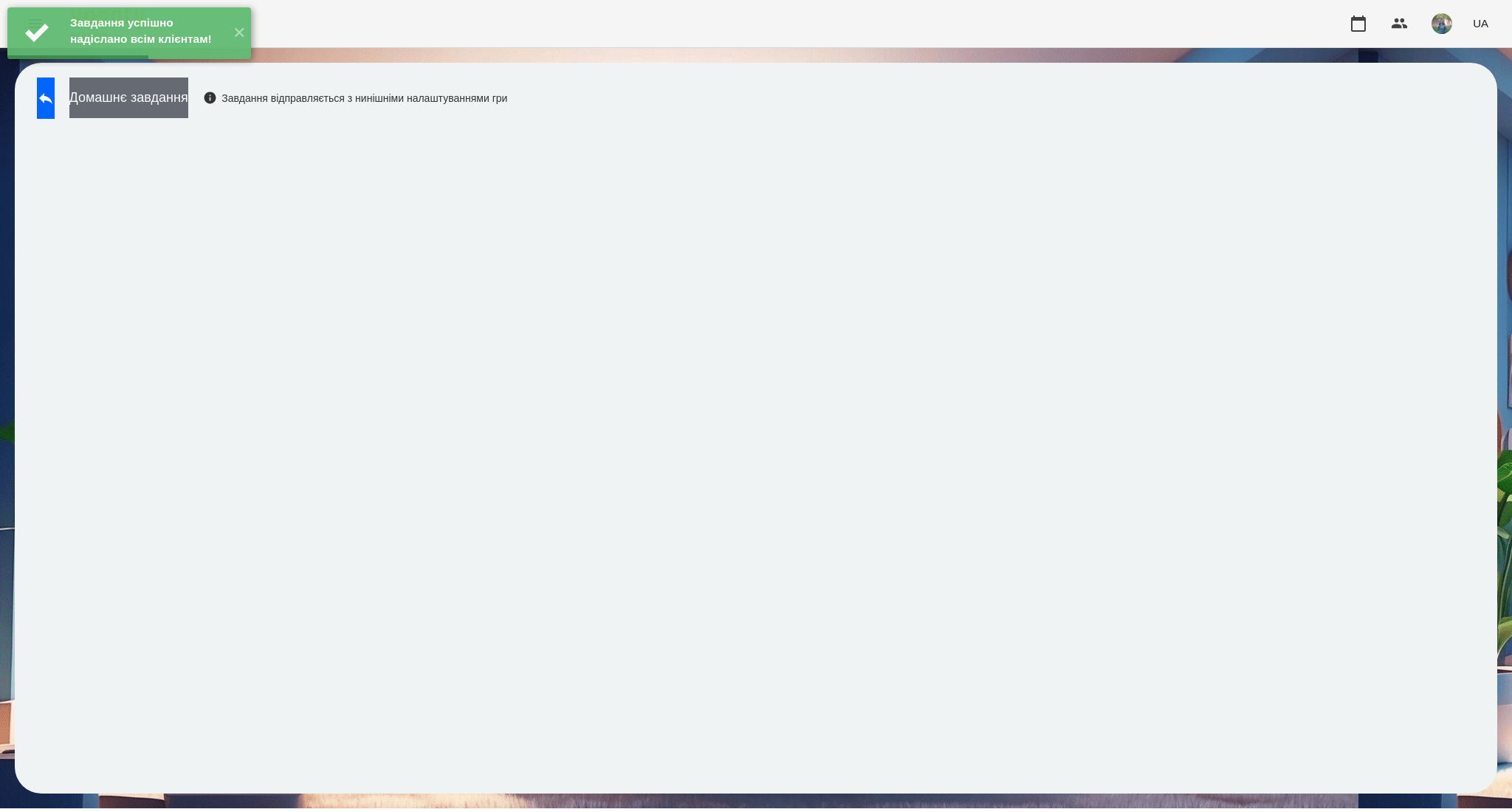
click at [141, 107] on button "Домашнє завдання" at bounding box center [129, 98] width 119 height 41
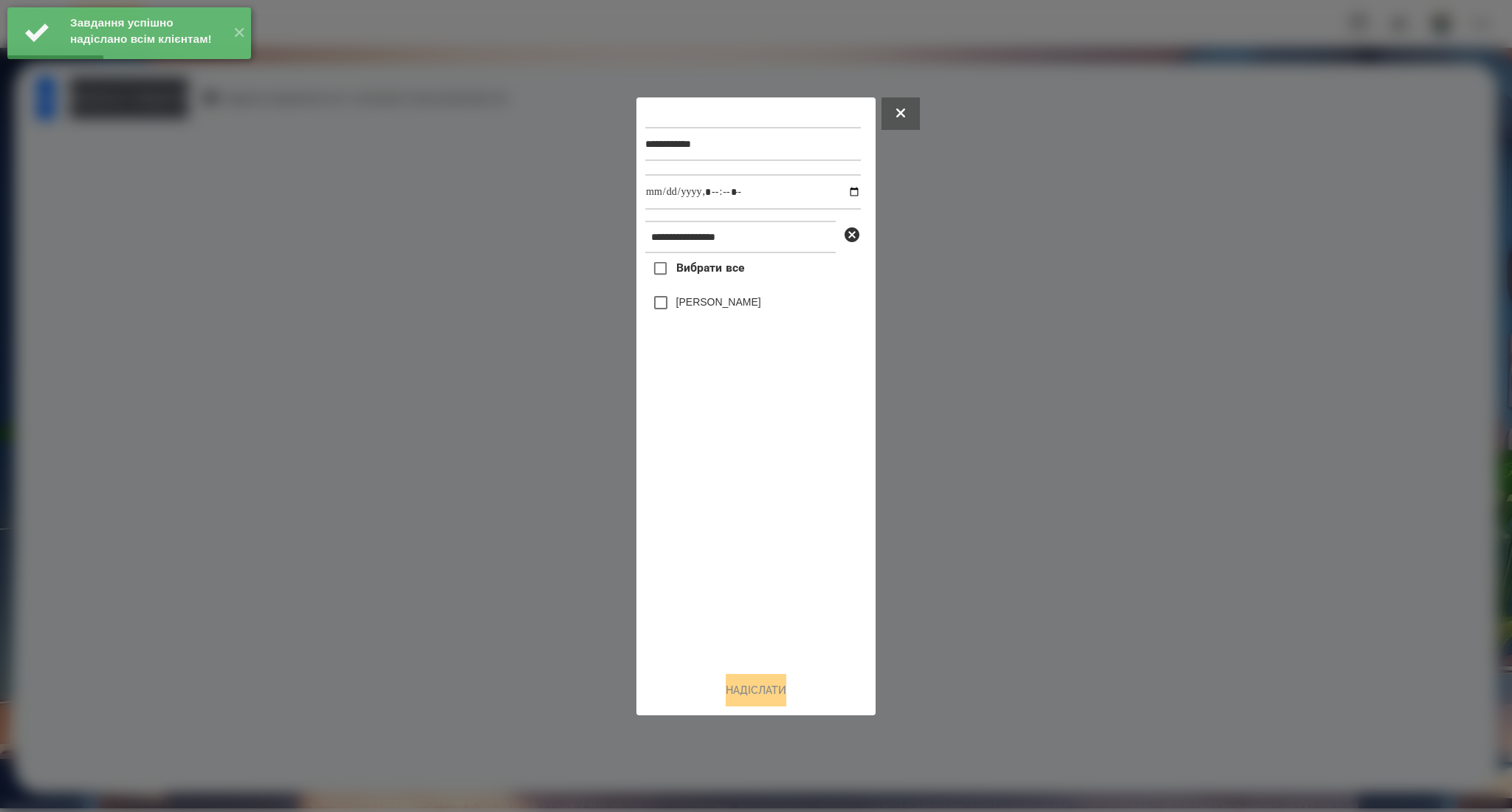
click at [681, 268] on span "Вибрати все" at bounding box center [710, 268] width 69 height 18
click at [843, 194] on input "datetime-local" at bounding box center [753, 192] width 216 height 35
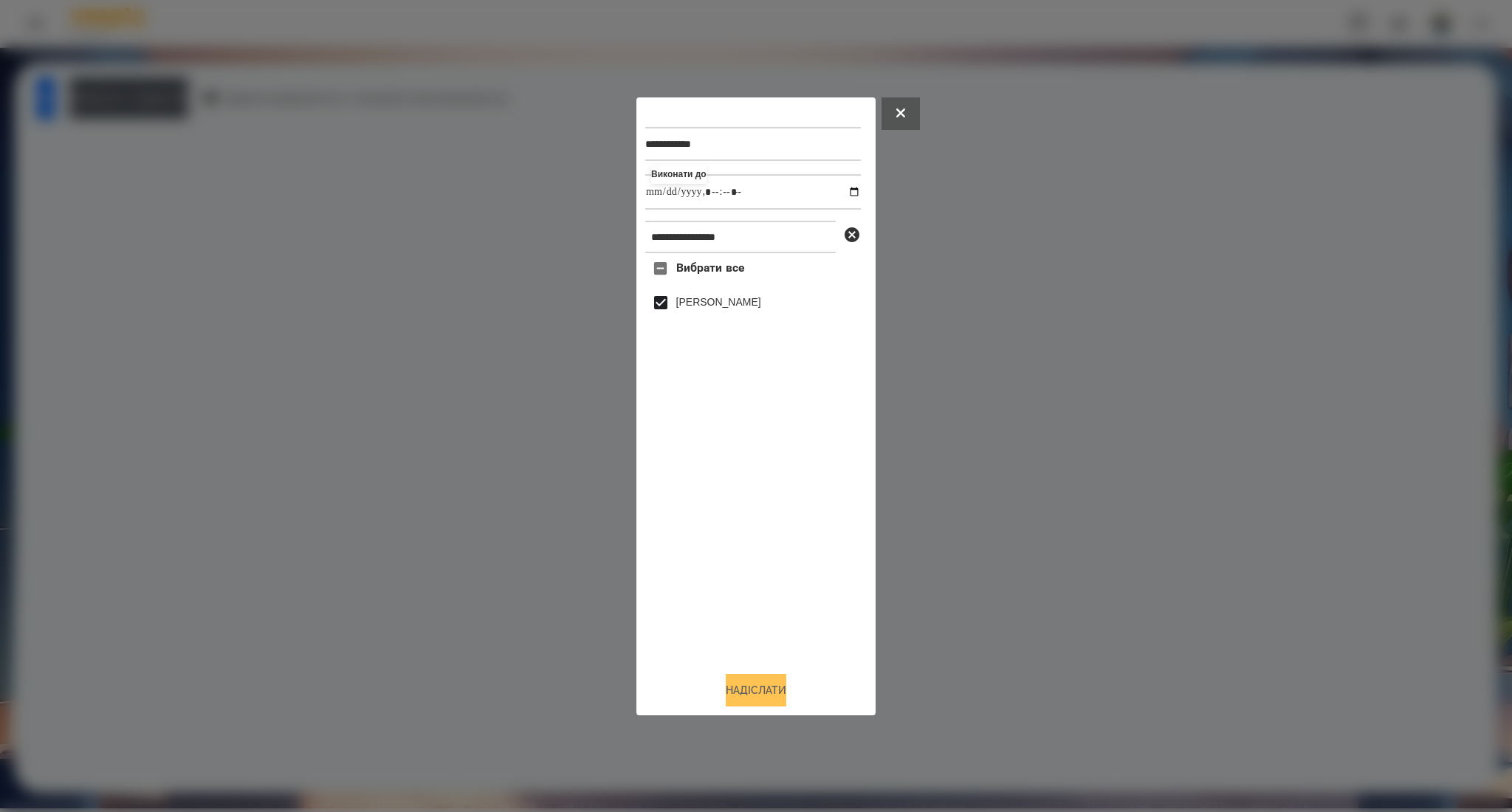
type input "**********"
click at [764, 693] on button "Надіслати" at bounding box center [756, 691] width 61 height 33
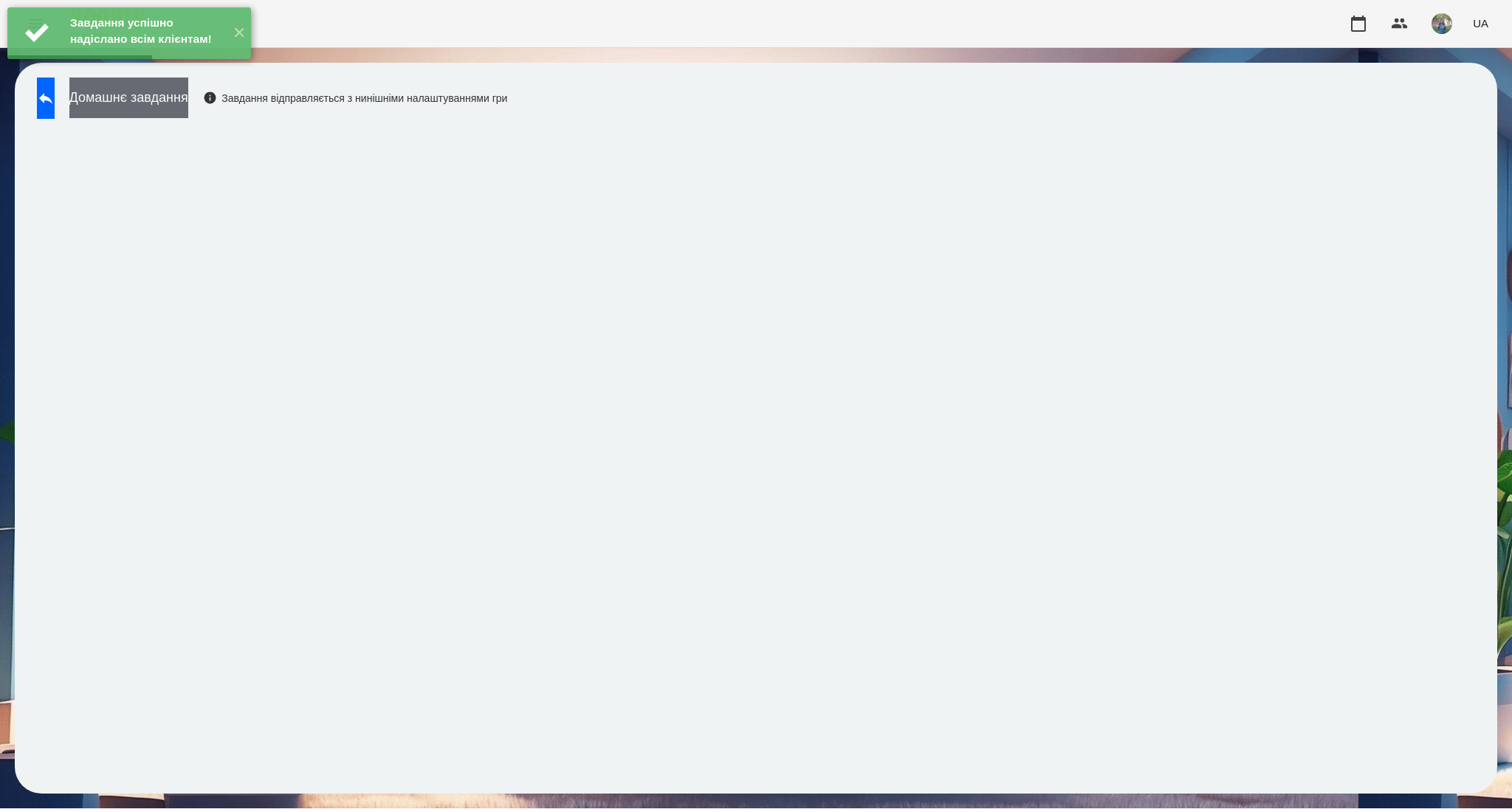
click at [189, 101] on button "Домашнє завдання" at bounding box center [129, 98] width 119 height 41
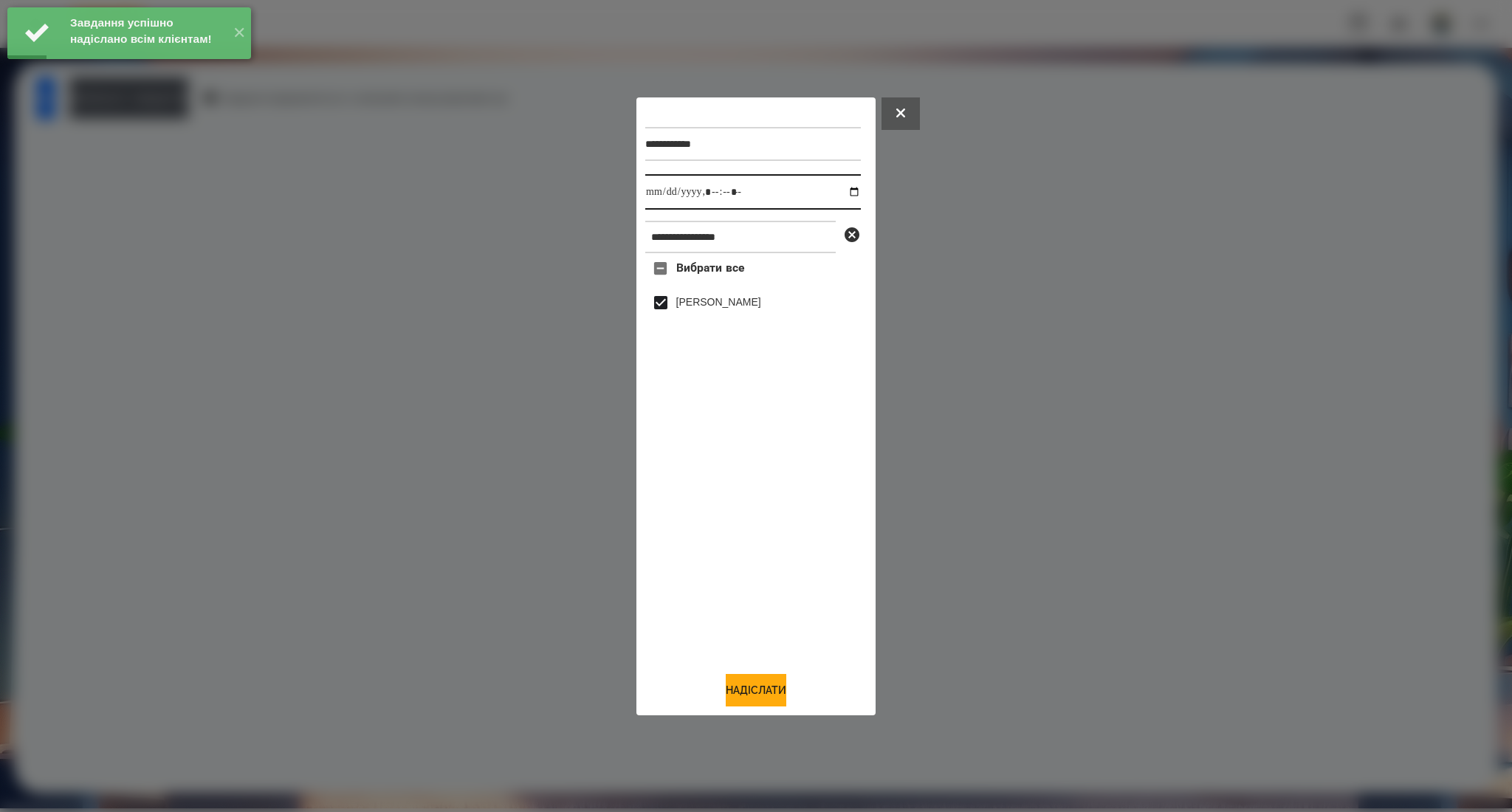
click at [845, 189] on input "datetime-local" at bounding box center [753, 192] width 216 height 35
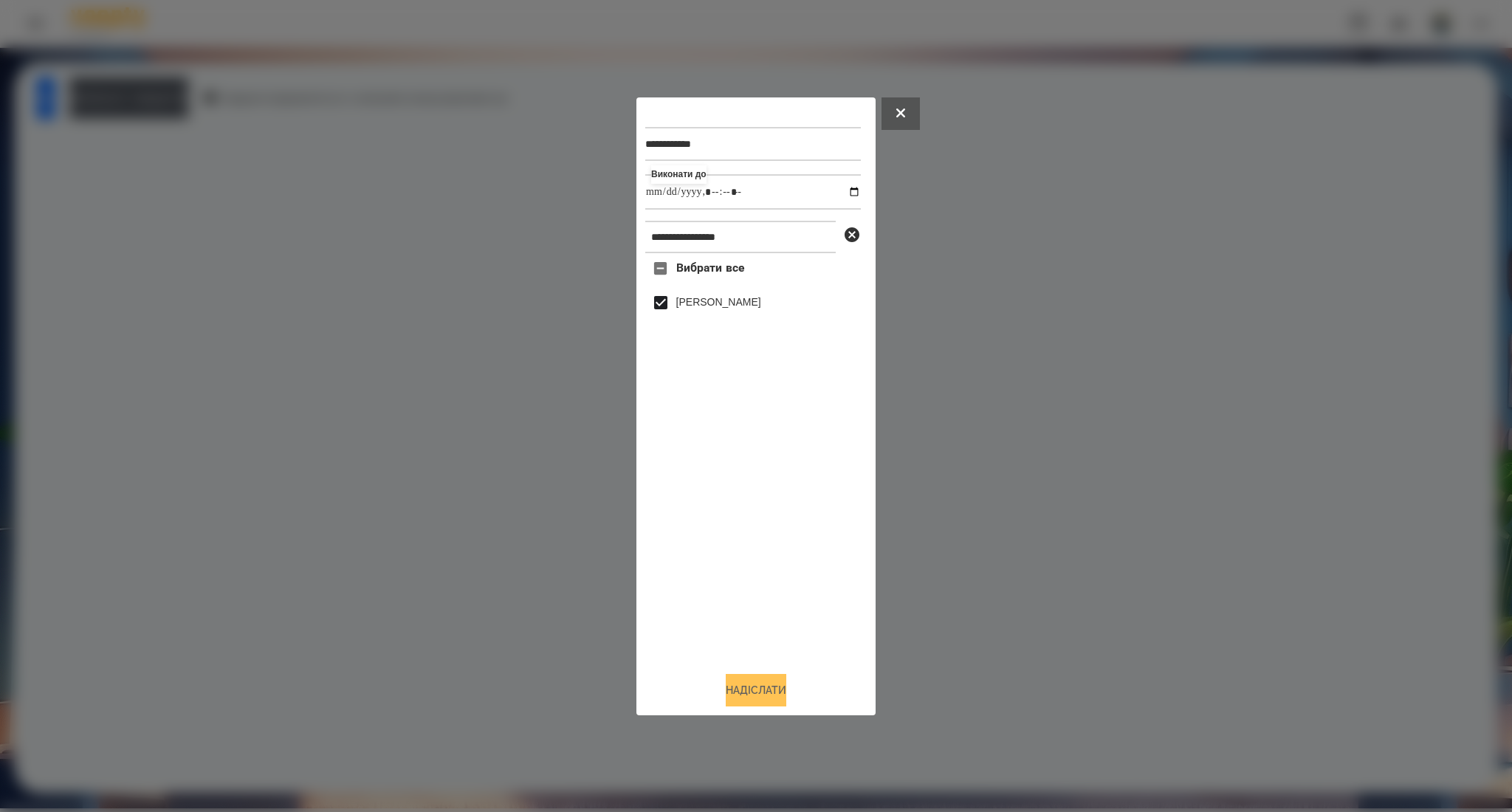
type input "**********"
click at [730, 697] on button "Надіслати" at bounding box center [756, 691] width 61 height 33
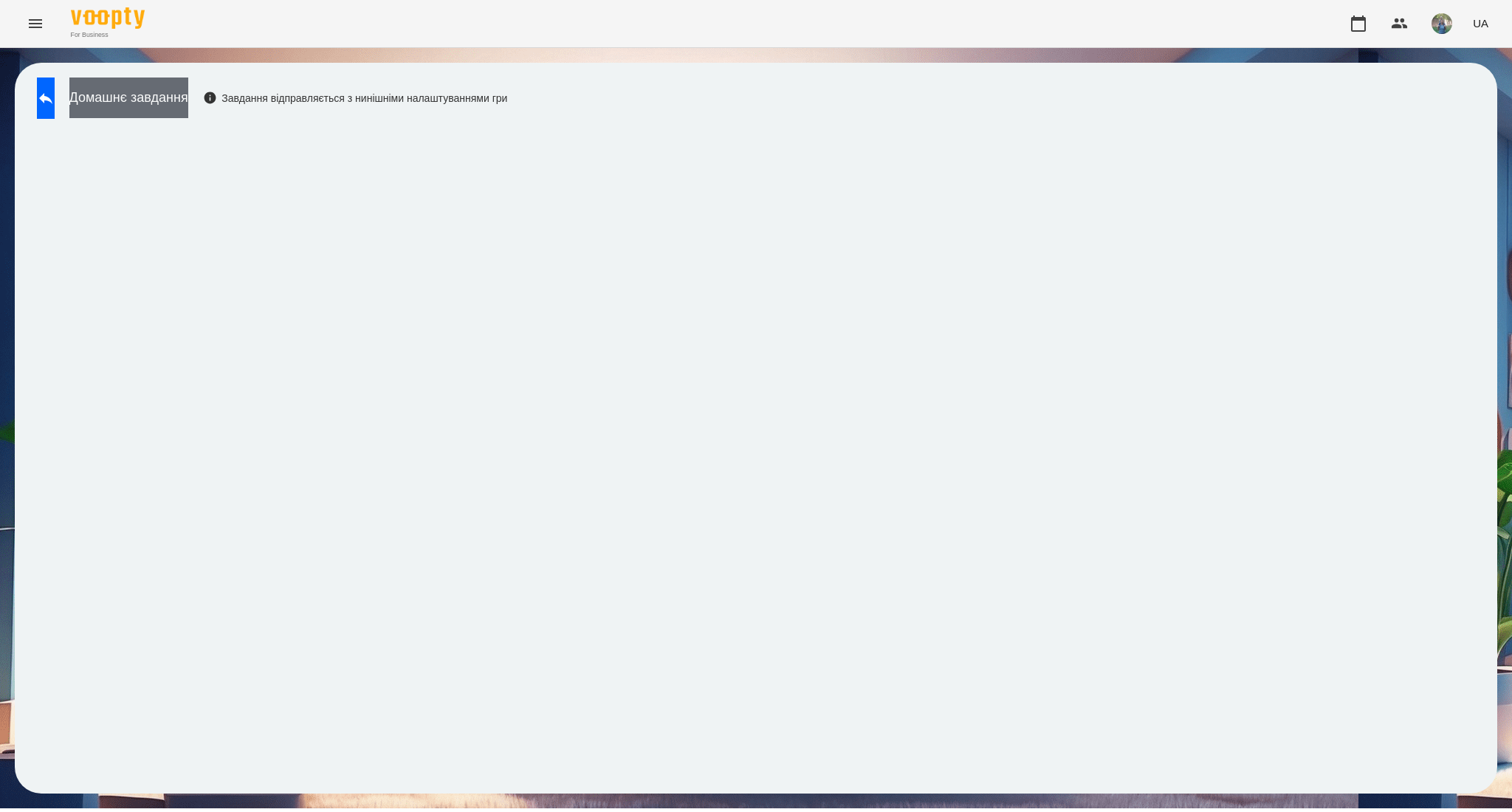
click at [189, 87] on button "Домашнє завдання" at bounding box center [129, 98] width 119 height 41
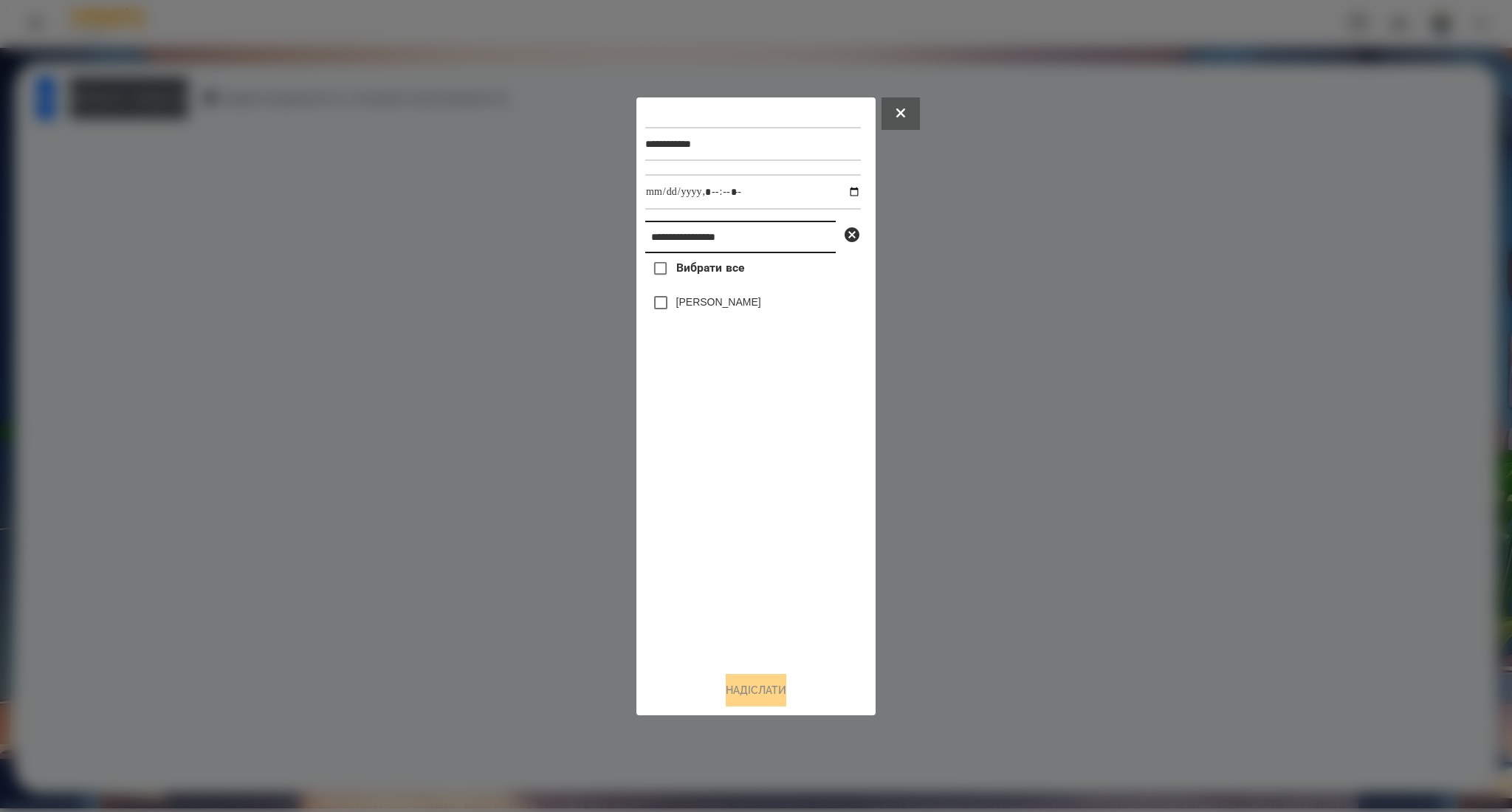
click at [732, 238] on input "**********" at bounding box center [740, 237] width 190 height 33
paste input "text"
type input "**********"
click at [689, 265] on span "Вибрати все" at bounding box center [710, 268] width 69 height 18
click at [734, 695] on button "Надіслати" at bounding box center [756, 691] width 61 height 33
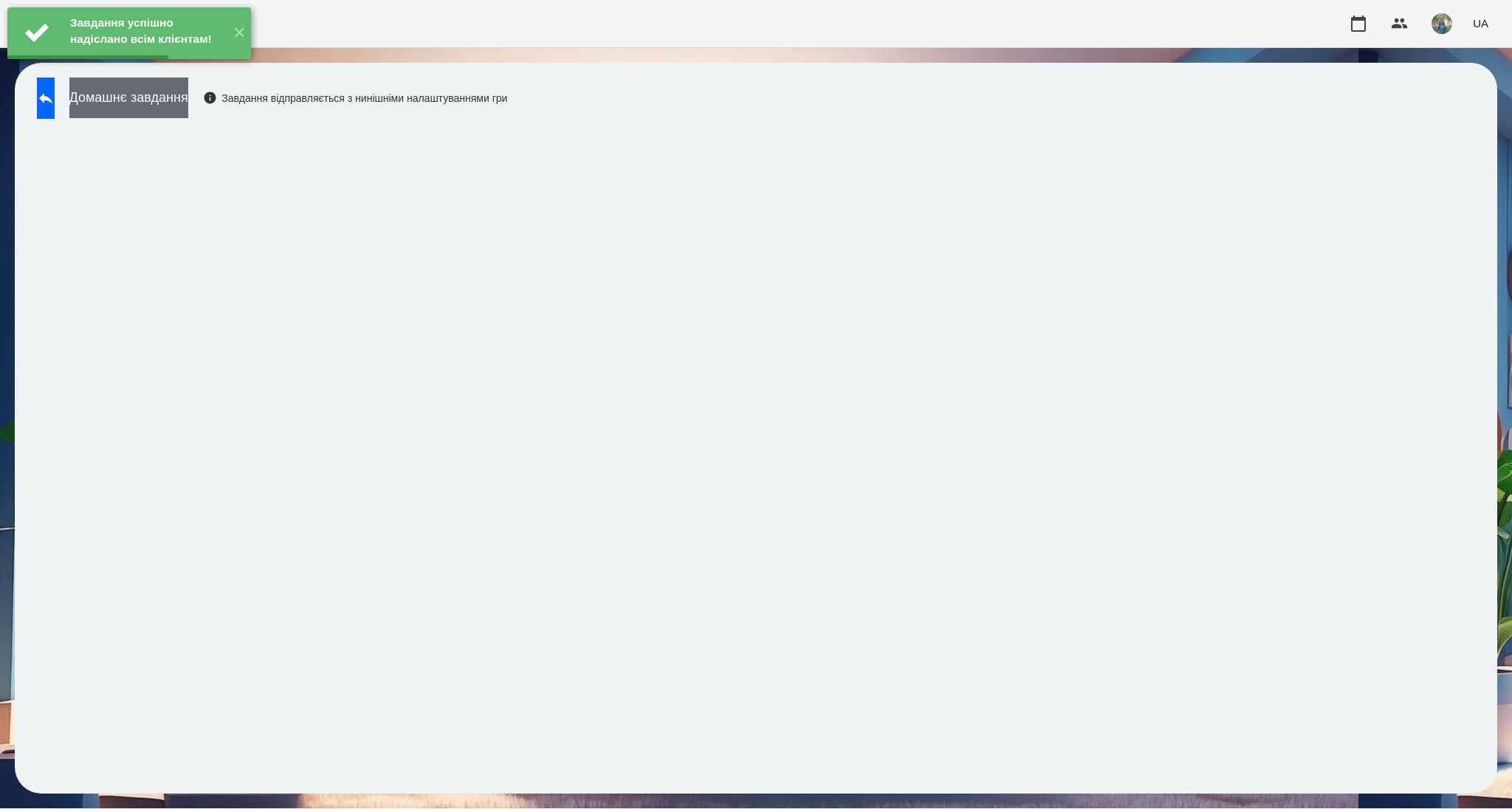
click at [189, 104] on button "Домашнє завдання" at bounding box center [129, 98] width 119 height 41
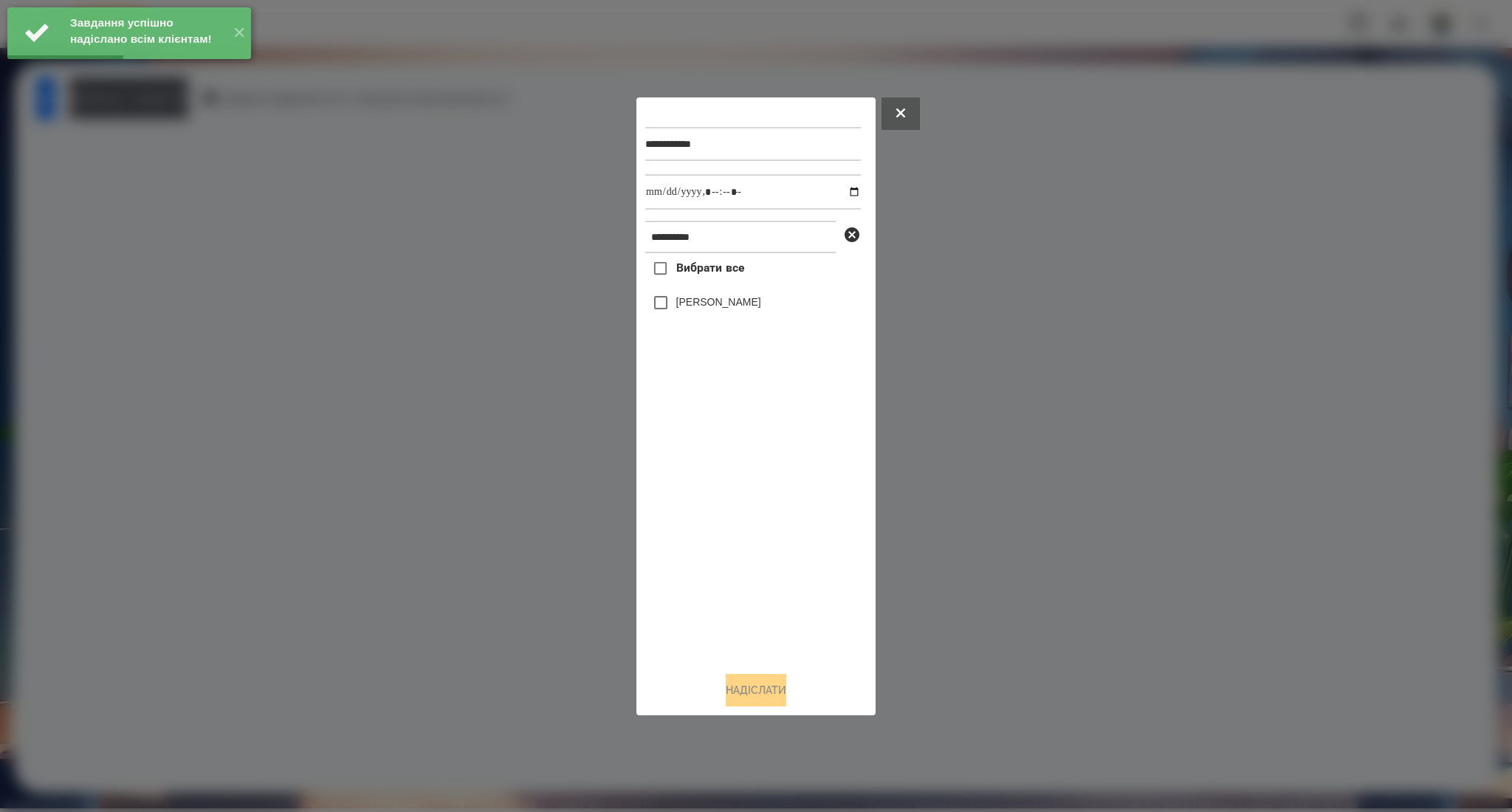
click at [708, 275] on span "Вибрати все" at bounding box center [710, 268] width 69 height 18
click at [846, 189] on input "datetime-local" at bounding box center [753, 192] width 216 height 35
type input "**********"
click at [748, 687] on button "Надіслати" at bounding box center [756, 691] width 61 height 33
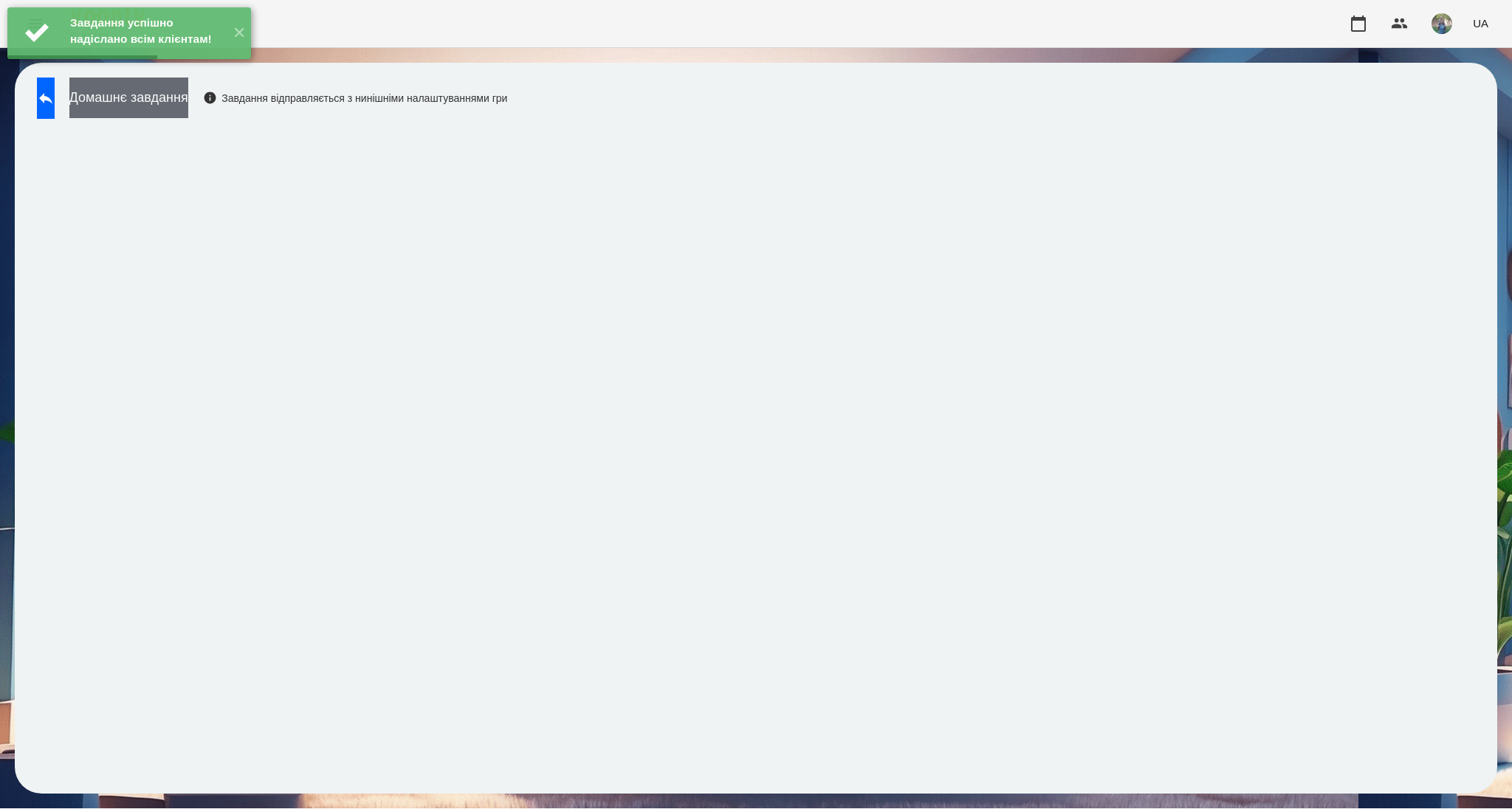
click at [180, 103] on button "Домашнє завдання" at bounding box center [129, 98] width 119 height 41
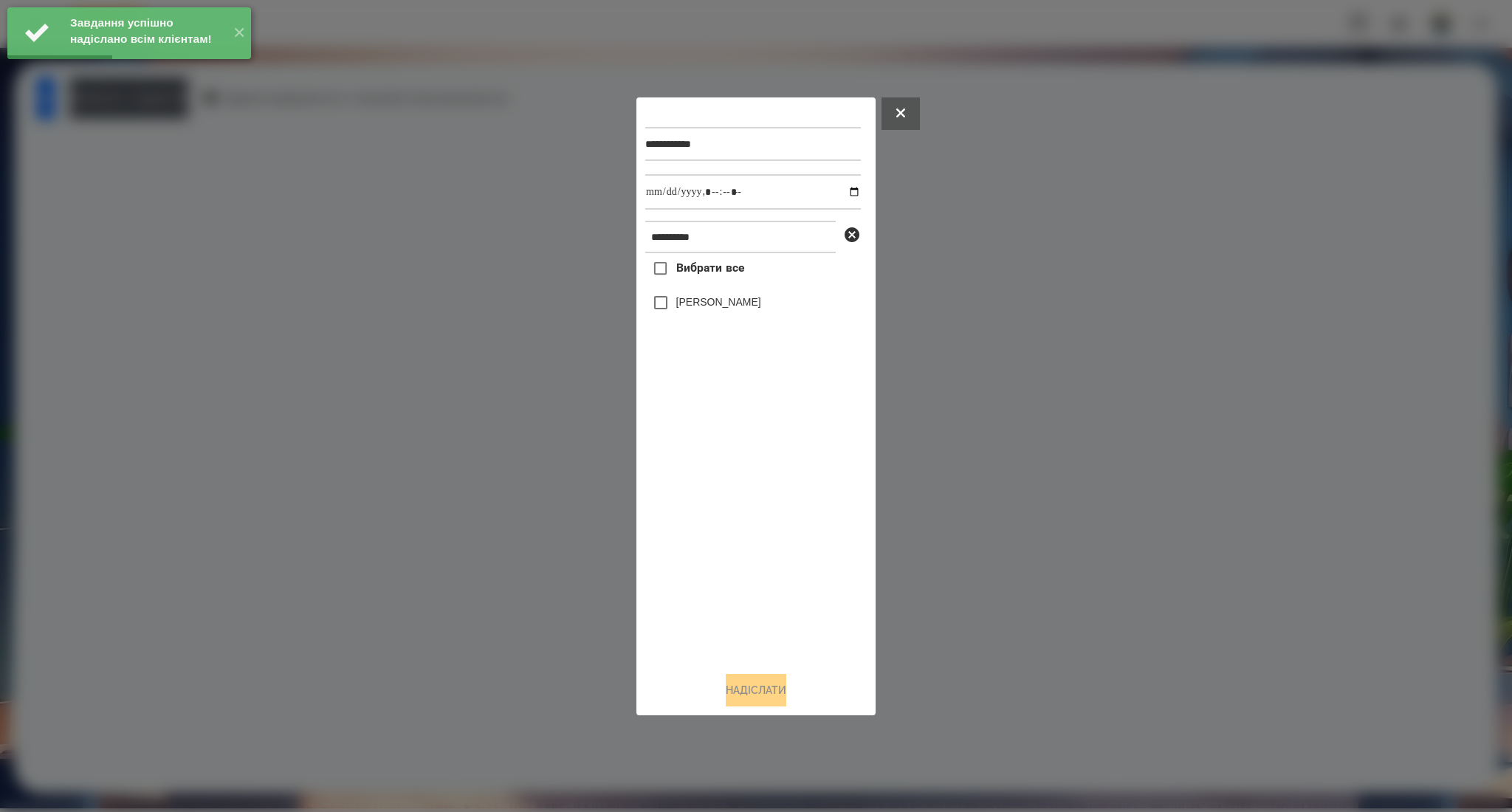
click at [684, 281] on label "Вибрати все" at bounding box center [695, 269] width 99 height 31
click at [841, 196] on input "datetime-local" at bounding box center [753, 192] width 216 height 35
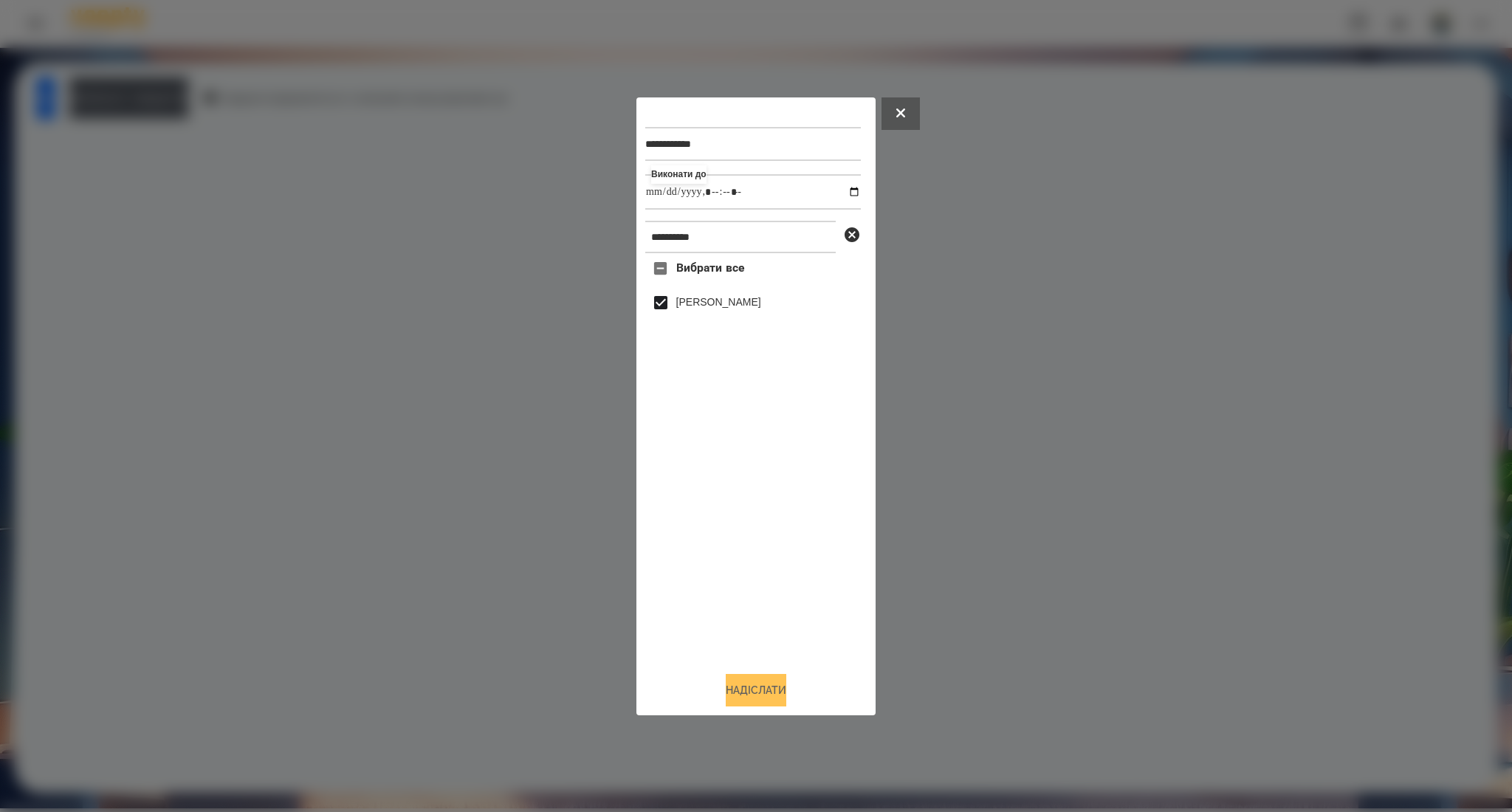
type input "**********"
click at [728, 693] on button "Надіслати" at bounding box center [756, 691] width 61 height 33
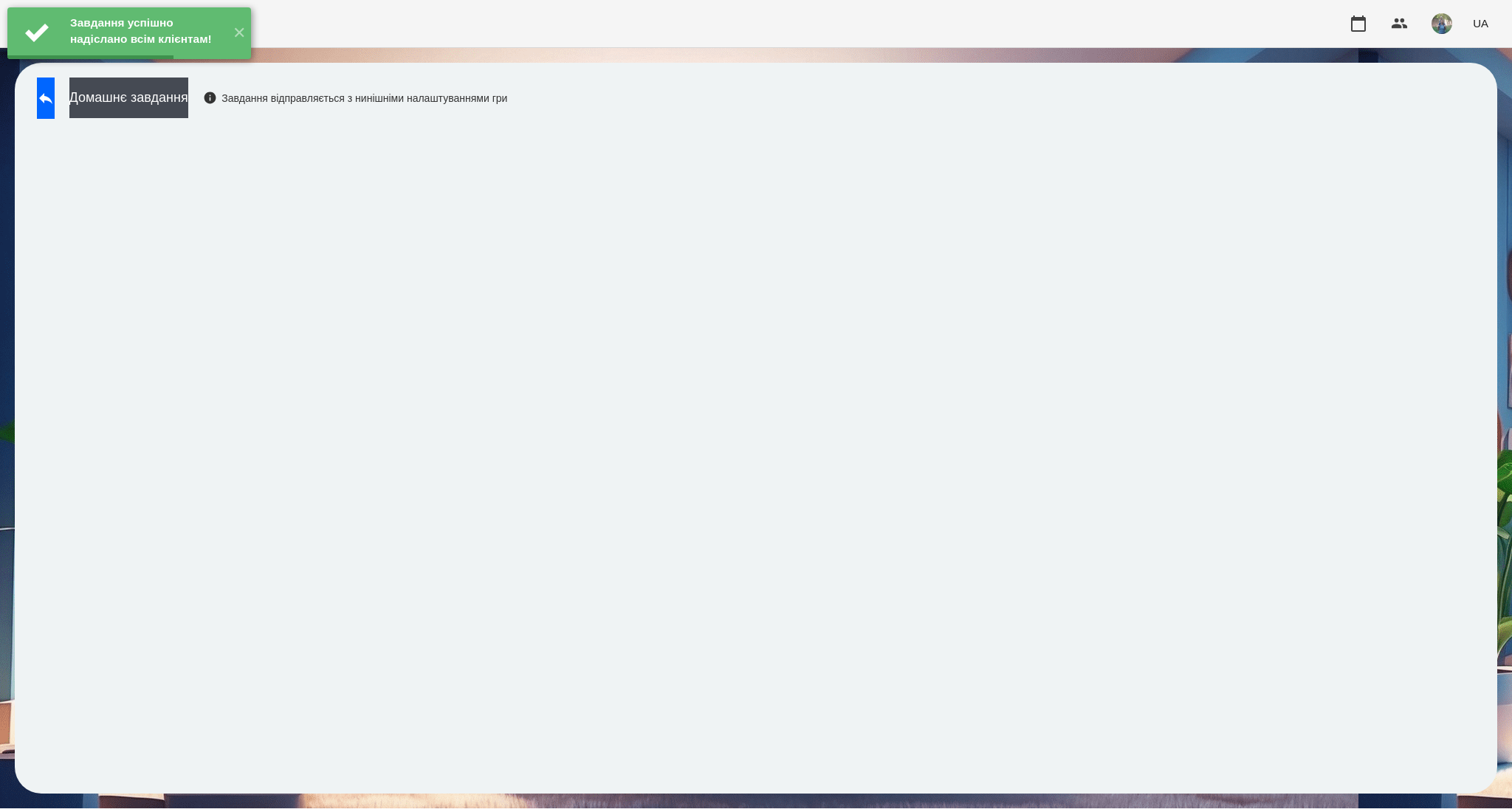
click at [177, 124] on div "Домашнє завдання Завдання відправляється з нинішніми налаштуваннями гри" at bounding box center [268, 102] width 478 height 49
click at [180, 105] on button "Домашнє завдання" at bounding box center [129, 98] width 119 height 41
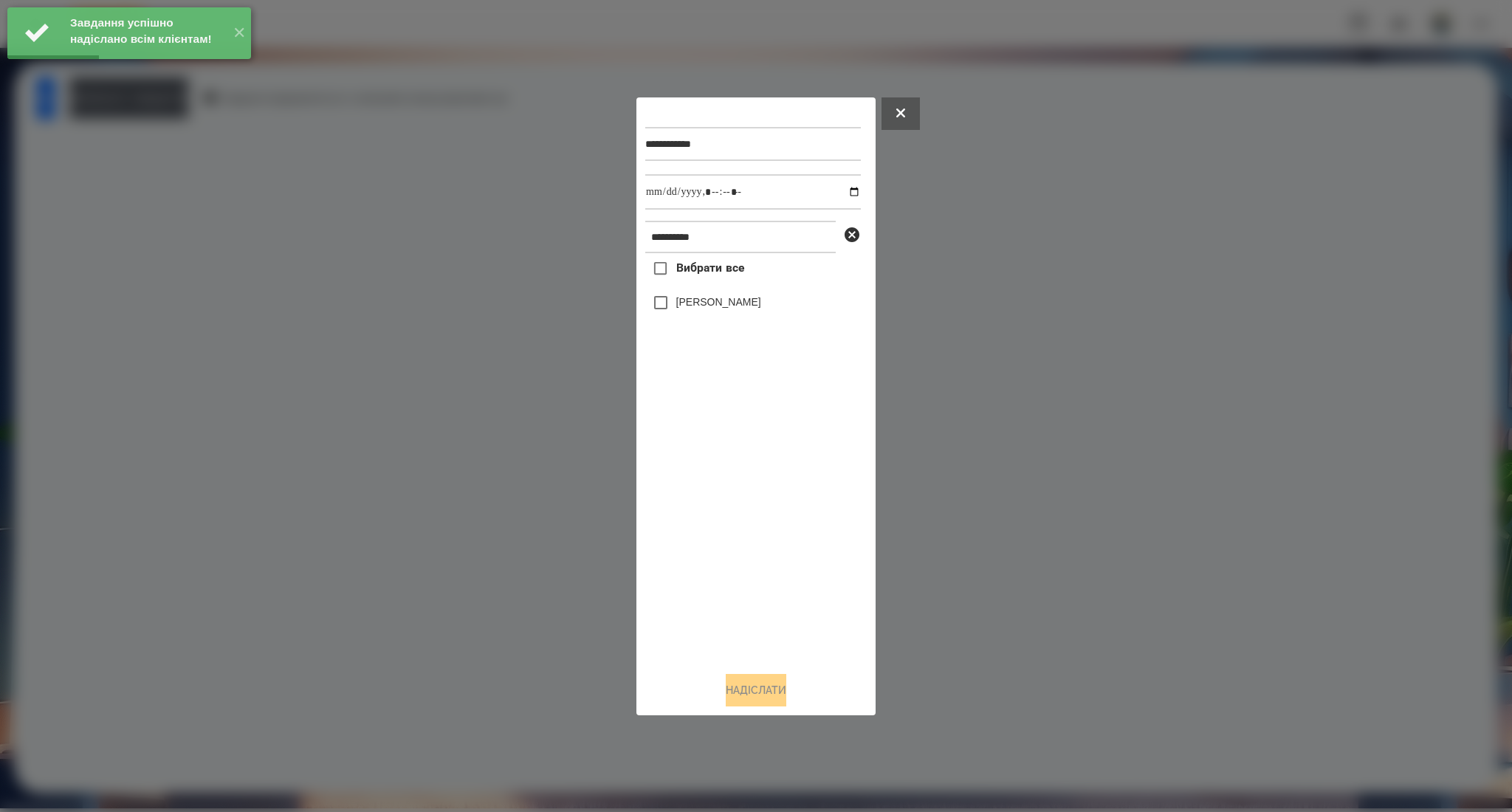
click at [726, 270] on span "Вибрати все" at bounding box center [710, 268] width 69 height 18
click at [844, 192] on input "datetime-local" at bounding box center [753, 192] width 216 height 35
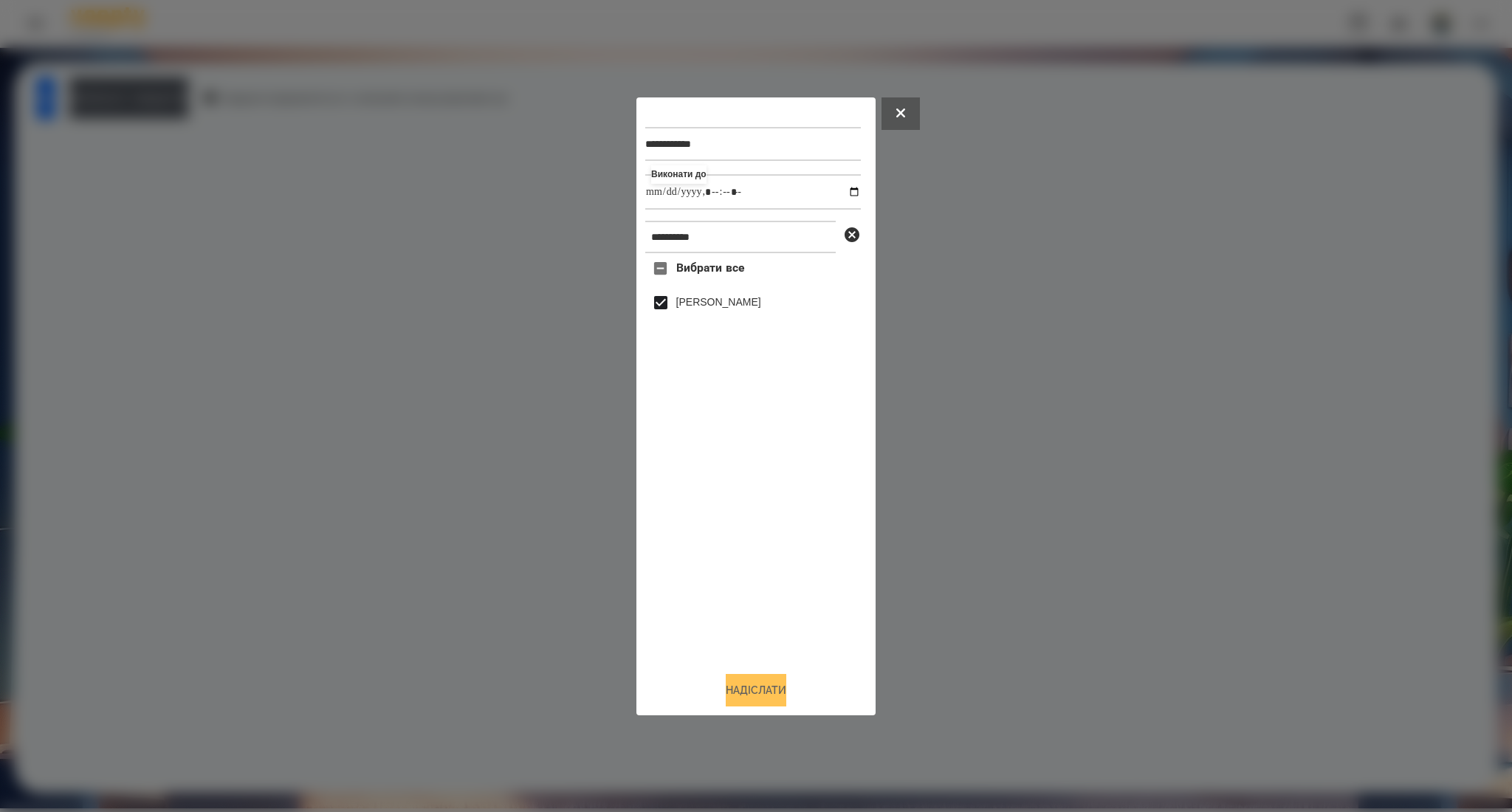
type input "**********"
click at [744, 688] on button "Надіслати" at bounding box center [756, 691] width 61 height 33
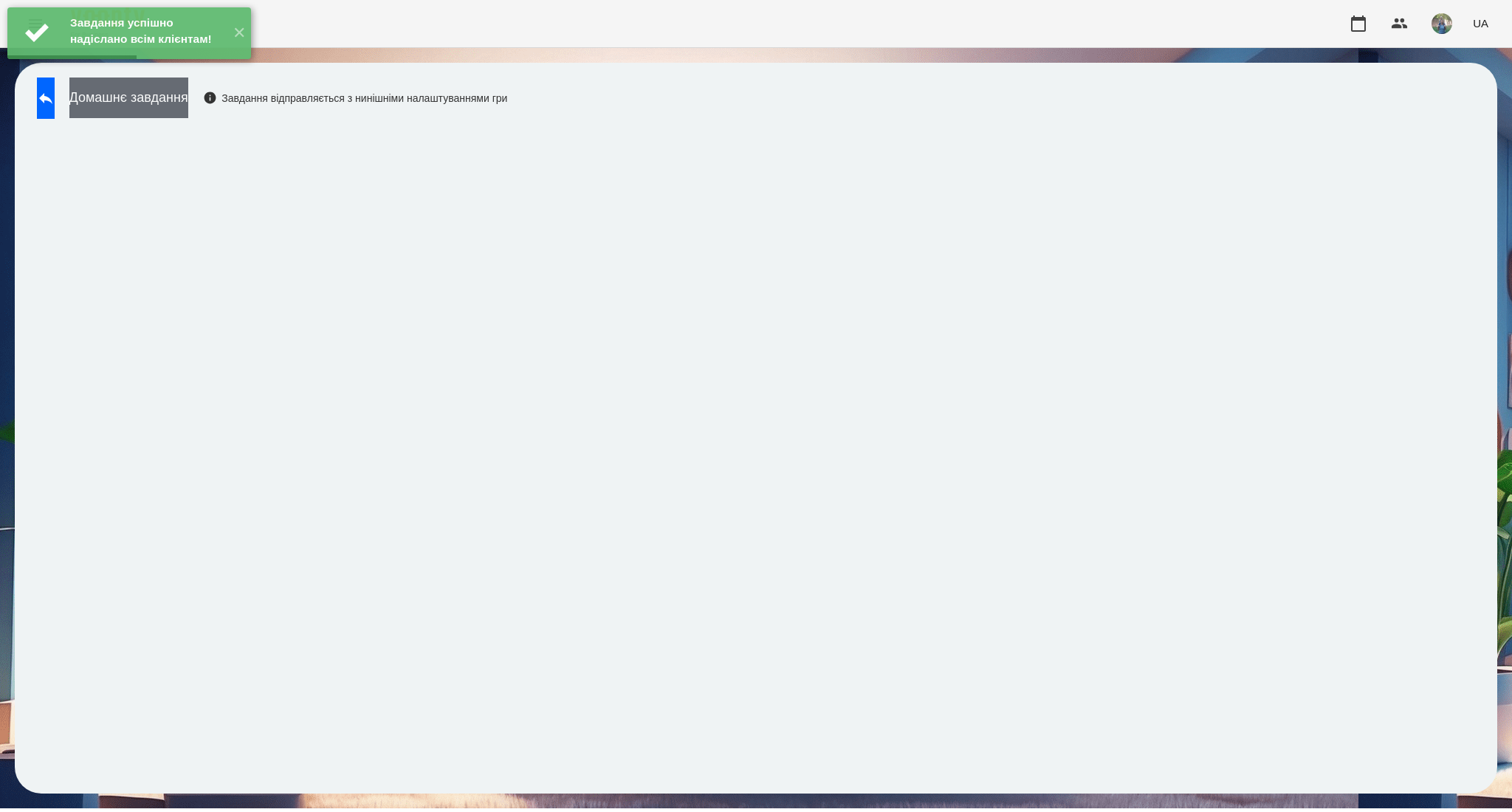
click at [189, 107] on button "Домашнє завдання" at bounding box center [129, 98] width 119 height 41
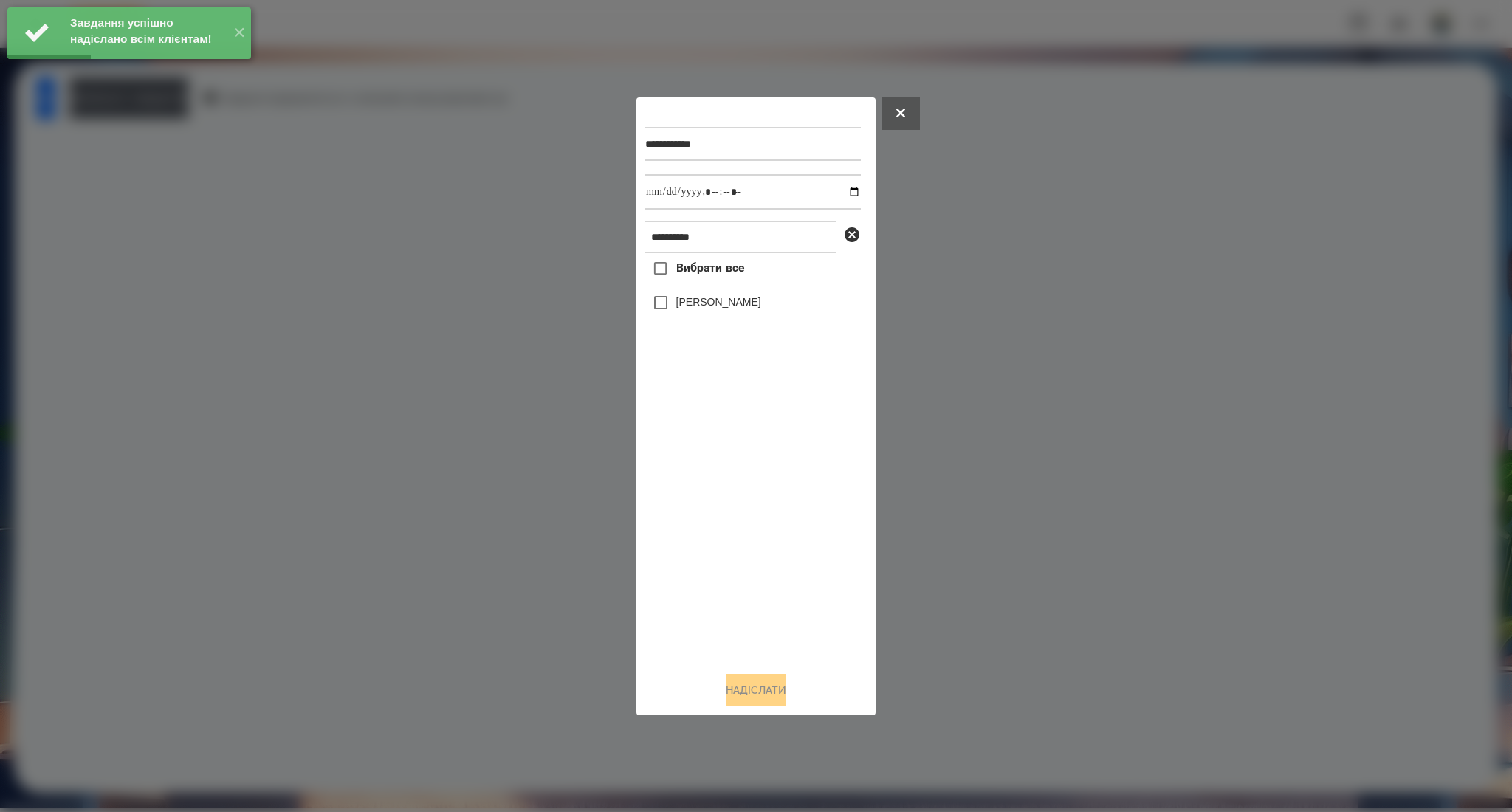
click at [689, 283] on label "Вибрати все" at bounding box center [695, 269] width 99 height 31
click at [842, 189] on input "datetime-local" at bounding box center [753, 192] width 216 height 35
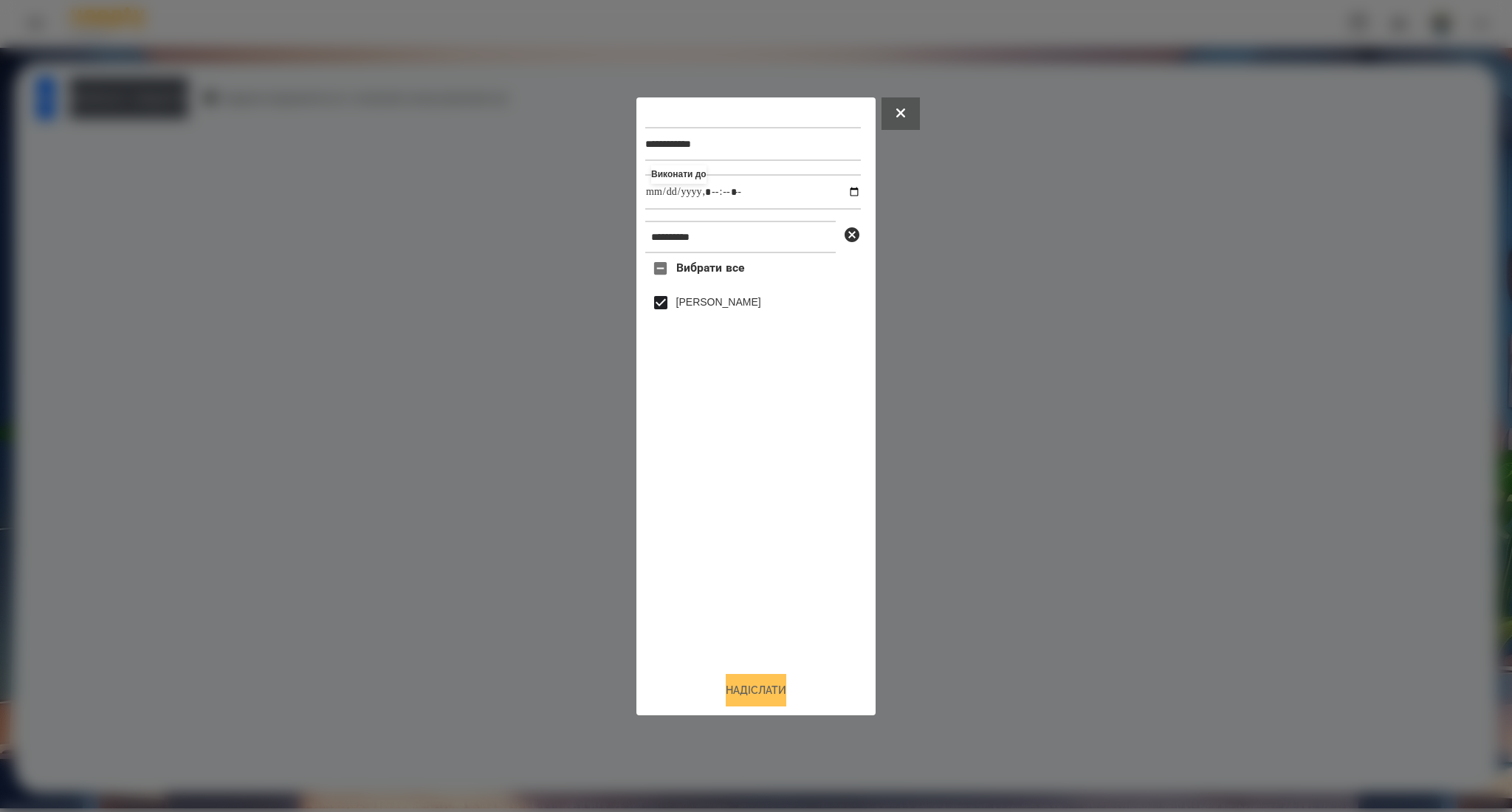
type input "**********"
click at [760, 691] on button "Надіслати" at bounding box center [756, 691] width 61 height 33
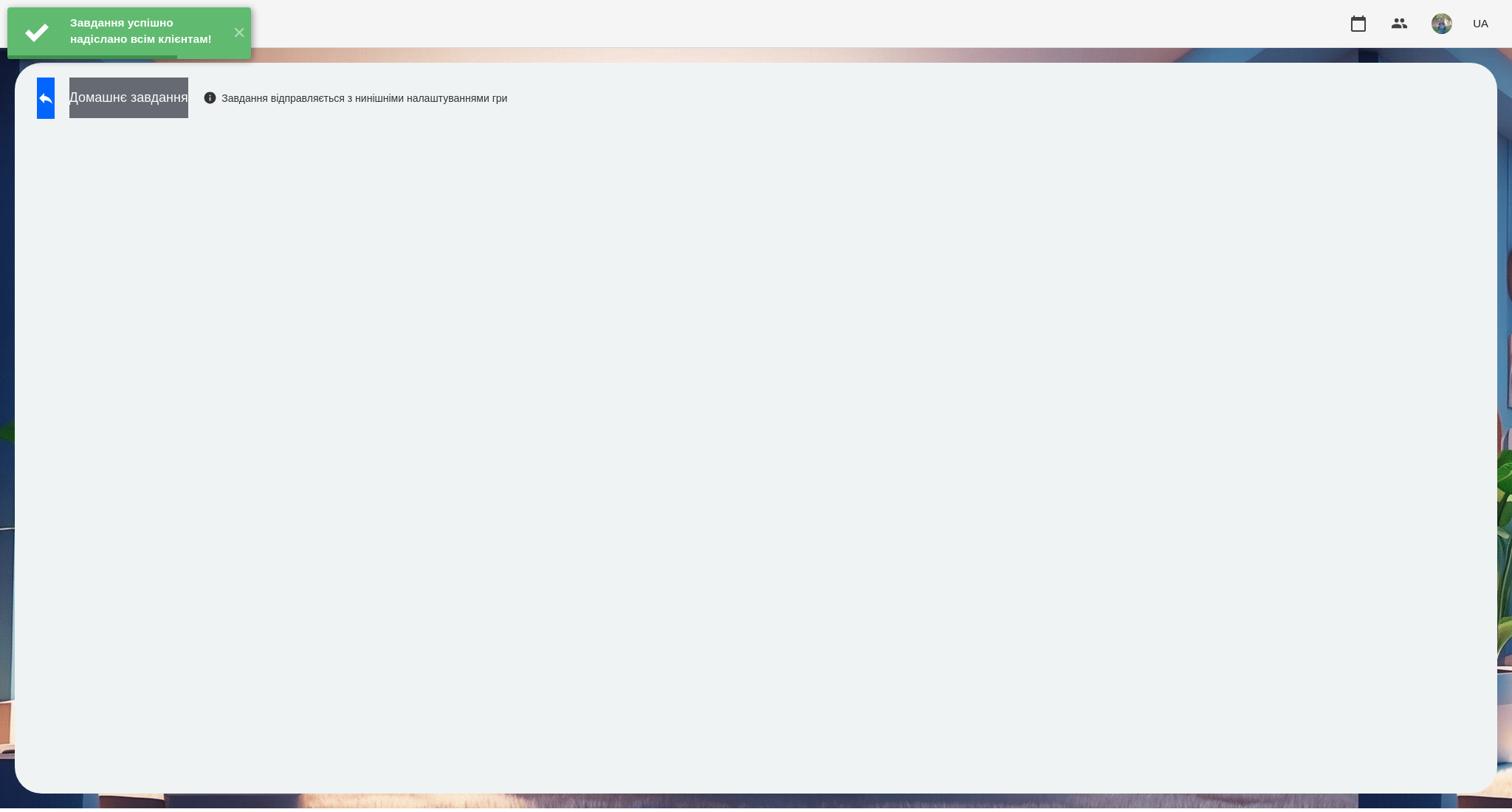
click at [189, 107] on button "Домашнє завдання" at bounding box center [129, 98] width 119 height 41
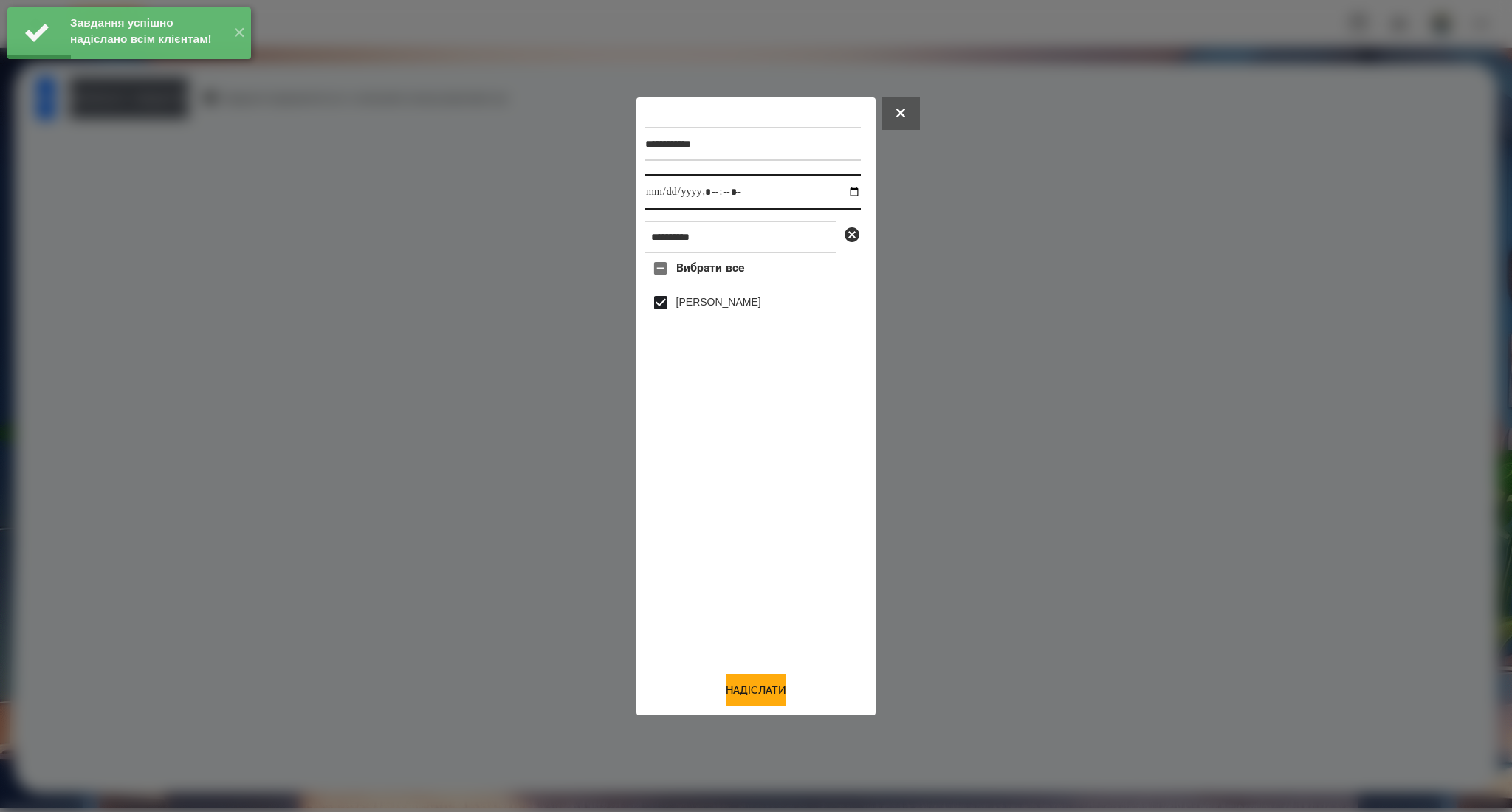
click at [843, 194] on input "datetime-local" at bounding box center [753, 192] width 216 height 35
type input "**********"
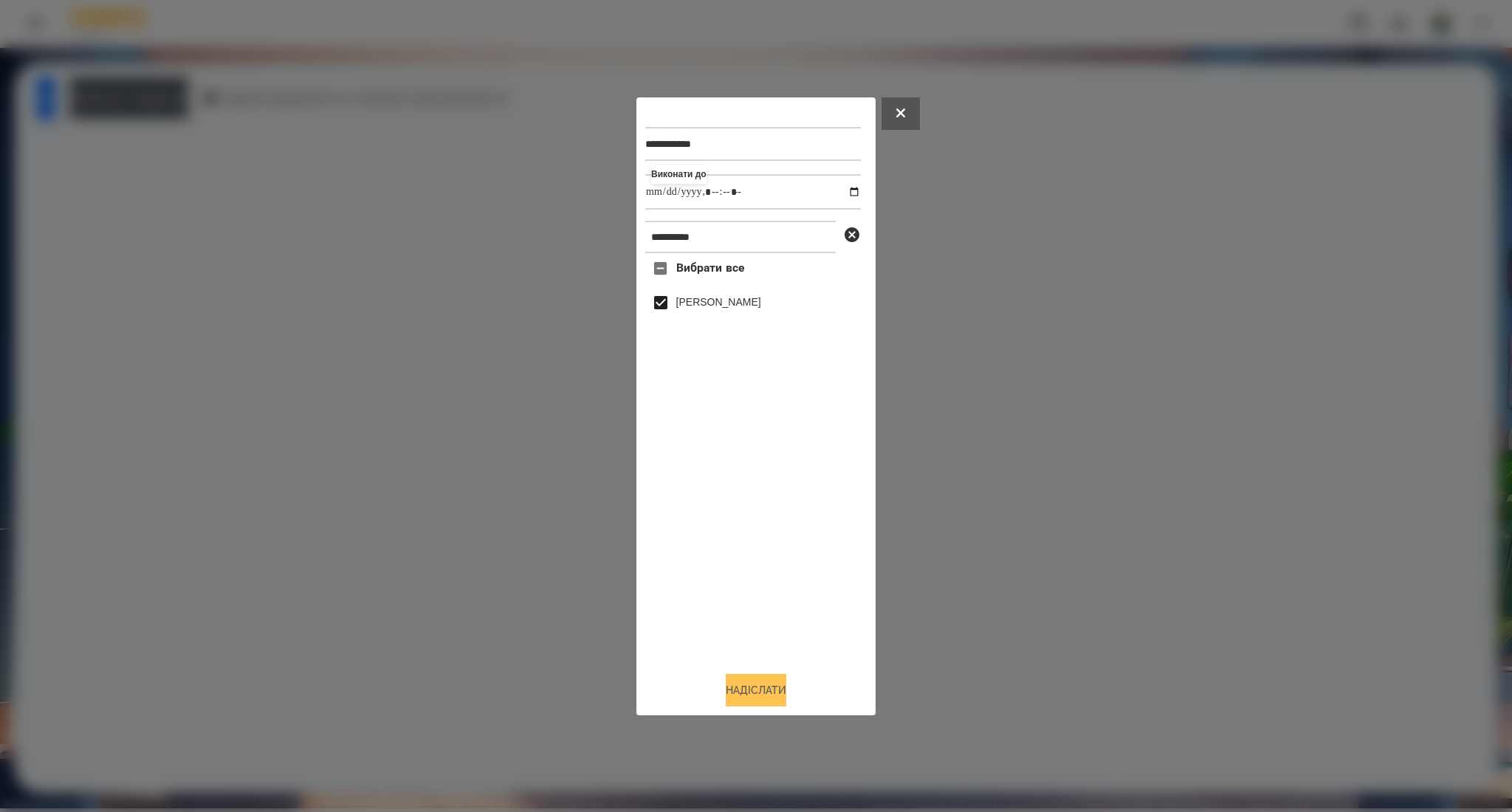
click at [743, 695] on button "Надіслати" at bounding box center [756, 691] width 61 height 33
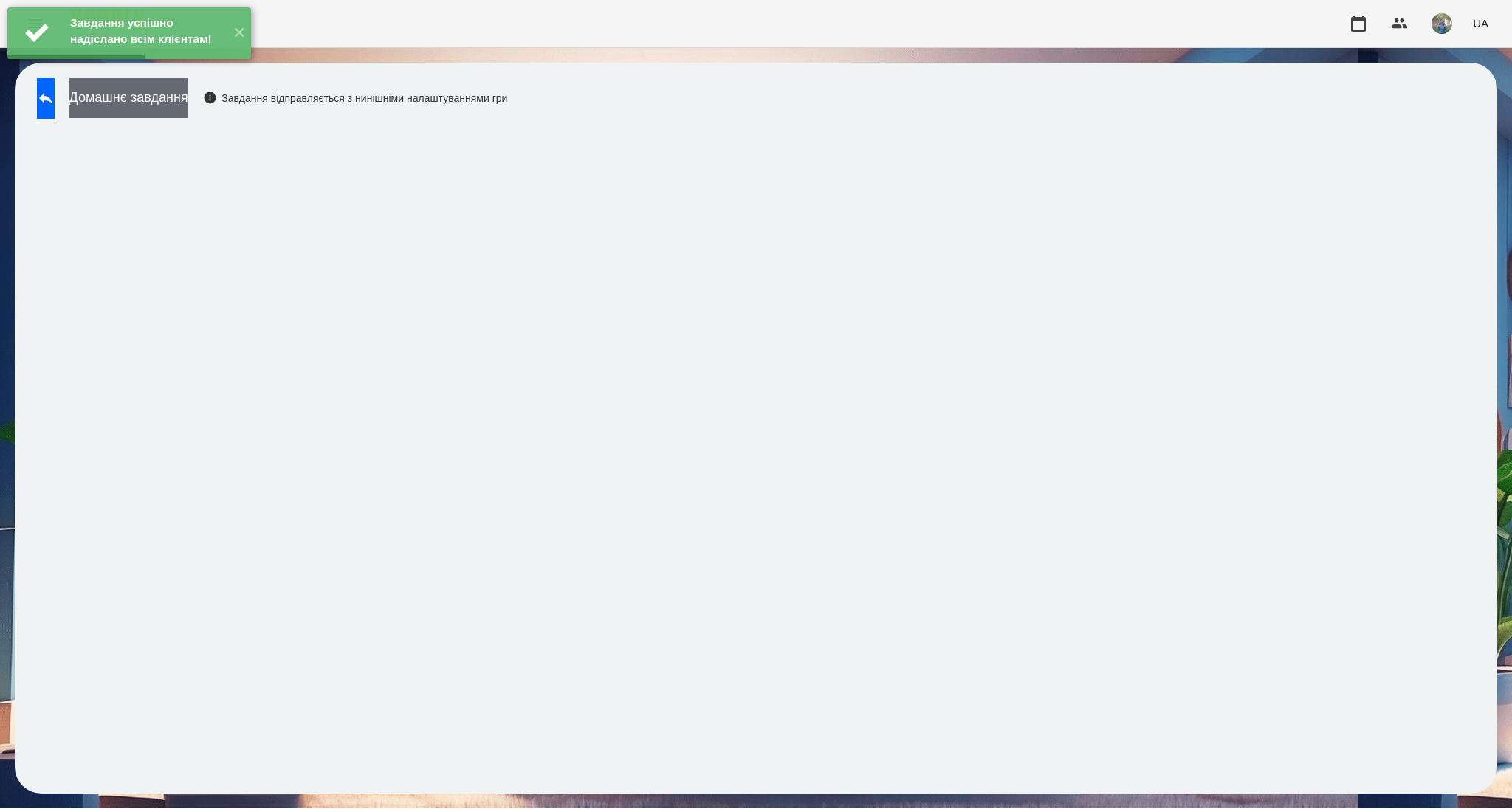
click at [139, 93] on button "Домашнє завдання" at bounding box center [129, 98] width 119 height 41
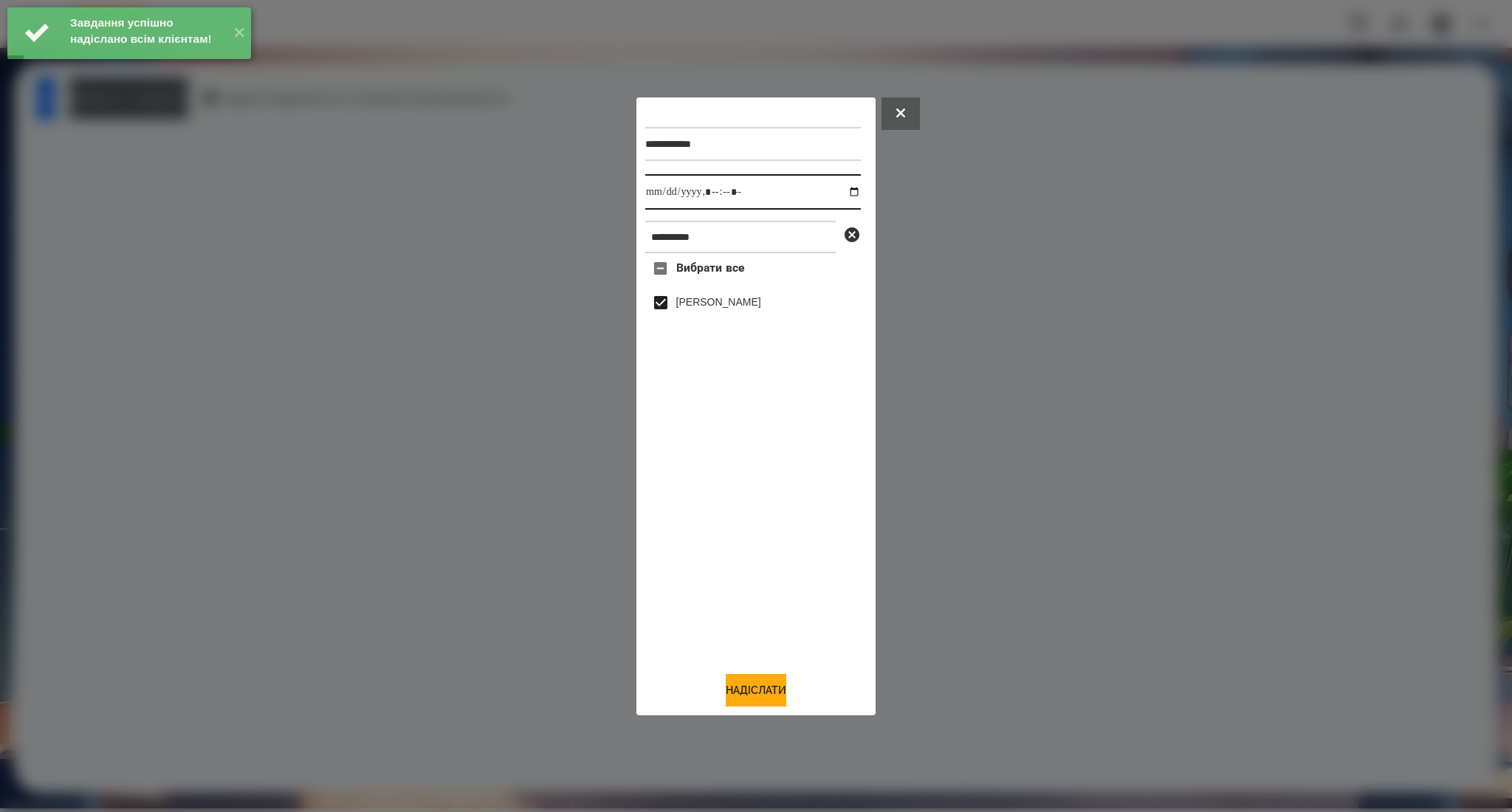
click at [844, 193] on input "datetime-local" at bounding box center [753, 192] width 216 height 35
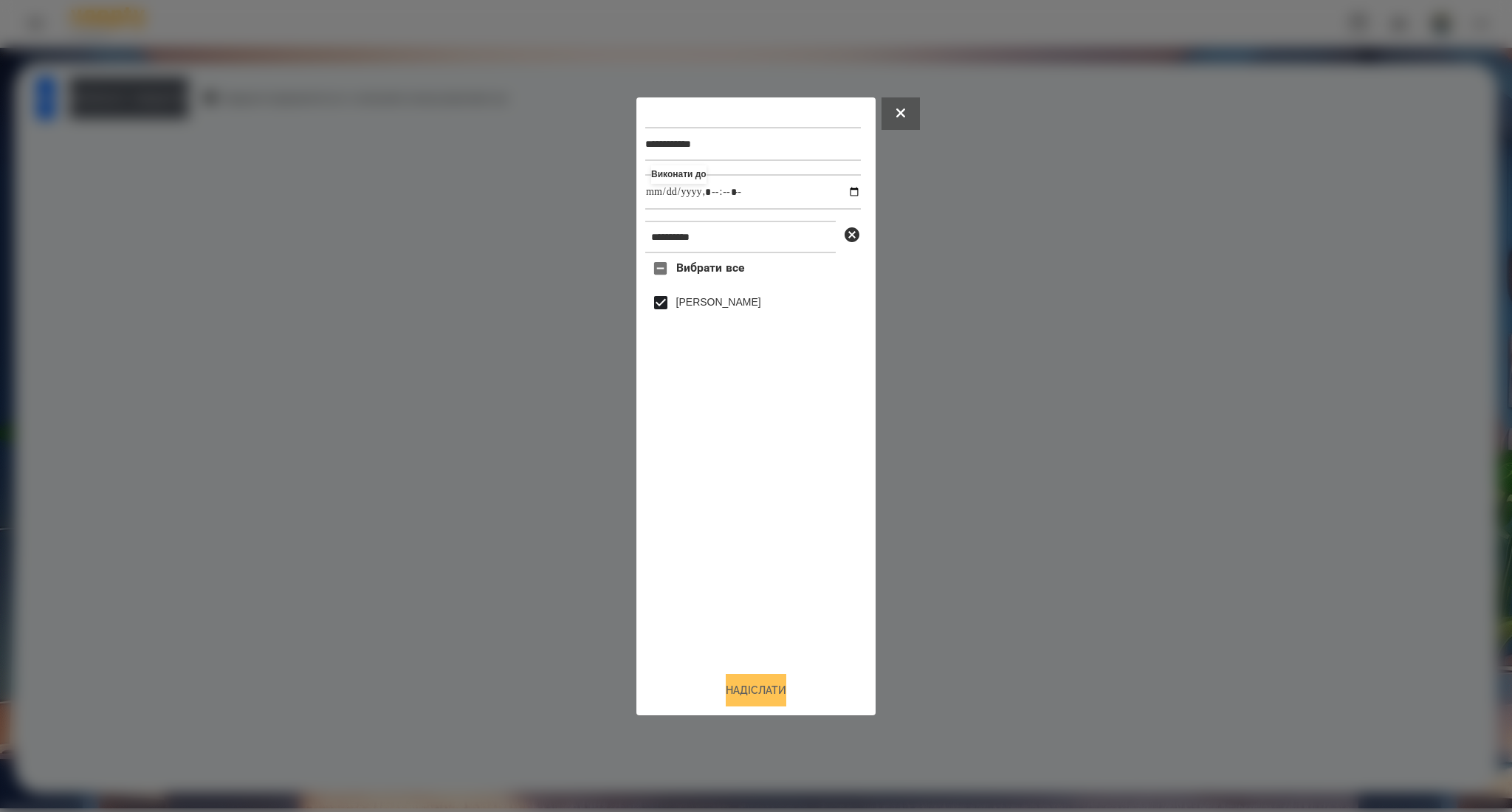
type input "**********"
click at [751, 702] on button "Надіслати" at bounding box center [756, 691] width 61 height 33
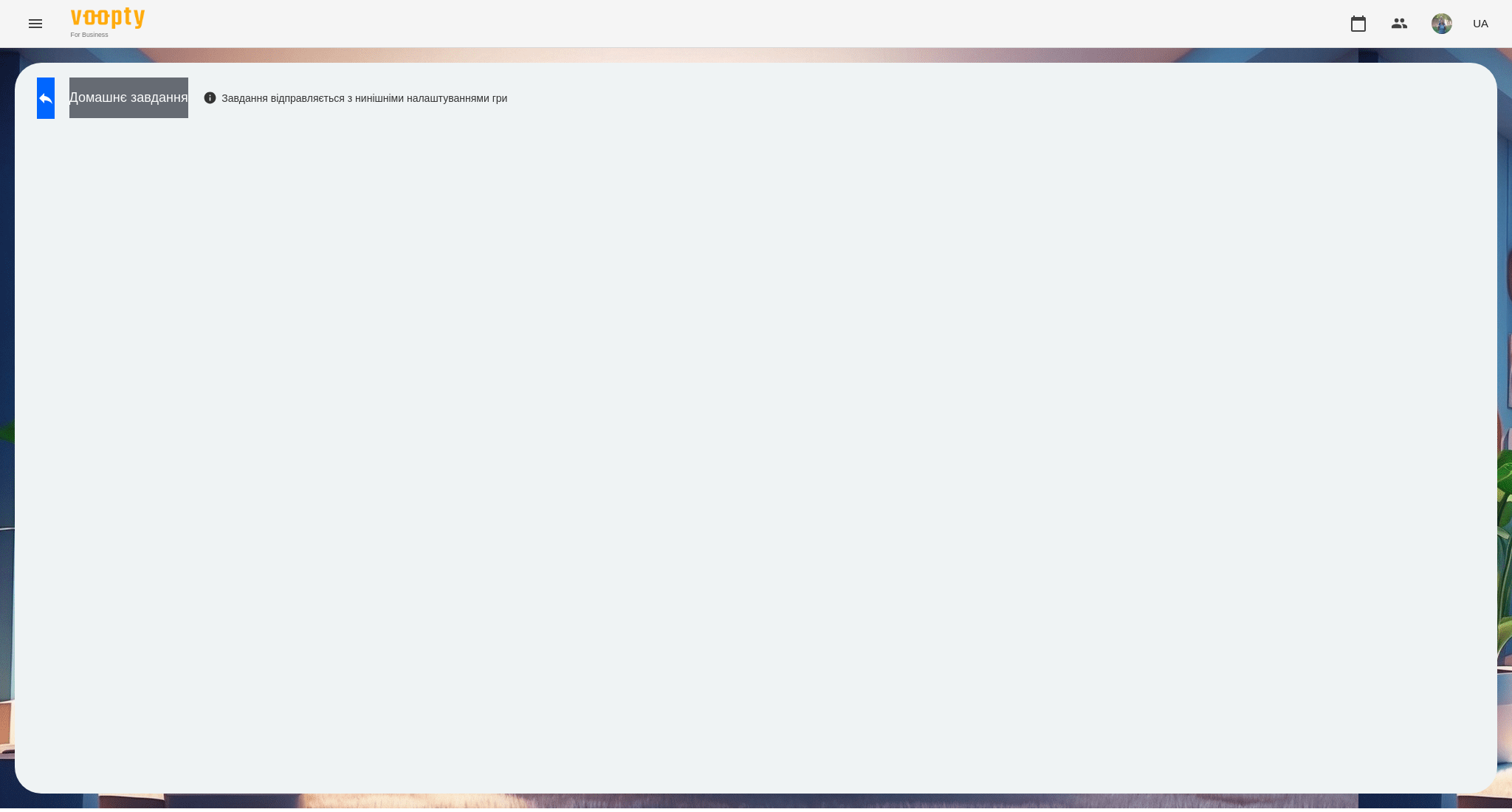
click at [189, 107] on button "Домашнє завдання" at bounding box center [129, 98] width 119 height 41
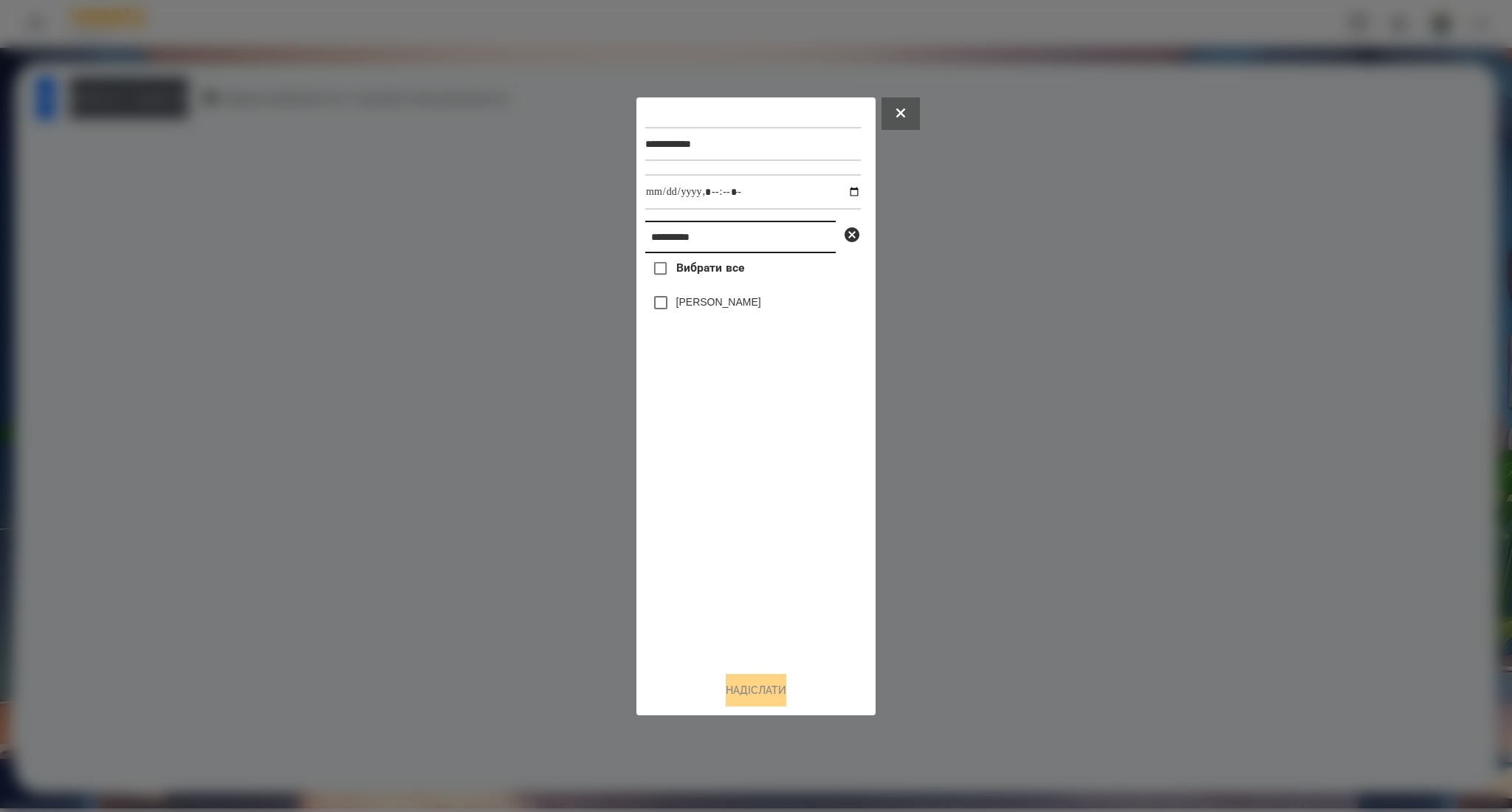
click at [660, 245] on input "**********" at bounding box center [740, 237] width 190 height 33
paste input "text"
type input "*******"
click at [686, 366] on label "[PERSON_NAME]" at bounding box center [718, 363] width 85 height 14
drag, startPoint x: 734, startPoint y: 690, endPoint x: 763, endPoint y: 651, distance: 48.6
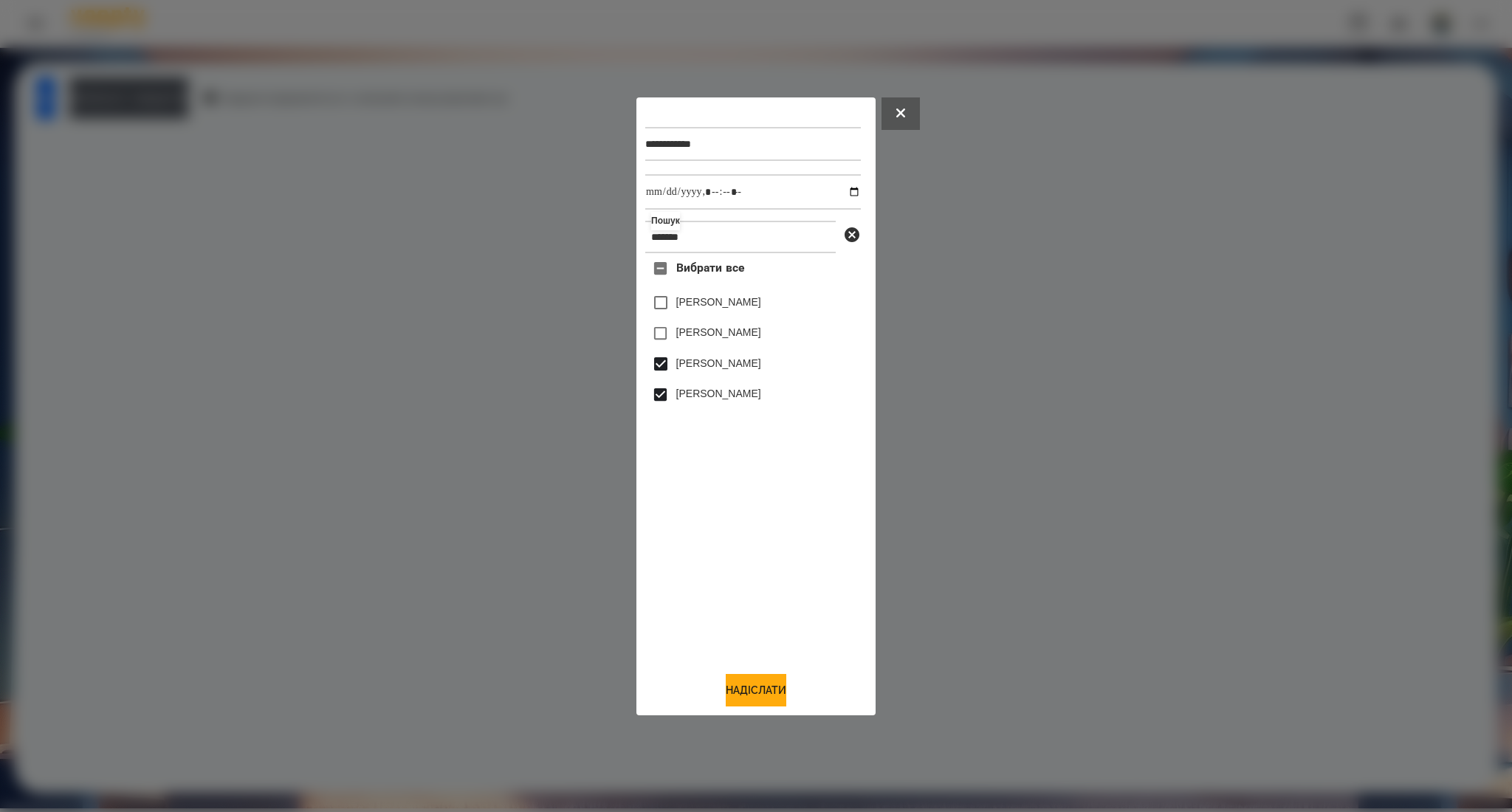
click at [735, 691] on button "Надіслати" at bounding box center [756, 691] width 61 height 33
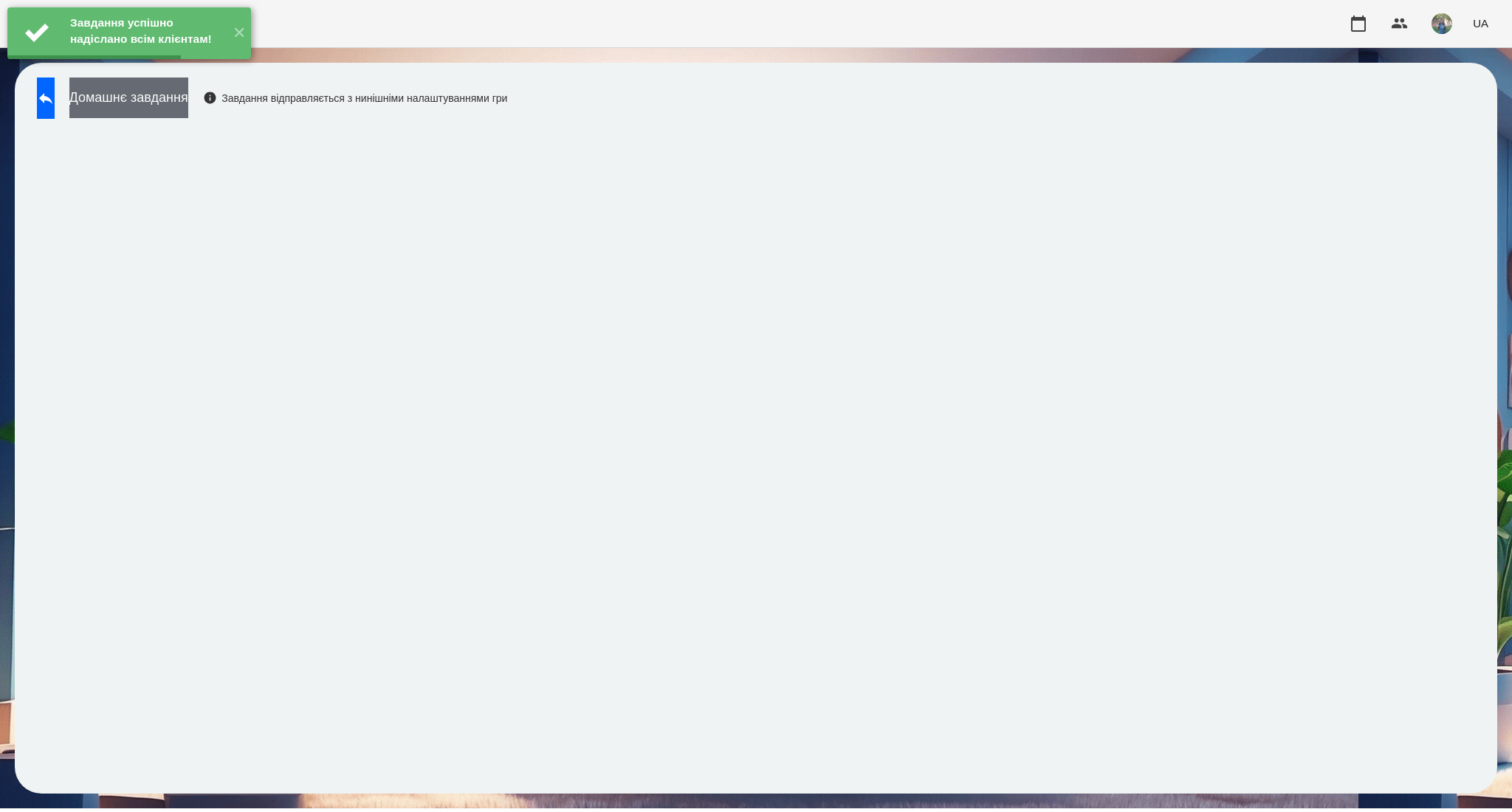
click at [177, 113] on button "Домашнє завдання" at bounding box center [129, 98] width 119 height 41
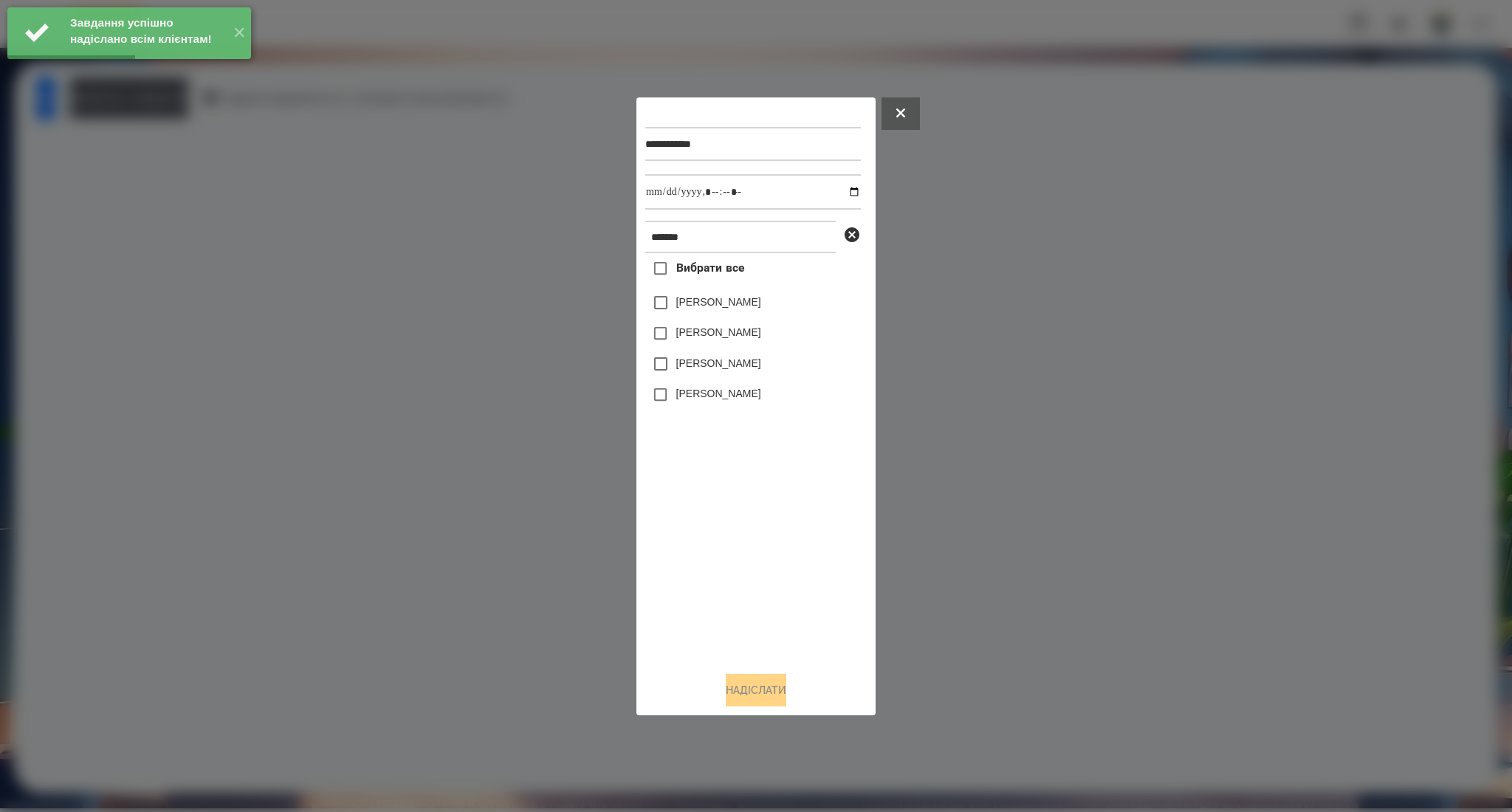
click at [704, 365] on label "[PERSON_NAME]" at bounding box center [718, 363] width 85 height 14
click at [685, 400] on label "[PERSON_NAME]" at bounding box center [718, 393] width 85 height 14
click at [844, 193] on input "datetime-local" at bounding box center [753, 192] width 216 height 35
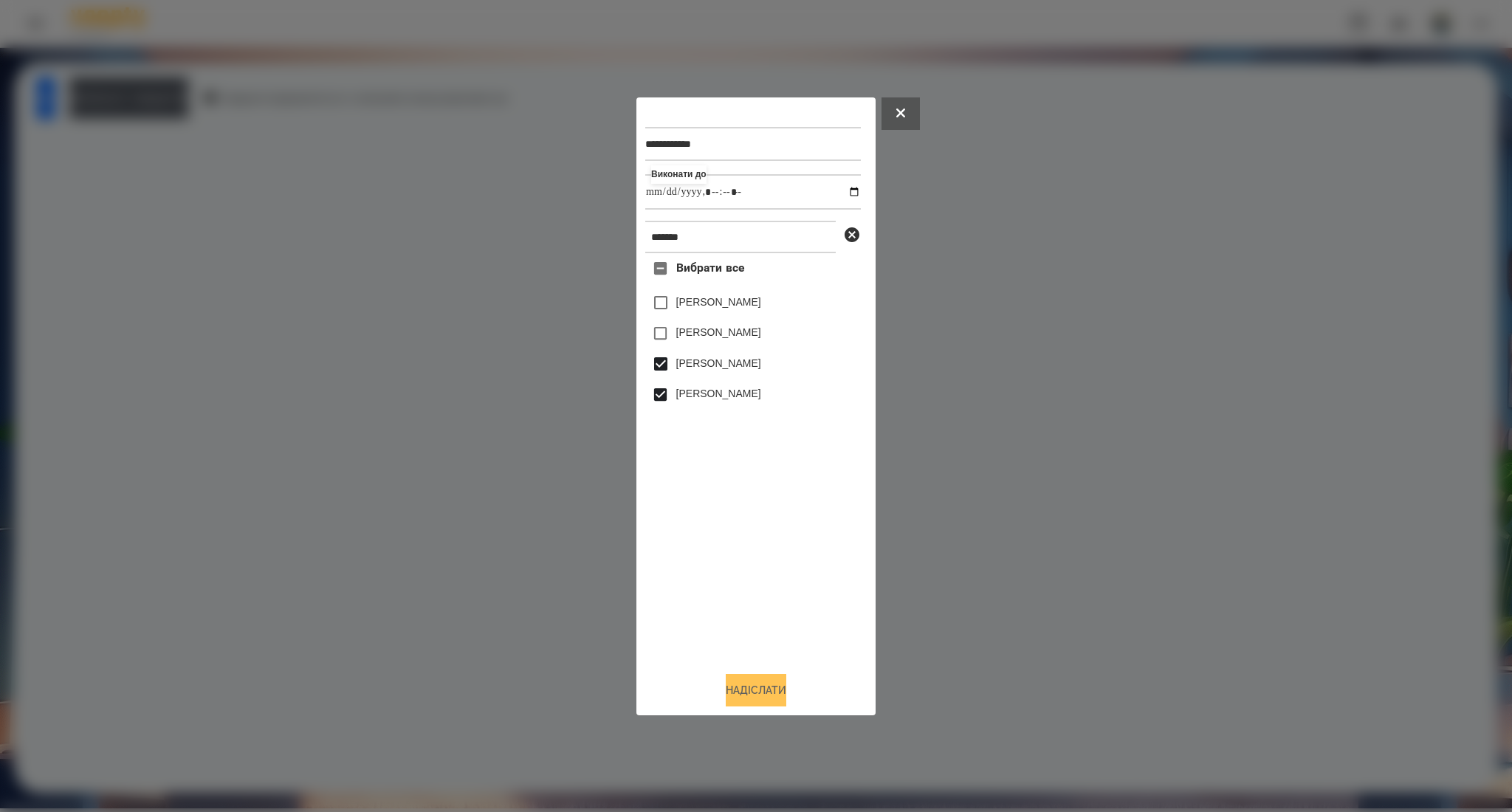
type input "**********"
click at [768, 695] on button "Надіслати" at bounding box center [756, 691] width 61 height 33
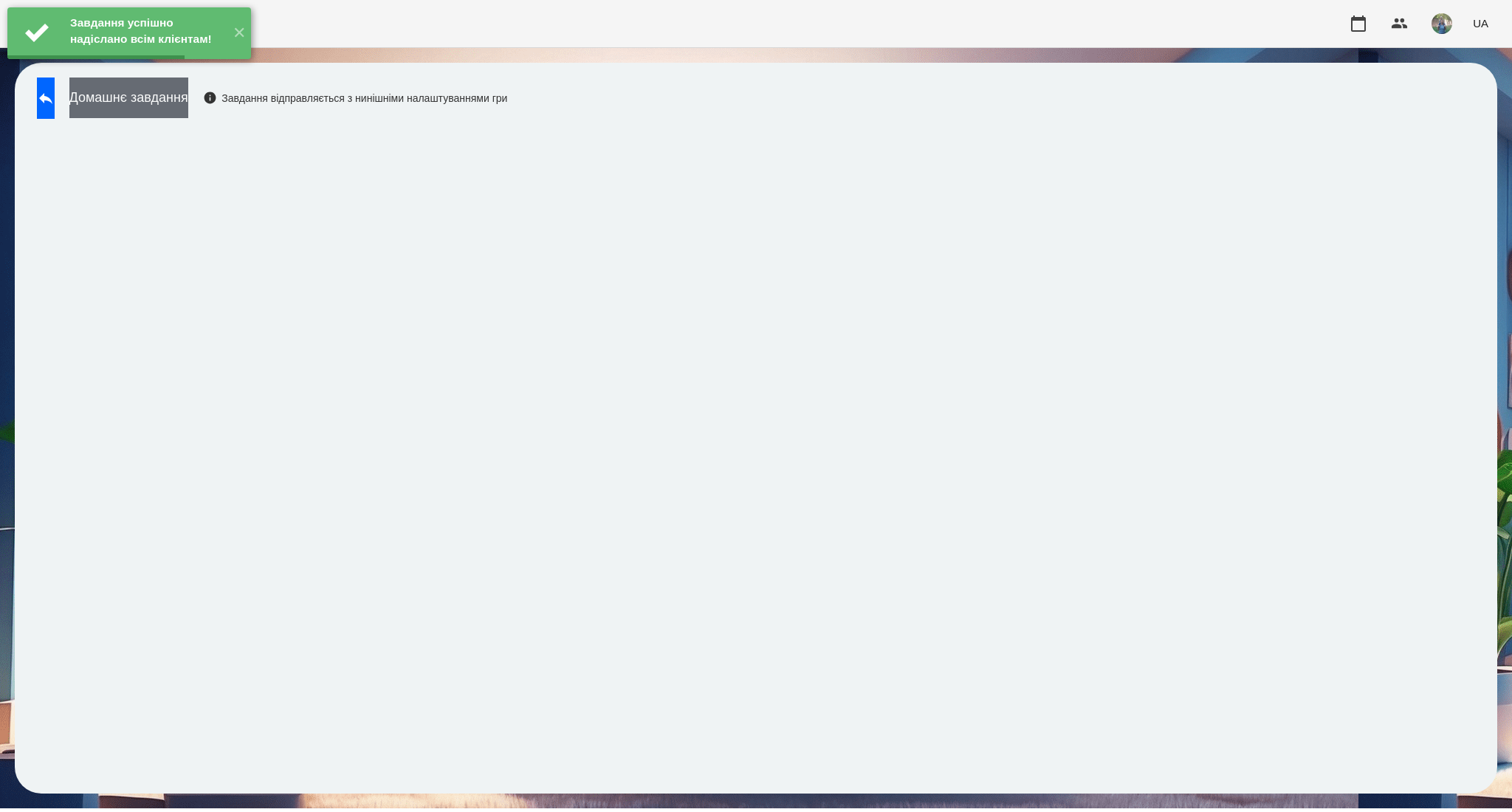
click at [189, 96] on button "Домашнє завдання" at bounding box center [129, 98] width 119 height 41
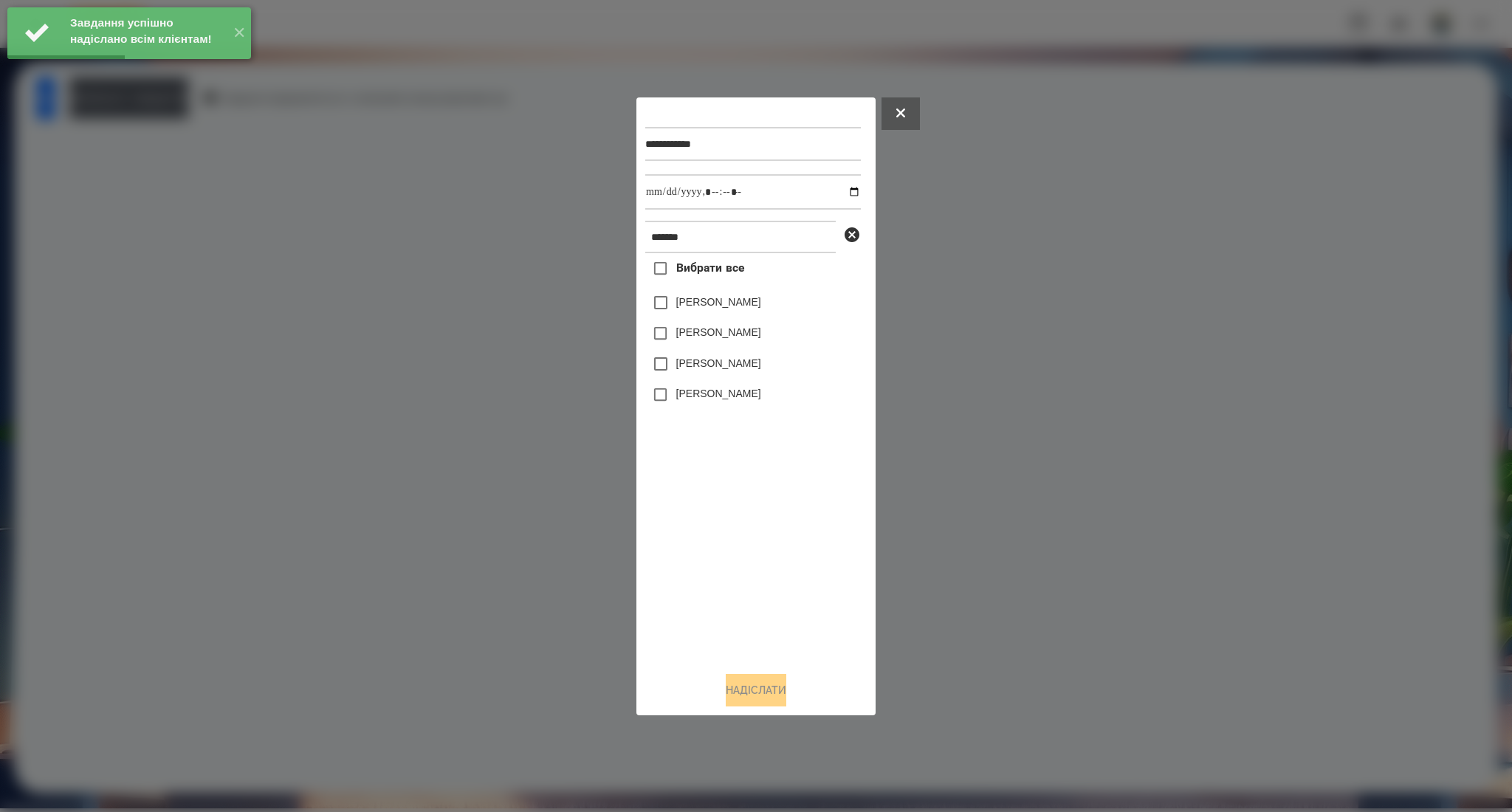
click at [719, 368] on label "[PERSON_NAME]" at bounding box center [718, 363] width 85 height 14
click at [719, 401] on label "[PERSON_NAME]" at bounding box center [718, 393] width 85 height 14
click at [846, 194] on input "datetime-local" at bounding box center [753, 192] width 216 height 35
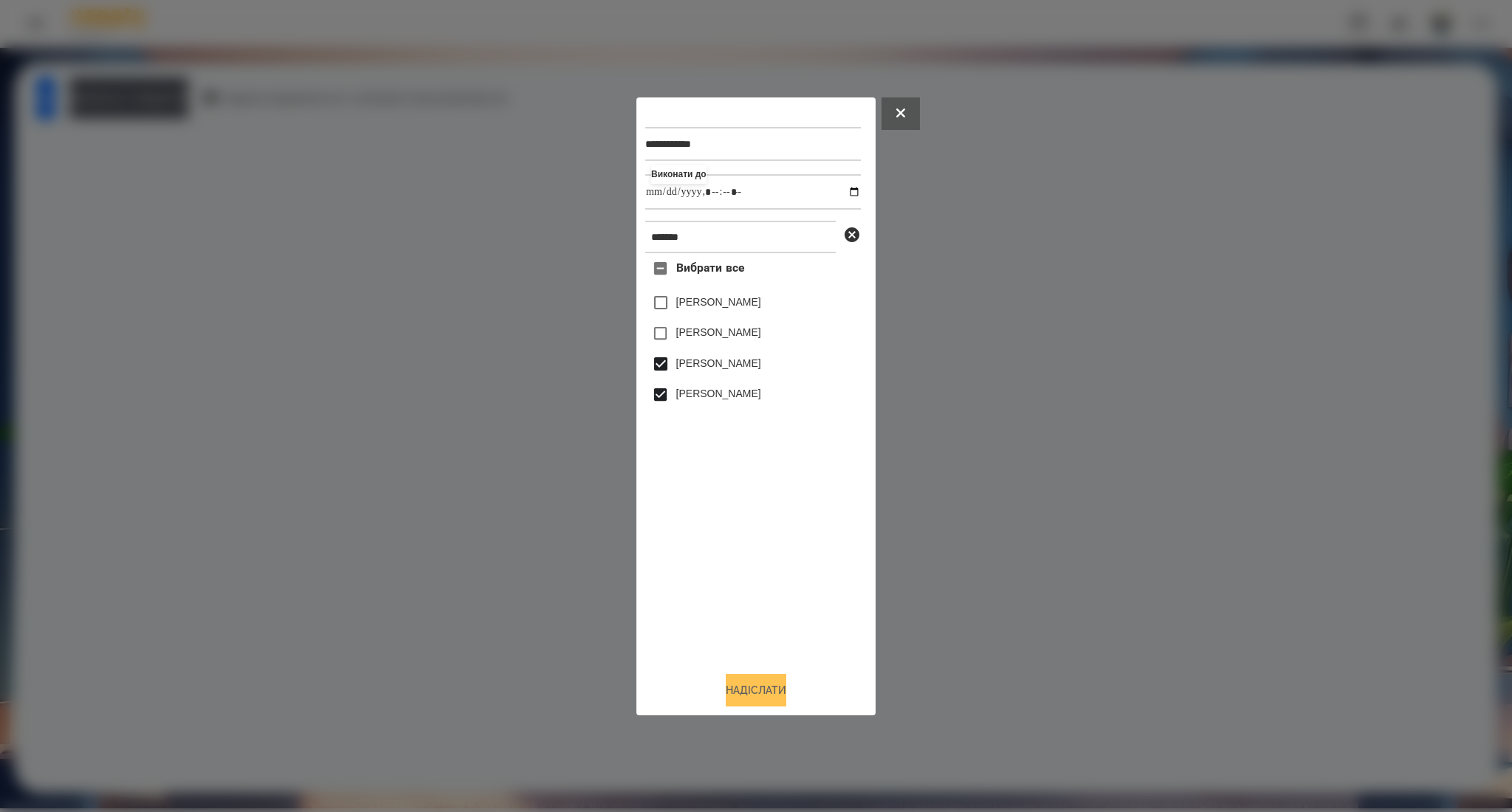
type input "**********"
click at [758, 684] on button "Надіслати" at bounding box center [756, 691] width 61 height 33
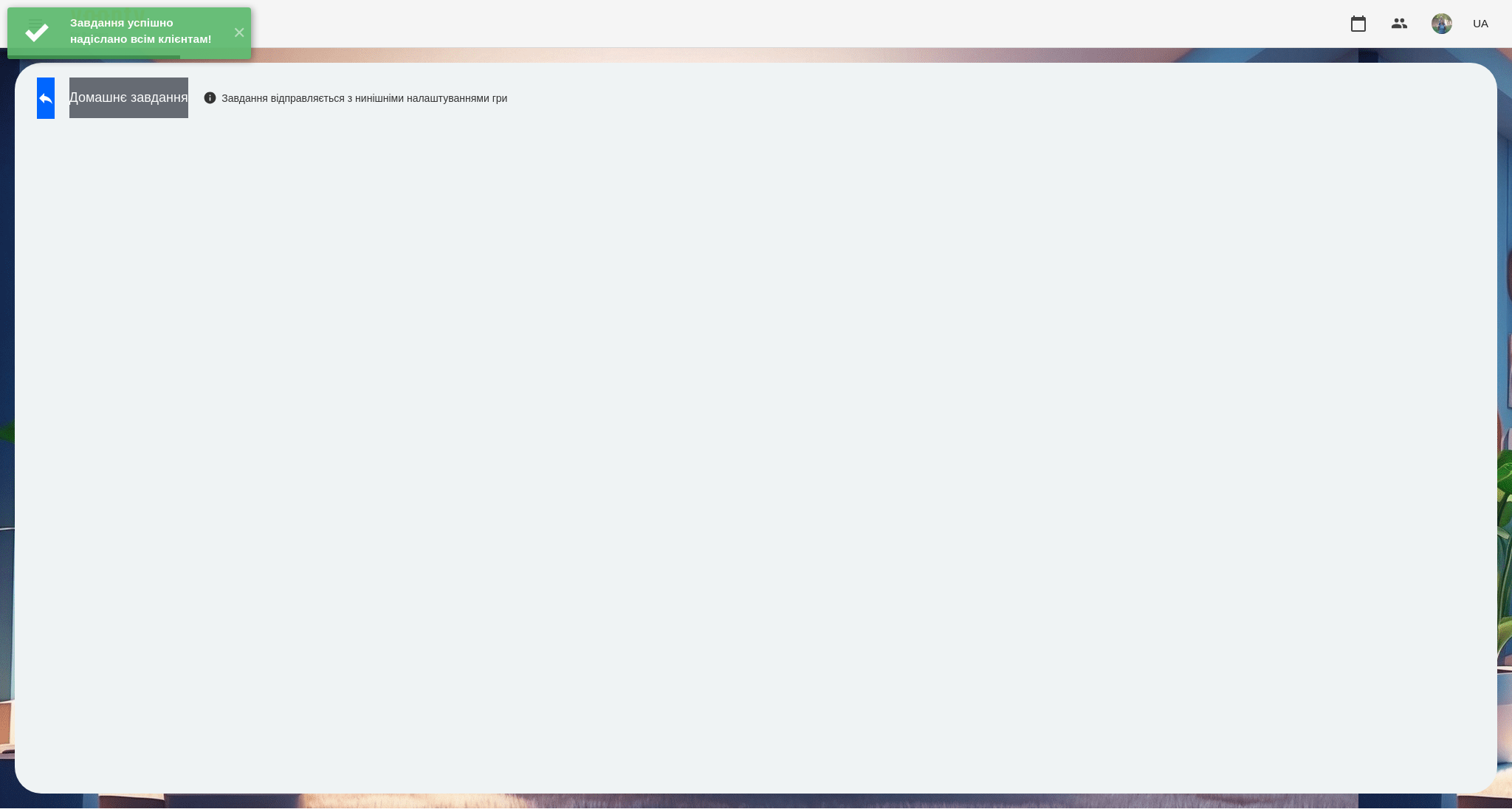
click at [143, 96] on button "Домашнє завдання" at bounding box center [129, 98] width 119 height 41
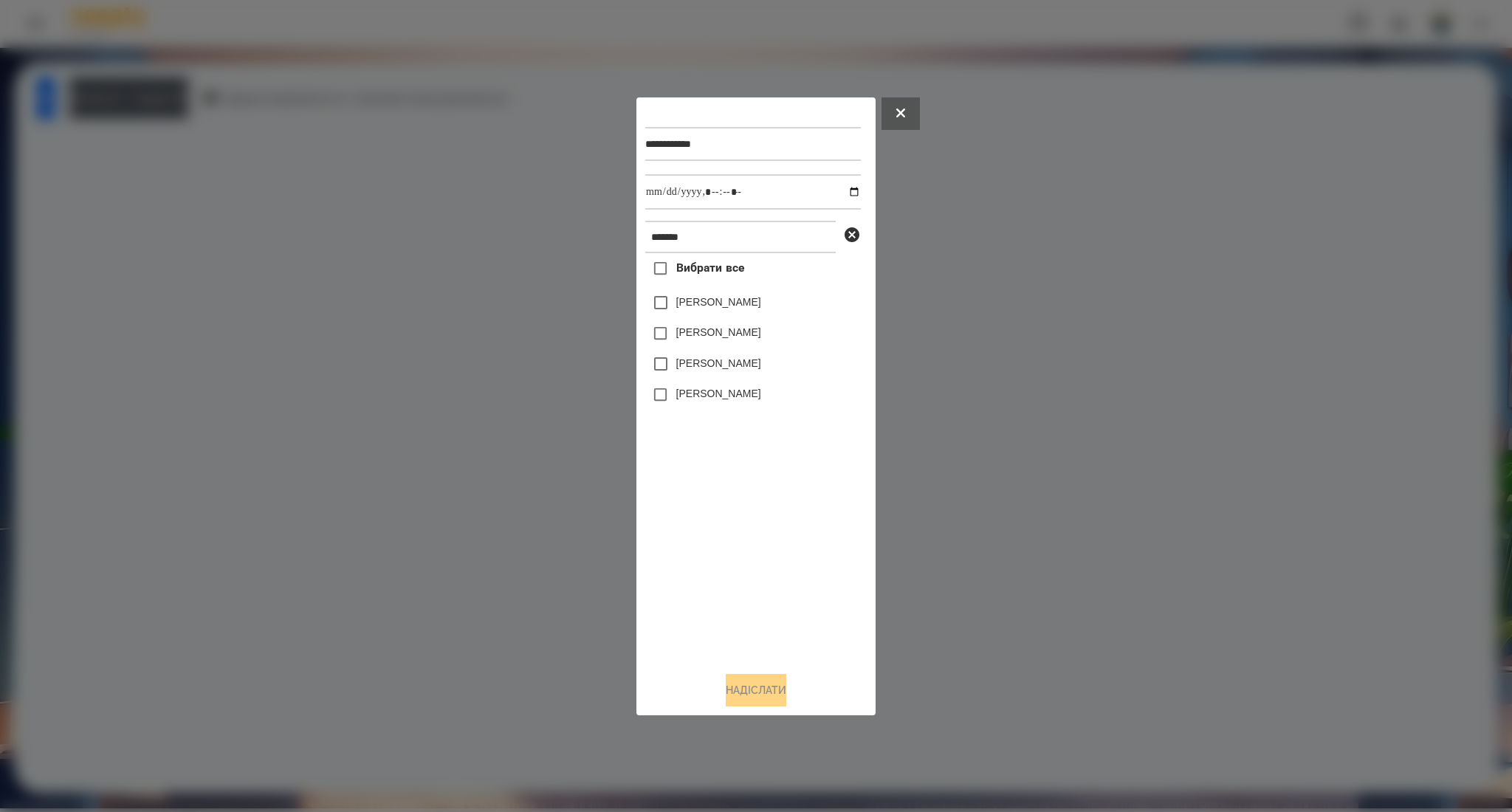
click at [752, 368] on label "[PERSON_NAME]" at bounding box center [718, 363] width 85 height 14
click at [740, 396] on label "[PERSON_NAME]" at bounding box center [718, 393] width 85 height 14
click at [844, 188] on input "datetime-local" at bounding box center [753, 192] width 216 height 35
type input "**********"
click at [765, 691] on button "Надіслати" at bounding box center [756, 691] width 61 height 33
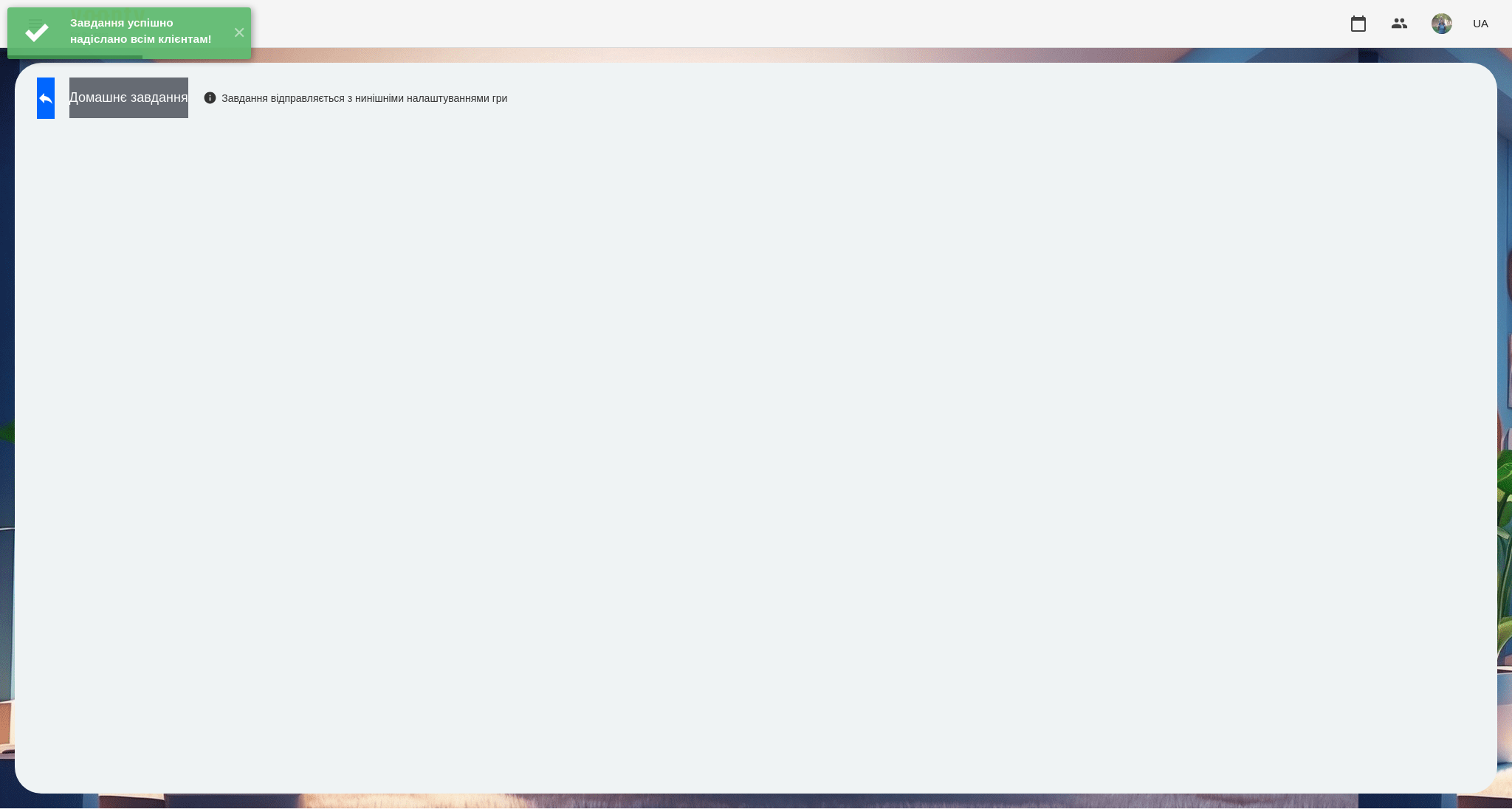
click at [189, 109] on button "Домашнє завдання" at bounding box center [129, 98] width 119 height 41
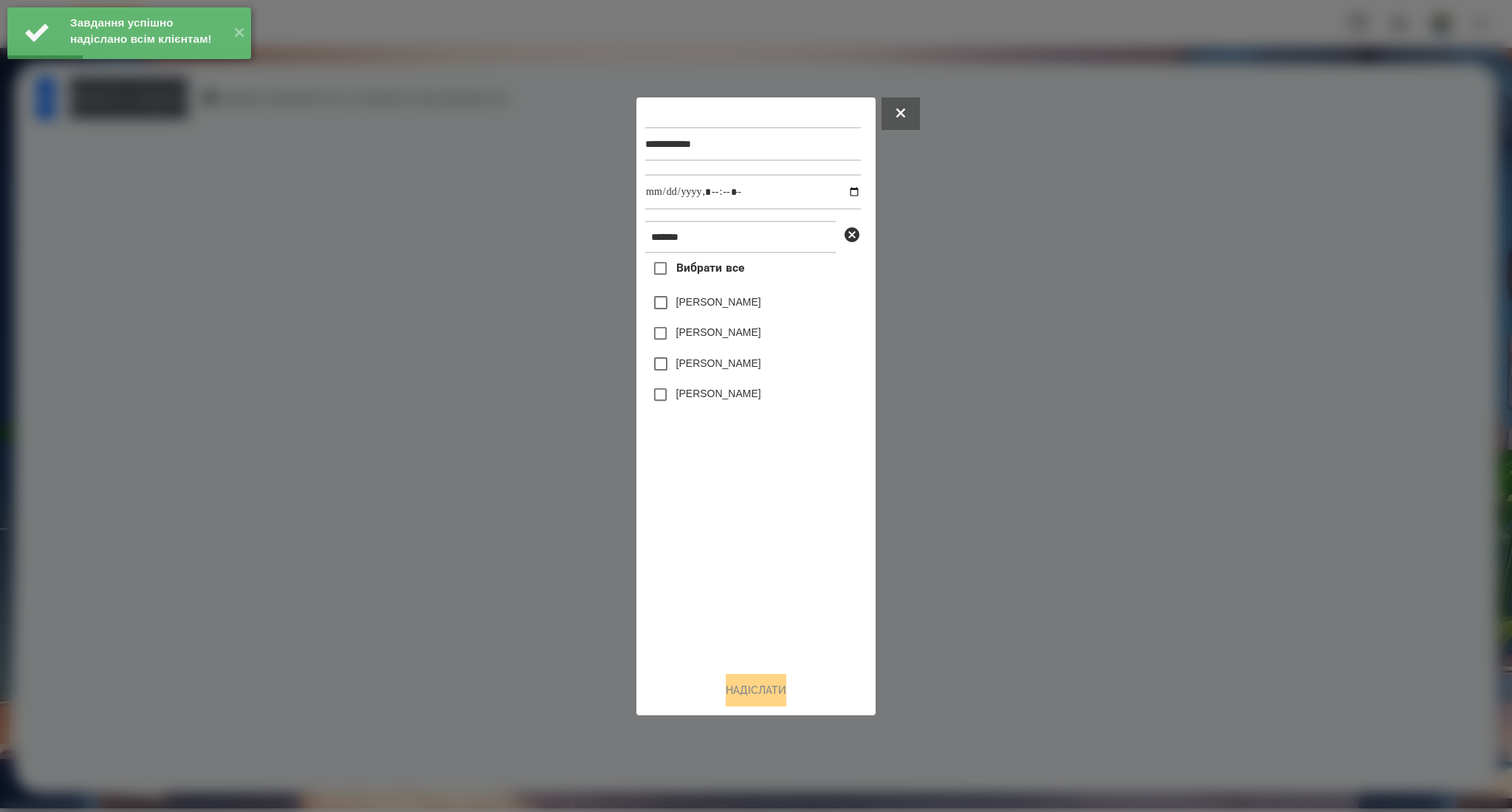
click at [715, 364] on label "[PERSON_NAME]" at bounding box center [718, 363] width 85 height 14
click at [716, 388] on label "[PERSON_NAME]" at bounding box center [718, 393] width 85 height 14
drag, startPoint x: 842, startPoint y: 193, endPoint x: 829, endPoint y: 207, distance: 19.1
click at [842, 193] on input "datetime-local" at bounding box center [753, 192] width 216 height 35
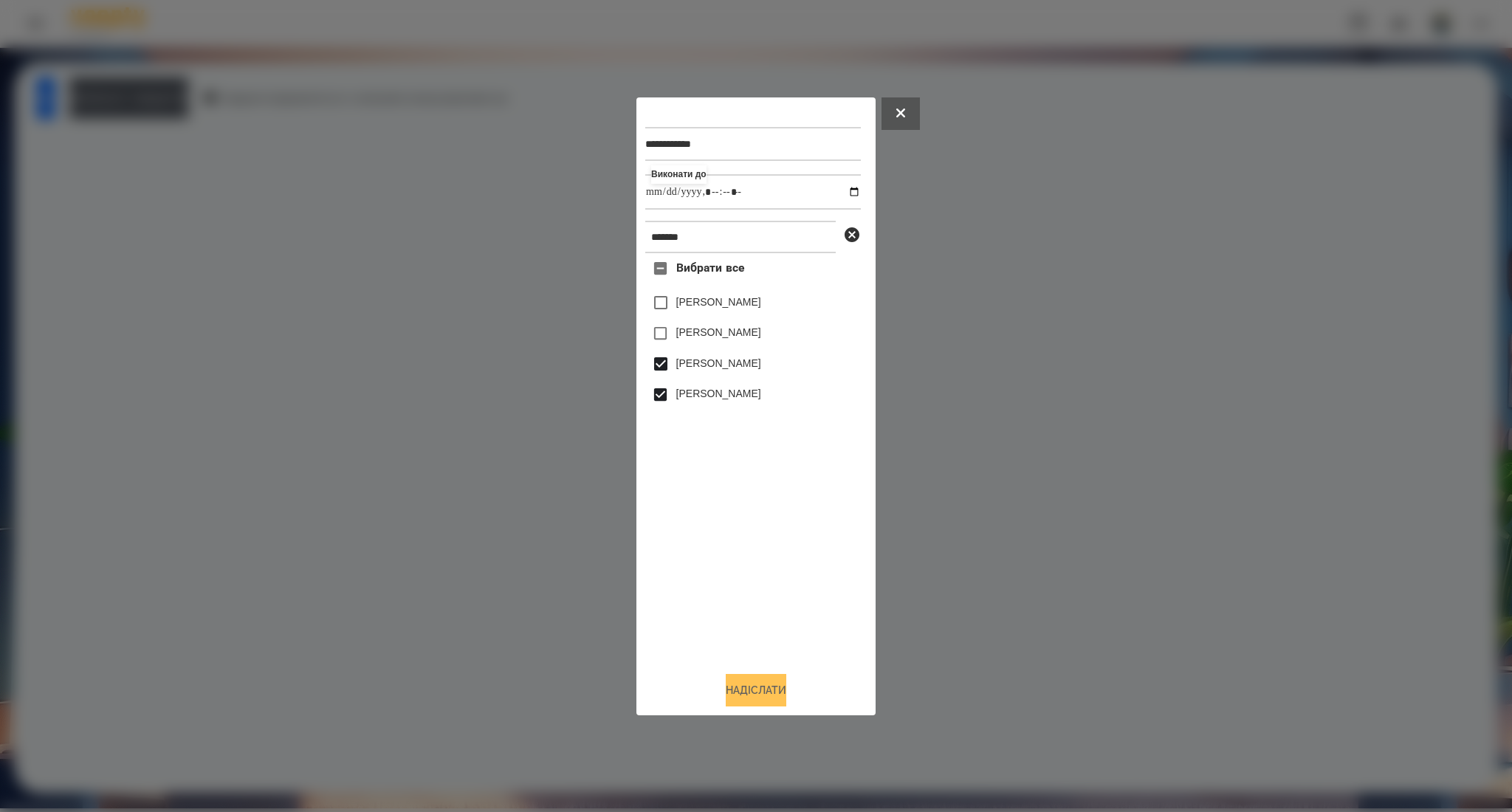
type input "**********"
click at [748, 686] on button "Надіслати" at bounding box center [756, 691] width 61 height 33
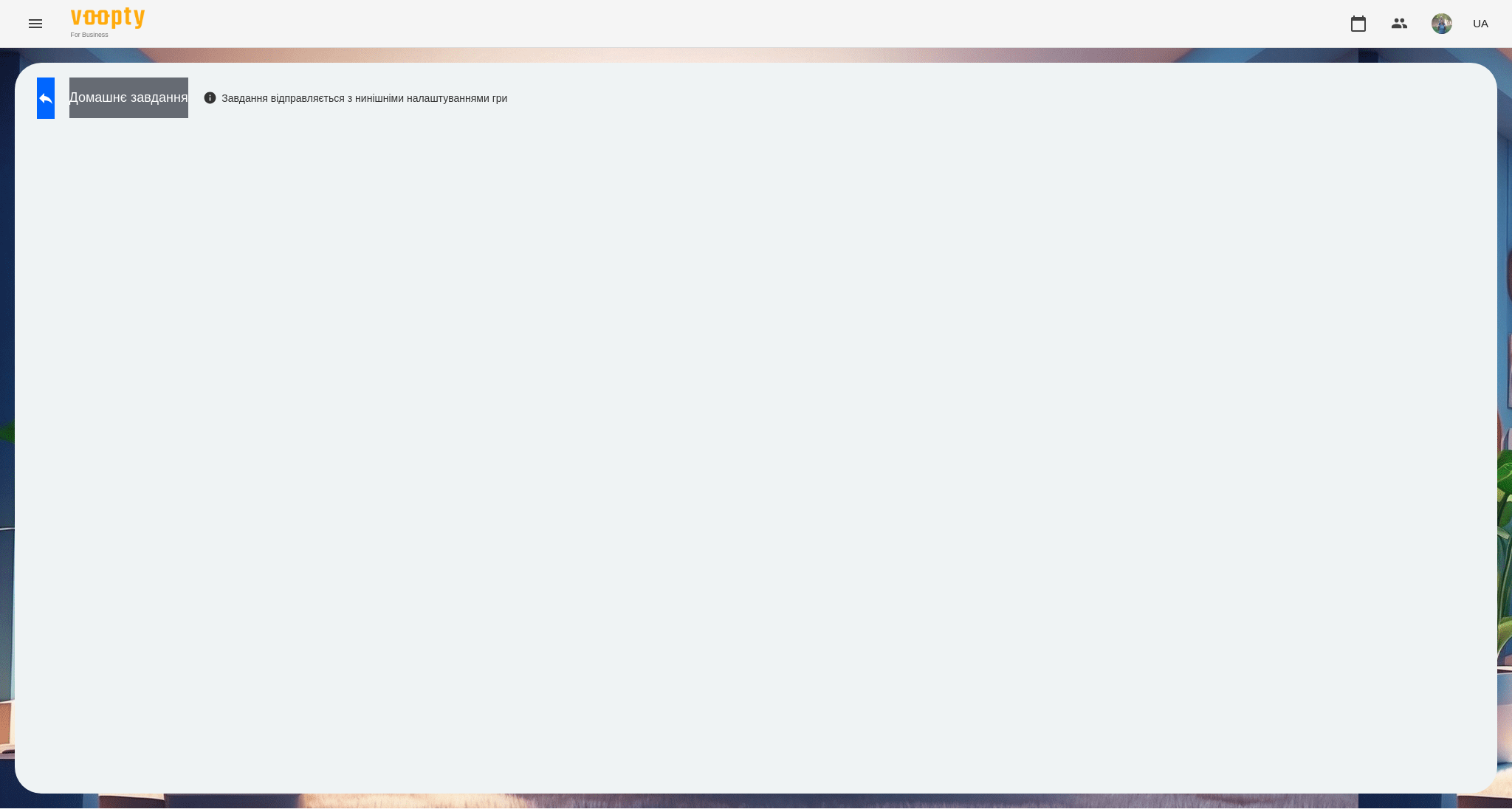
click at [185, 94] on button "Домашнє завдання" at bounding box center [129, 98] width 119 height 41
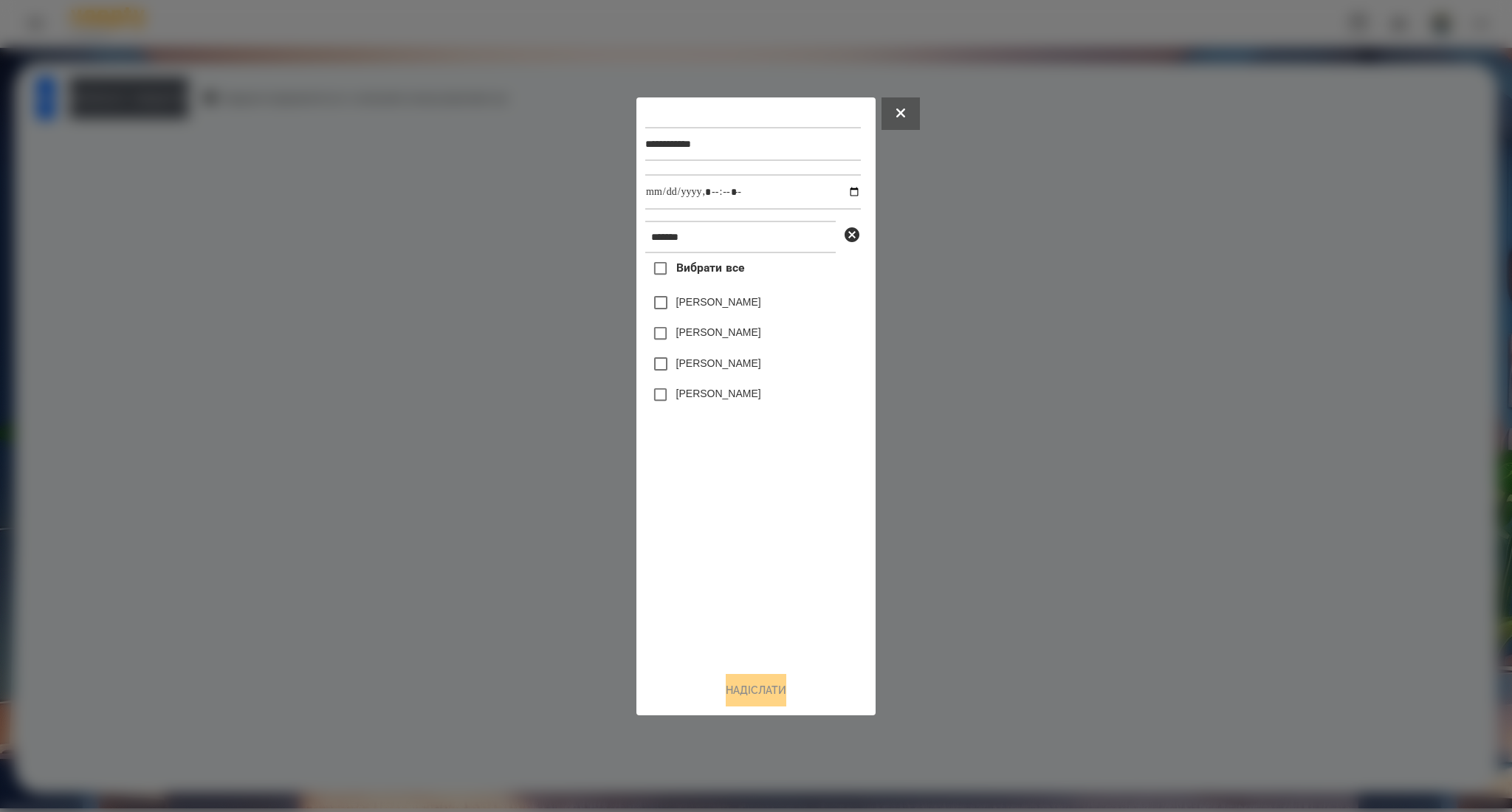
click at [679, 371] on label "[PERSON_NAME]" at bounding box center [718, 363] width 85 height 14
click at [679, 401] on label "[PERSON_NAME]" at bounding box center [718, 393] width 85 height 14
click at [739, 693] on button "Надіслати" at bounding box center [756, 691] width 61 height 33
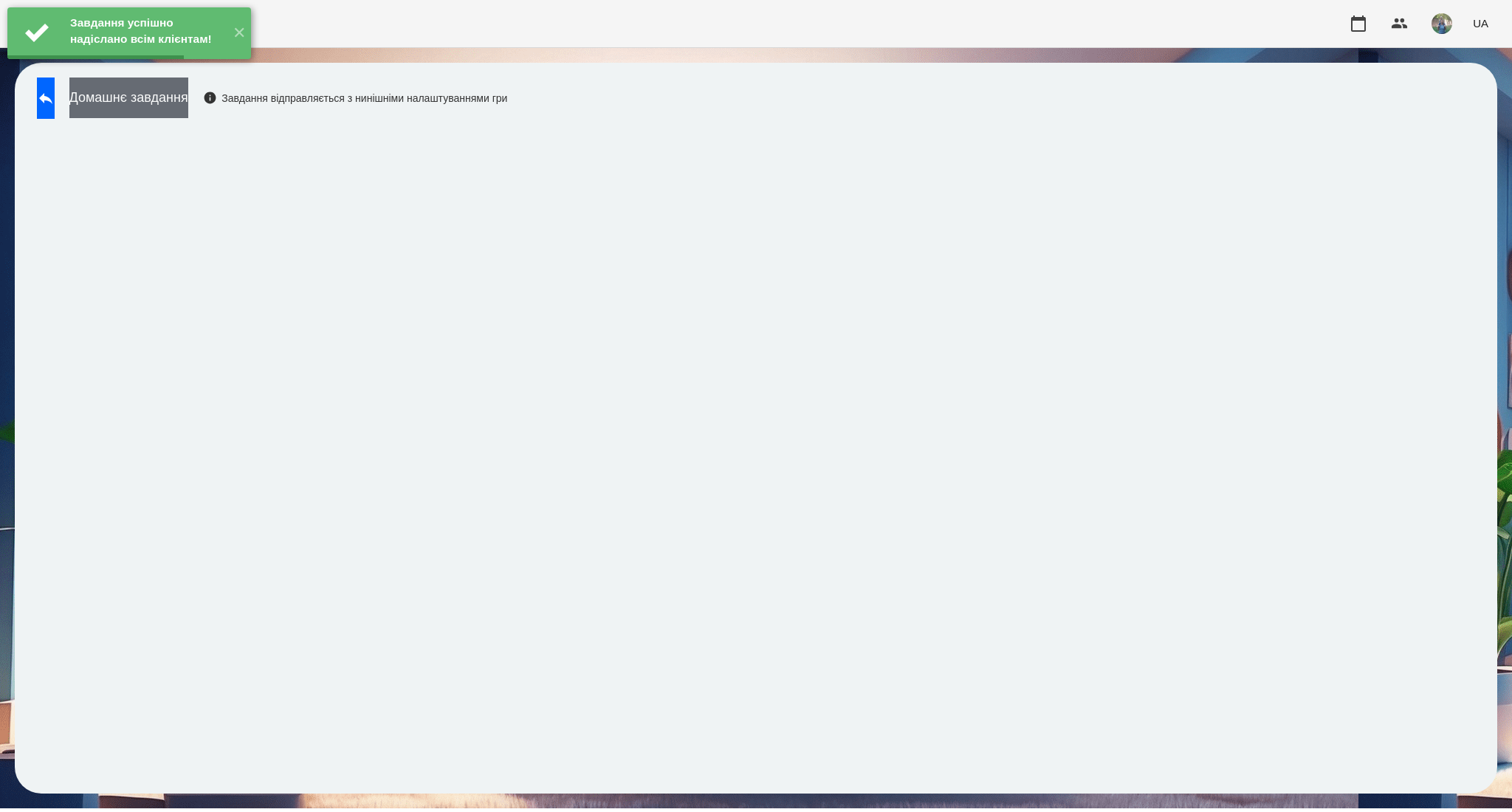
click at [189, 112] on button "Домашнє завдання" at bounding box center [129, 98] width 119 height 41
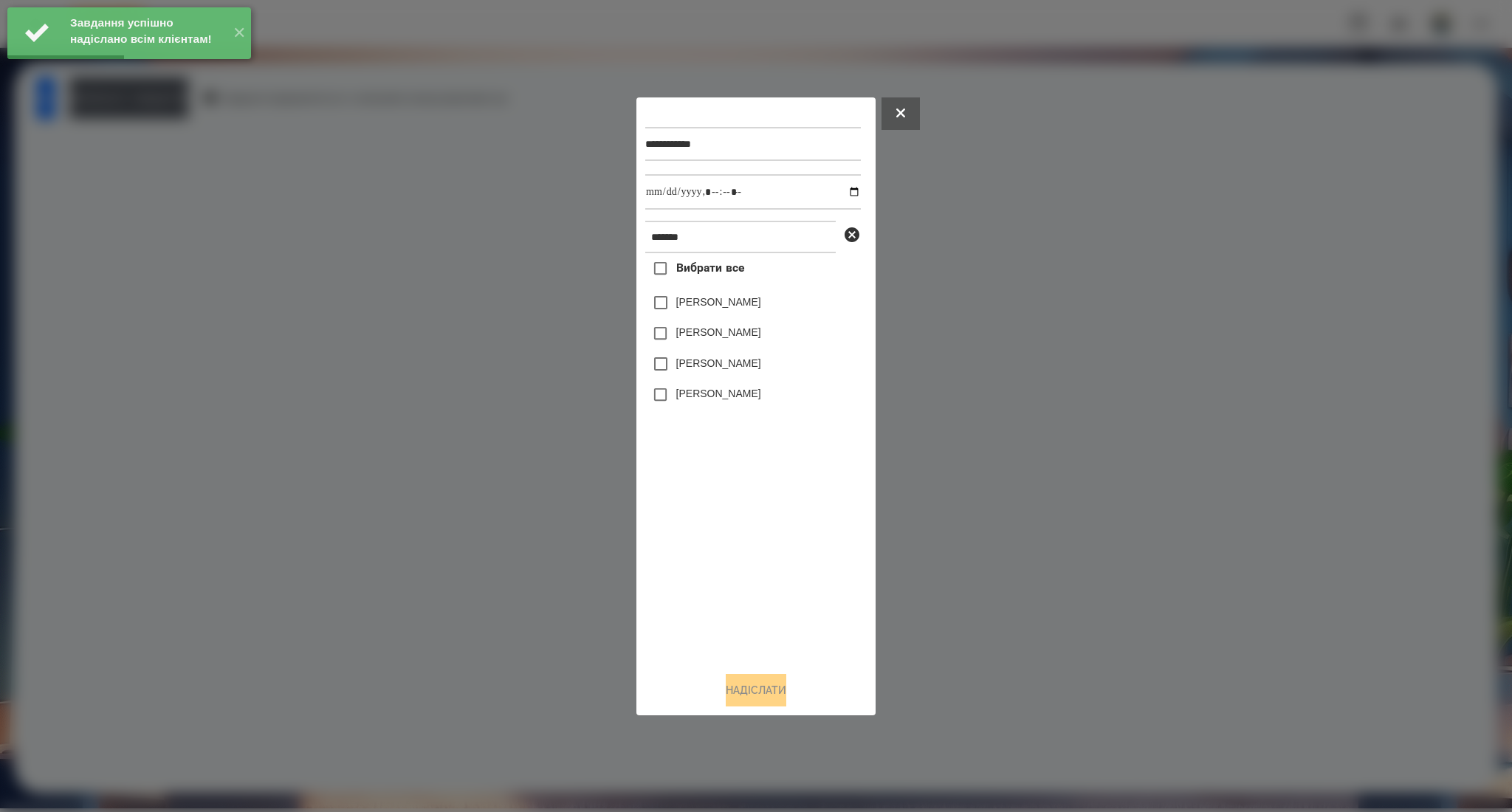
drag, startPoint x: 693, startPoint y: 359, endPoint x: 694, endPoint y: 368, distance: 9.1
click at [693, 360] on label "[PERSON_NAME]" at bounding box center [718, 363] width 85 height 14
click at [695, 392] on label "[PERSON_NAME]" at bounding box center [718, 393] width 85 height 14
click at [840, 192] on input "datetime-local" at bounding box center [753, 192] width 216 height 35
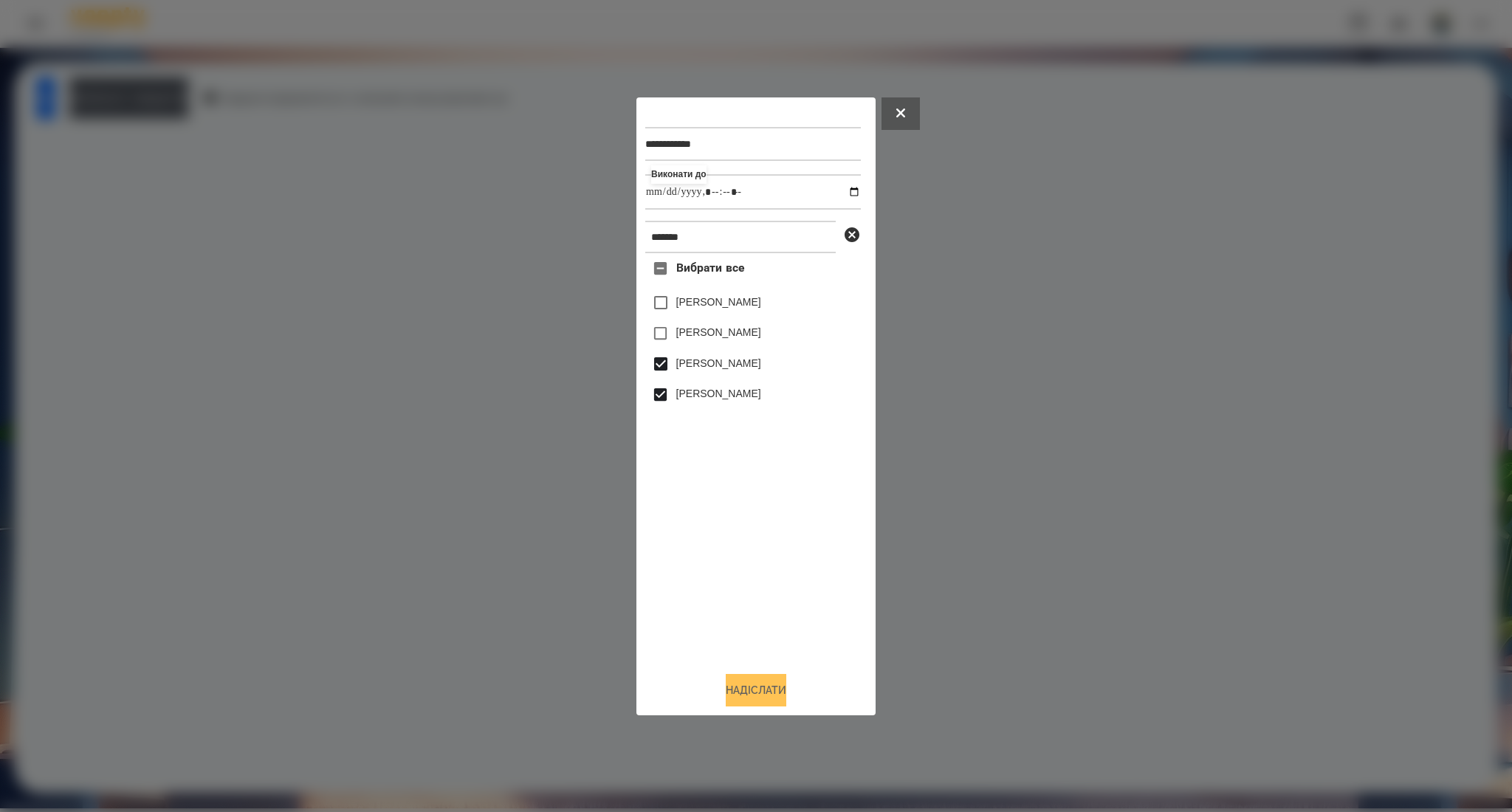
type input "**********"
click at [739, 691] on button "Надіслати" at bounding box center [756, 691] width 61 height 33
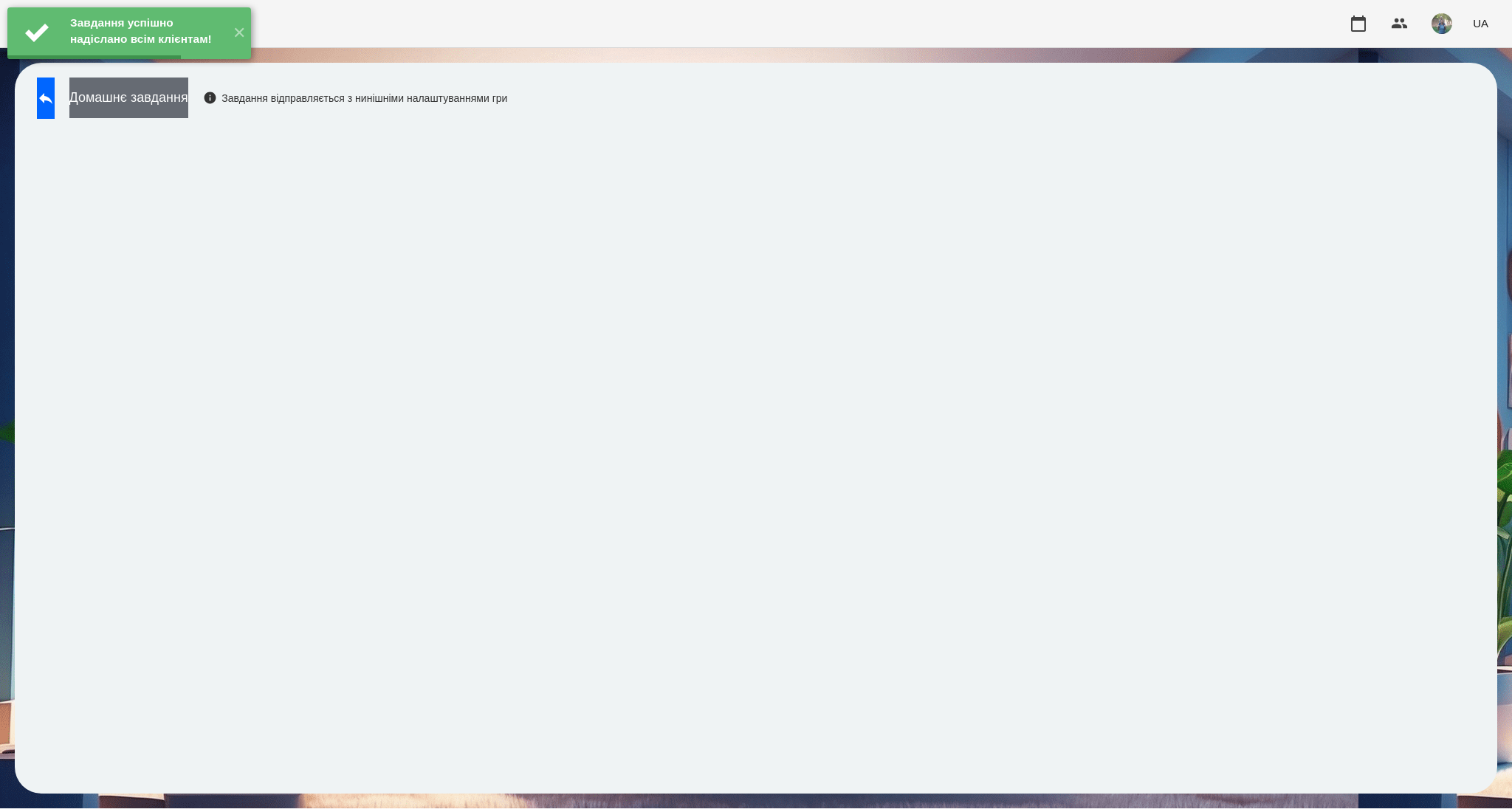
click at [189, 109] on button "Домашнє завдання" at bounding box center [129, 98] width 119 height 41
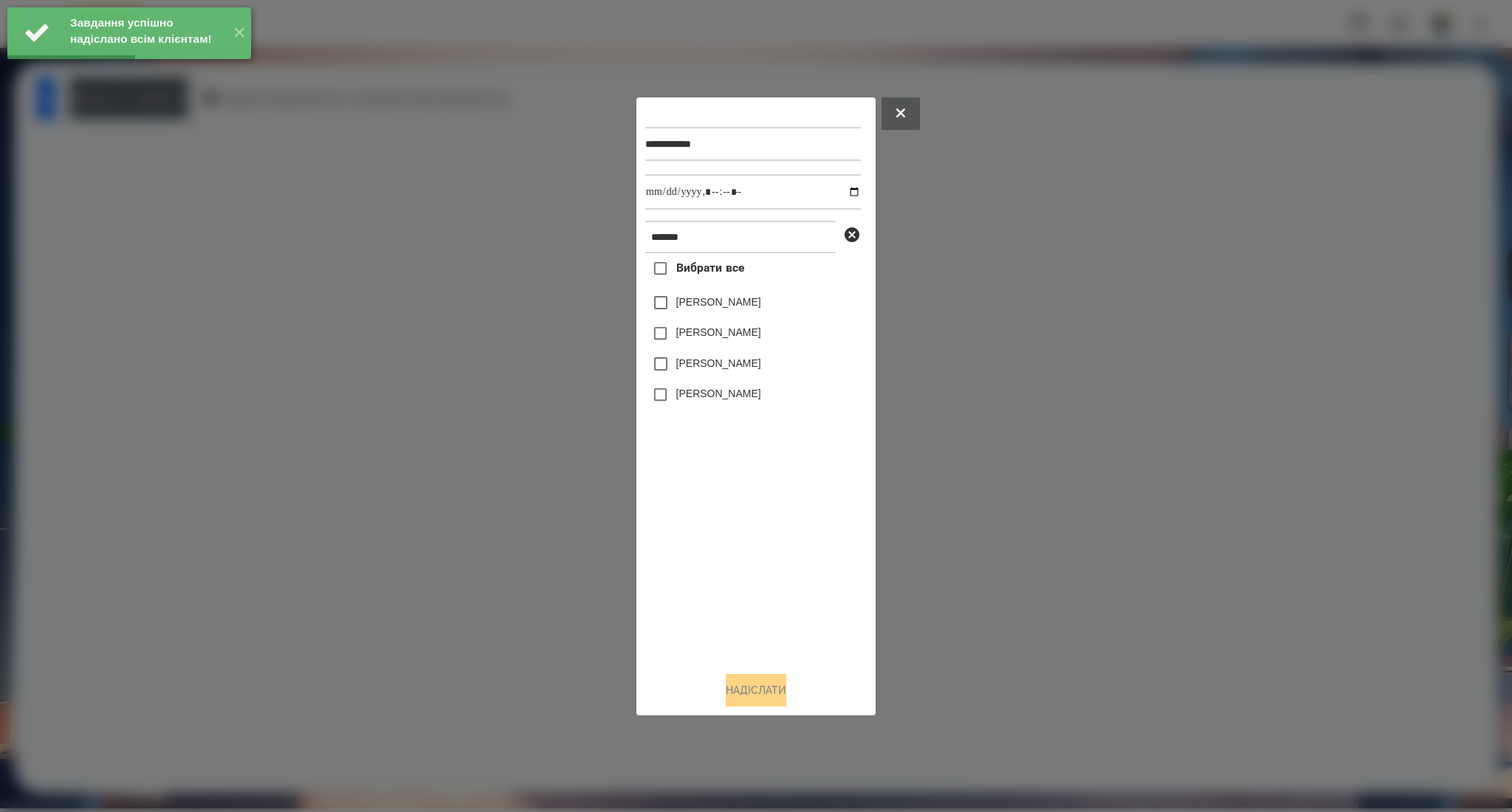
click at [702, 358] on label "[PERSON_NAME]" at bounding box center [718, 363] width 85 height 14
click at [697, 393] on label "[PERSON_NAME]" at bounding box center [718, 393] width 85 height 14
click at [843, 193] on input "datetime-local" at bounding box center [753, 192] width 216 height 35
type input "**********"
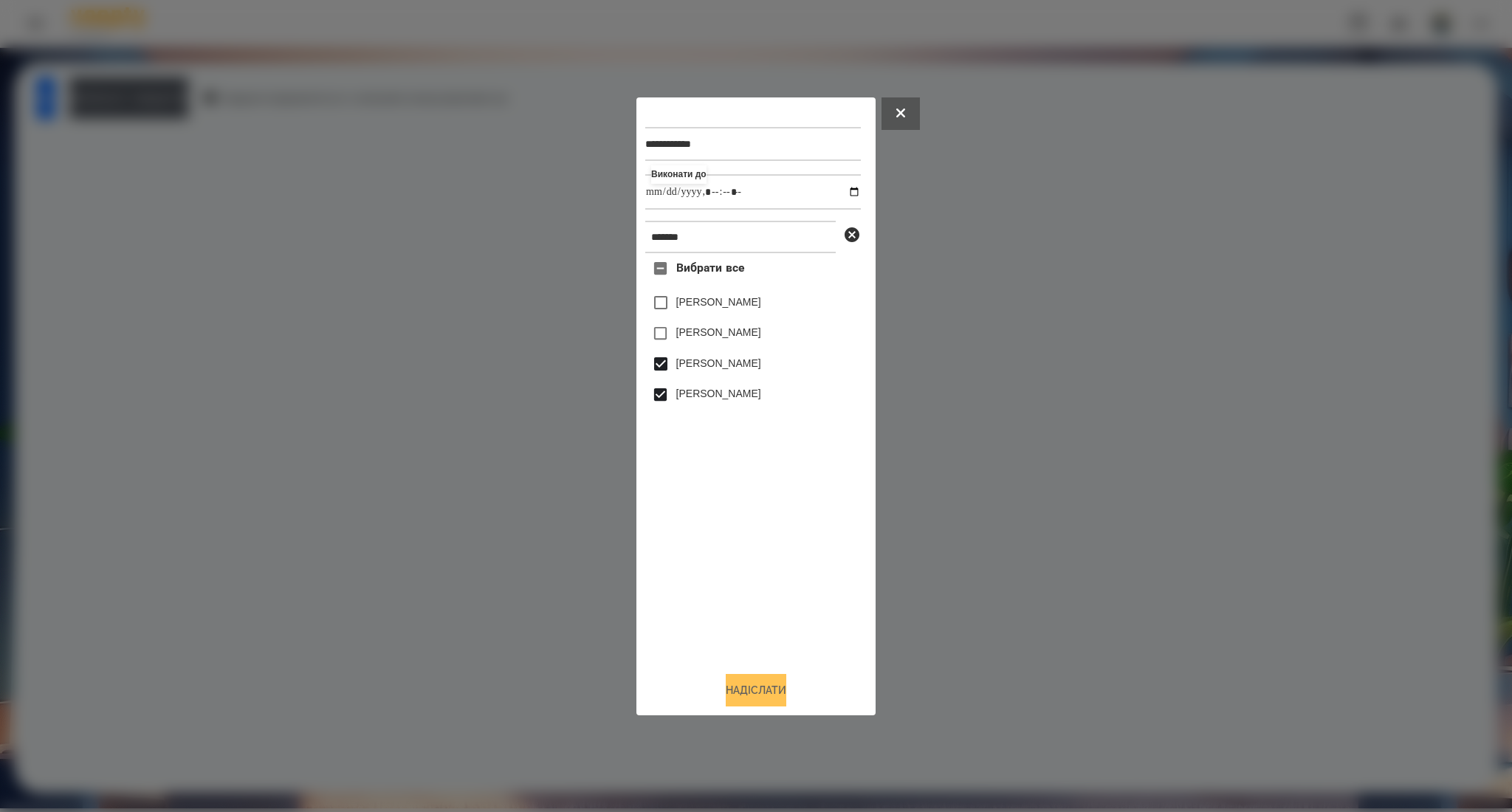
click at [759, 691] on button "Надіслати" at bounding box center [756, 691] width 61 height 33
